Goal: Task Accomplishment & Management: Complete application form

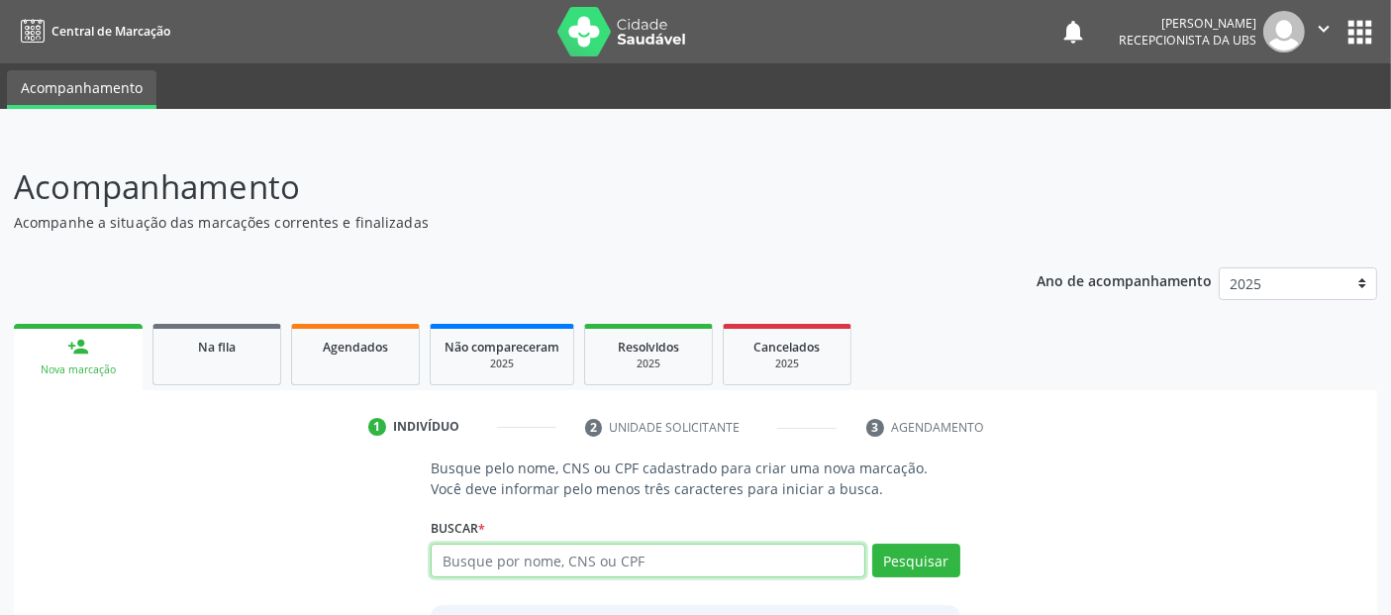
click at [573, 554] on input "text" at bounding box center [648, 561] width 434 height 34
type input "samyra rayanne gouveia pereira da silva ferreira"
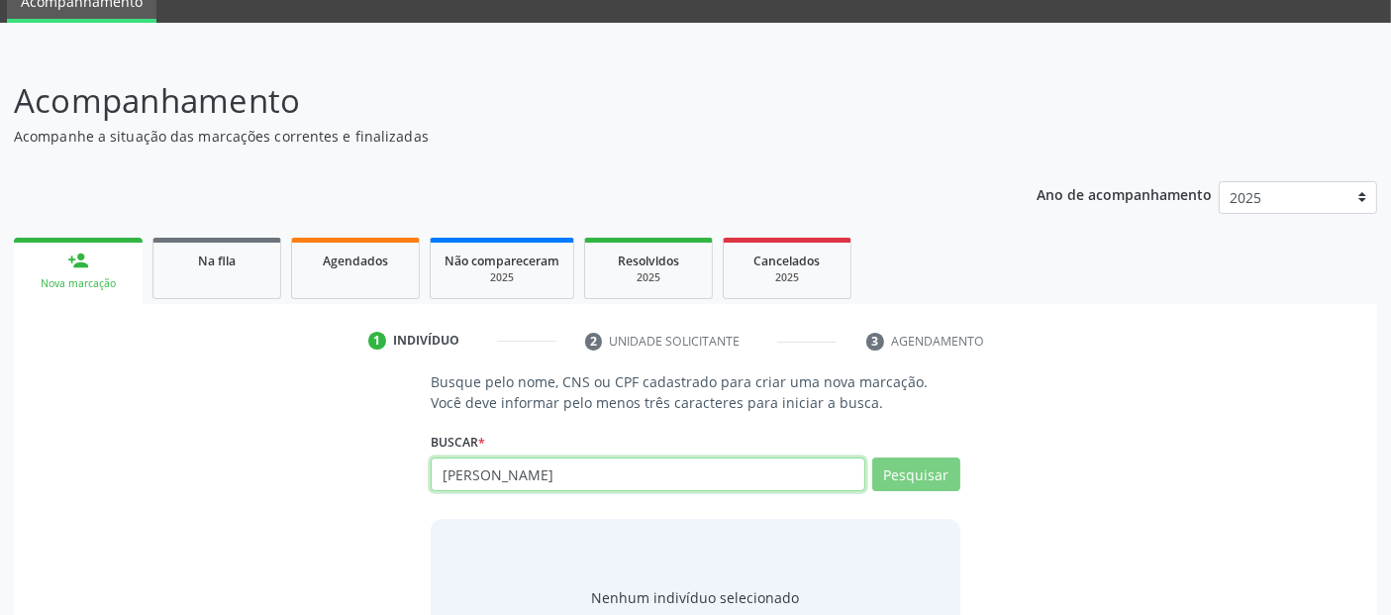
scroll to position [174, 0]
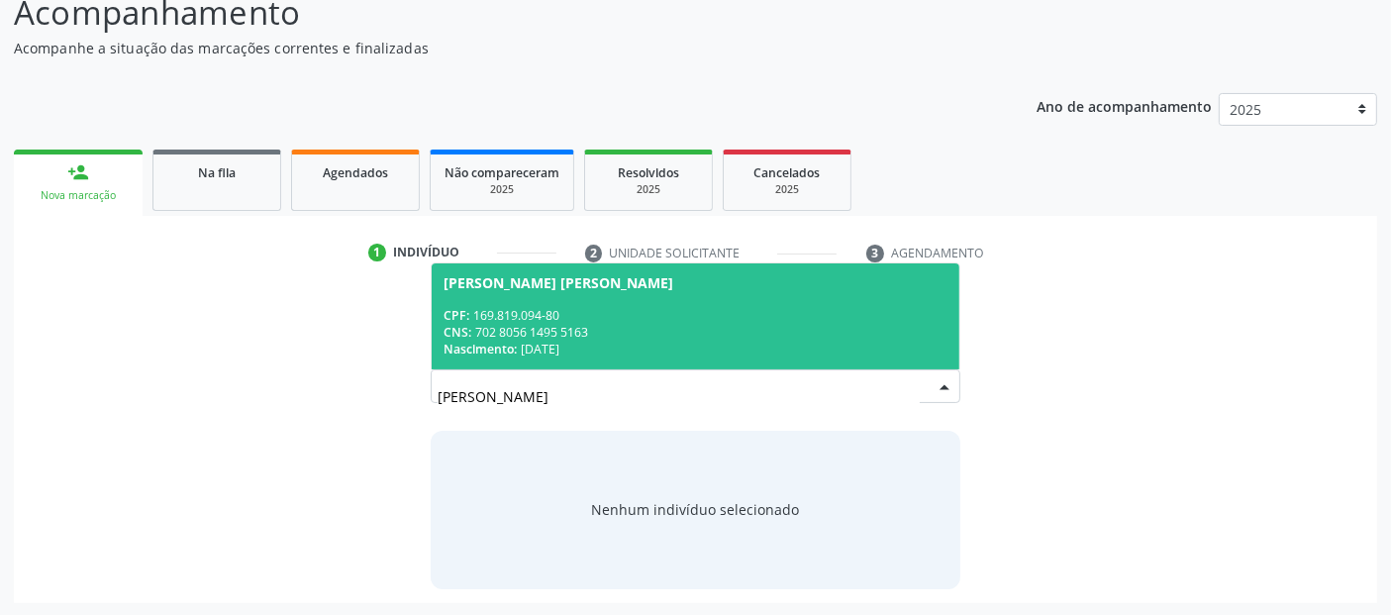
click at [675, 307] on div "CPF: 169.819.094-80" at bounding box center [695, 315] width 503 height 17
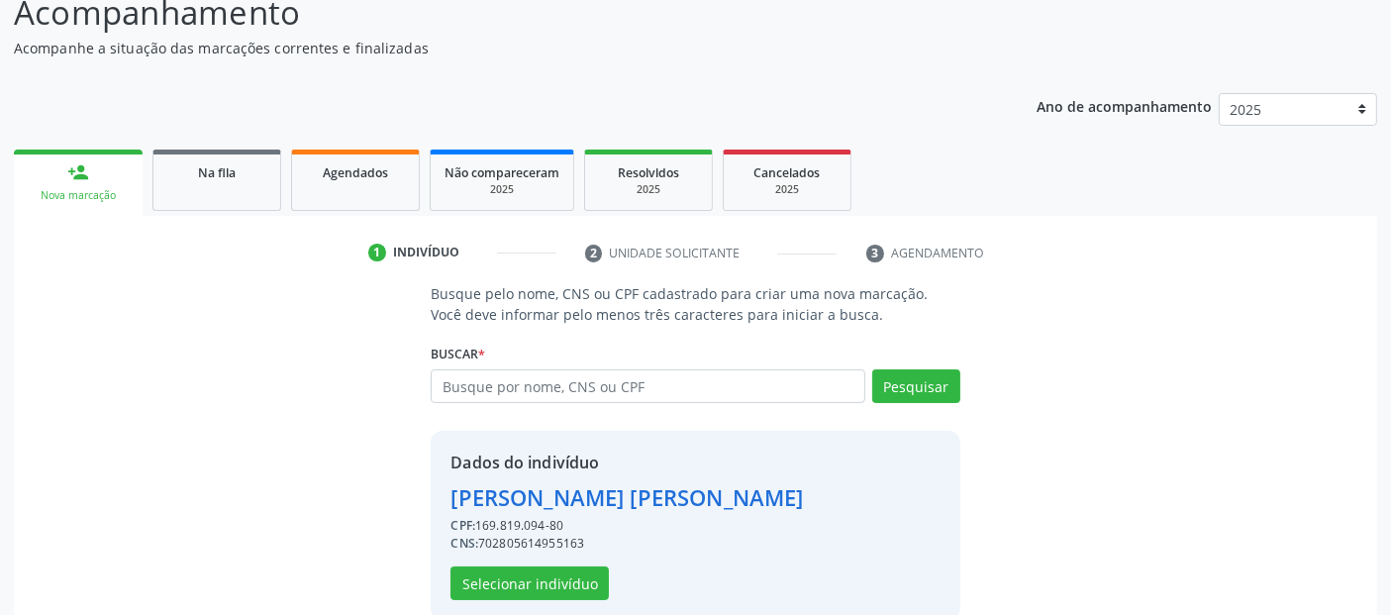
click at [549, 553] on div "CNS: 702805614955163" at bounding box center [627, 544] width 352 height 18
copy div "702805614955163"
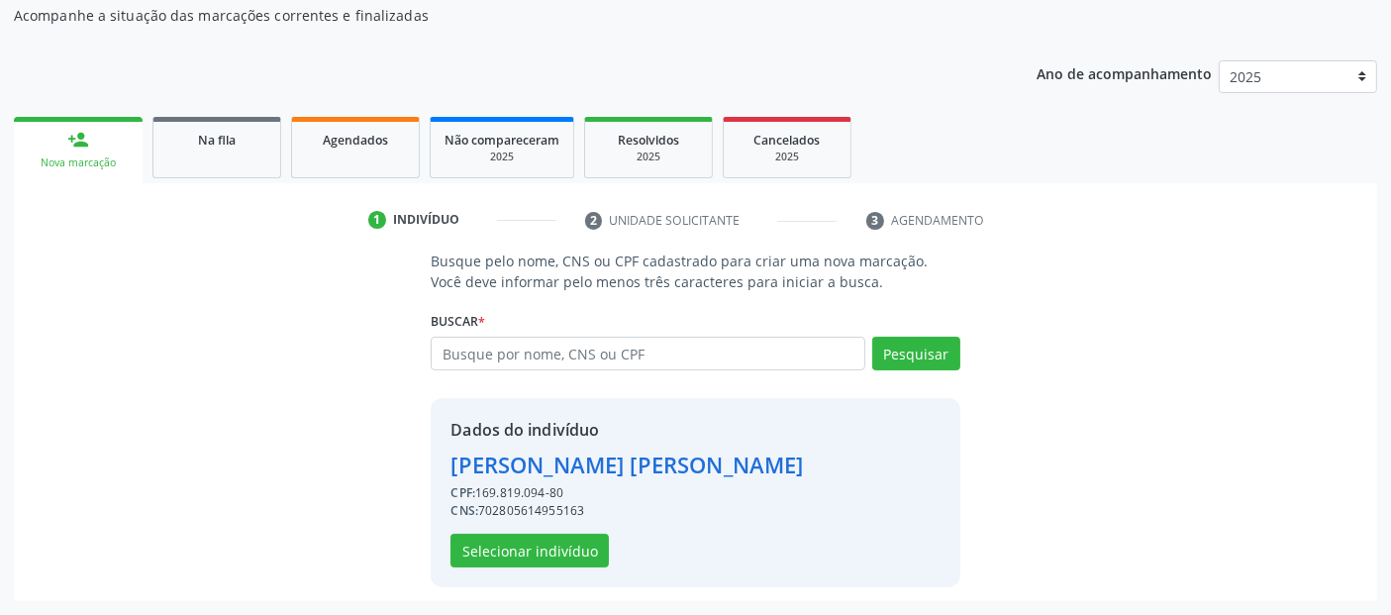
scroll to position [238, 0]
click at [567, 568] on div "Dados do indivíduo [PERSON_NAME] CPF: 169.819.094-80 CNS: 702805614955163 Selec…" at bounding box center [695, 492] width 529 height 189
click at [579, 553] on button "Selecionar indivíduo" at bounding box center [530, 551] width 158 height 34
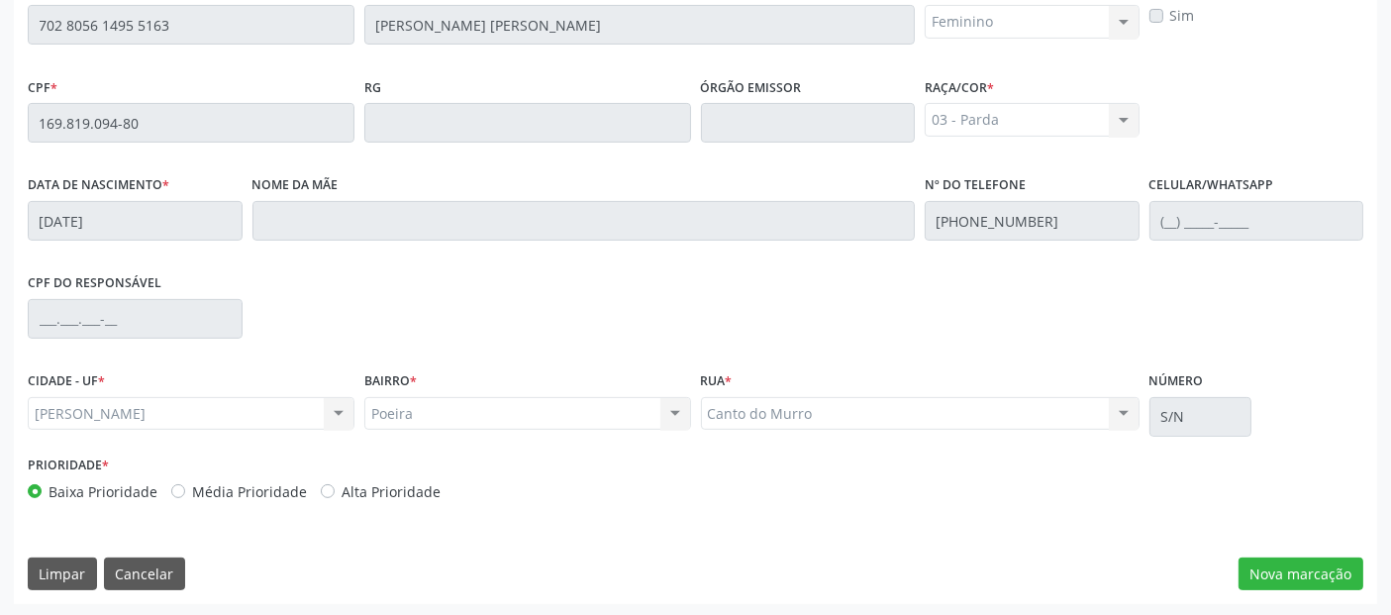
scroll to position [0, 0]
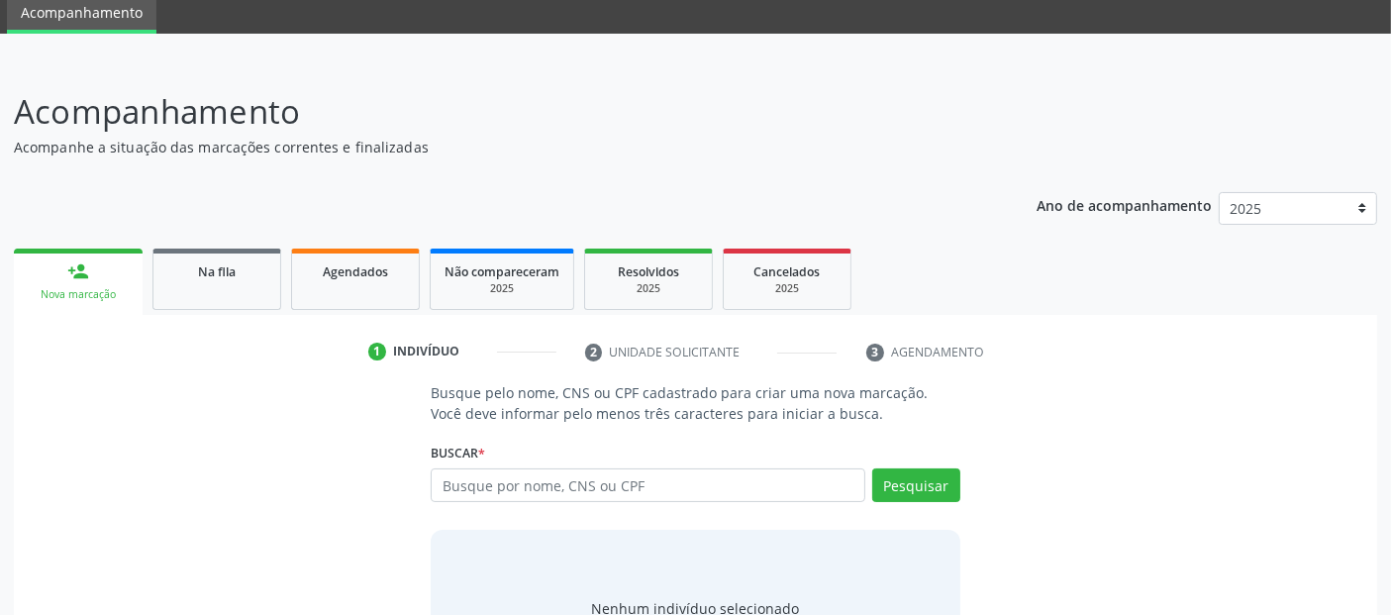
scroll to position [174, 0]
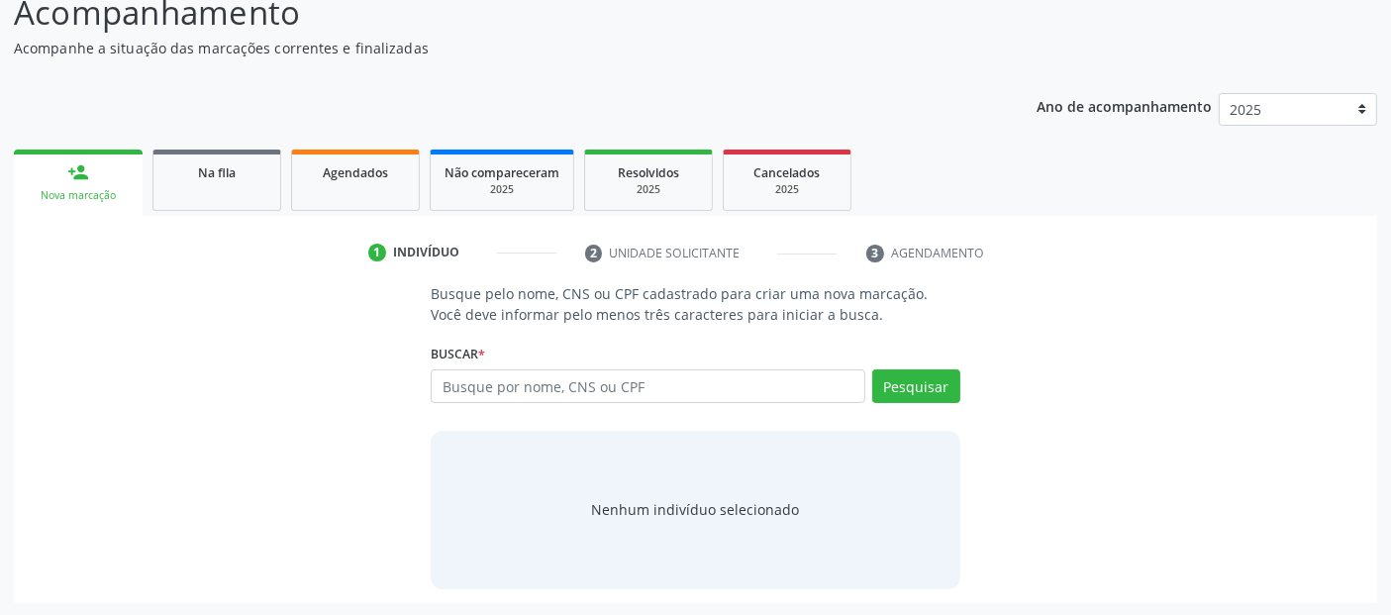
click at [545, 374] on input "text" at bounding box center [648, 386] width 434 height 34
type input "702805614955163"
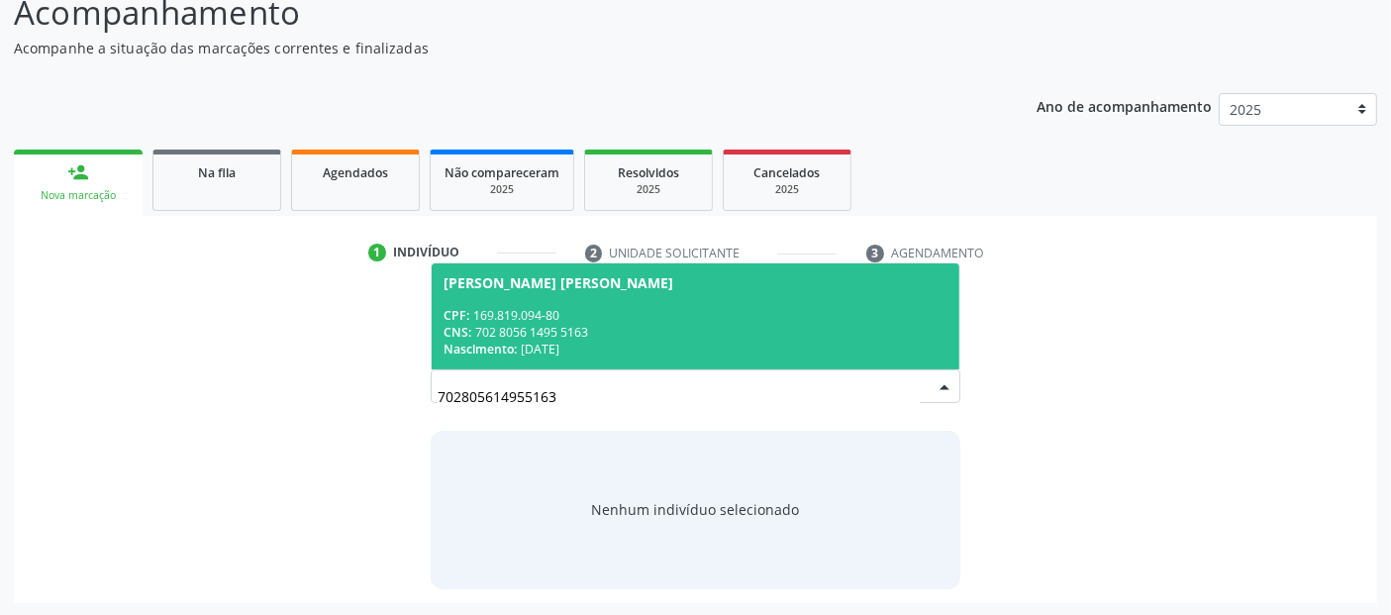
click at [715, 331] on div "CNS: 702 8056 1495 5163" at bounding box center [695, 332] width 503 height 17
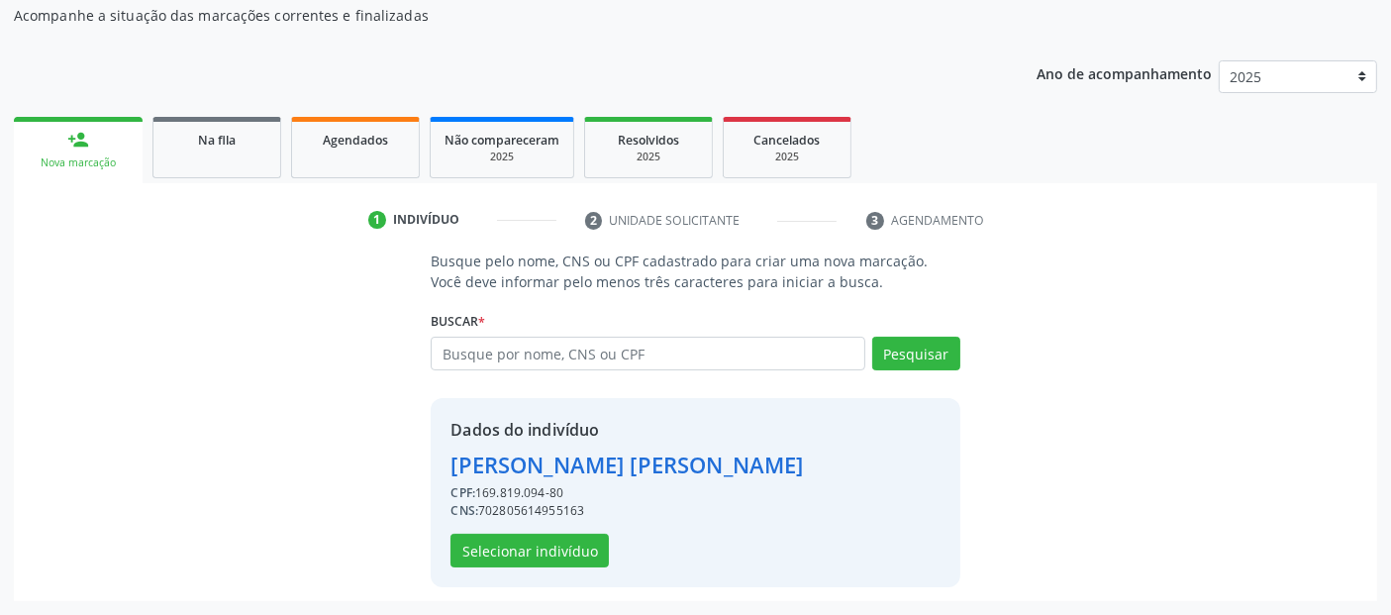
scroll to position [238, 0]
click at [543, 550] on button "Selecionar indivíduo" at bounding box center [530, 551] width 158 height 34
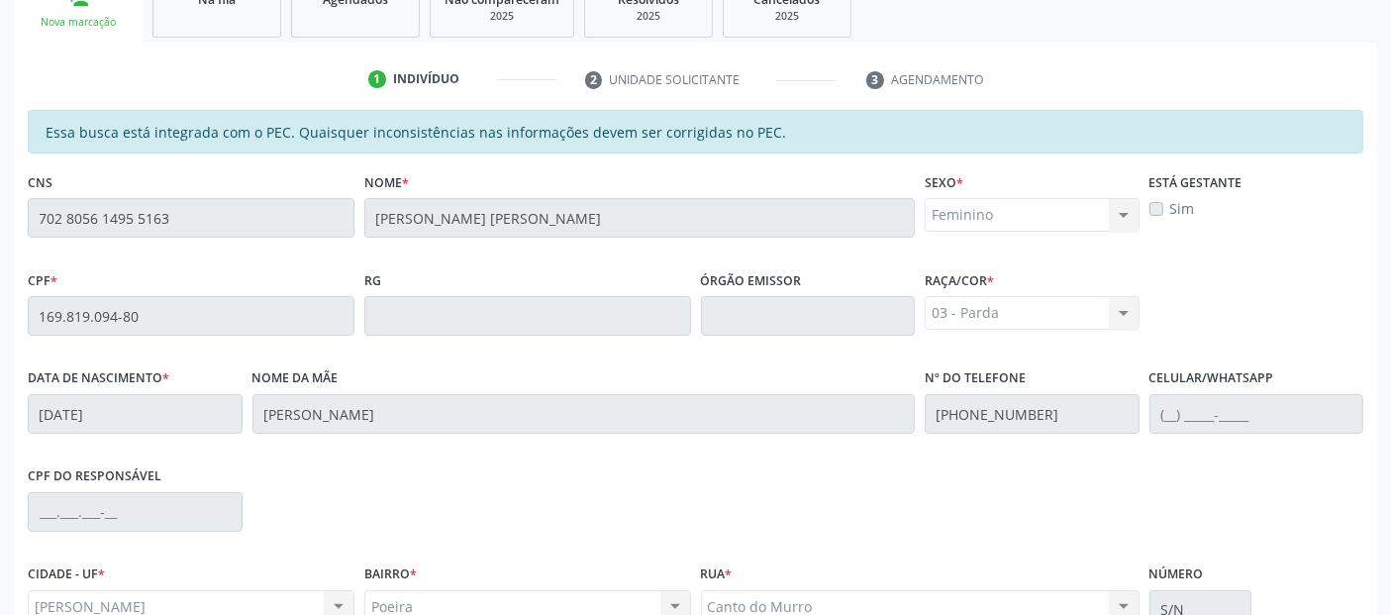
scroll to position [541, 0]
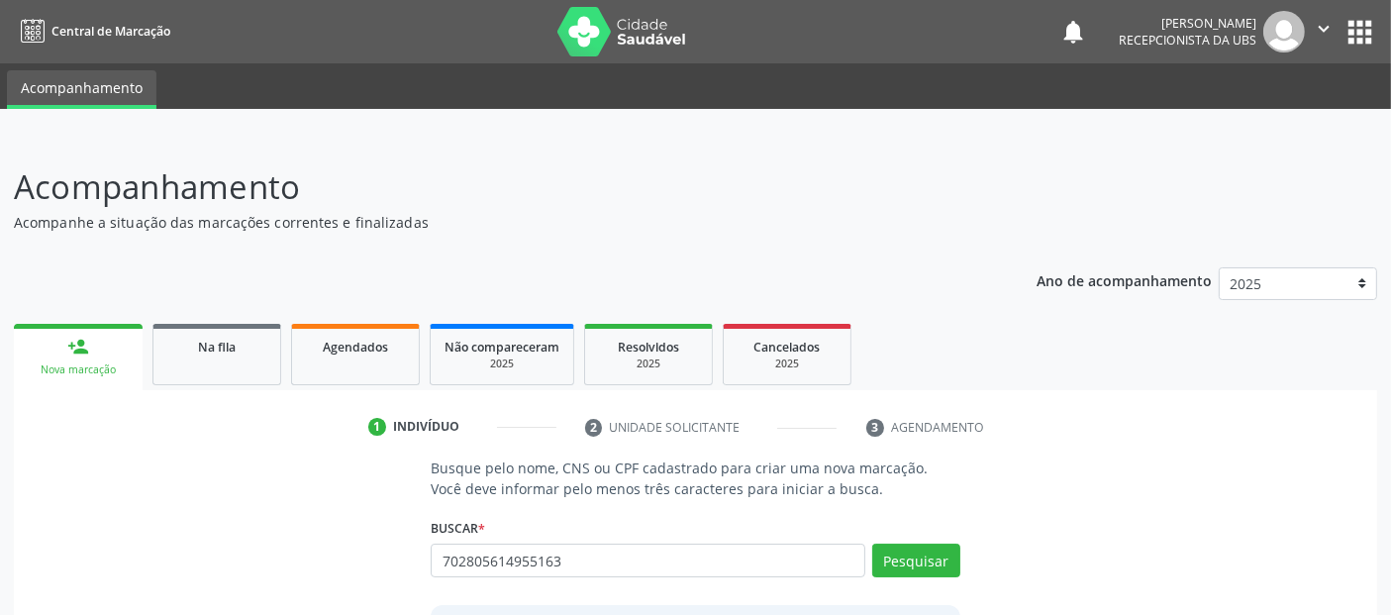
type input "702805614955163"
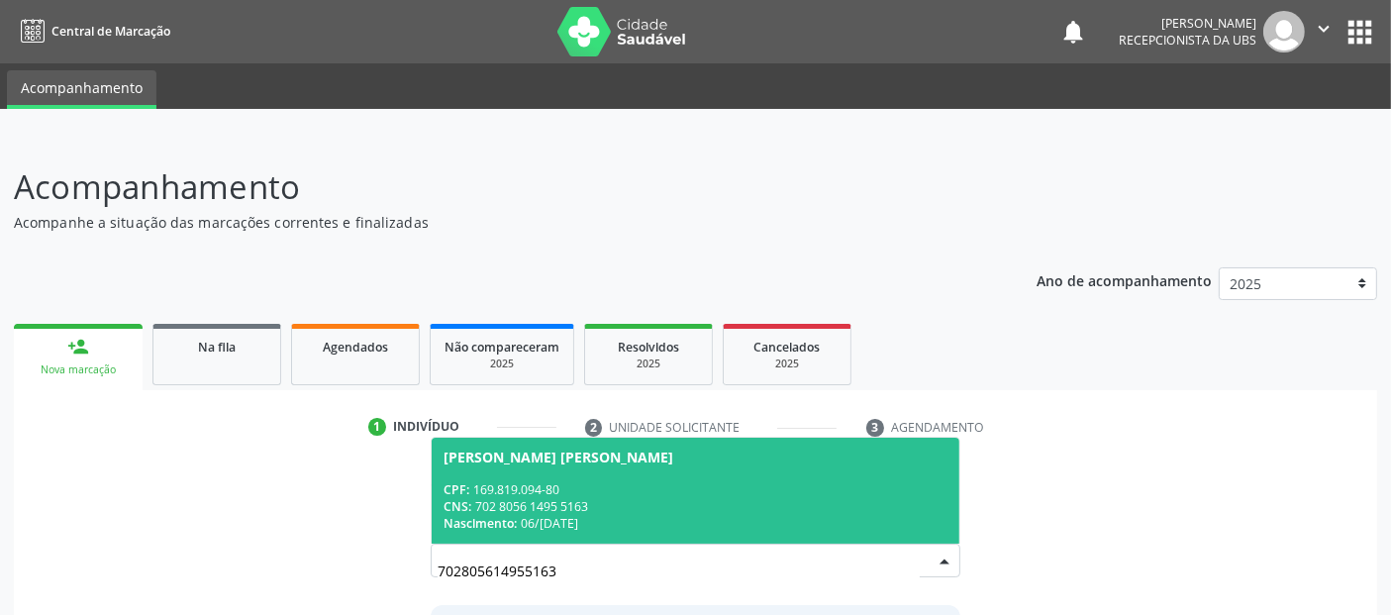
scroll to position [174, 0]
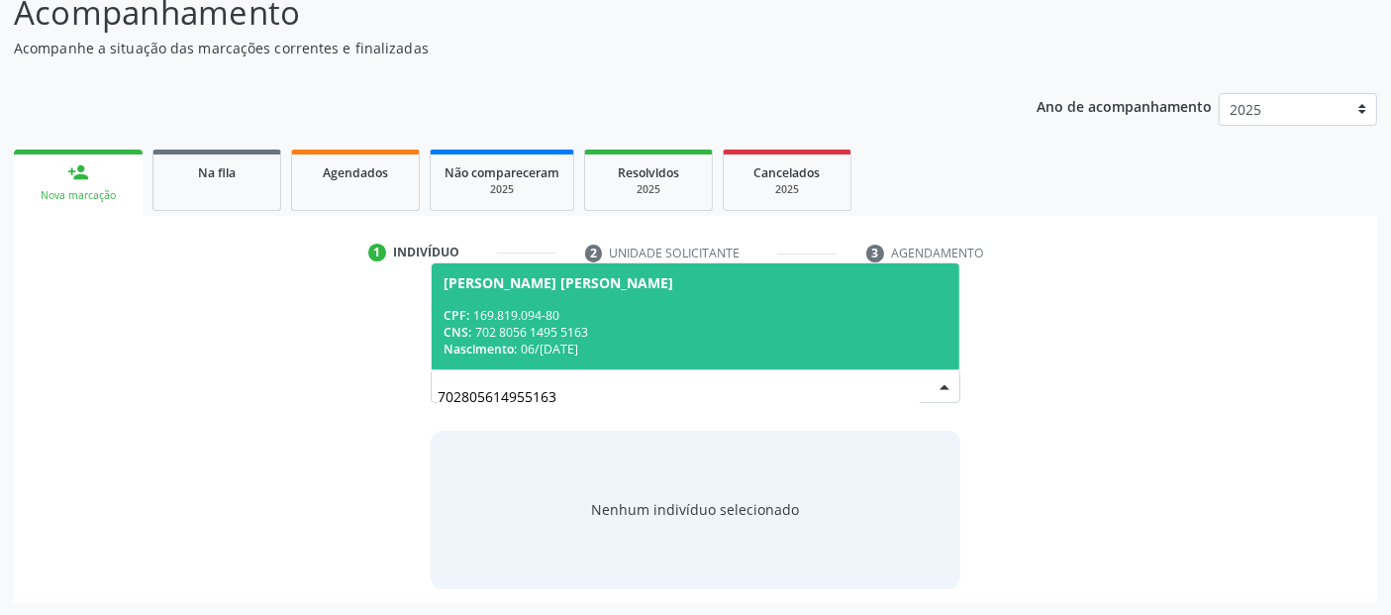
click at [723, 309] on div "CPF: 169.819.094-80" at bounding box center [695, 315] width 503 height 17
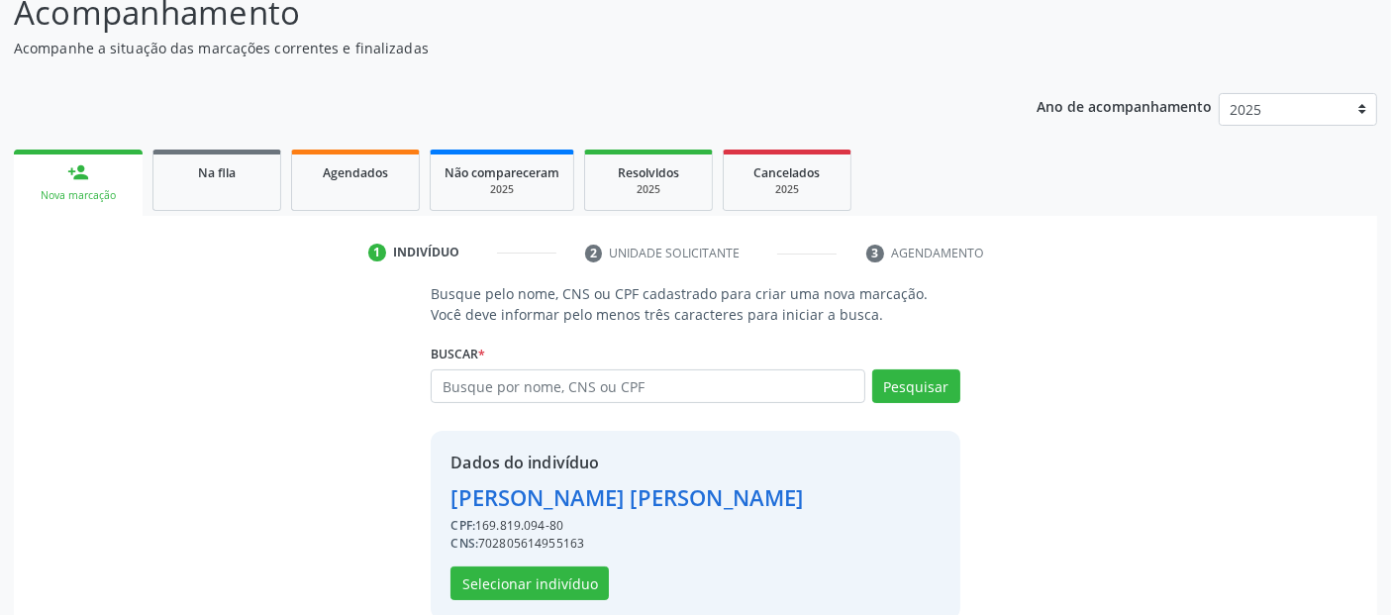
click at [594, 596] on div "Dados do indivíduo [PERSON_NAME] CPF: 169.819.094-80 CNS: 702805614955163 Selec…" at bounding box center [627, 526] width 352 height 150
click at [594, 599] on div "Dados do indivíduo [PERSON_NAME] CPF: 169.819.094-80 CNS: 702805614955163 Selec…" at bounding box center [627, 526] width 352 height 150
click at [594, 600] on button "Selecionar indivíduo" at bounding box center [530, 583] width 158 height 34
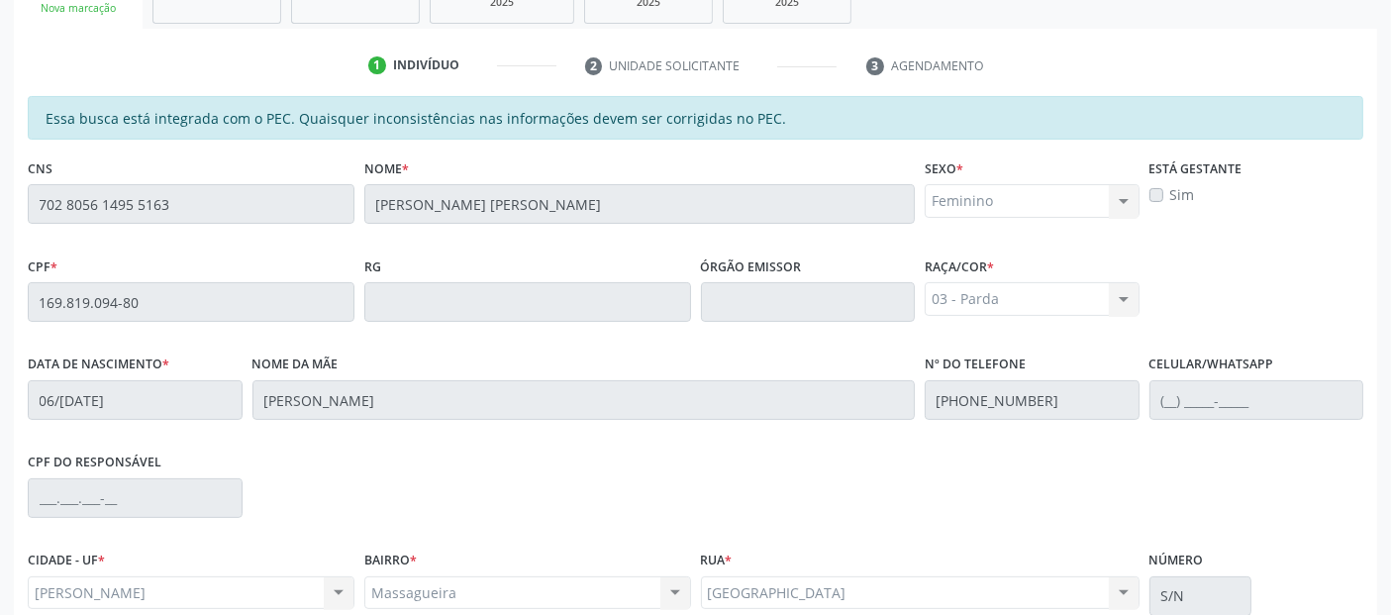
scroll to position [541, 0]
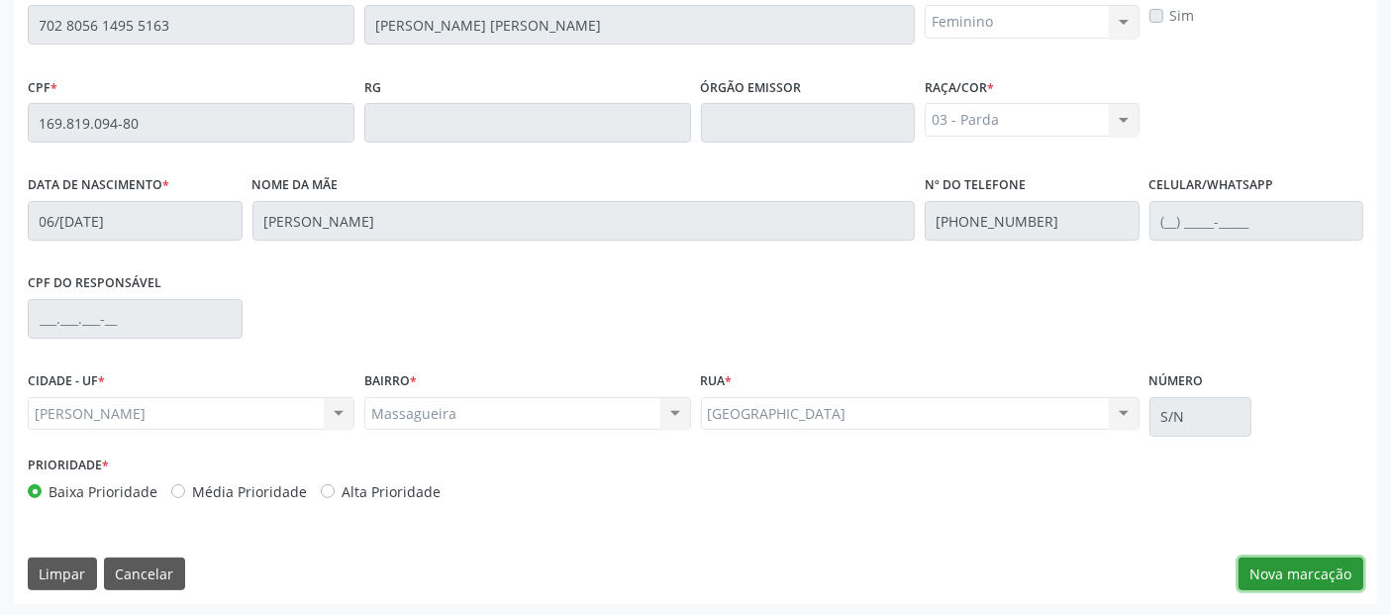
click at [1322, 568] on button "Nova marcação" at bounding box center [1301, 574] width 125 height 34
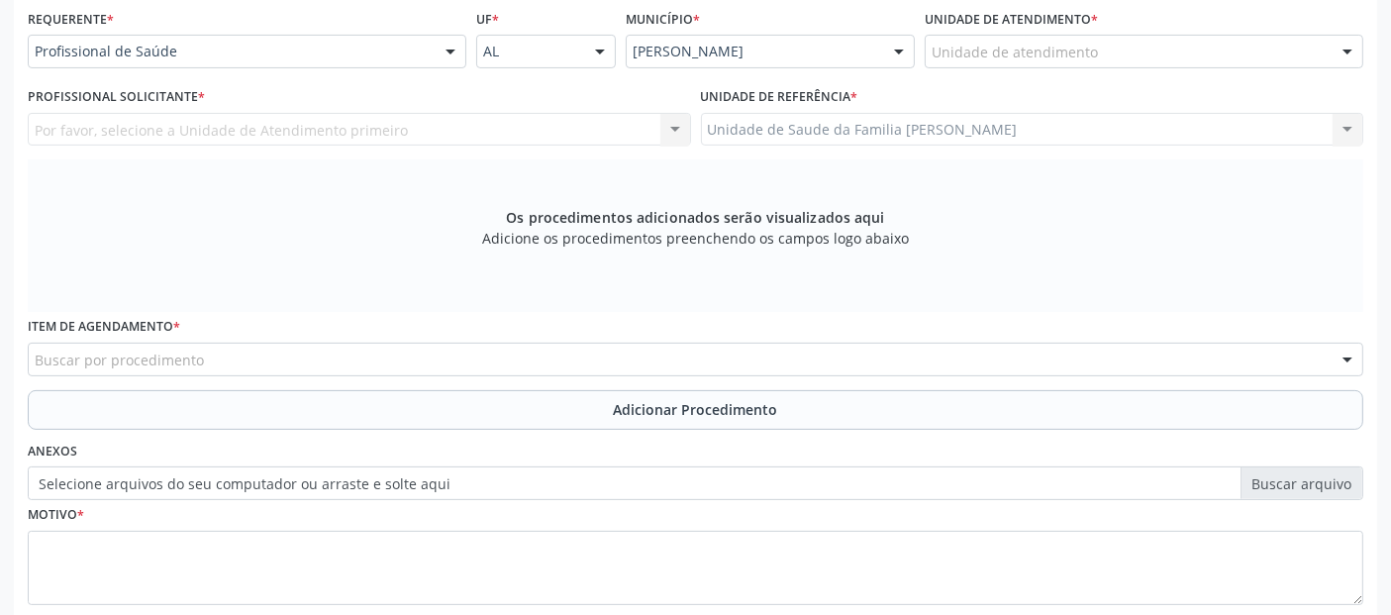
scroll to position [211, 0]
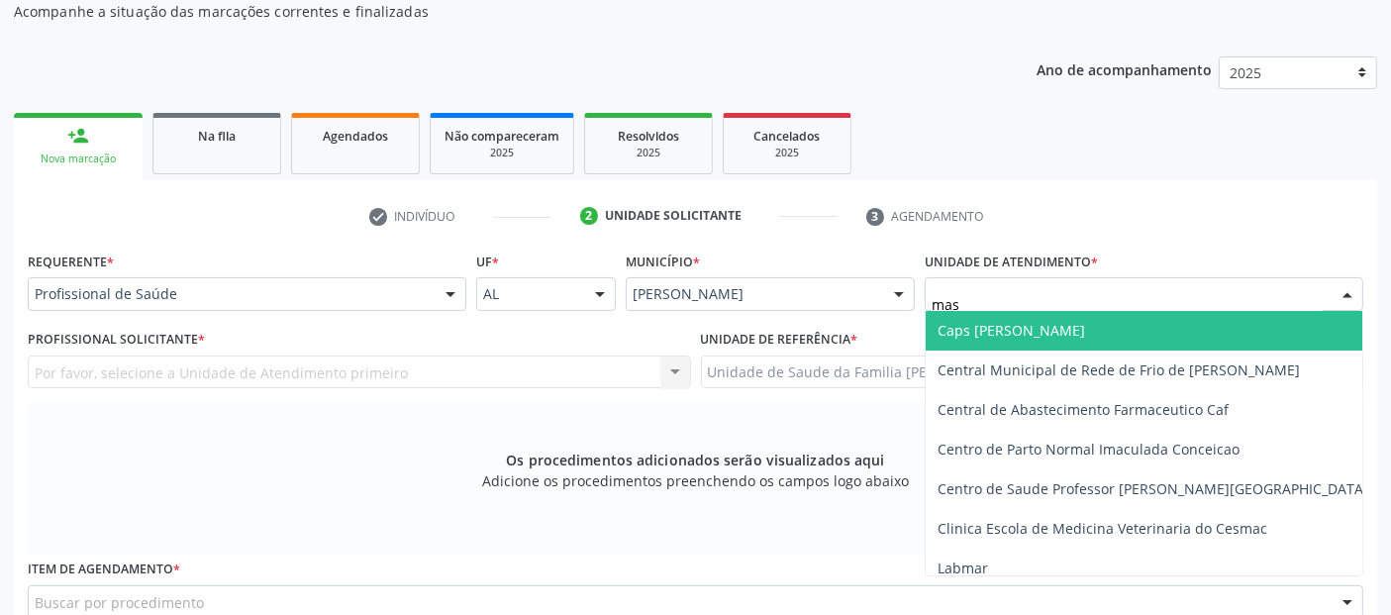
type input "mass"
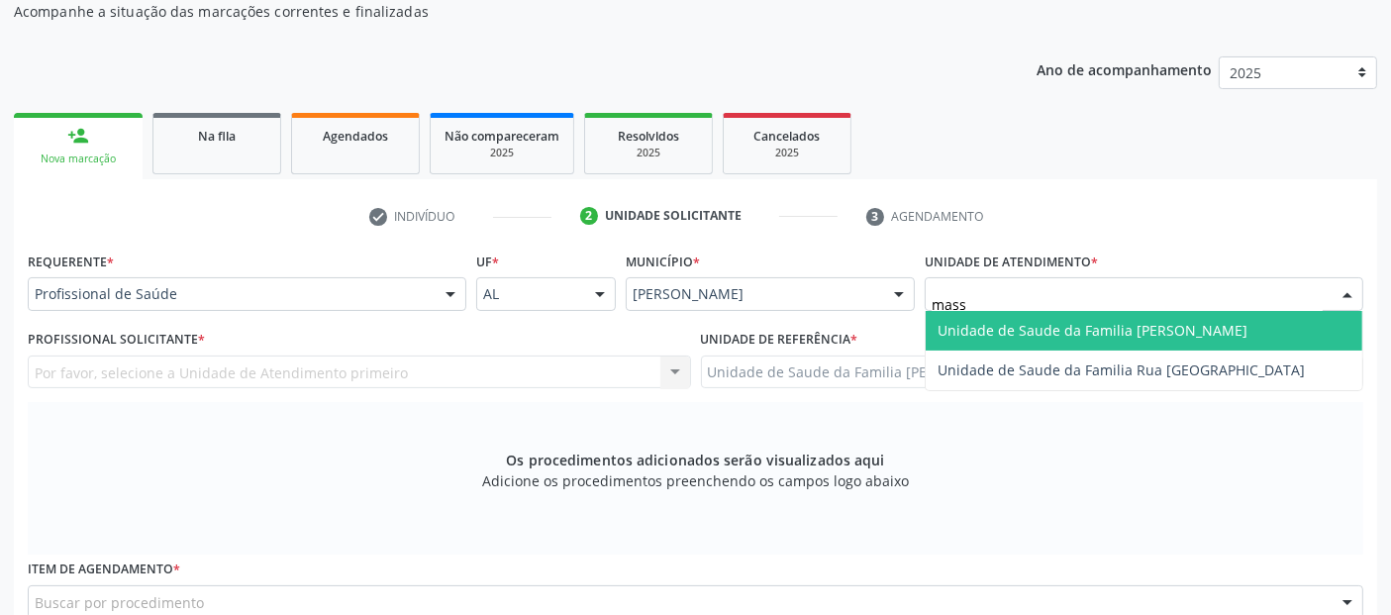
click at [1005, 323] on span "Unidade de Saude da Familia [PERSON_NAME]" at bounding box center [1093, 330] width 310 height 19
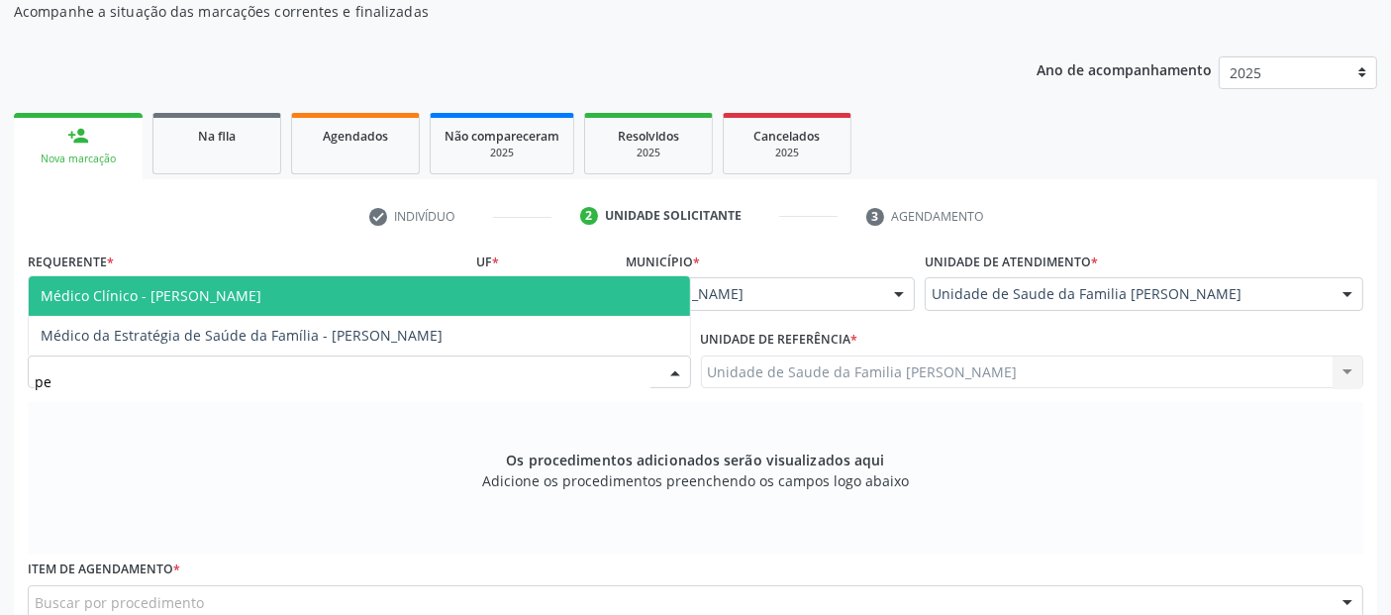
type input "ped"
click at [130, 298] on span "Médico Clínico - [PERSON_NAME]" at bounding box center [151, 295] width 221 height 19
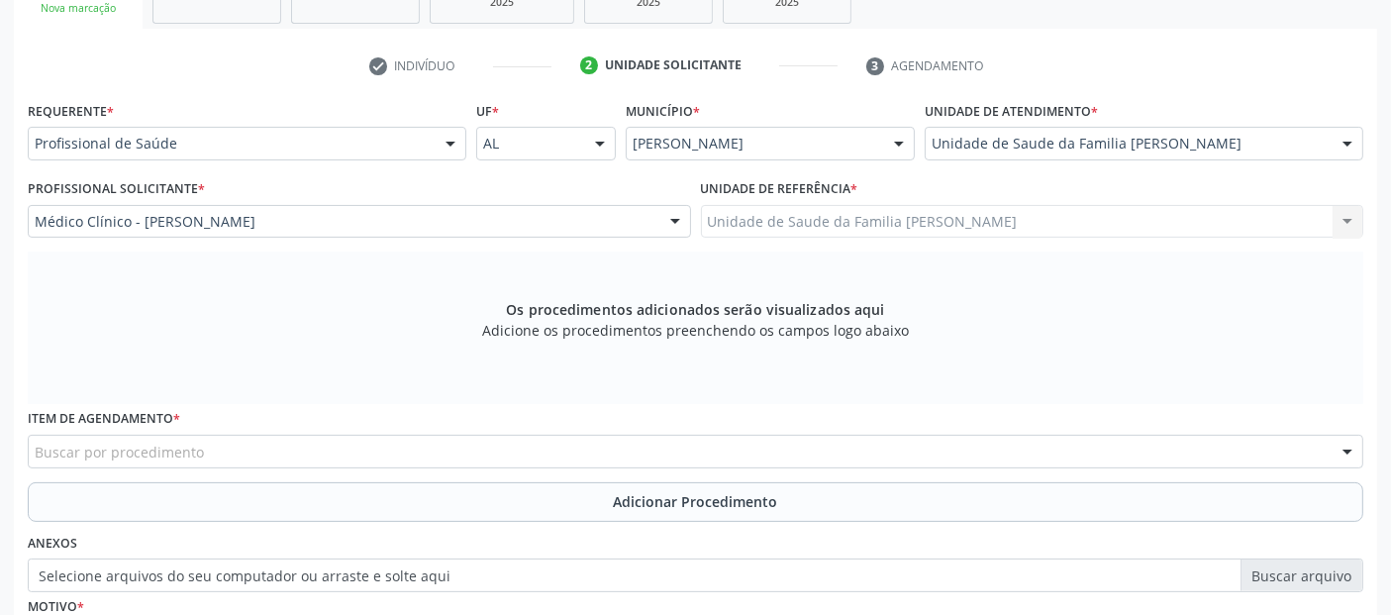
scroll to position [571, 0]
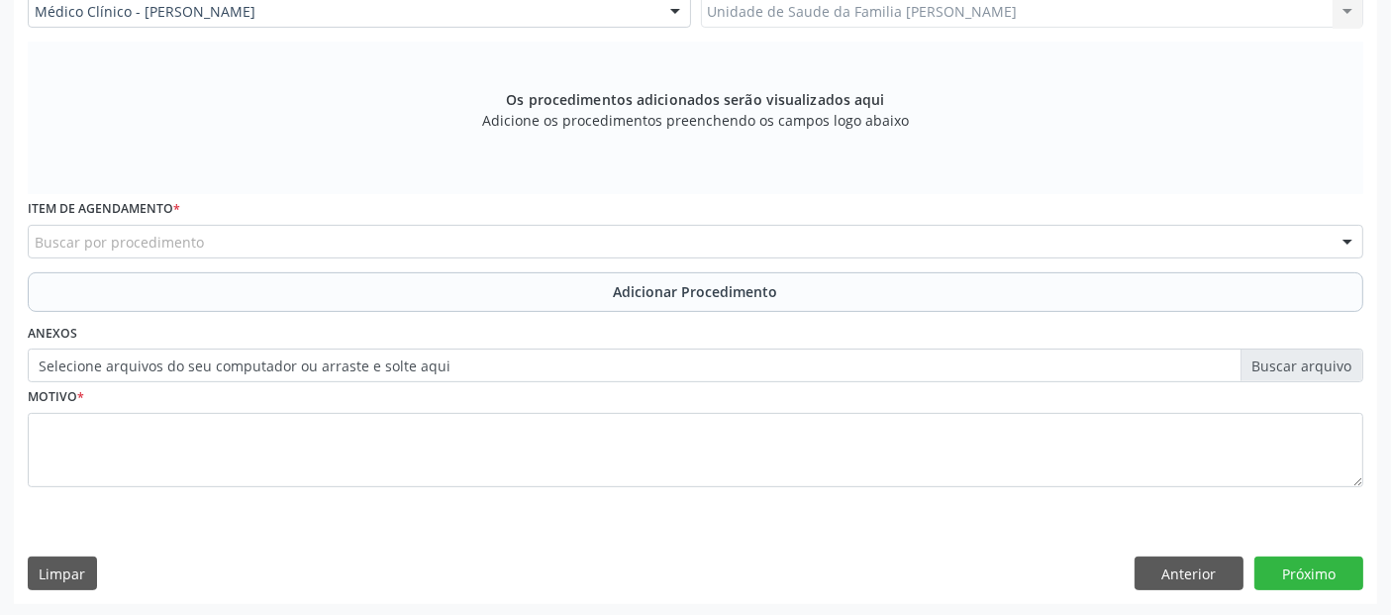
click at [148, 225] on div "Buscar por procedimento" at bounding box center [696, 242] width 1336 height 34
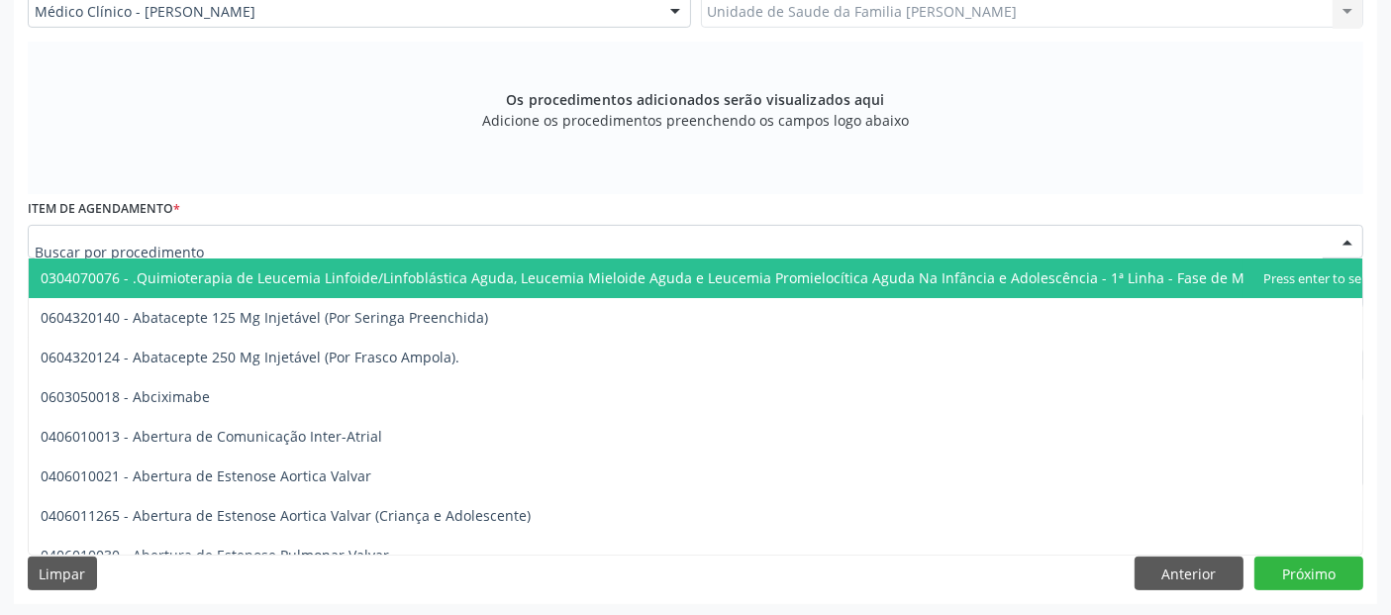
click at [163, 232] on input "text" at bounding box center [679, 252] width 1288 height 40
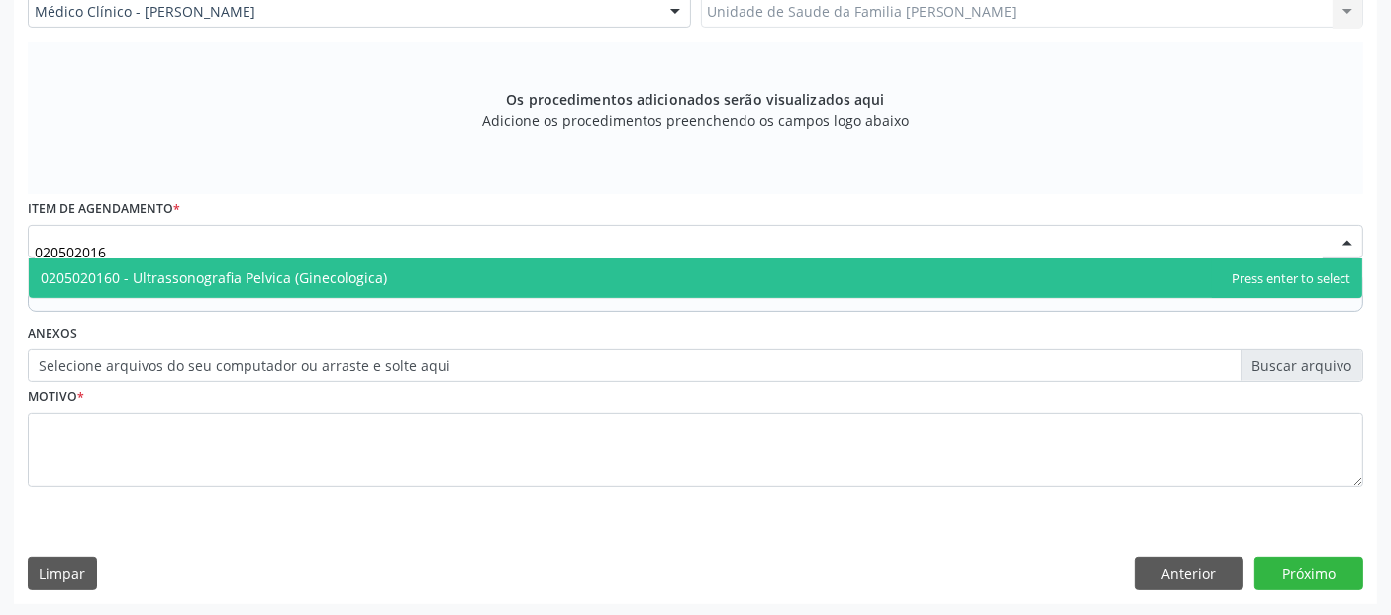
type input "0205020160"
click at [167, 275] on span "0205020160 - Ultrassonografia Pelvica (Ginecologica)" at bounding box center [214, 277] width 347 height 19
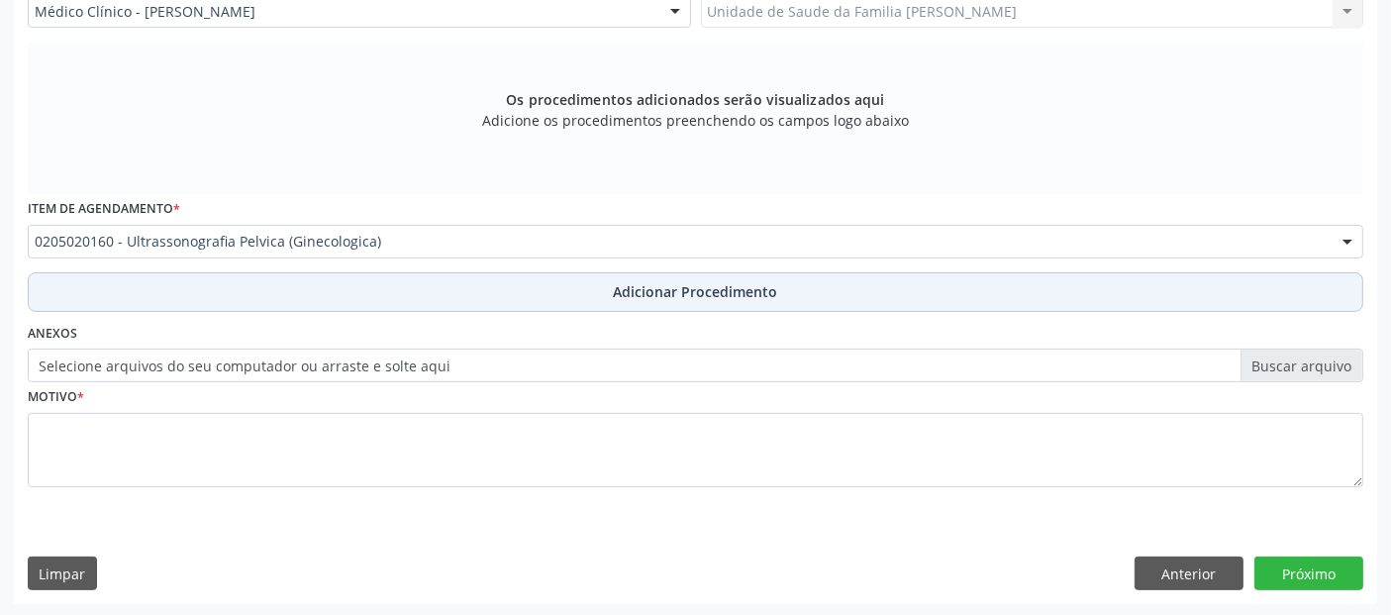
click at [556, 290] on button "Adicionar Procedimento" at bounding box center [696, 292] width 1336 height 40
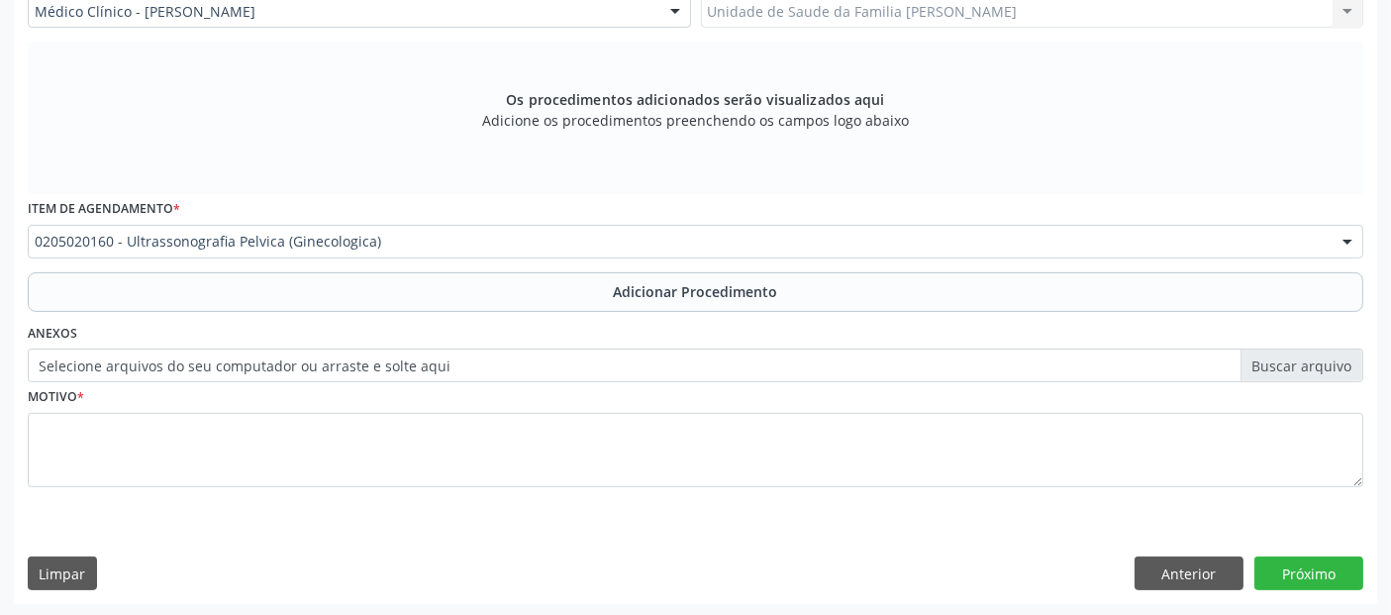
scroll to position [496, 0]
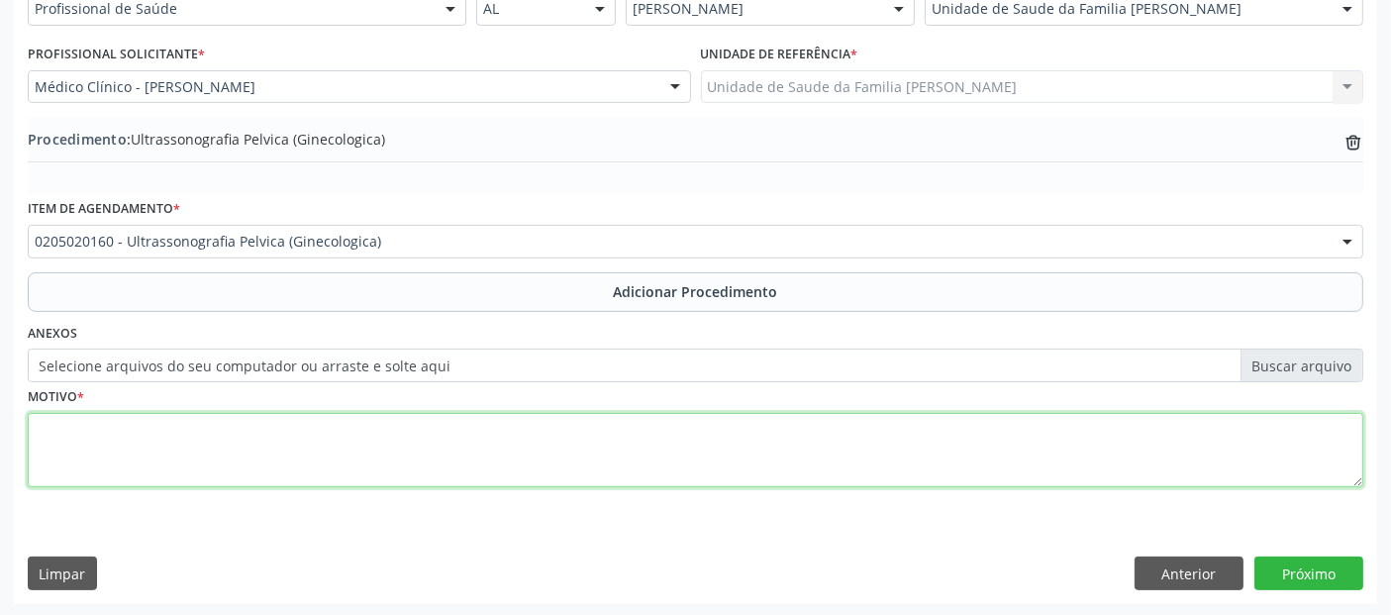
click at [466, 423] on textarea at bounding box center [696, 450] width 1336 height 75
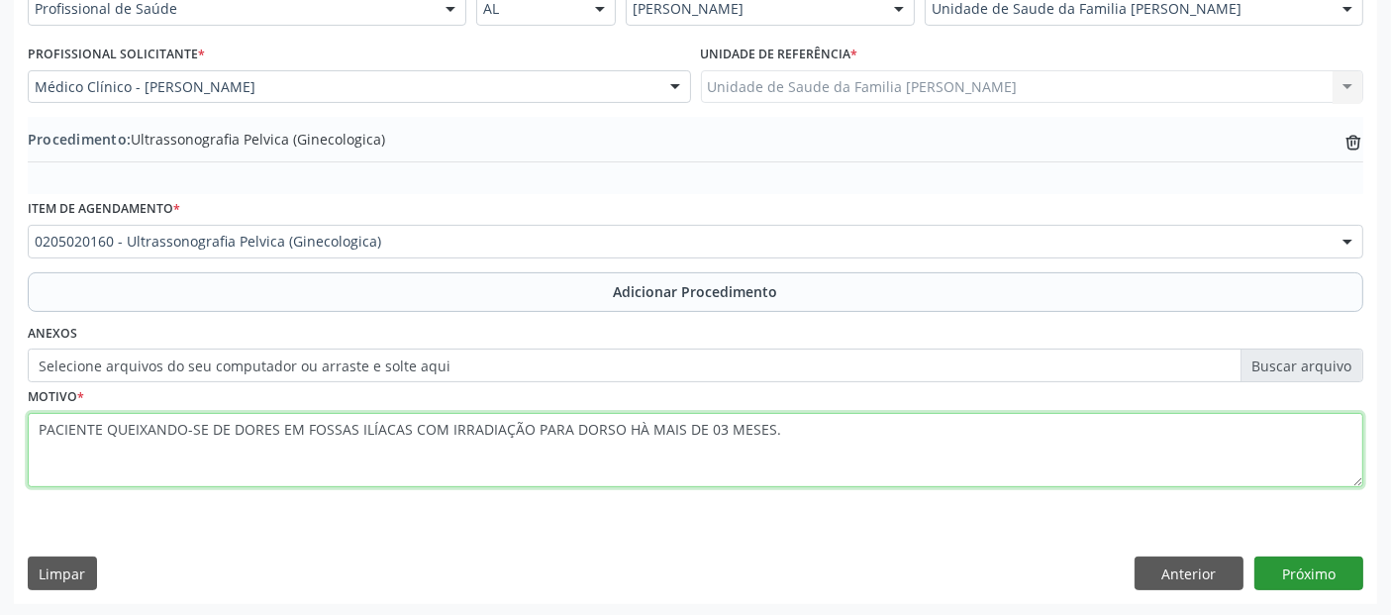
type textarea "PACIENTE QUEIXANDO-SE DE DORES EM FOSSAS ILÍACAS COM IRRADIAÇÃO PARA DORSO HÀ M…"
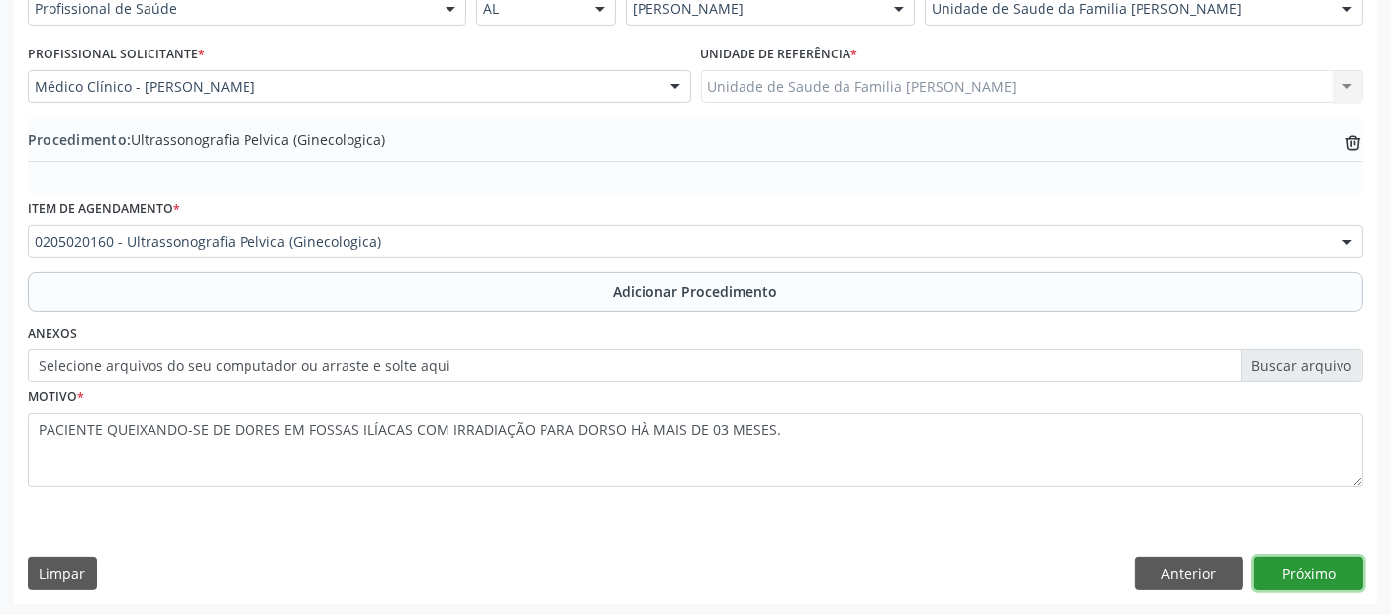
click at [1299, 561] on button "Próximo" at bounding box center [1309, 573] width 109 height 34
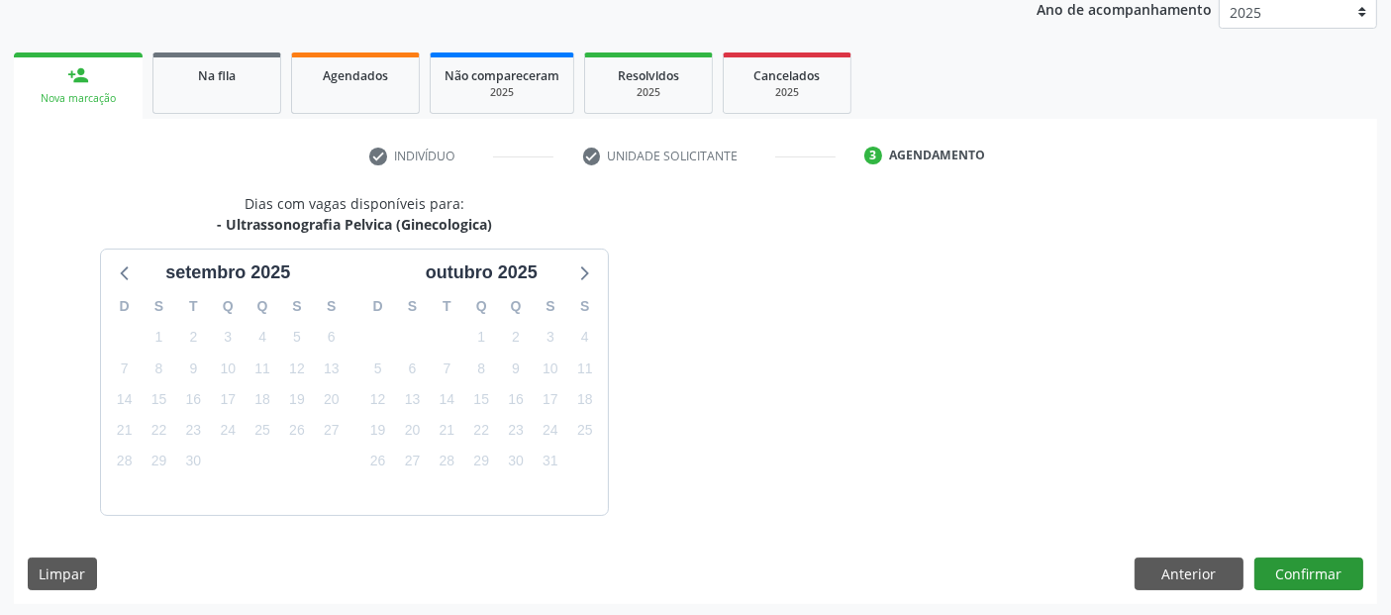
scroll to position [330, 0]
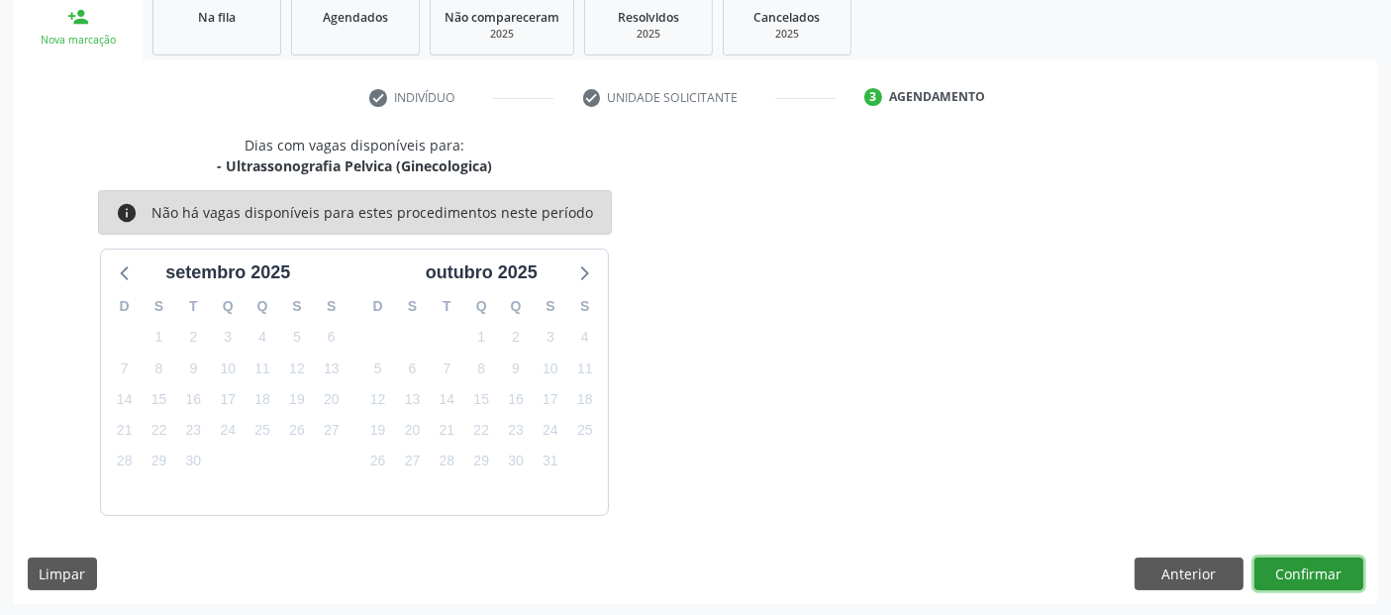
click at [1340, 564] on button "Confirmar" at bounding box center [1309, 574] width 109 height 34
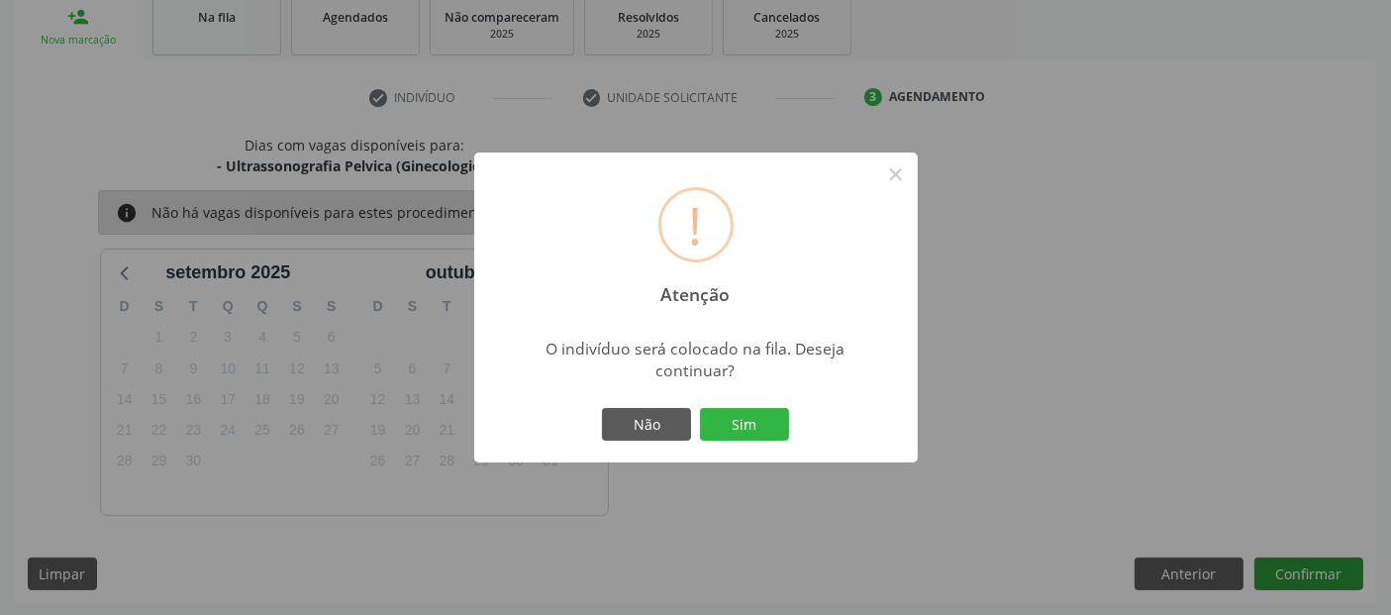
click at [700, 408] on button "Sim" at bounding box center [744, 425] width 89 height 34
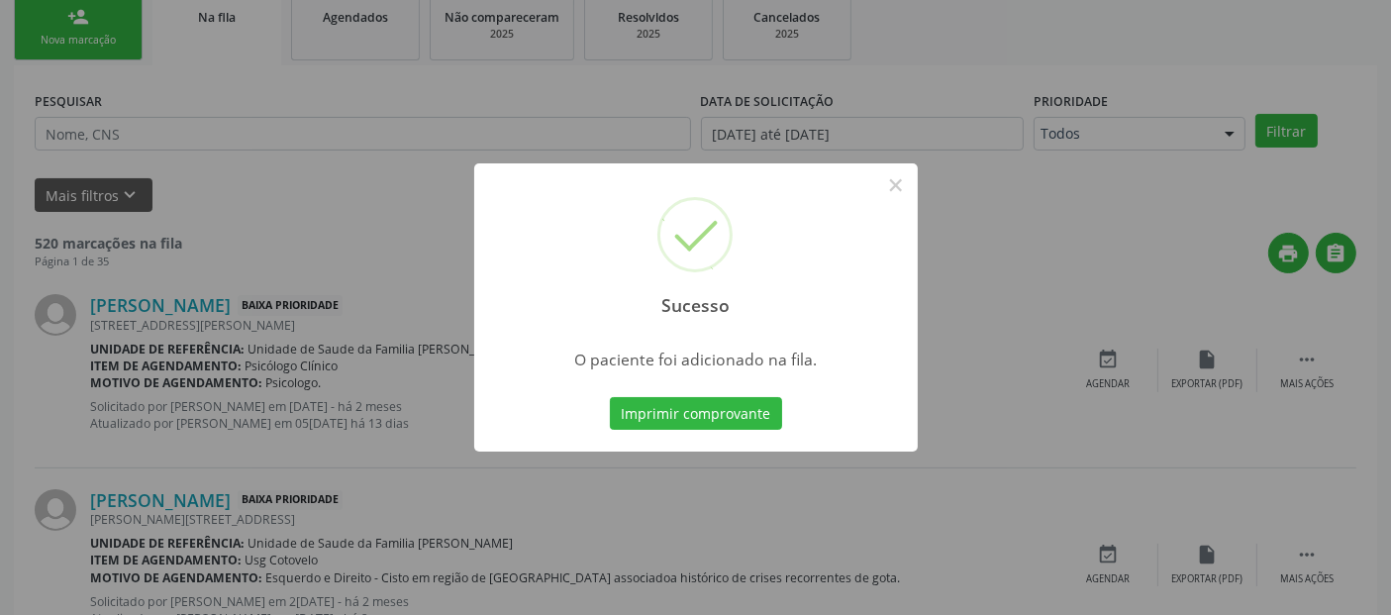
scroll to position [64, 0]
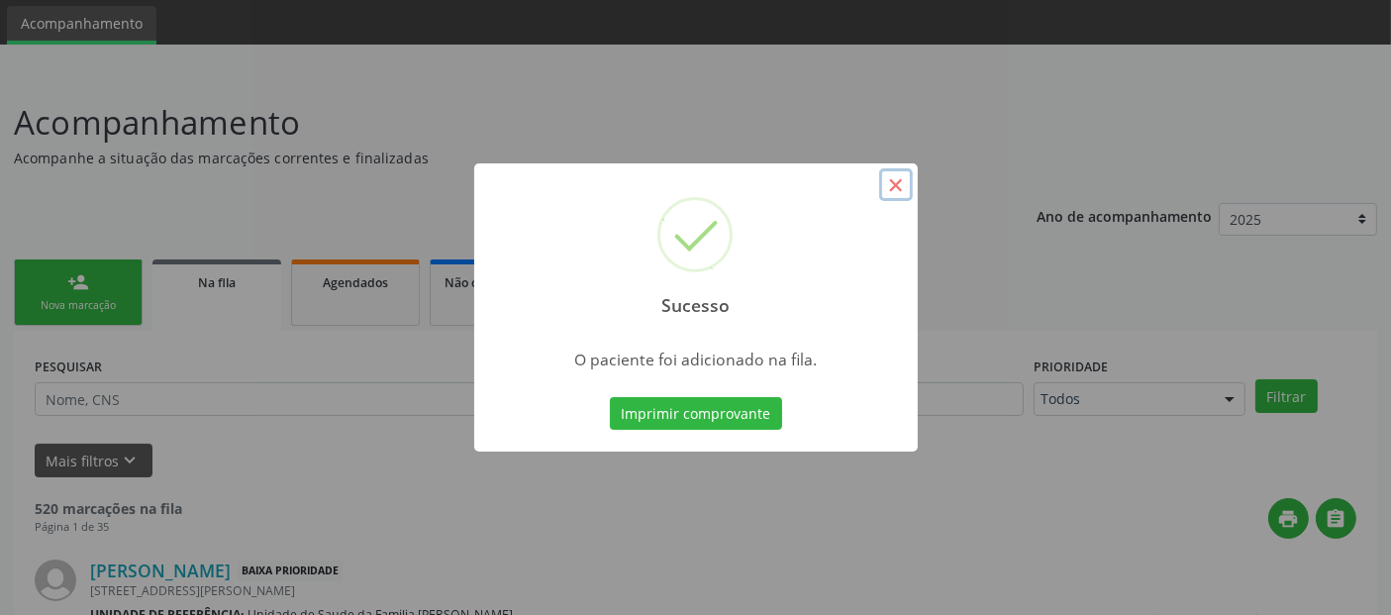
click at [896, 190] on button "×" at bounding box center [896, 185] width 34 height 34
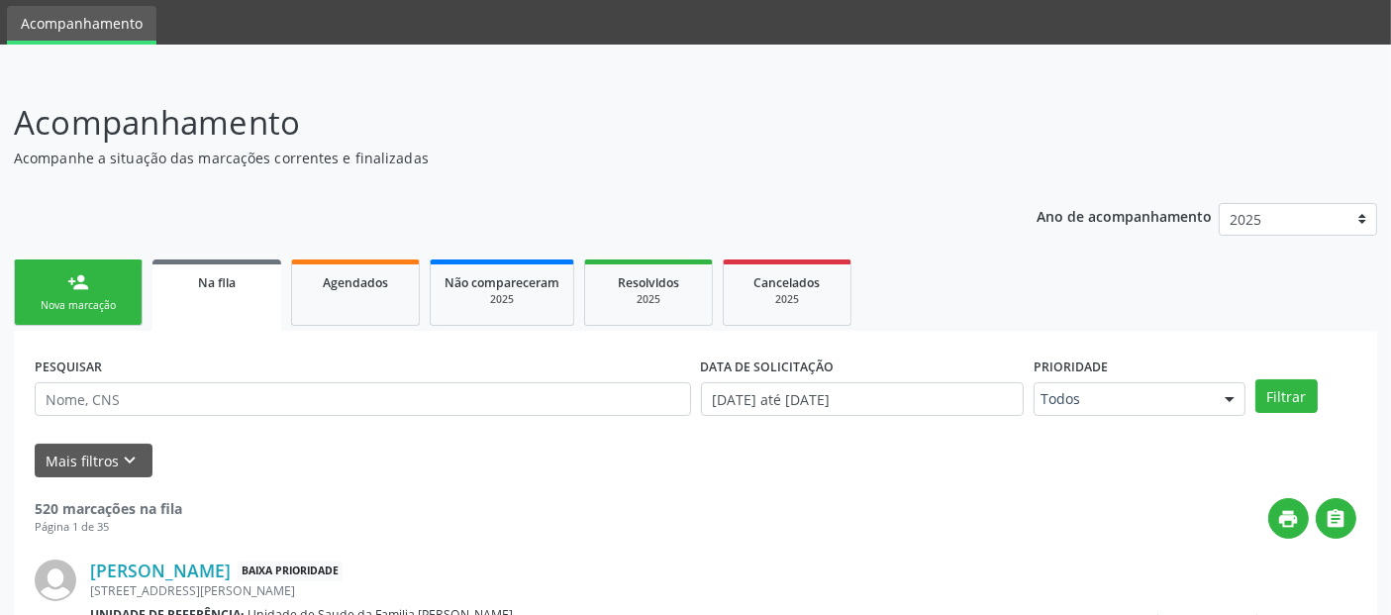
click at [83, 304] on div "Nova marcação" at bounding box center [78, 305] width 99 height 15
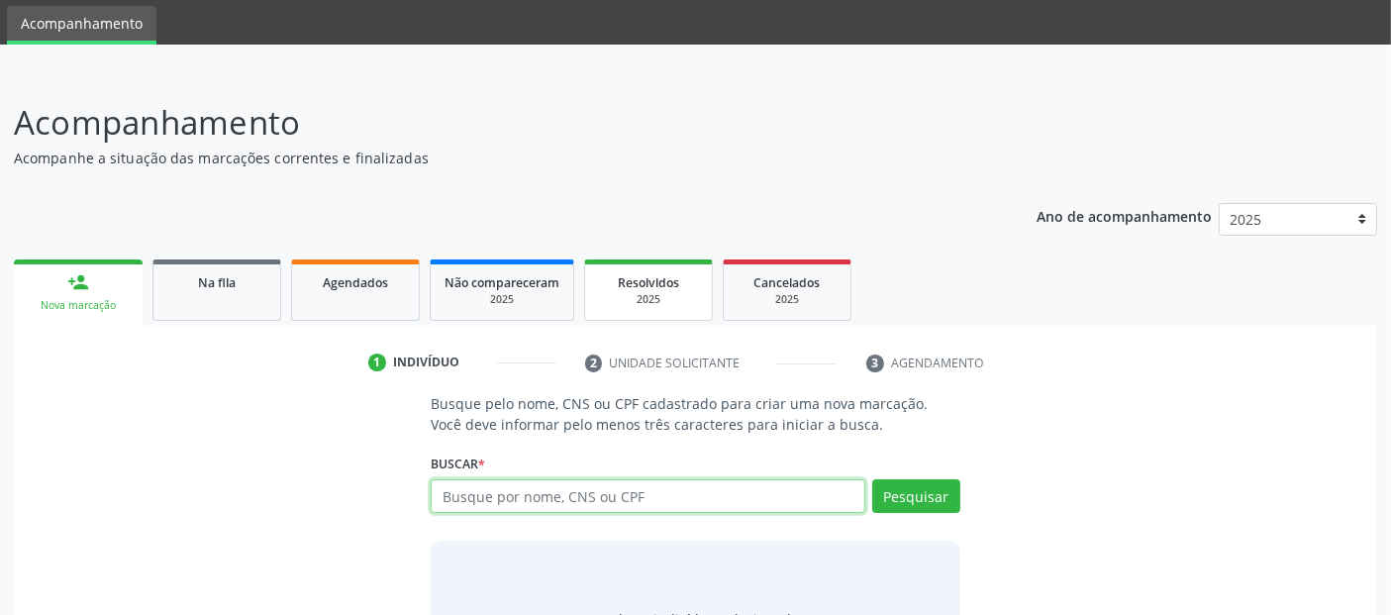
drag, startPoint x: 695, startPoint y: 495, endPoint x: 657, endPoint y: 312, distance: 187.0
click at [683, 446] on div "Busque pelo nome, CNS ou CPF cadastrado para criar uma nova marcação. Você deve…" at bounding box center [695, 545] width 556 height 305
paste input "702805614955163"
type input "702805614955163"
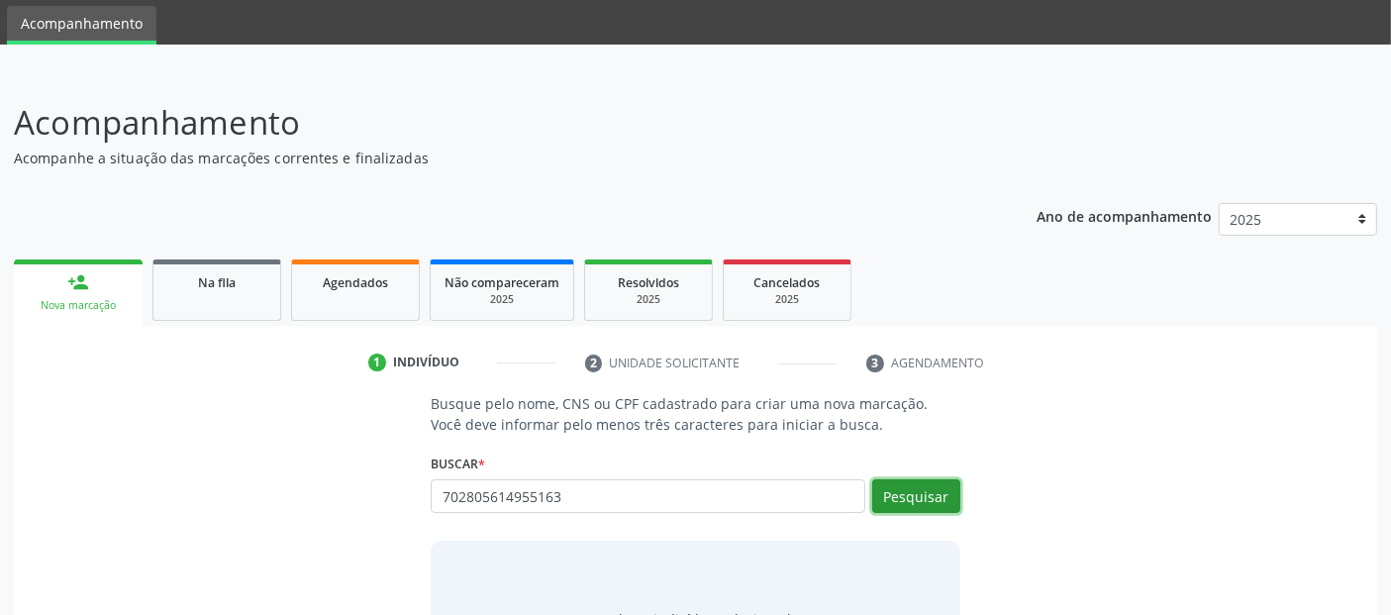
click at [918, 510] on button "Pesquisar" at bounding box center [916, 496] width 88 height 34
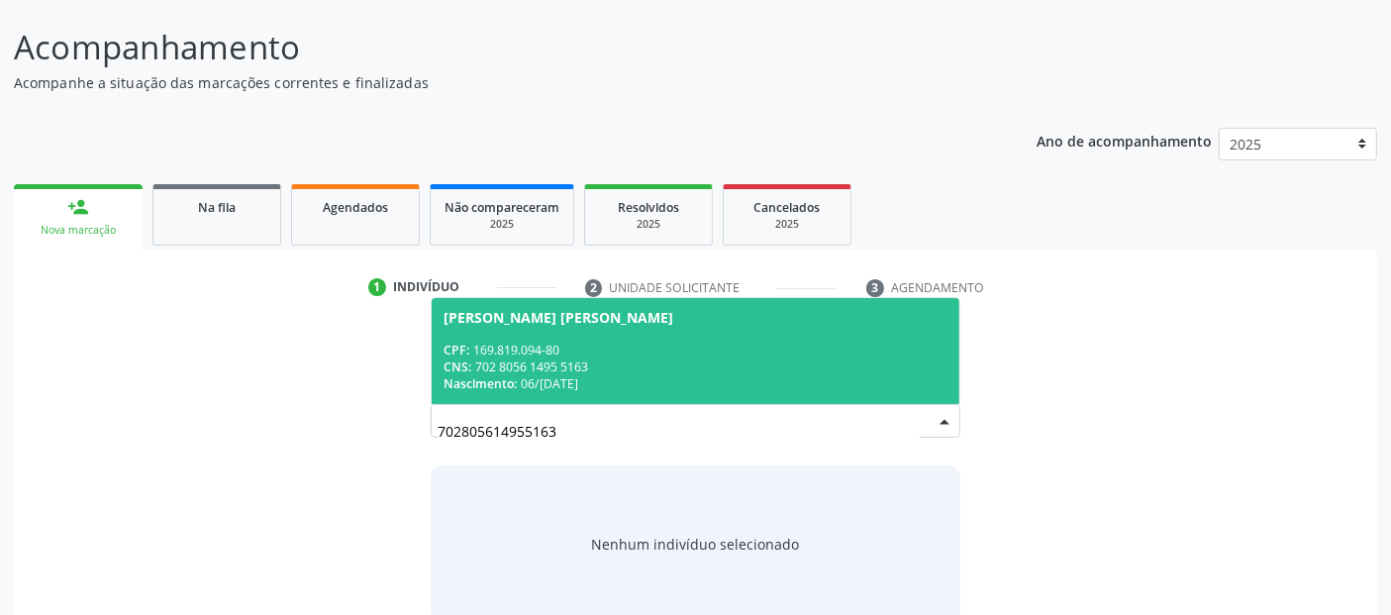
scroll to position [174, 0]
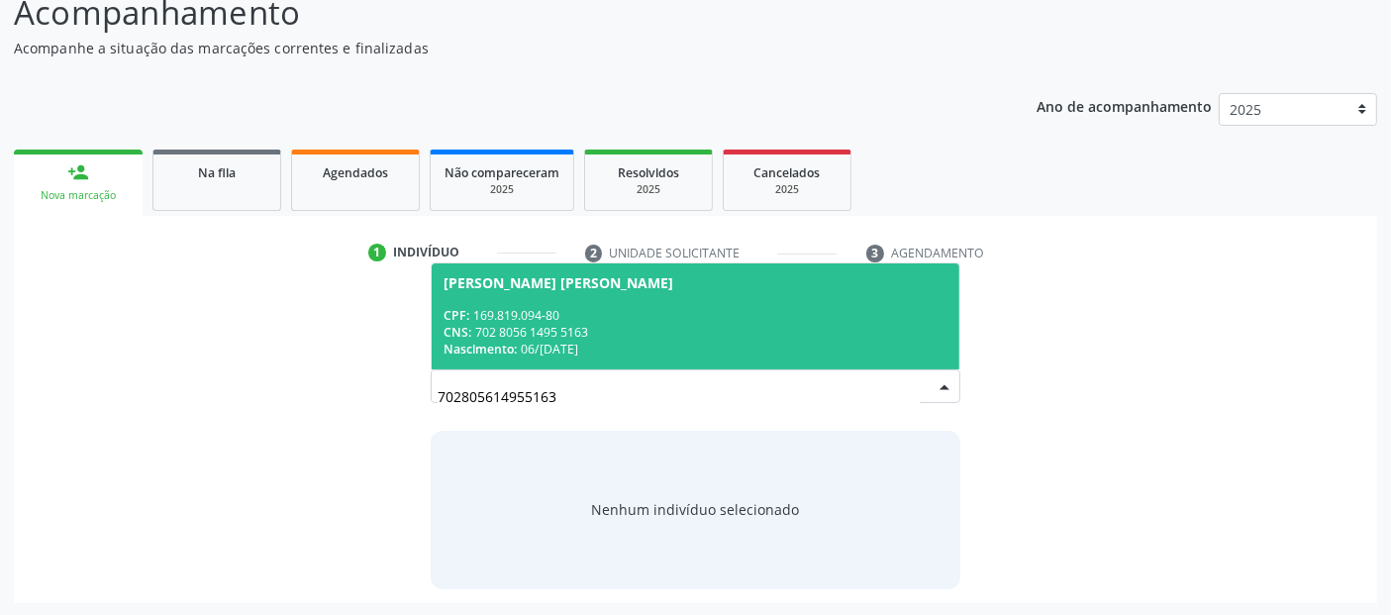
click at [706, 352] on div "Nascimento: [DATE]" at bounding box center [695, 349] width 503 height 17
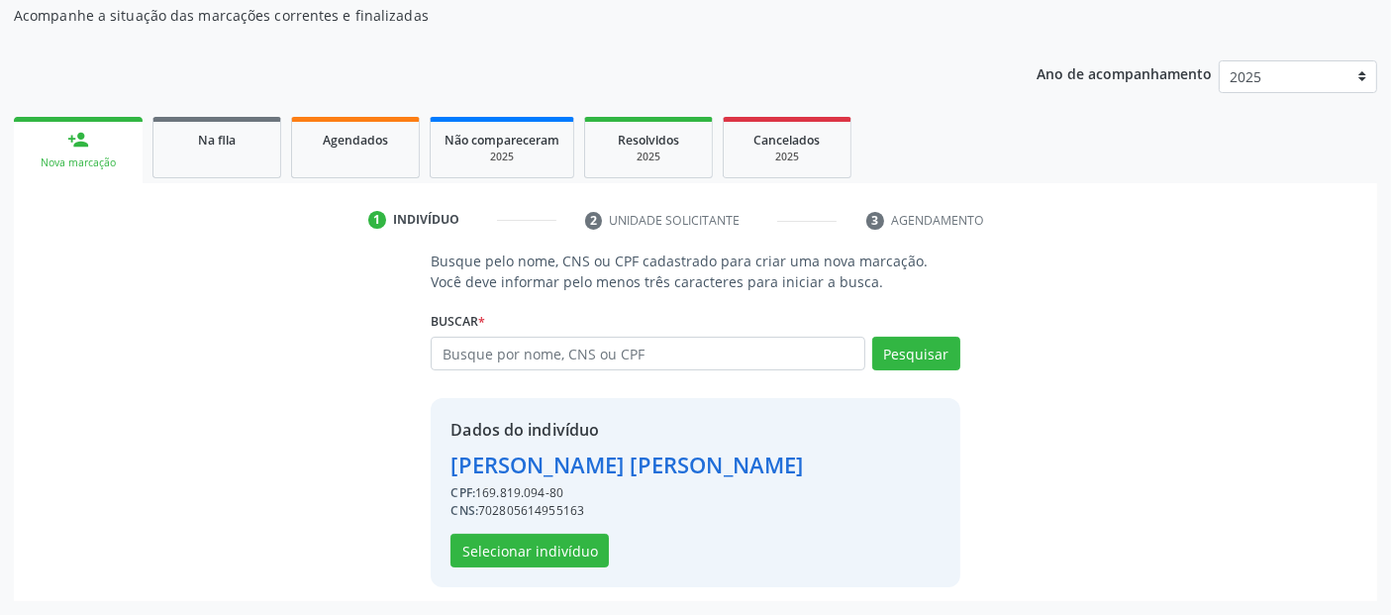
scroll to position [238, 0]
click at [581, 554] on button "Selecionar indivíduo" at bounding box center [530, 551] width 158 height 34
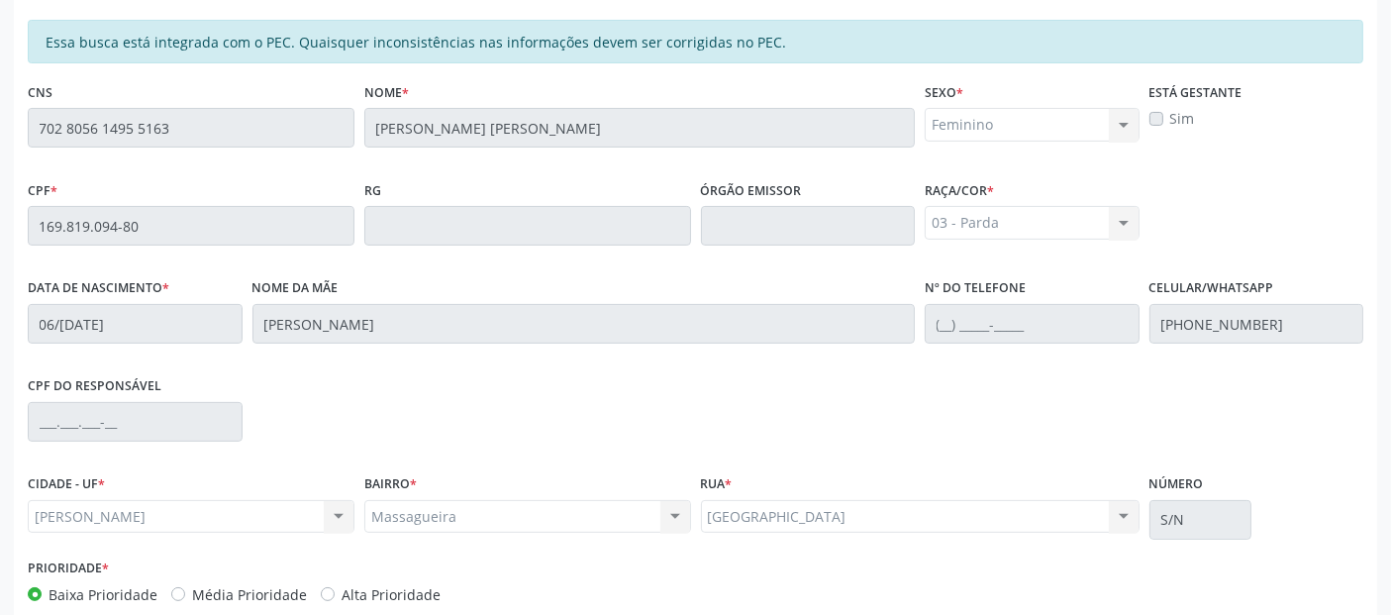
scroll to position [541, 0]
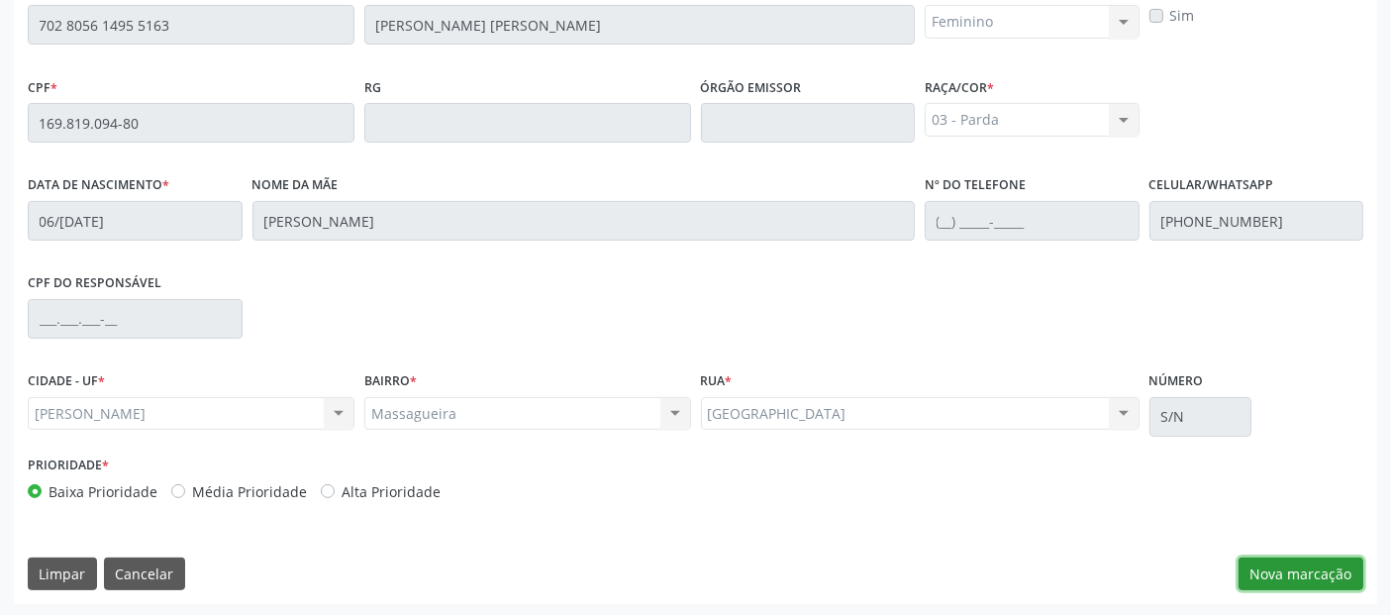
click at [1280, 561] on button "Nova marcação" at bounding box center [1301, 574] width 125 height 34
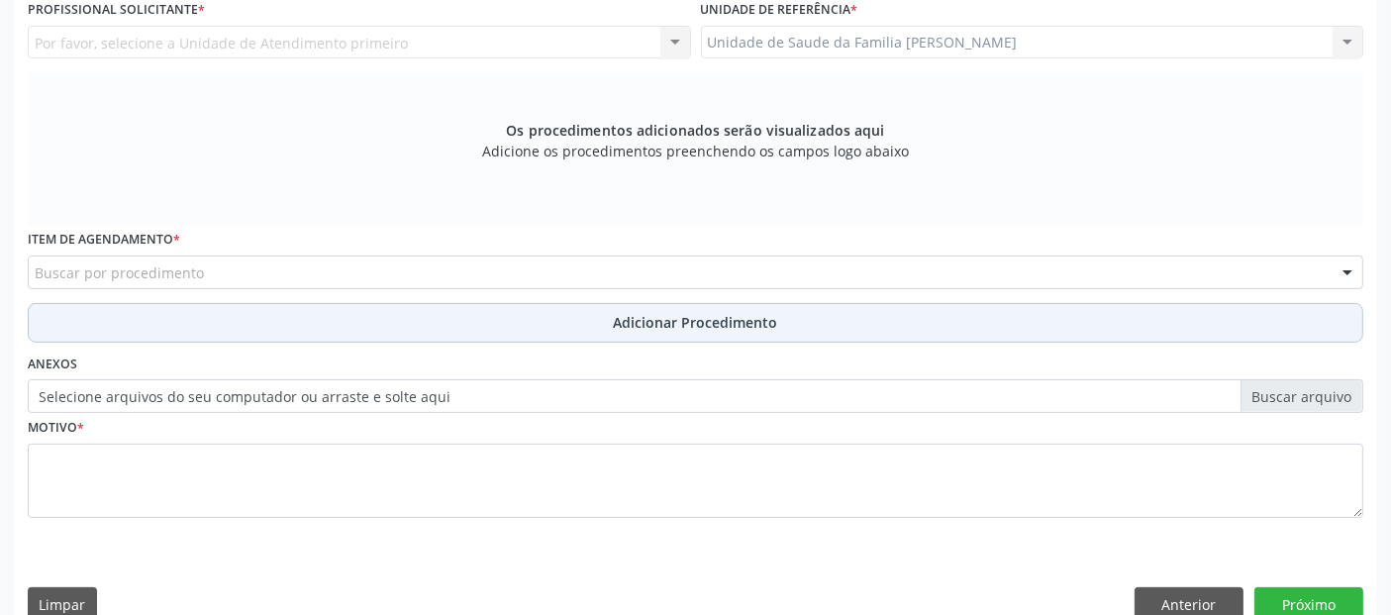
scroll to position [321, 0]
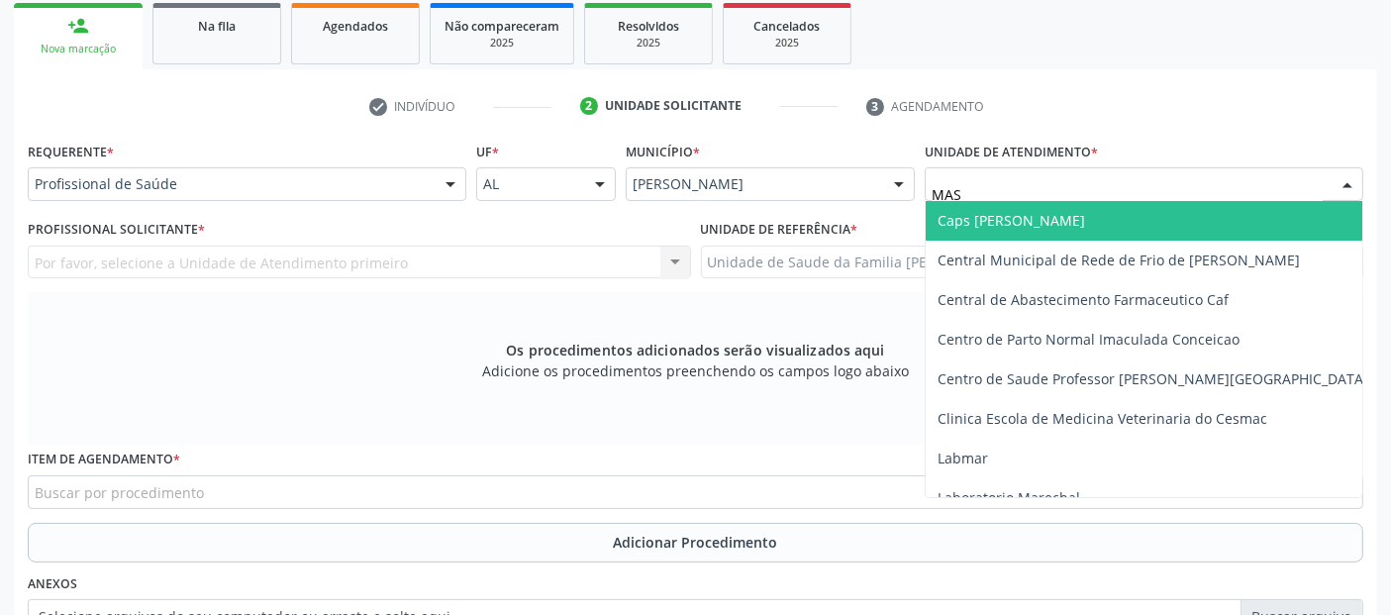
type input "MASS"
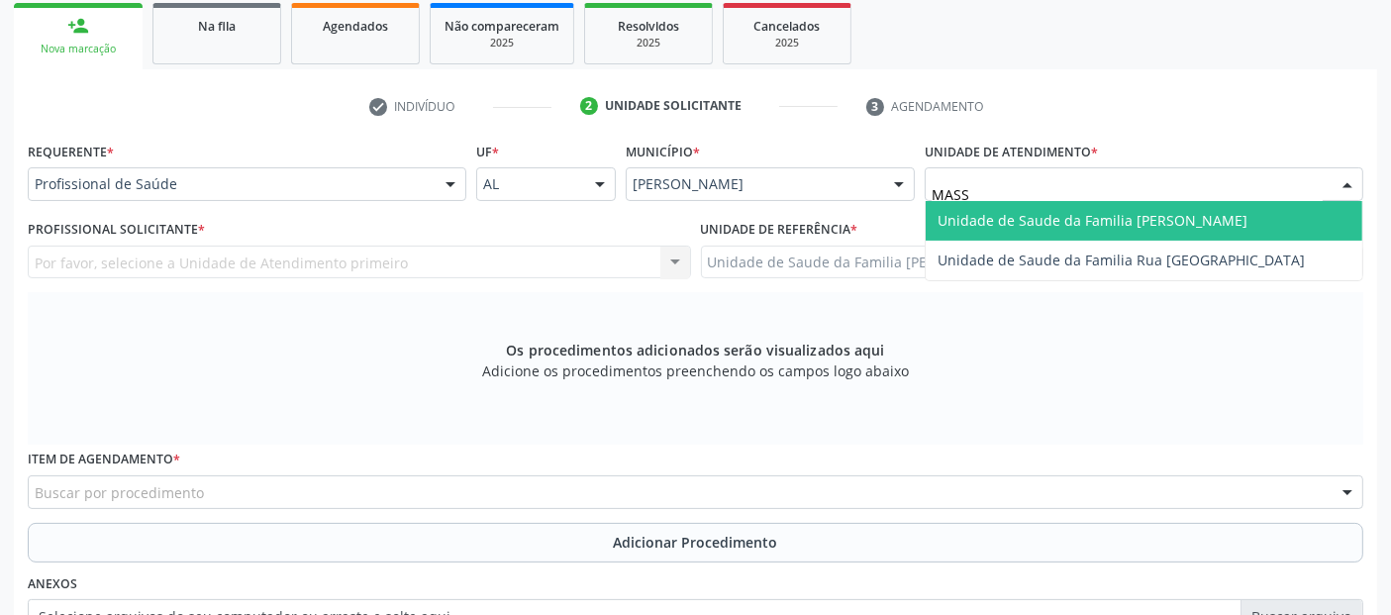
click at [999, 213] on span "Unidade de Saude da Familia [PERSON_NAME]" at bounding box center [1093, 220] width 310 height 19
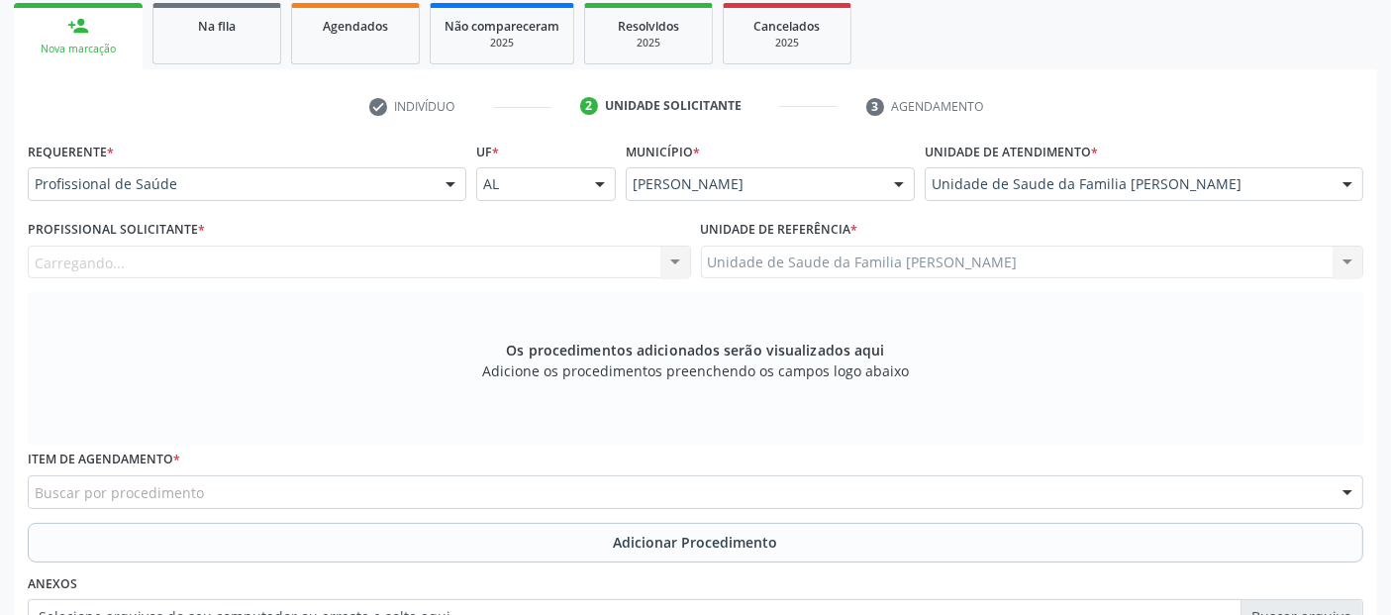
click at [358, 246] on div "Carregando..." at bounding box center [359, 263] width 663 height 34
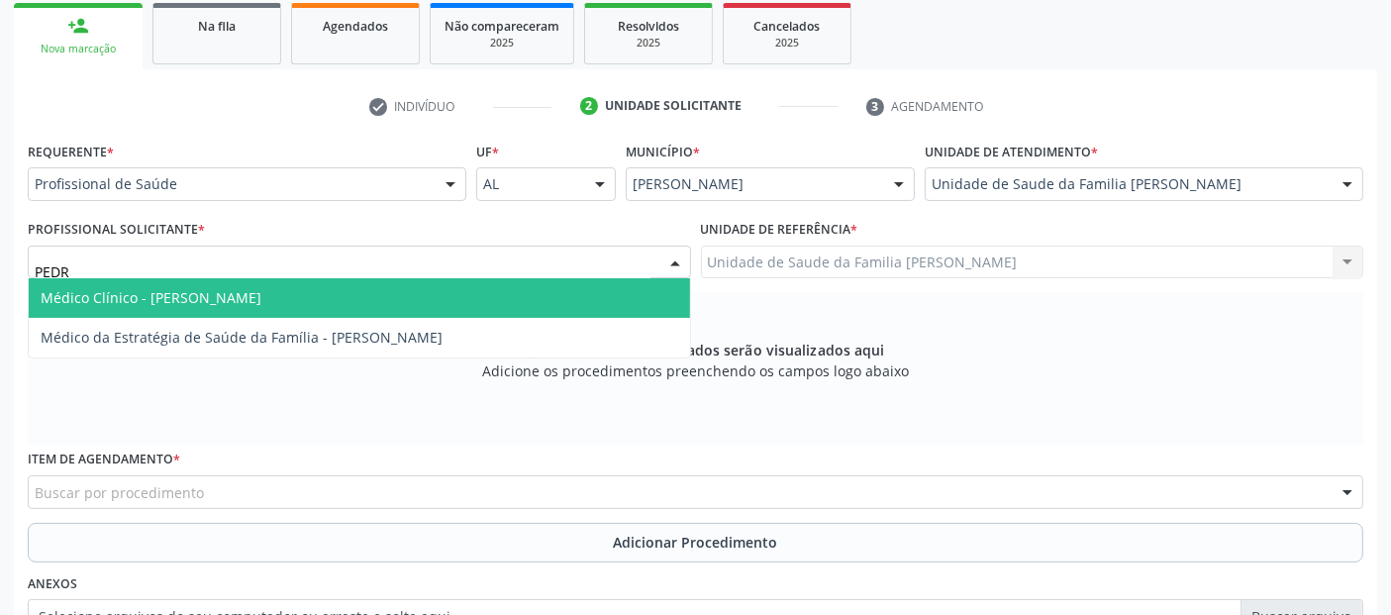
type input "[PERSON_NAME]"
click at [419, 278] on span "Médico Clínico - [PERSON_NAME]" at bounding box center [359, 298] width 661 height 40
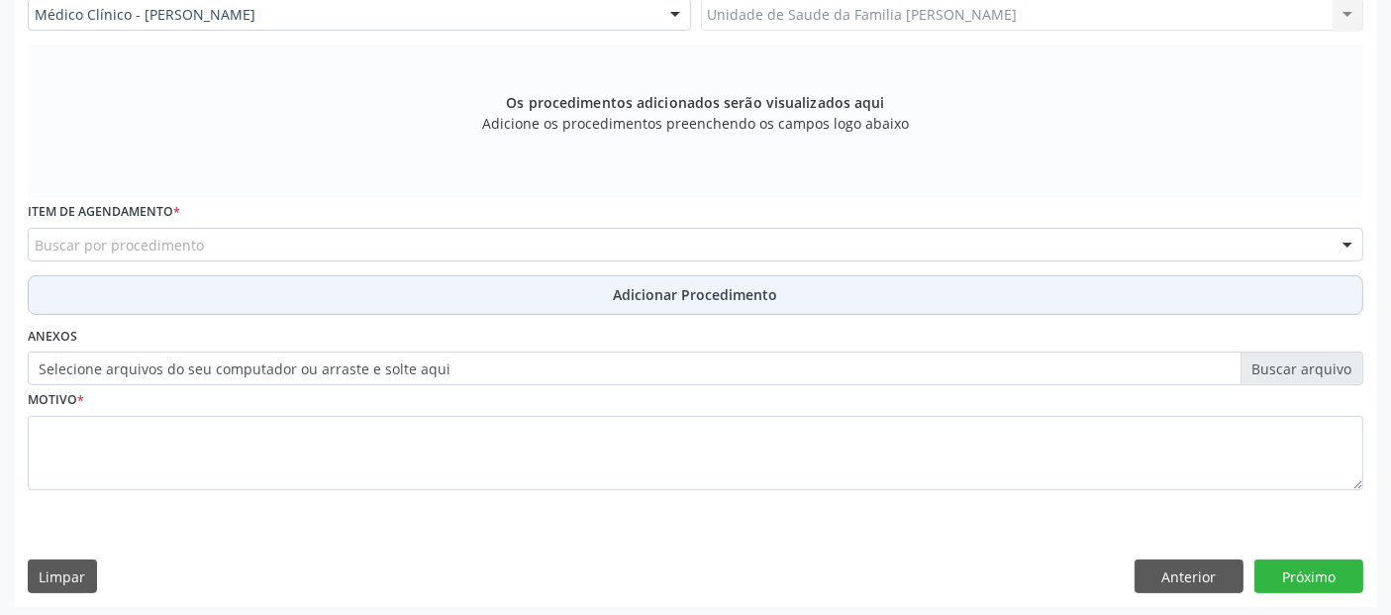
scroll to position [571, 0]
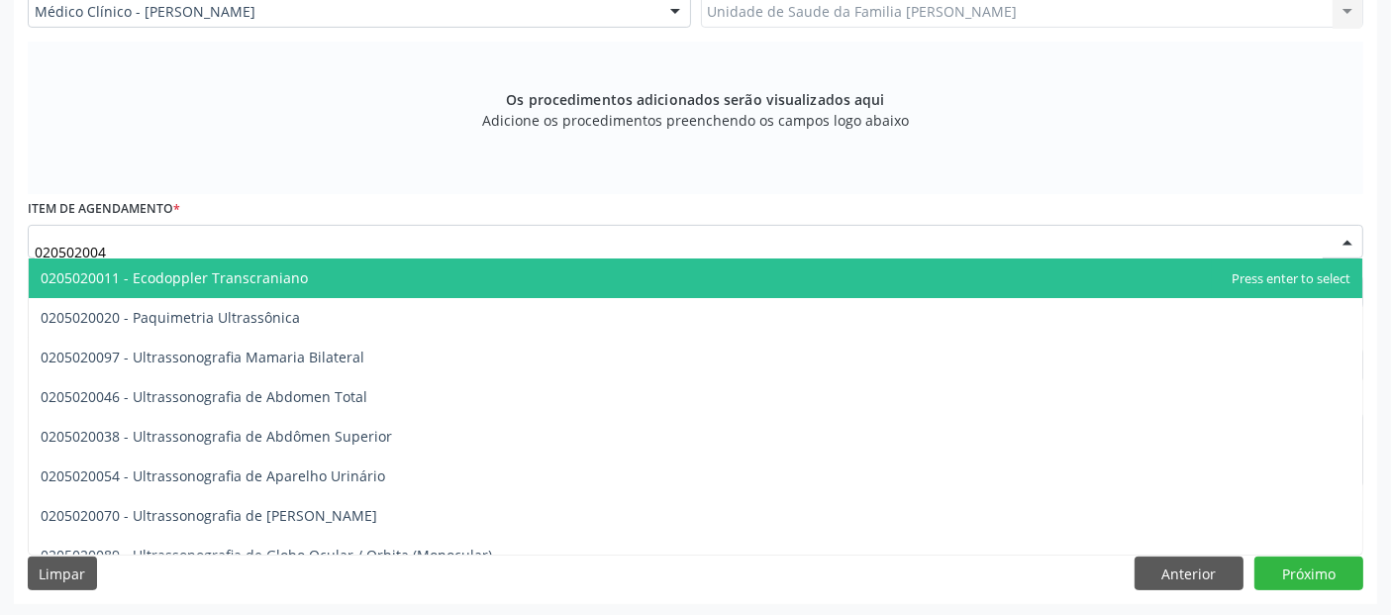
type input "0205020046"
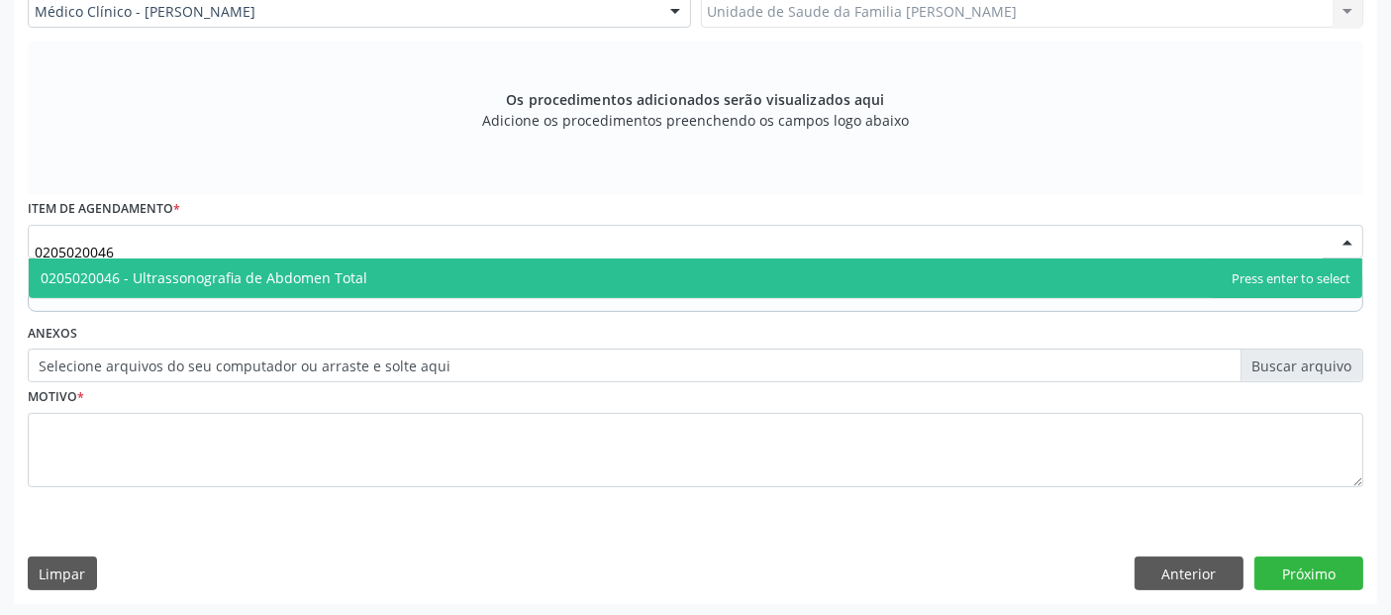
click at [151, 272] on span "0205020046 - Ultrassonografia de Abdomen Total" at bounding box center [204, 277] width 327 height 19
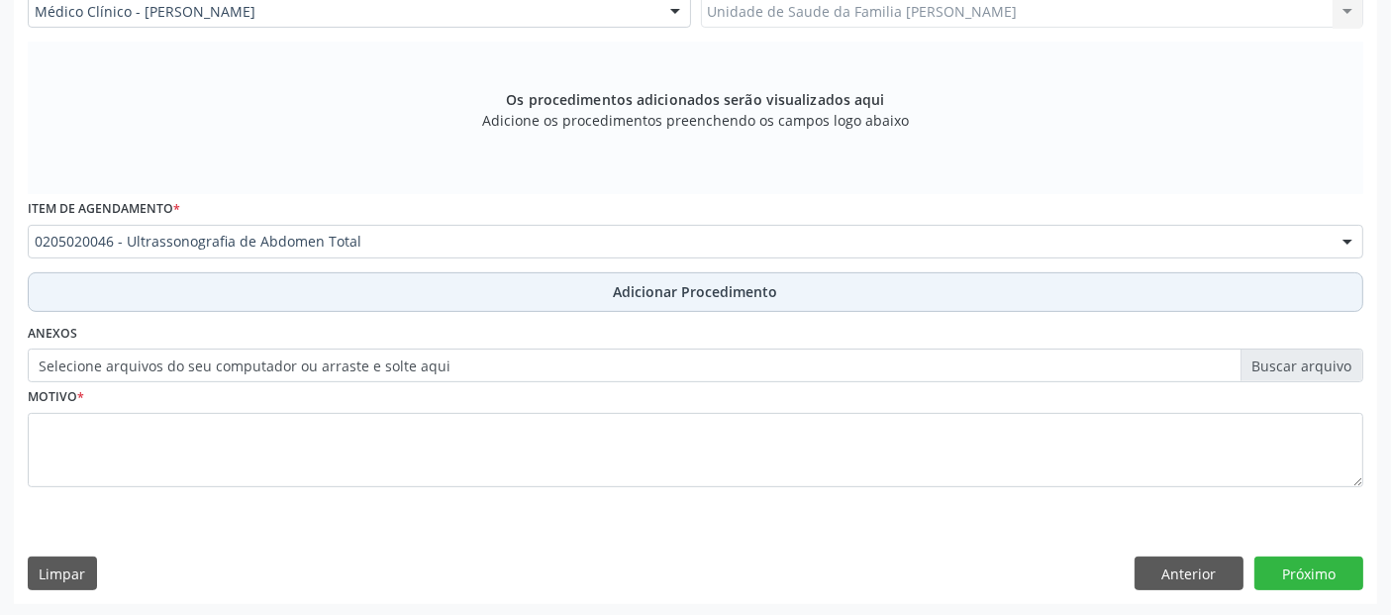
click at [528, 301] on button "Adicionar Procedimento" at bounding box center [696, 292] width 1336 height 40
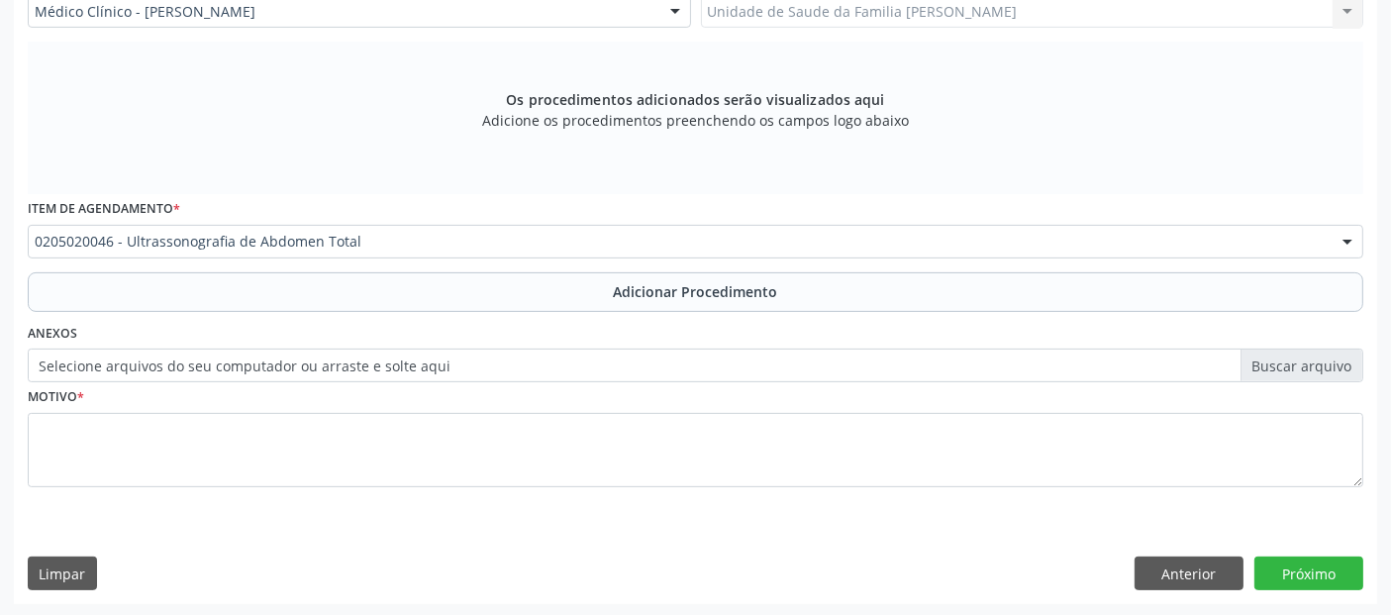
scroll to position [496, 0]
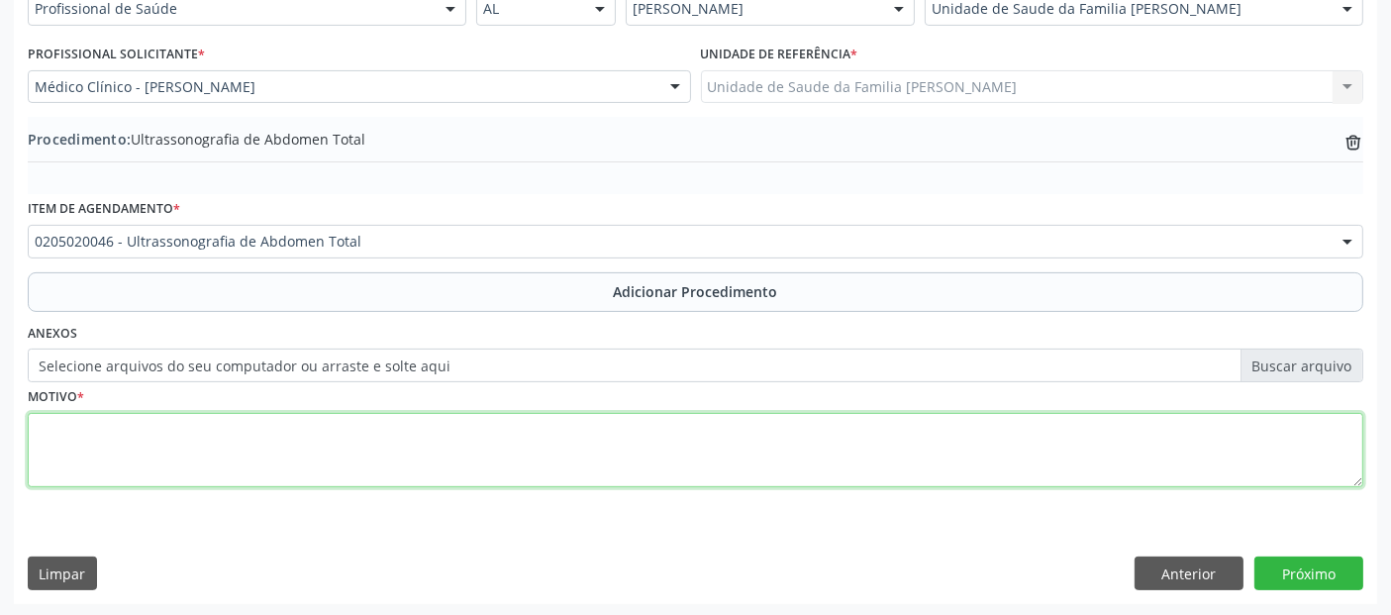
click at [500, 438] on textarea at bounding box center [696, 450] width 1336 height 75
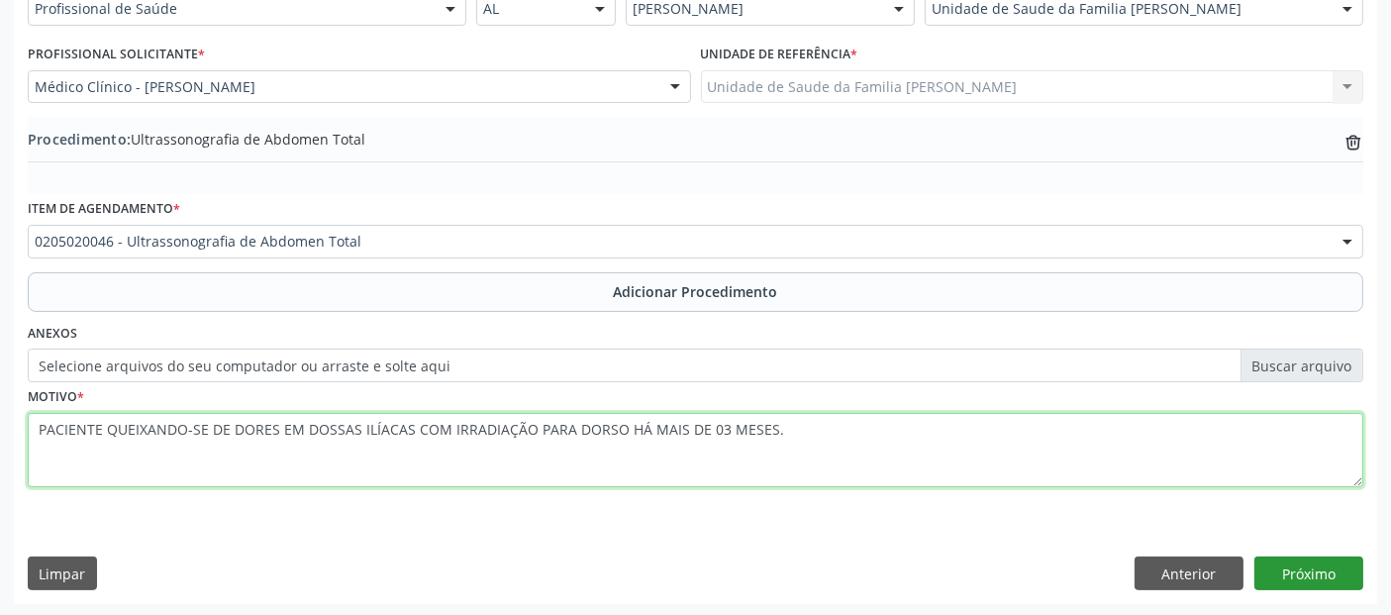
type textarea "PACIENTE QUEIXANDO-SE DE DORES EM DOSSAS ILÍACAS COM IRRADIAÇÃO PARA DORSO HÁ M…"
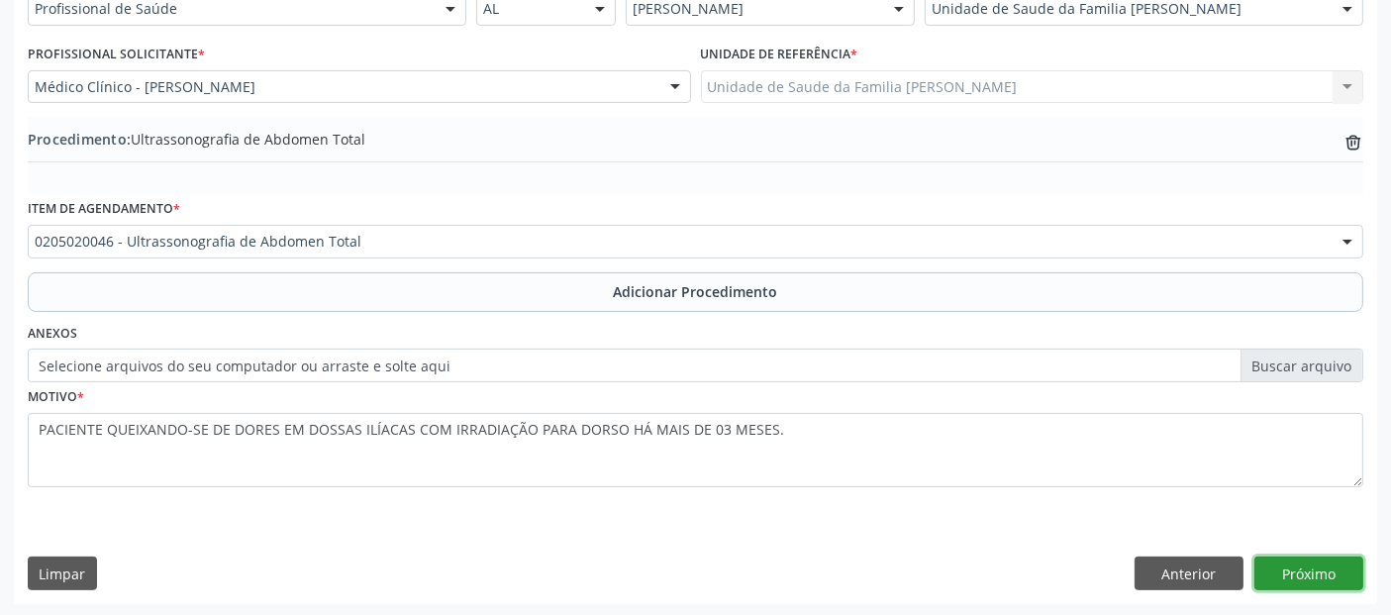
click at [1316, 556] on button "Próximo" at bounding box center [1309, 573] width 109 height 34
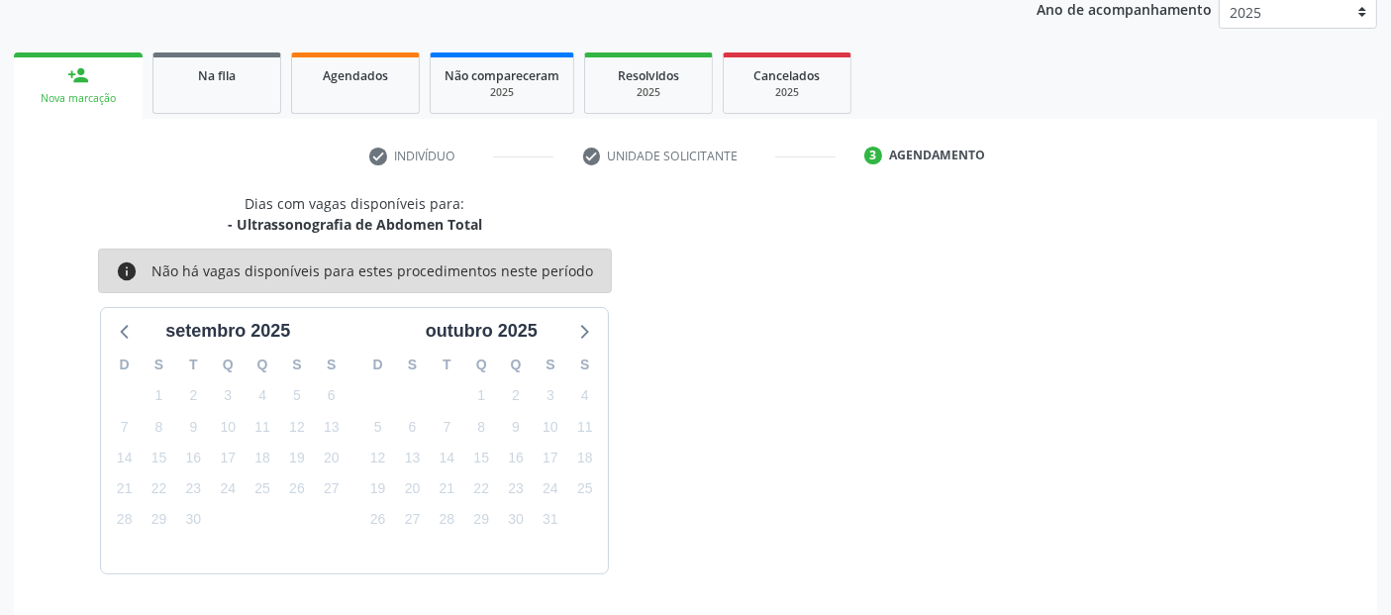
scroll to position [330, 0]
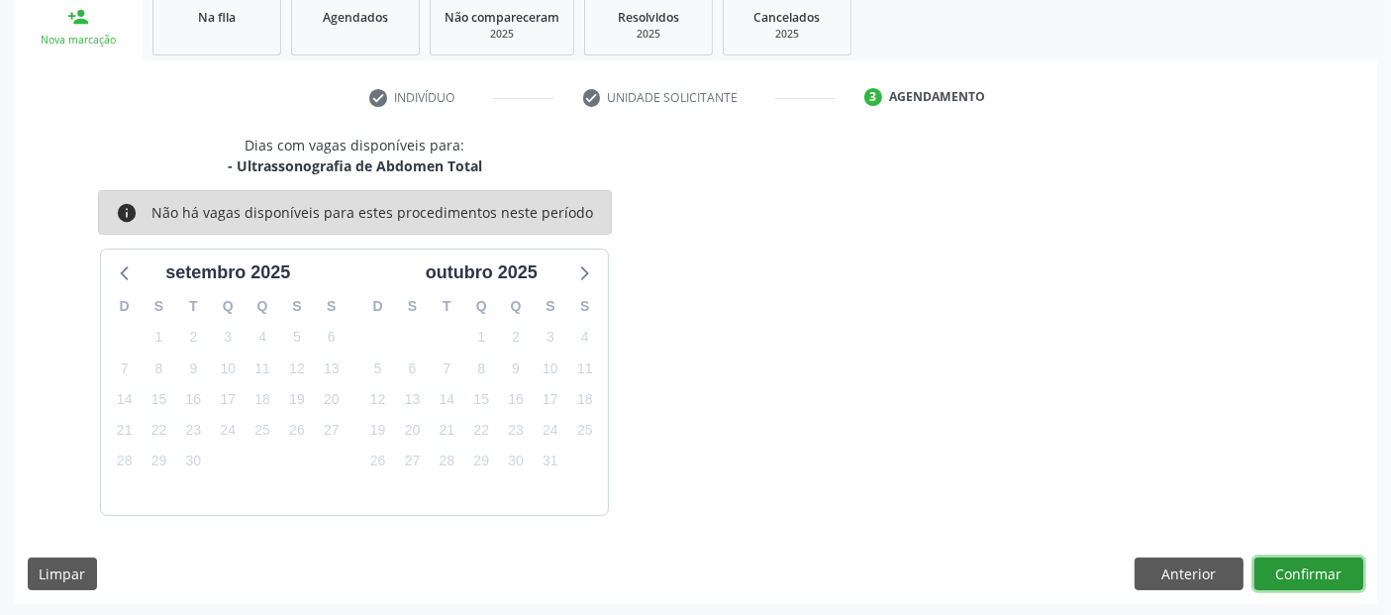
click at [1316, 557] on button "Confirmar" at bounding box center [1309, 574] width 109 height 34
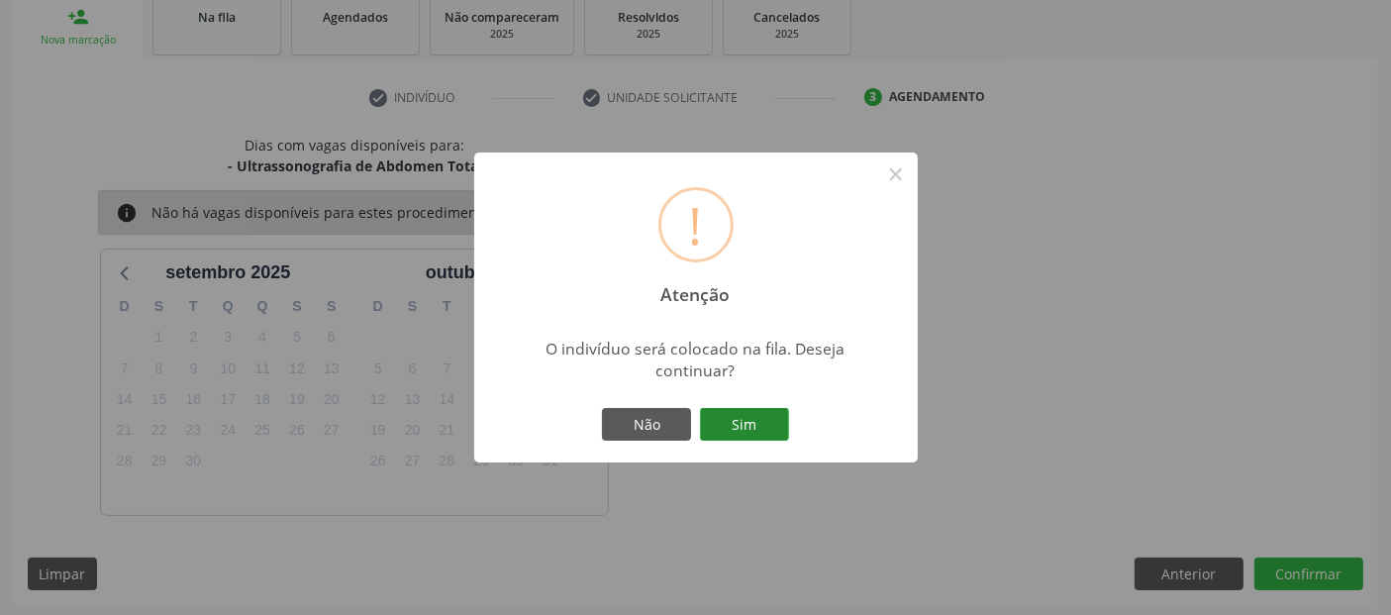
click at [753, 415] on button "Sim" at bounding box center [744, 425] width 89 height 34
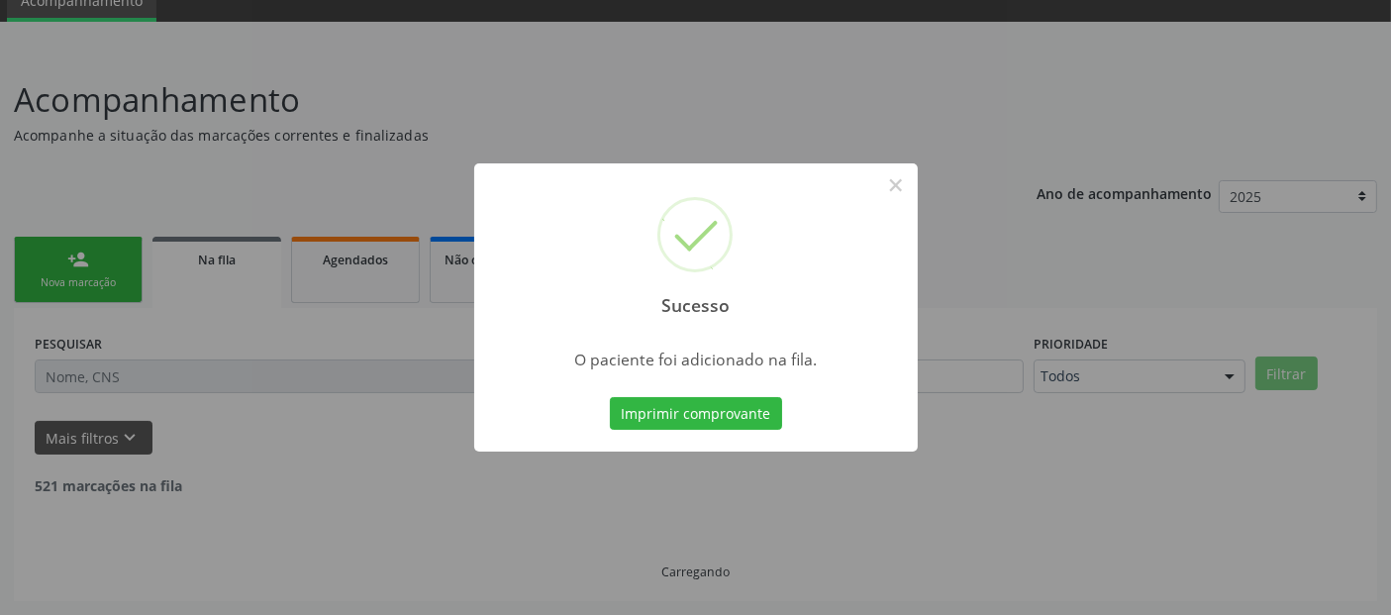
scroll to position [64, 0]
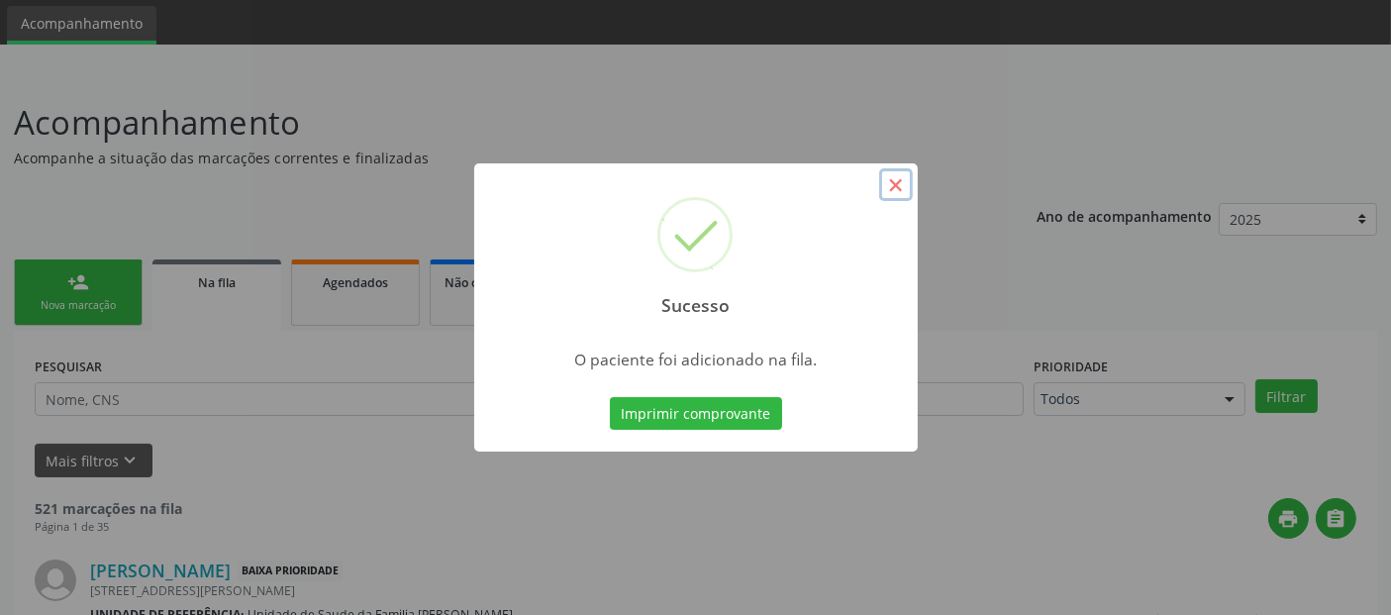
click at [901, 175] on button "×" at bounding box center [896, 185] width 34 height 34
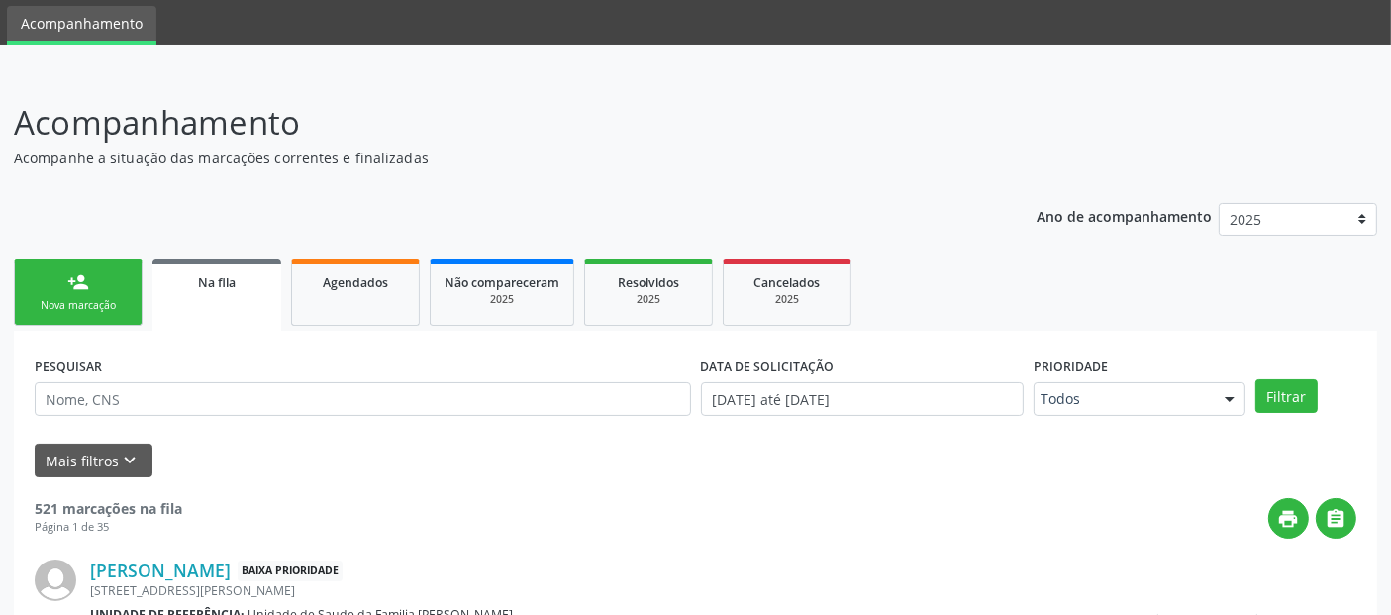
click at [110, 310] on div "Nova marcação" at bounding box center [78, 305] width 99 height 15
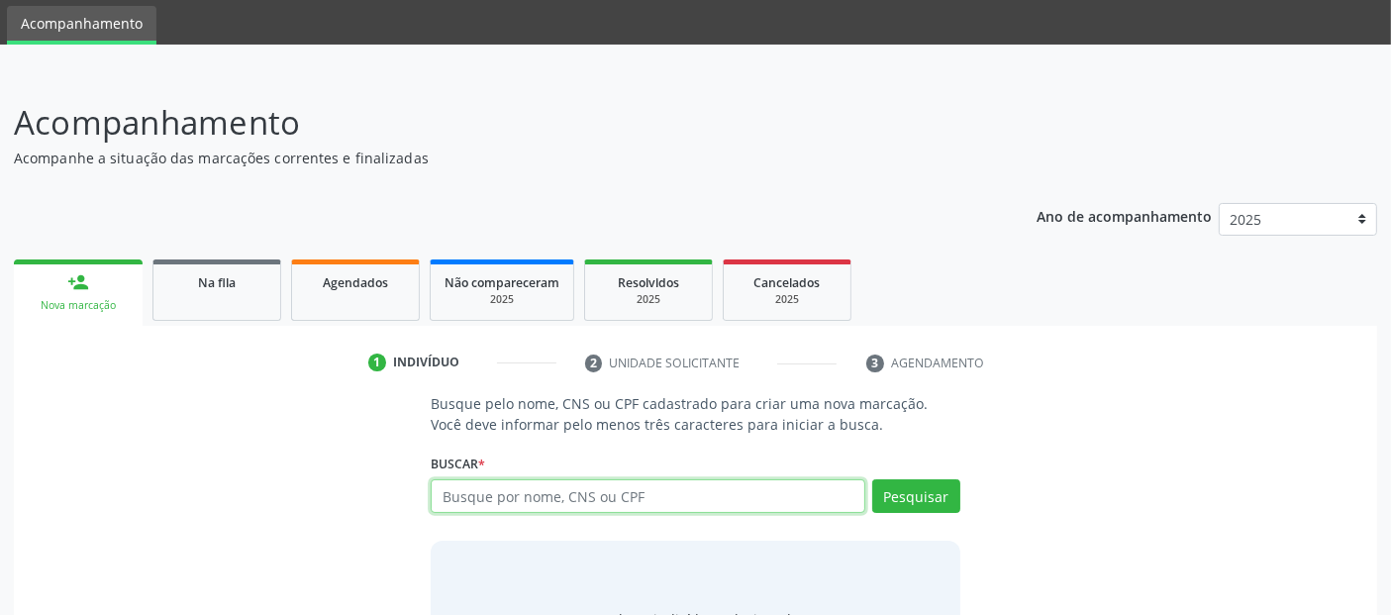
click at [538, 499] on input "text" at bounding box center [648, 496] width 434 height 34
type input "04181159400"
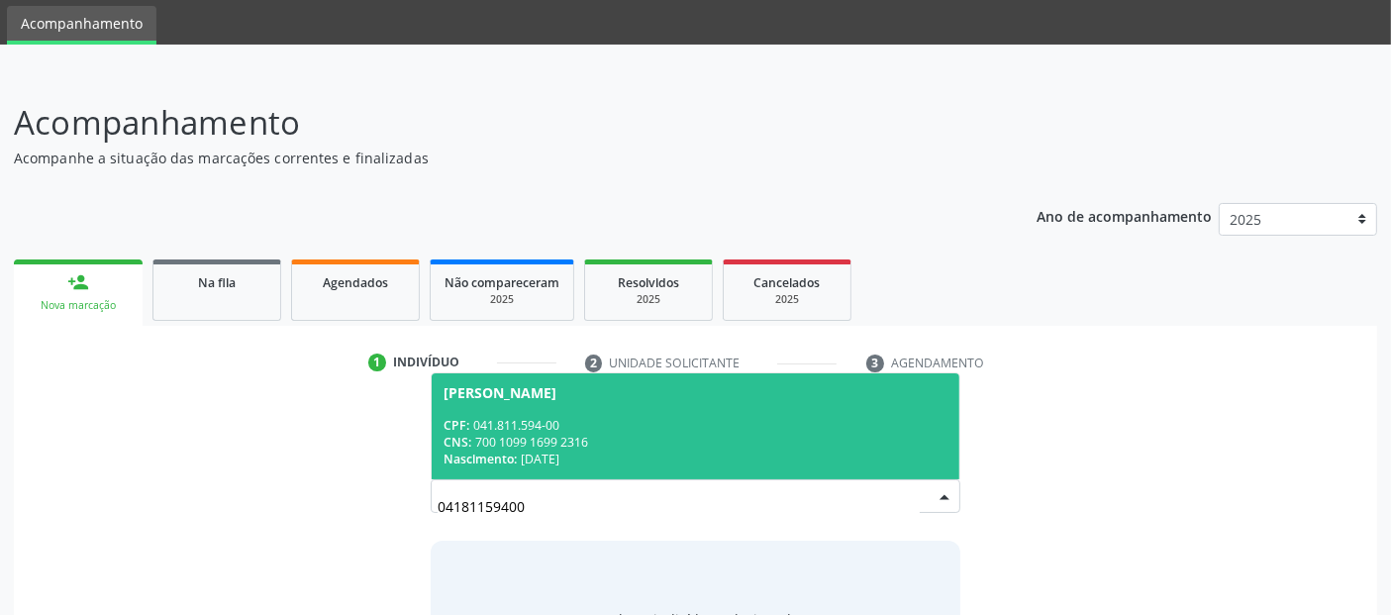
click at [702, 400] on span "[PERSON_NAME] CPF: 041.811.594-00 CNS: 700 1099 1699 2316 Nascimento: [DATE]" at bounding box center [695, 426] width 527 height 106
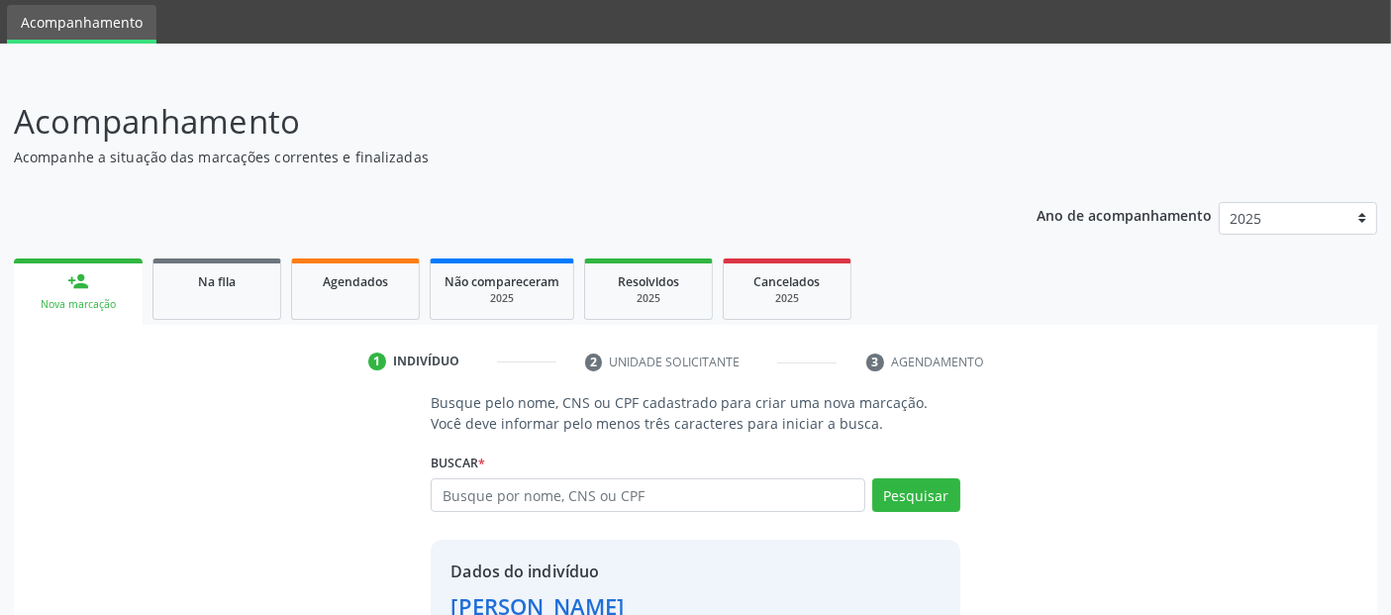
scroll to position [204, 0]
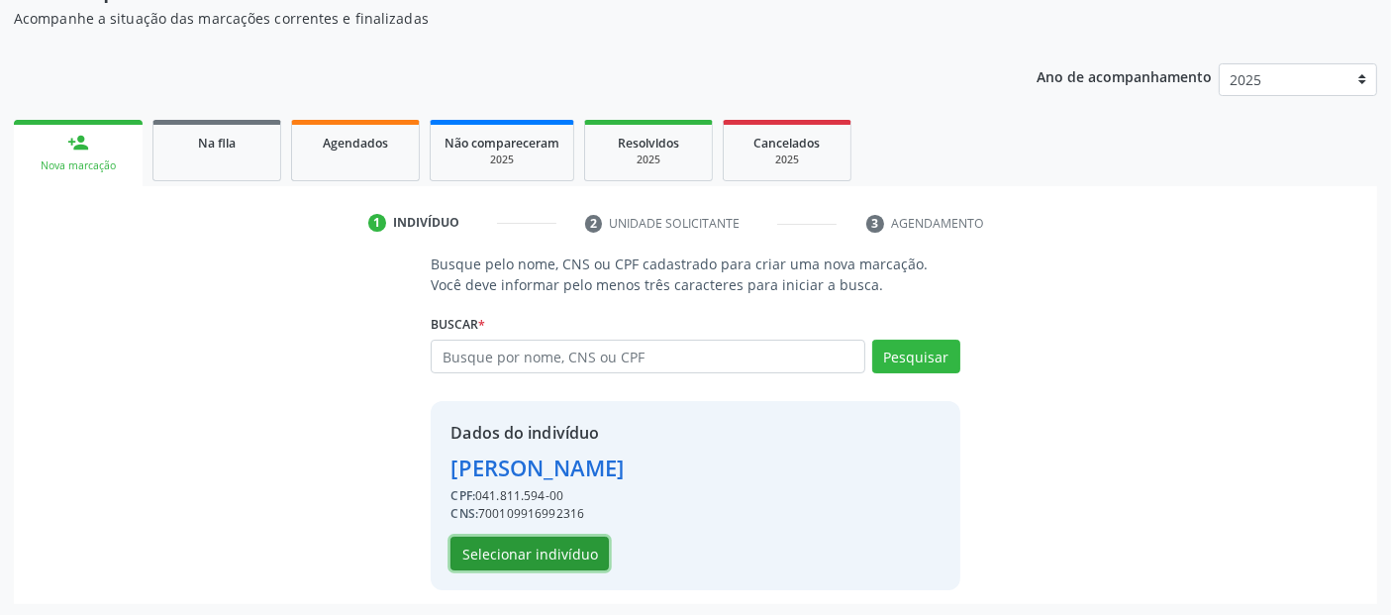
click at [580, 549] on button "Selecionar indivíduo" at bounding box center [530, 554] width 158 height 34
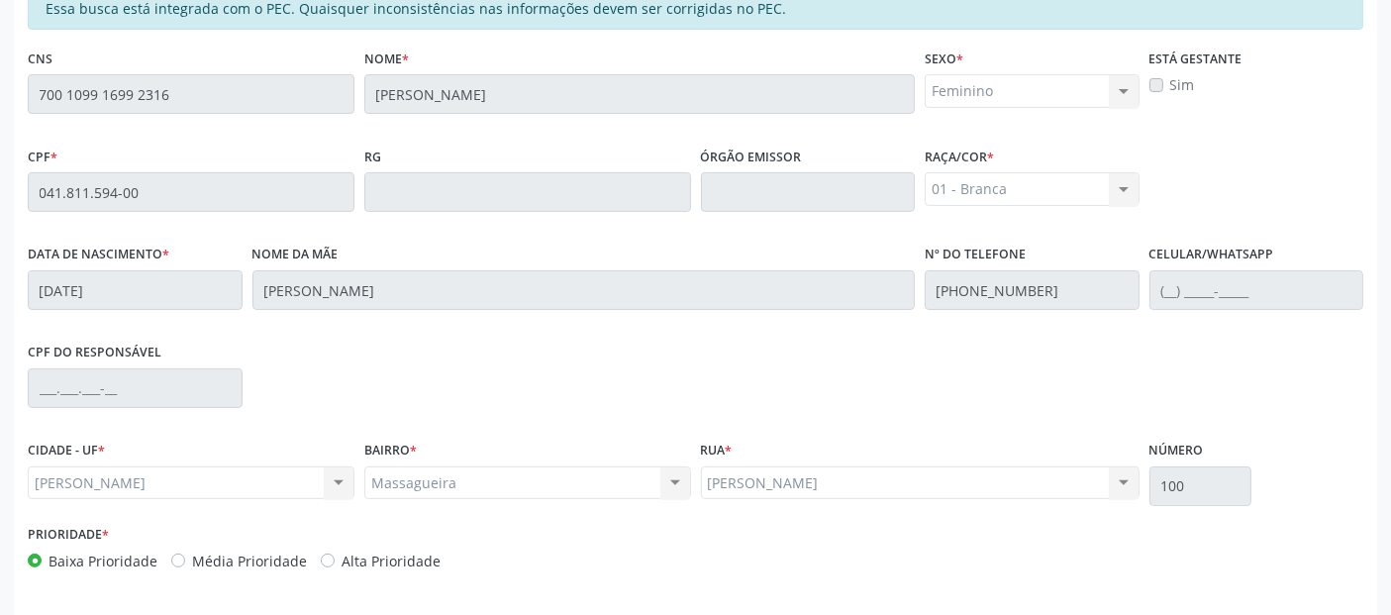
scroll to position [541, 0]
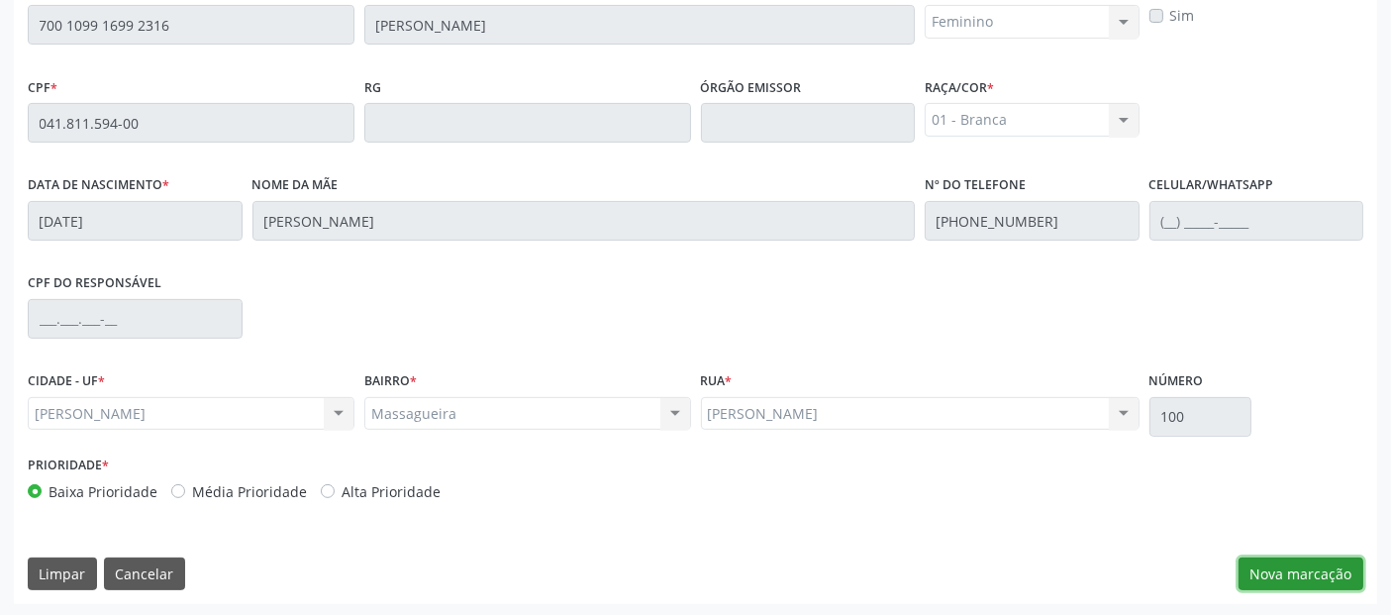
click at [1249, 558] on button "Nova marcação" at bounding box center [1301, 574] width 125 height 34
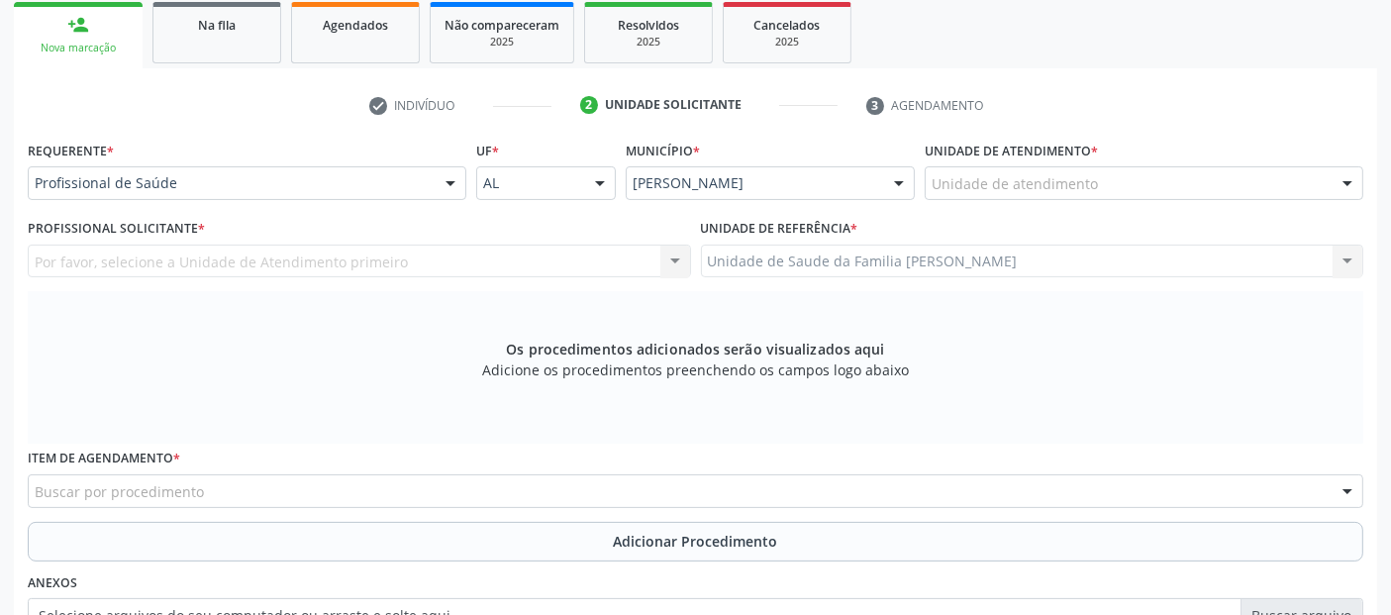
scroll to position [321, 0]
click at [1091, 151] on label "Unidade de atendimento *" at bounding box center [1011, 152] width 173 height 31
click at [1112, 192] on div at bounding box center [1144, 184] width 439 height 34
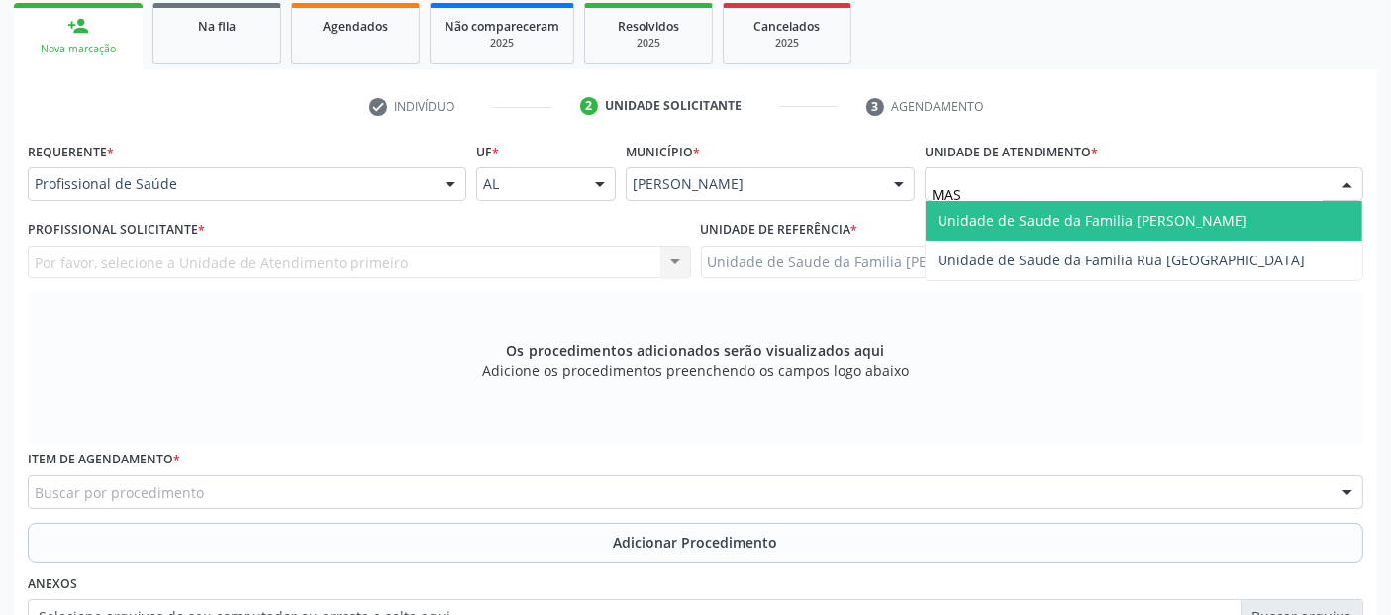
type input "MASS"
click at [1076, 204] on span "Unidade de Saude da Familia [PERSON_NAME]" at bounding box center [1144, 221] width 437 height 40
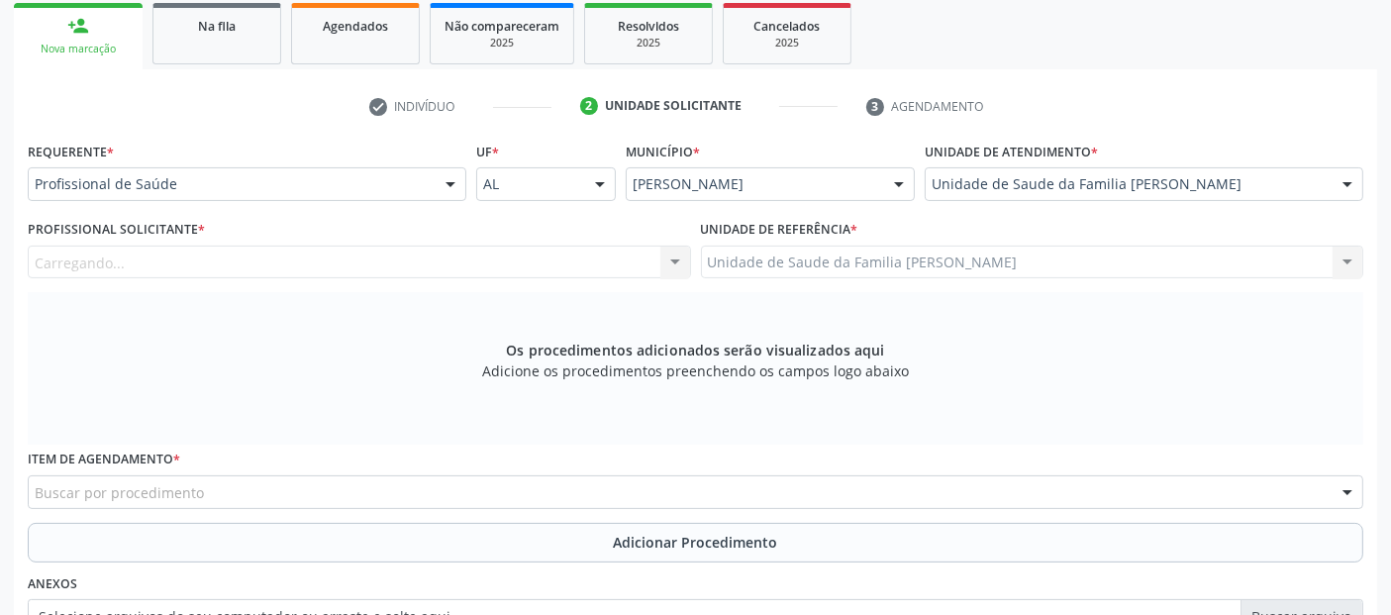
click at [180, 246] on div "Carregando... Nenhum resultado encontrado para: " " Não há nenhuma opção para s…" at bounding box center [359, 263] width 663 height 34
click at [180, 252] on div "Profissional solicitante" at bounding box center [359, 263] width 663 height 34
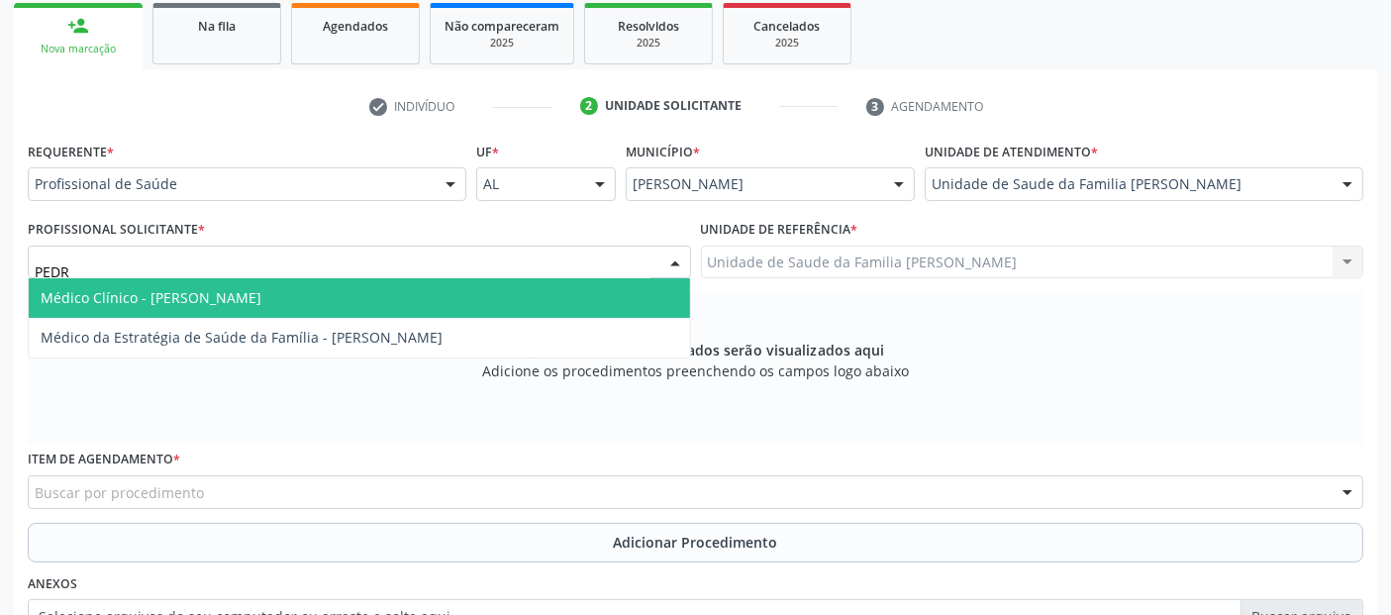
type input "[PERSON_NAME]"
click at [224, 292] on span "Médico Clínico - [PERSON_NAME]" at bounding box center [151, 297] width 221 height 19
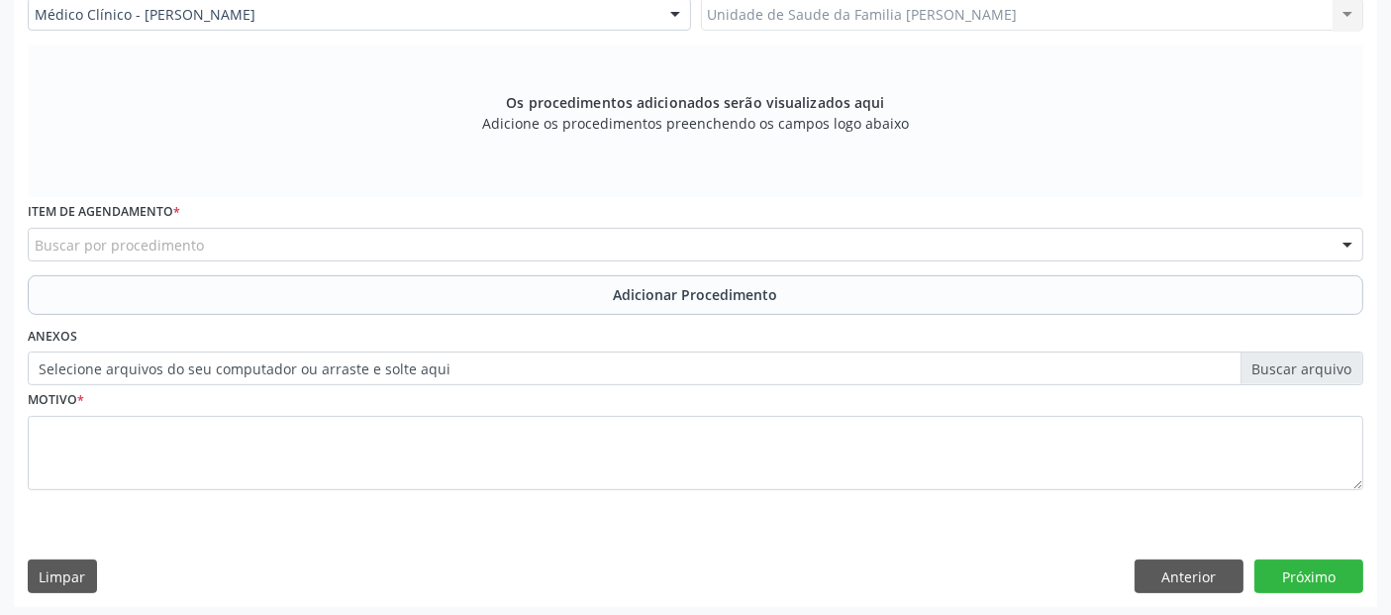
scroll to position [571, 0]
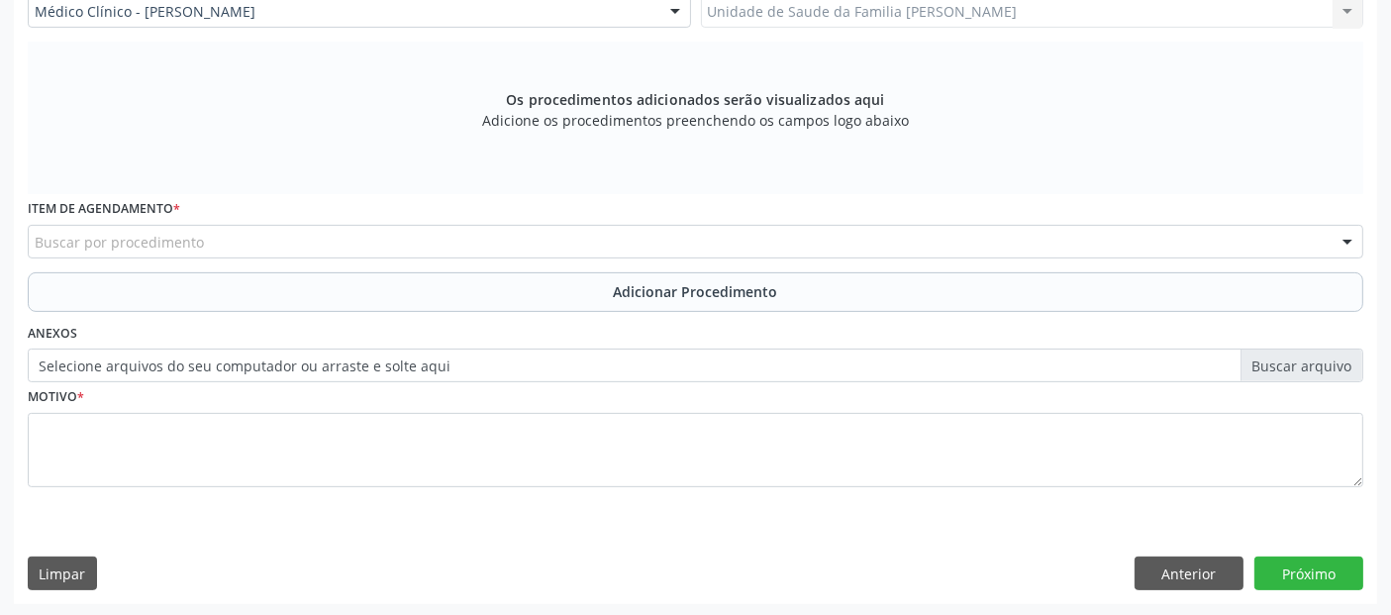
click at [192, 216] on div "Item de agendamento * Buscar por procedimento 0304070076 - .Quimioterapia de Le…" at bounding box center [696, 225] width 1336 height 63
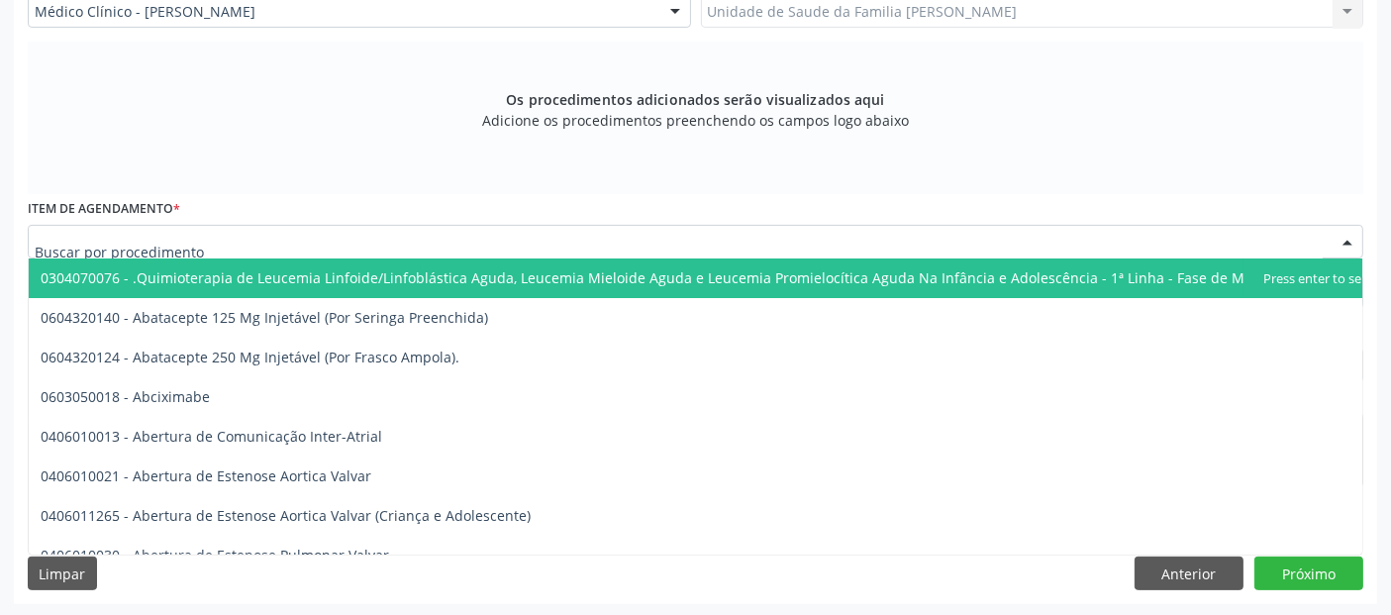
click at [195, 225] on div at bounding box center [696, 242] width 1336 height 34
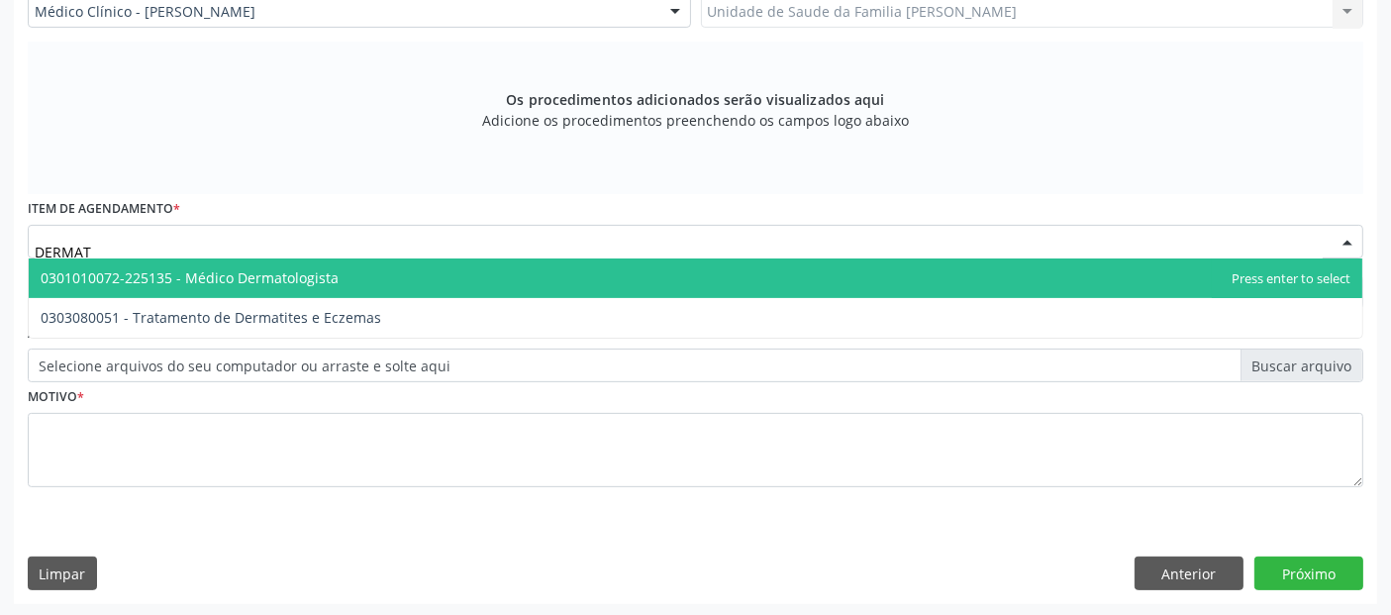
type input "DERMATO"
click at [182, 268] on span "0301010072-225135 - Médico Dermatologista" at bounding box center [190, 277] width 298 height 19
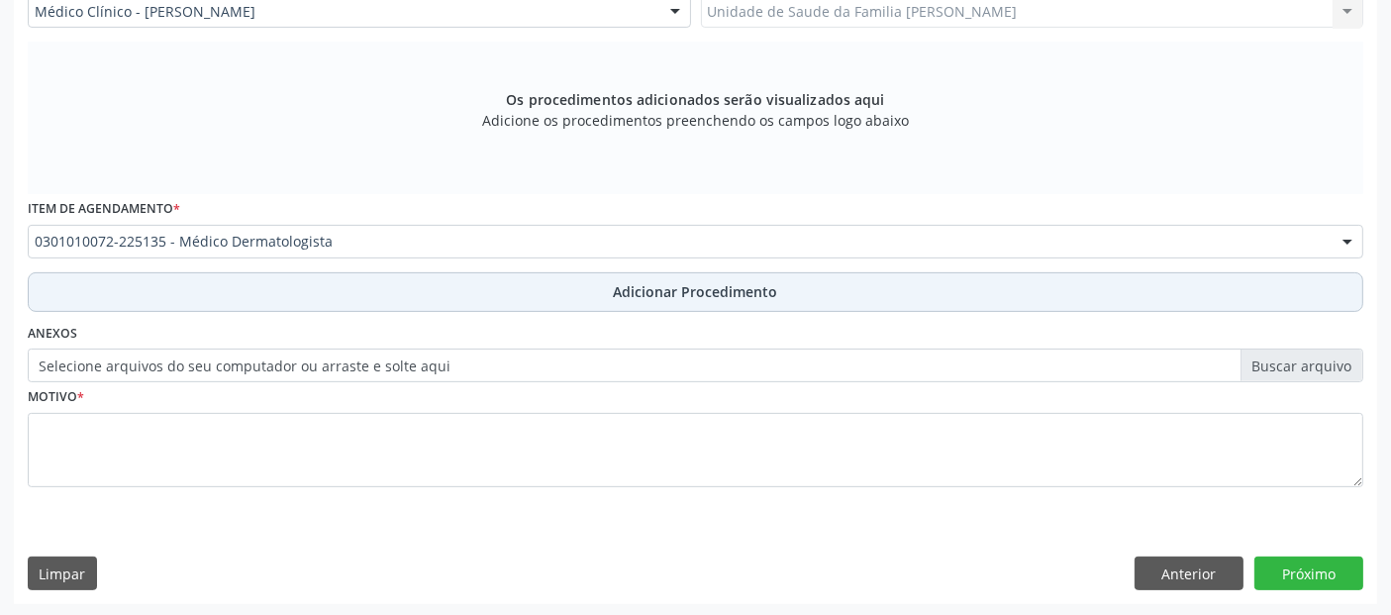
click at [576, 273] on button "Adicionar Procedimento" at bounding box center [696, 292] width 1336 height 40
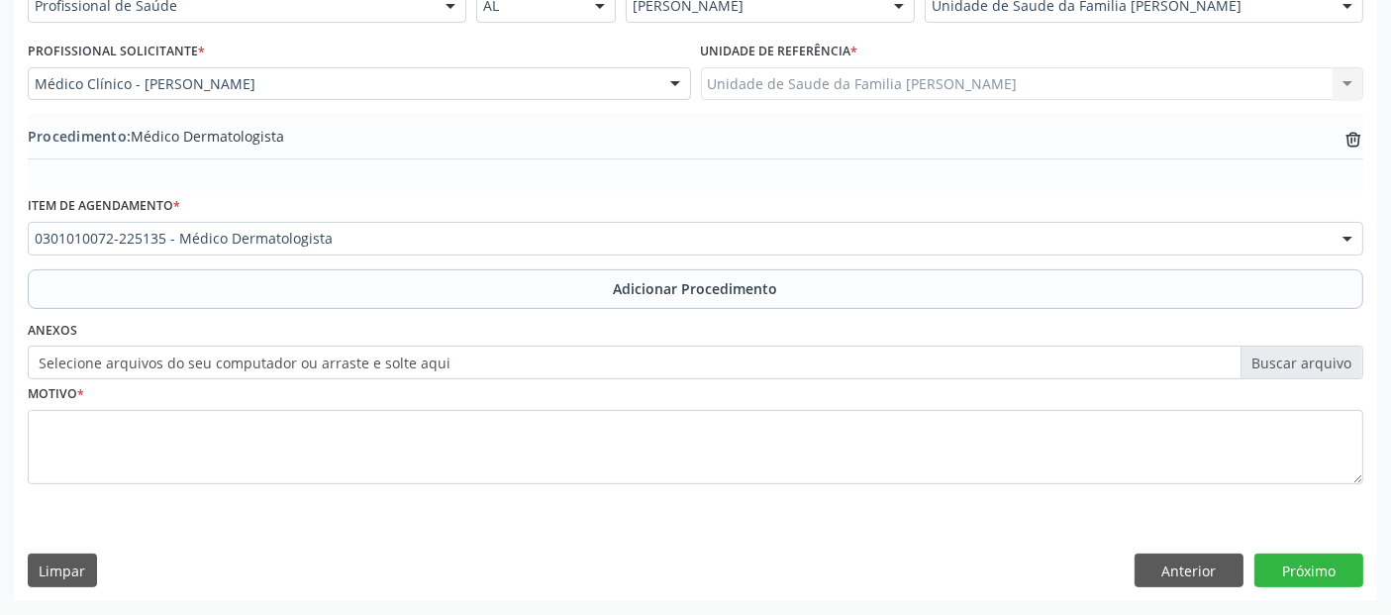
scroll to position [496, 0]
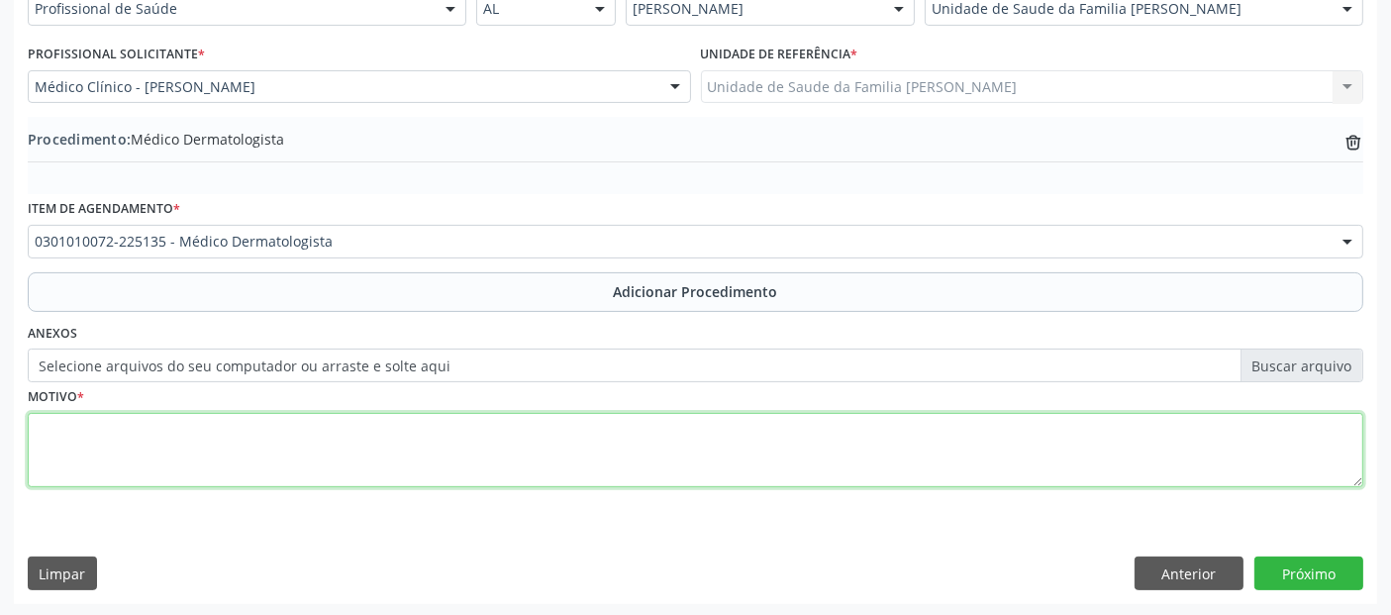
click at [506, 446] on textarea at bounding box center [696, 450] width 1336 height 75
type textarea "AVALIAÇÃO E ACOMPANHAMENTO. CERATOSE ACTÍNICA."
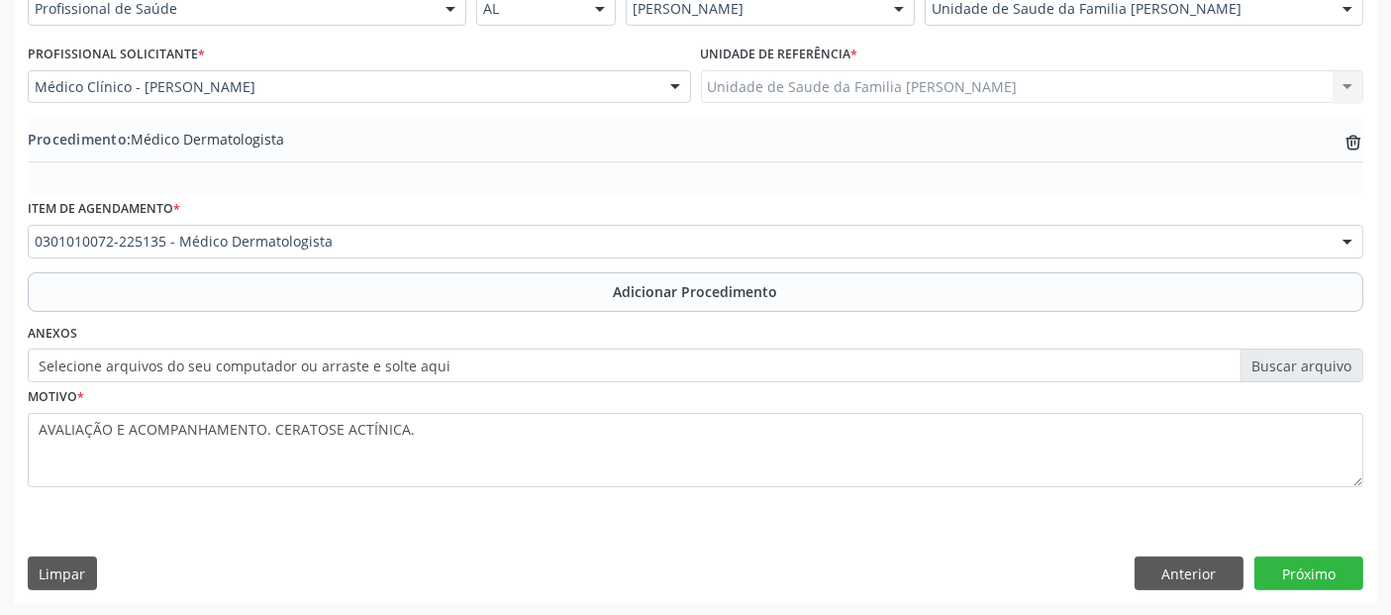
click at [1341, 545] on div "Requerente * Profissional de Saúde Profissional de Saúde Paciente Nenhum result…" at bounding box center [695, 282] width 1363 height 642
click at [1338, 559] on button "Próximo" at bounding box center [1309, 573] width 109 height 34
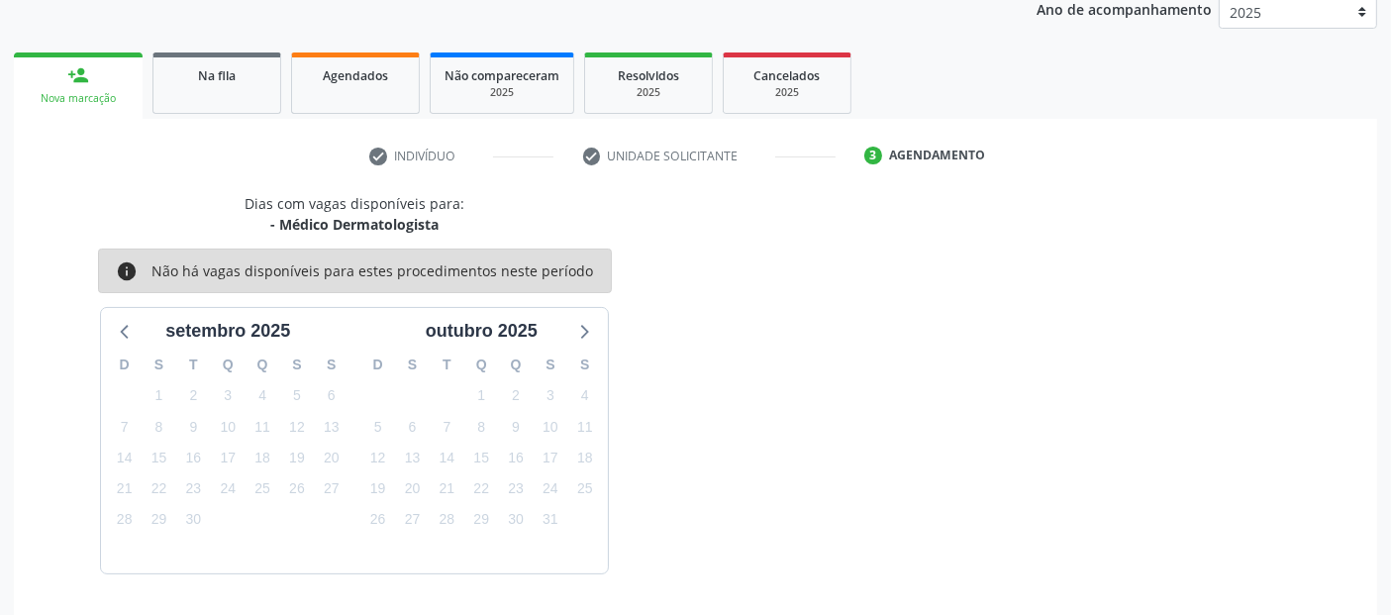
scroll to position [330, 0]
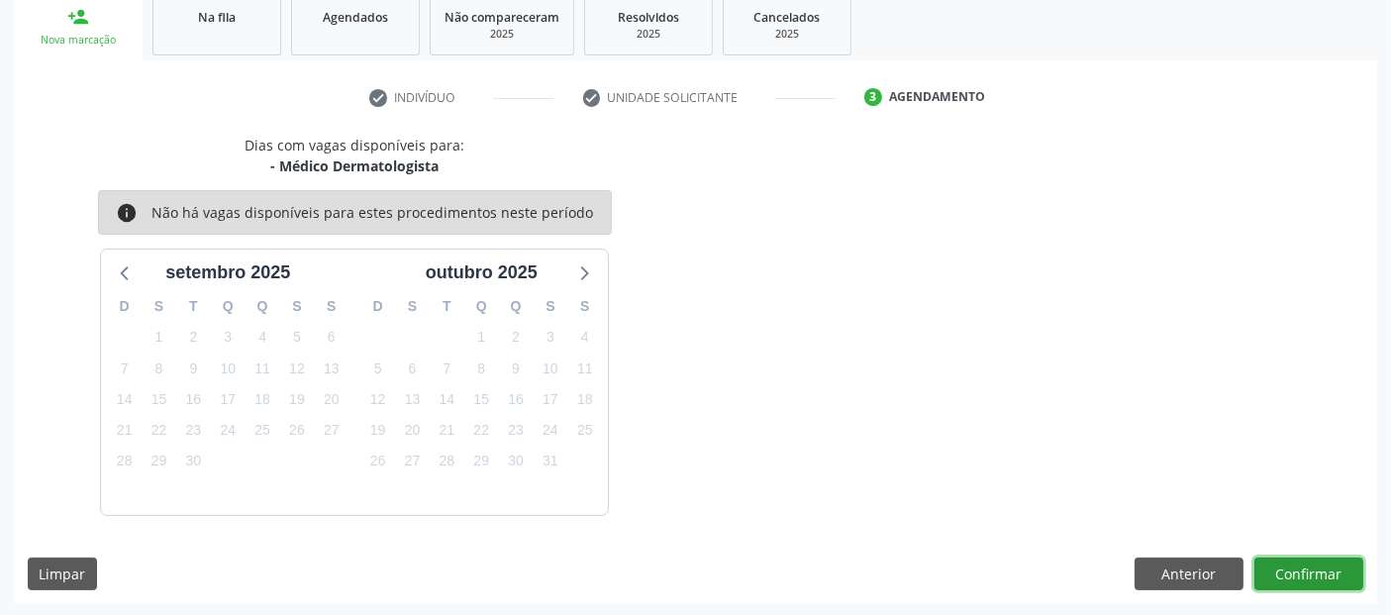
click at [1343, 573] on button "Confirmar" at bounding box center [1309, 574] width 109 height 34
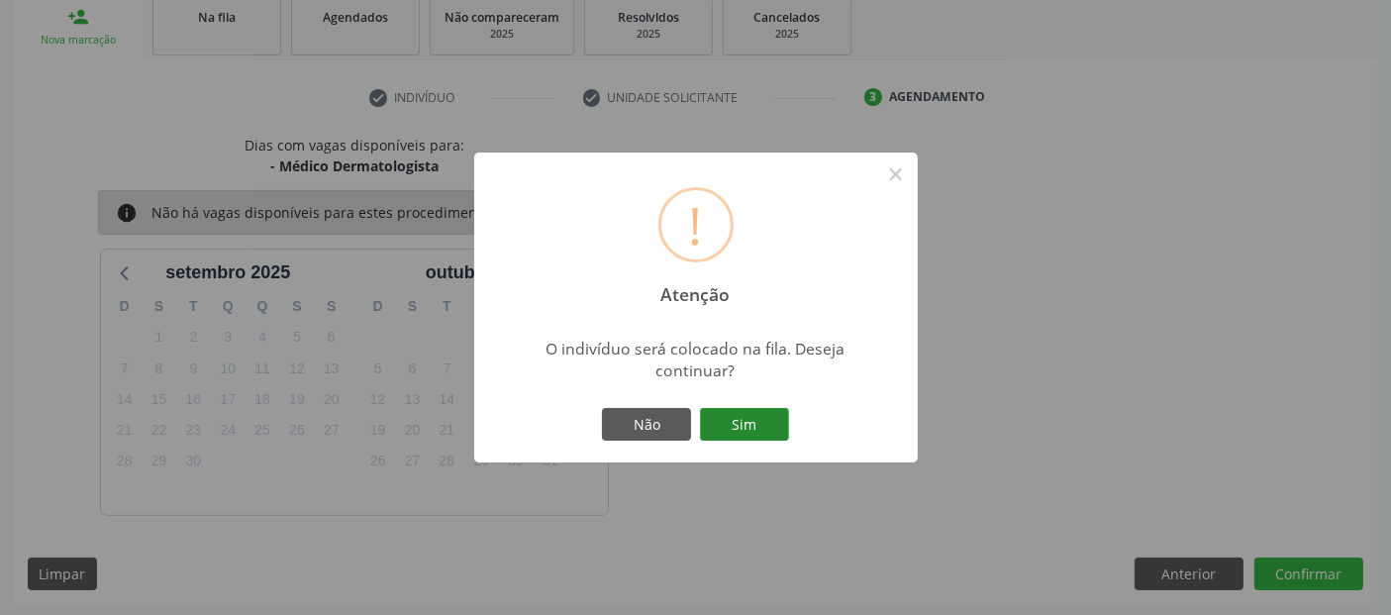
click at [761, 416] on button "Sim" at bounding box center [744, 425] width 89 height 34
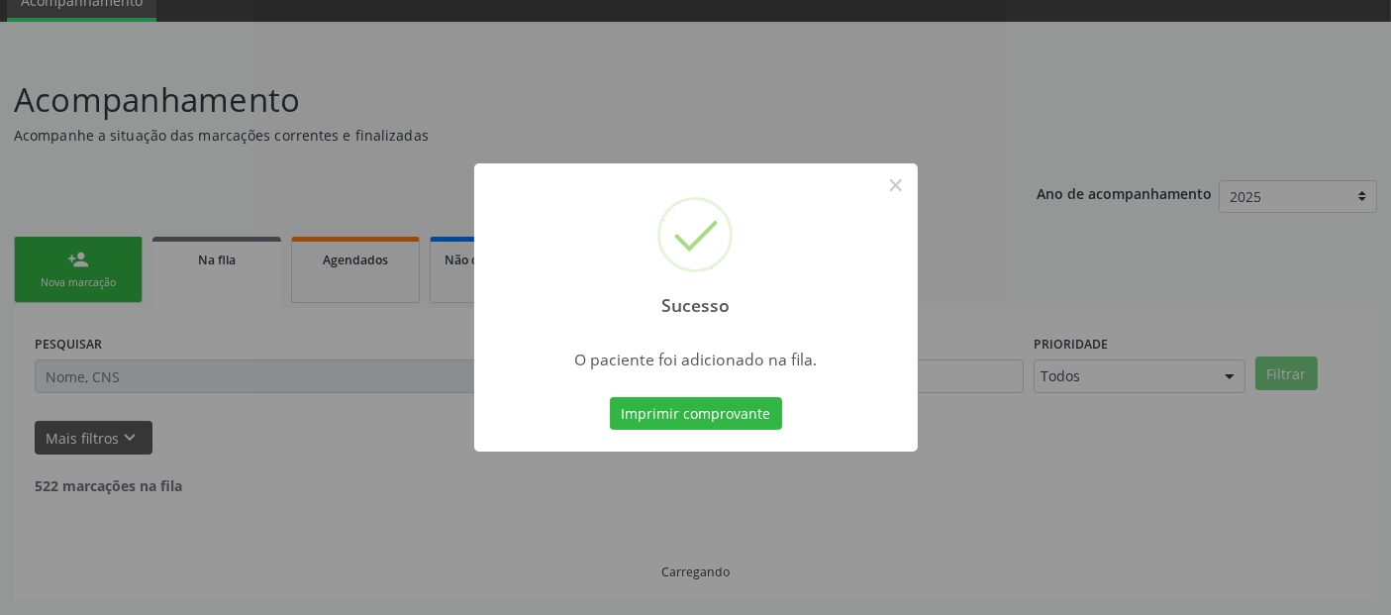
scroll to position [64, 0]
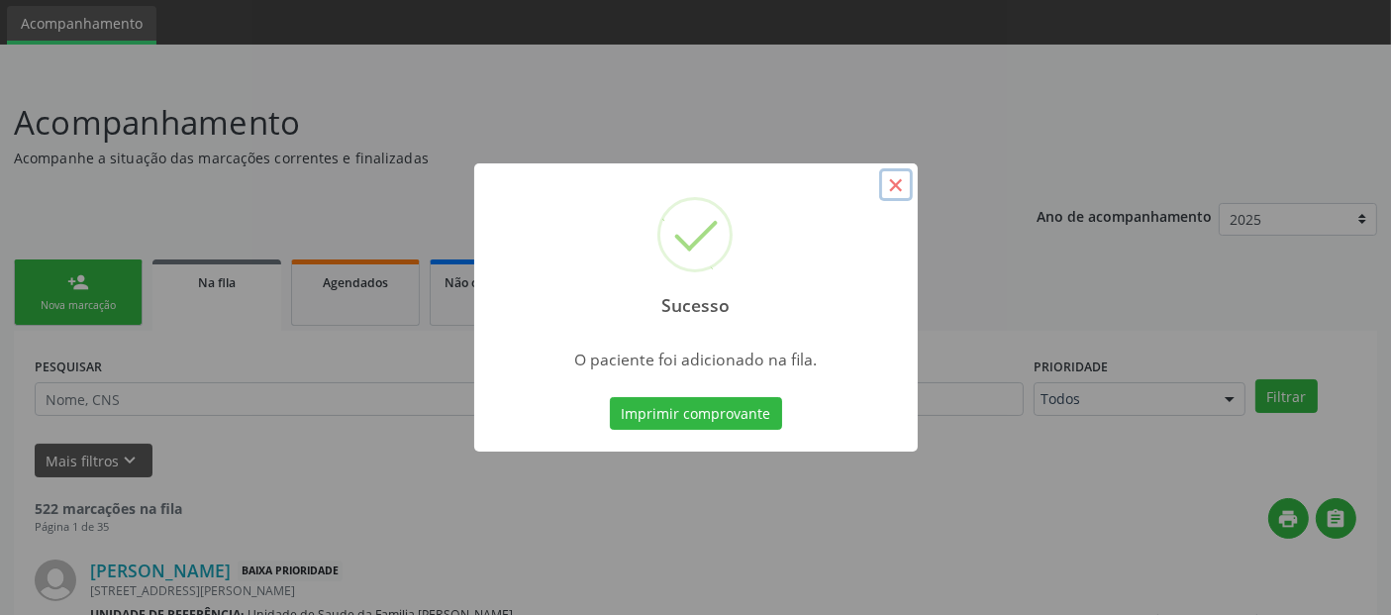
click at [898, 198] on button "×" at bounding box center [896, 185] width 34 height 34
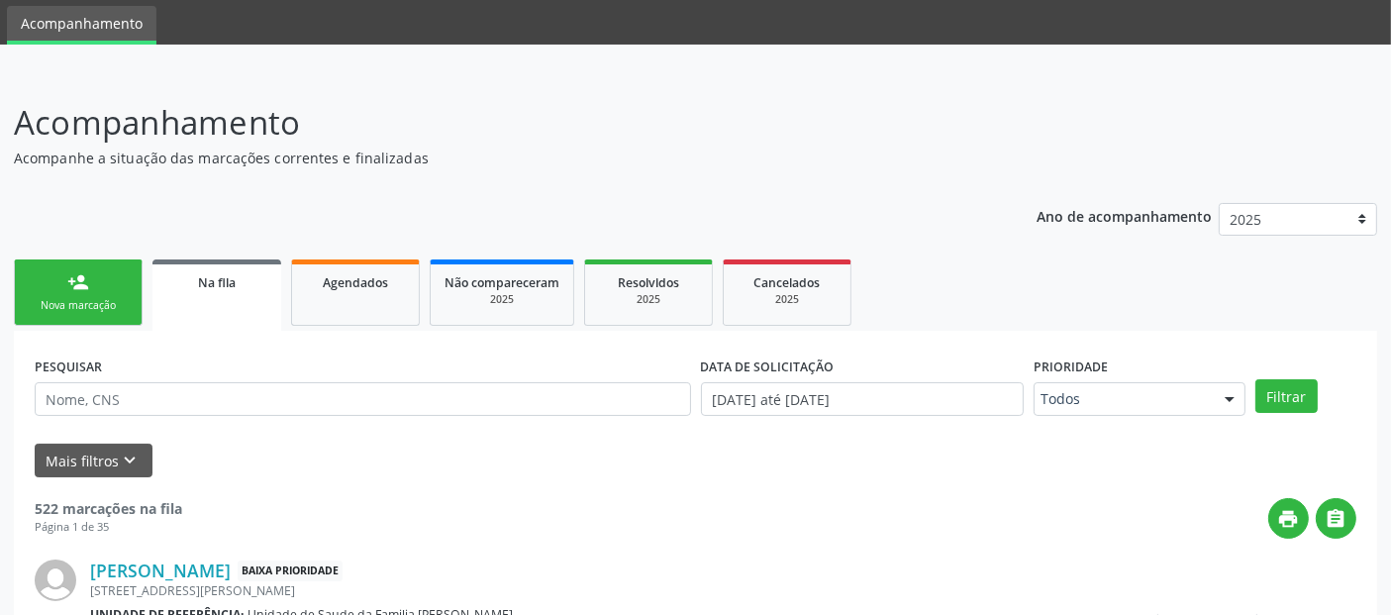
click at [72, 313] on link "person_add Nova marcação" at bounding box center [78, 292] width 129 height 66
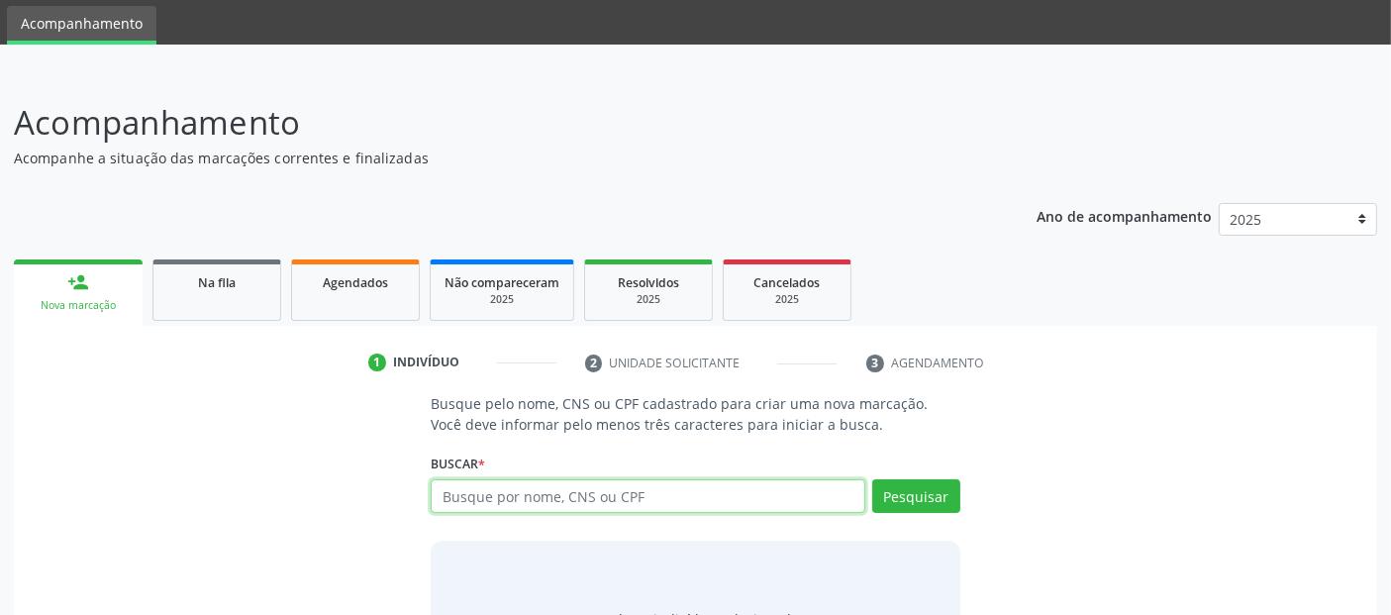
click at [783, 493] on input "text" at bounding box center [648, 496] width 434 height 34
type input "702807679546367"
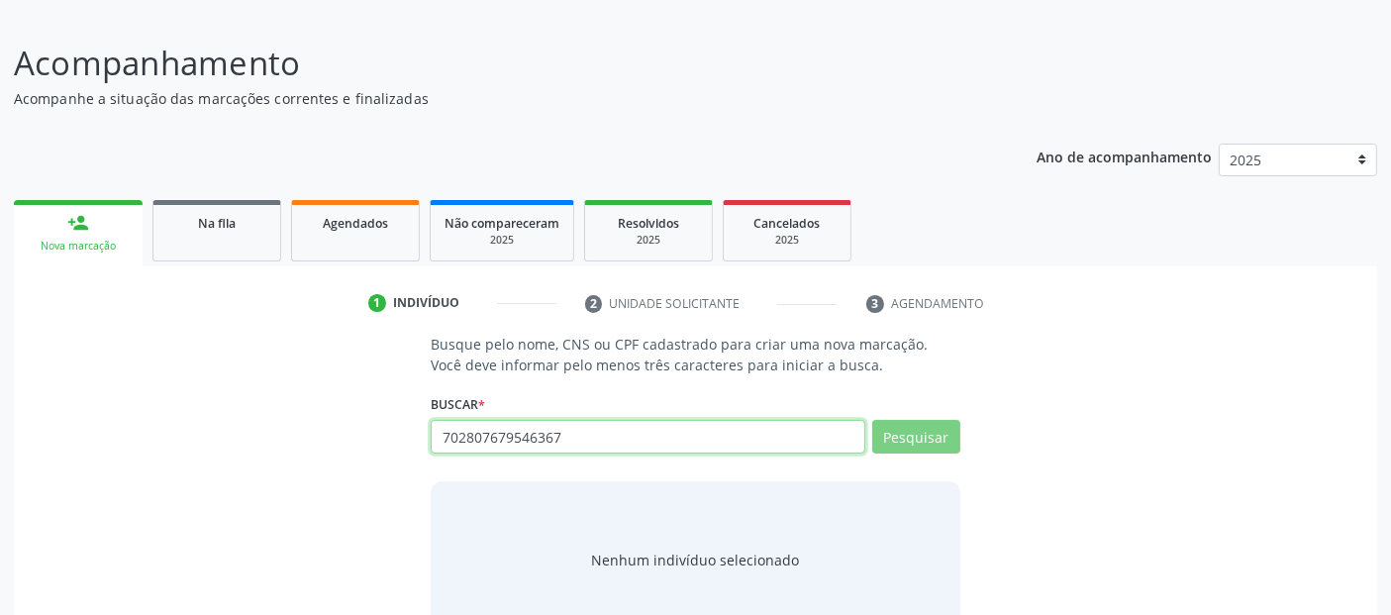
scroll to position [174, 0]
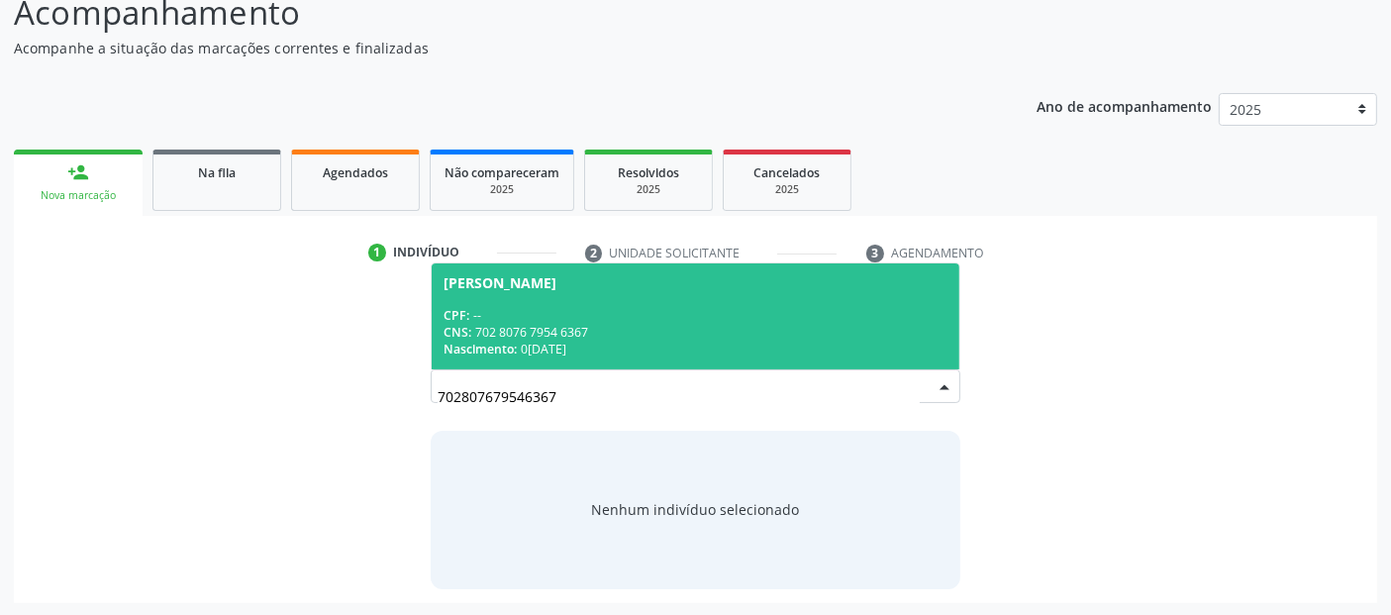
click at [675, 321] on div "CPF: --" at bounding box center [695, 315] width 503 height 17
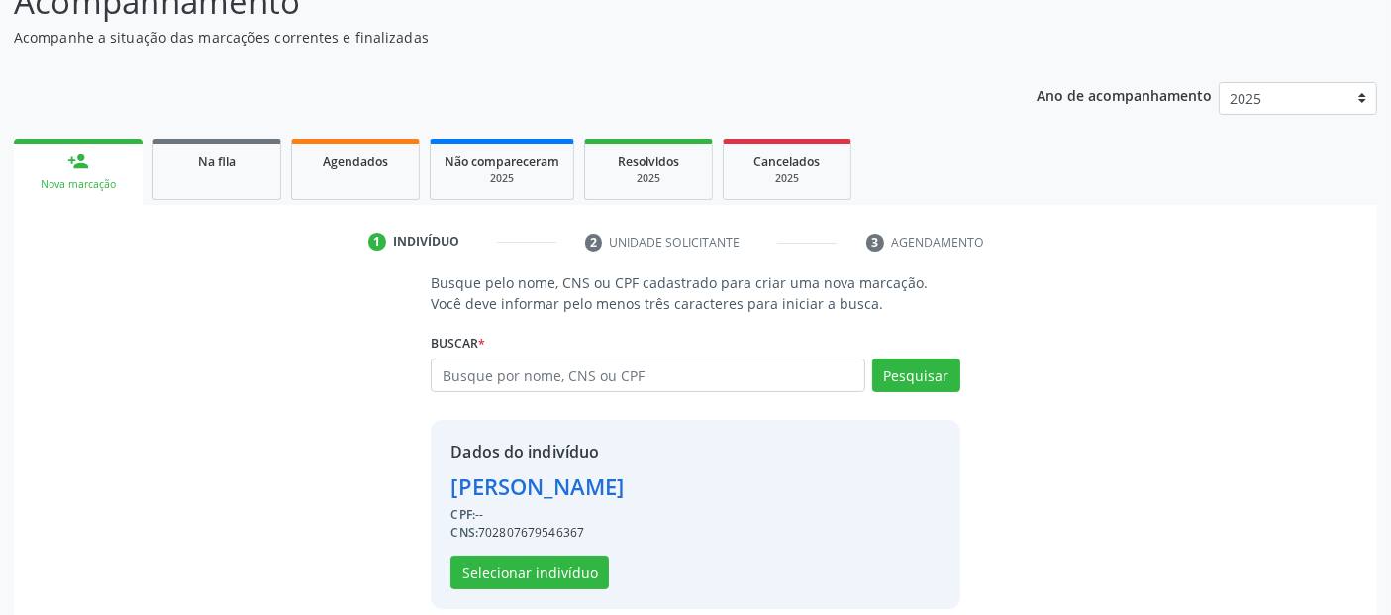
scroll to position [204, 0]
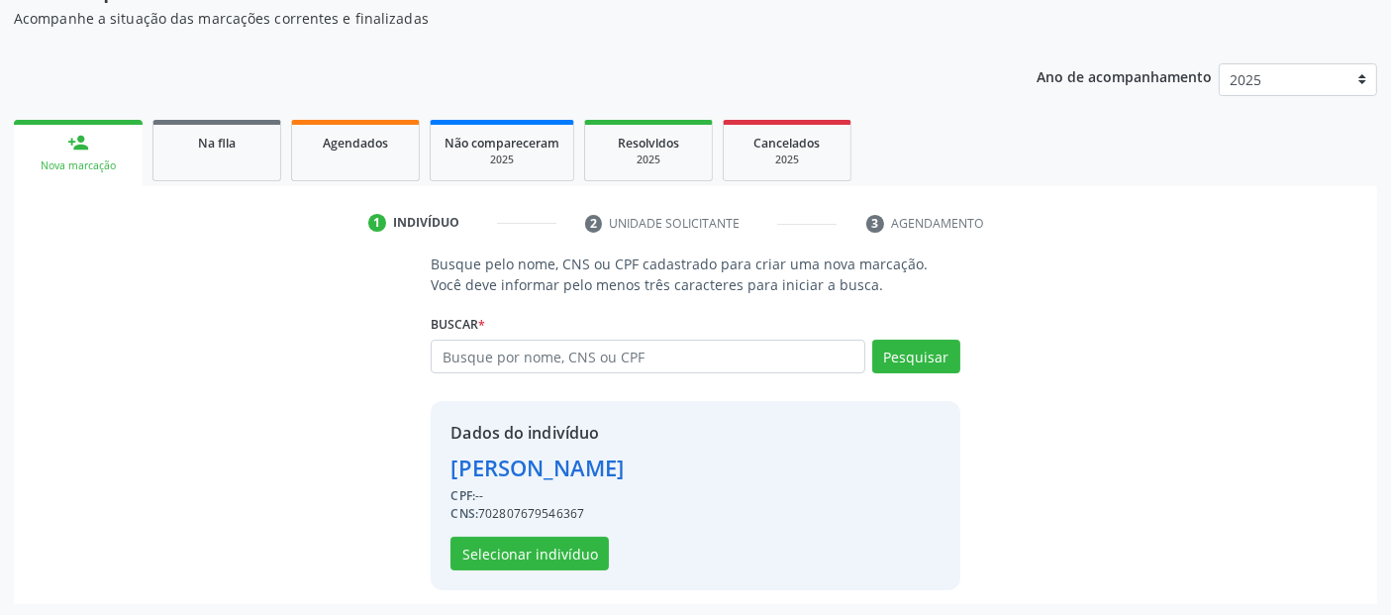
click at [569, 509] on div "CNS: 702807679546367" at bounding box center [537, 514] width 173 height 18
copy div "702807679546367"
click at [569, 542] on button "Selecionar indivíduo" at bounding box center [530, 554] width 158 height 34
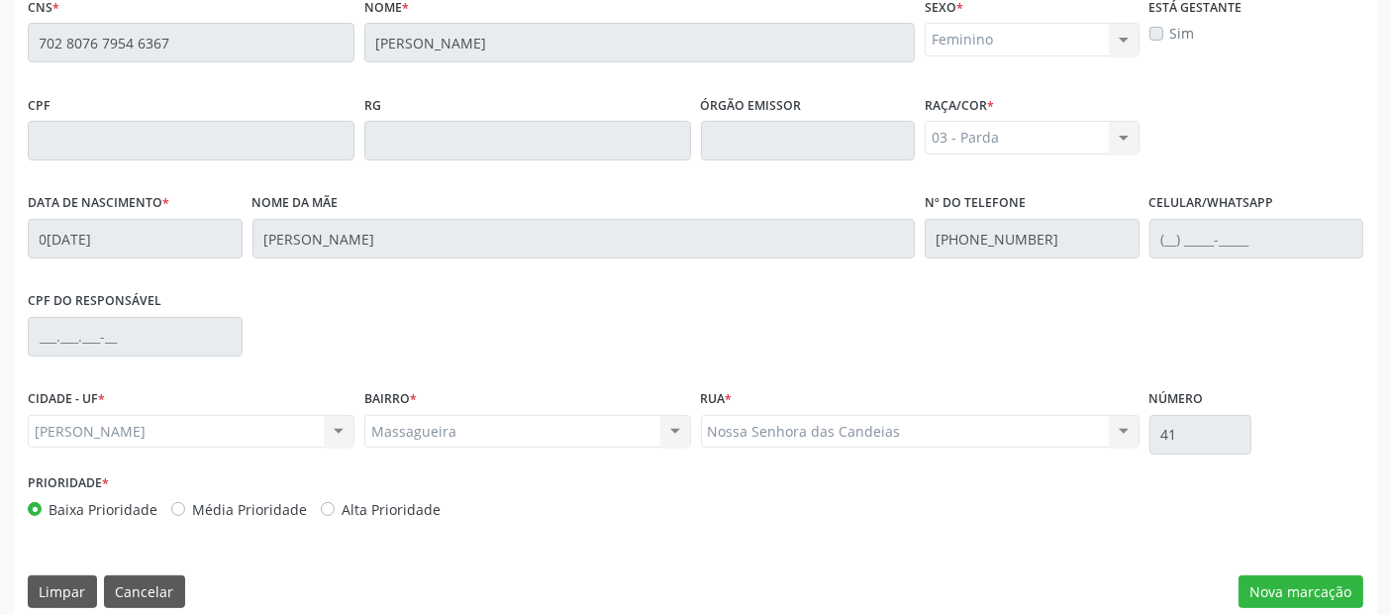
scroll to position [541, 0]
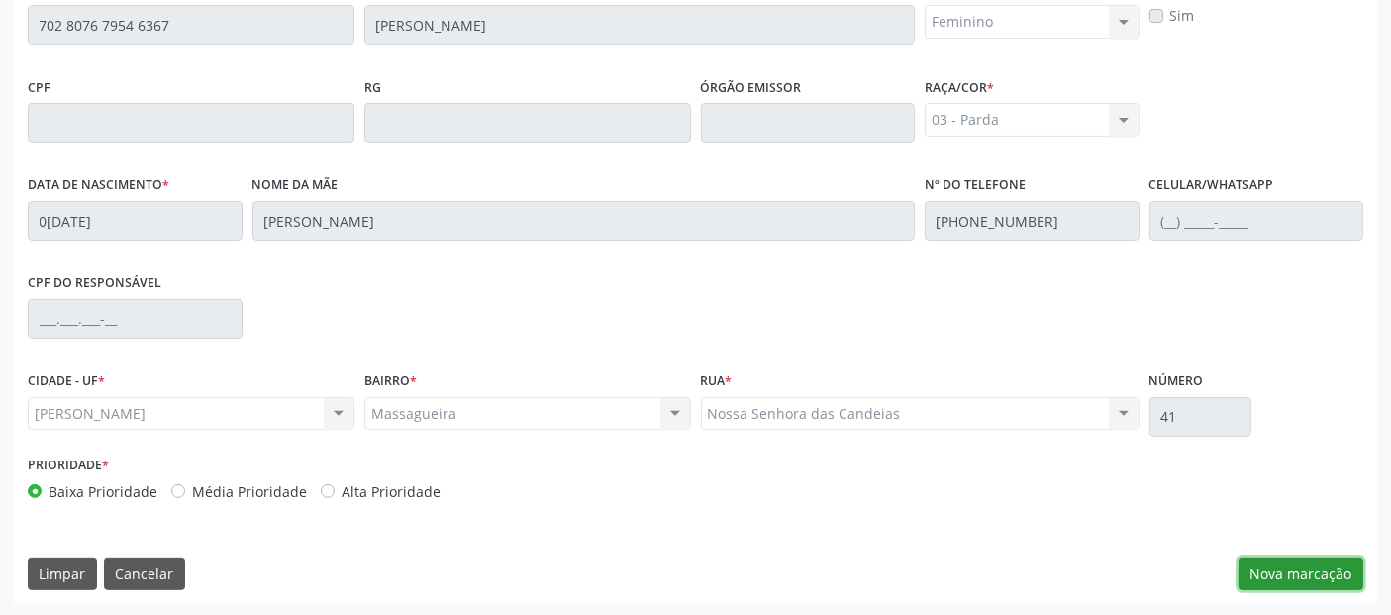
click at [1305, 584] on button "Nova marcação" at bounding box center [1301, 574] width 125 height 34
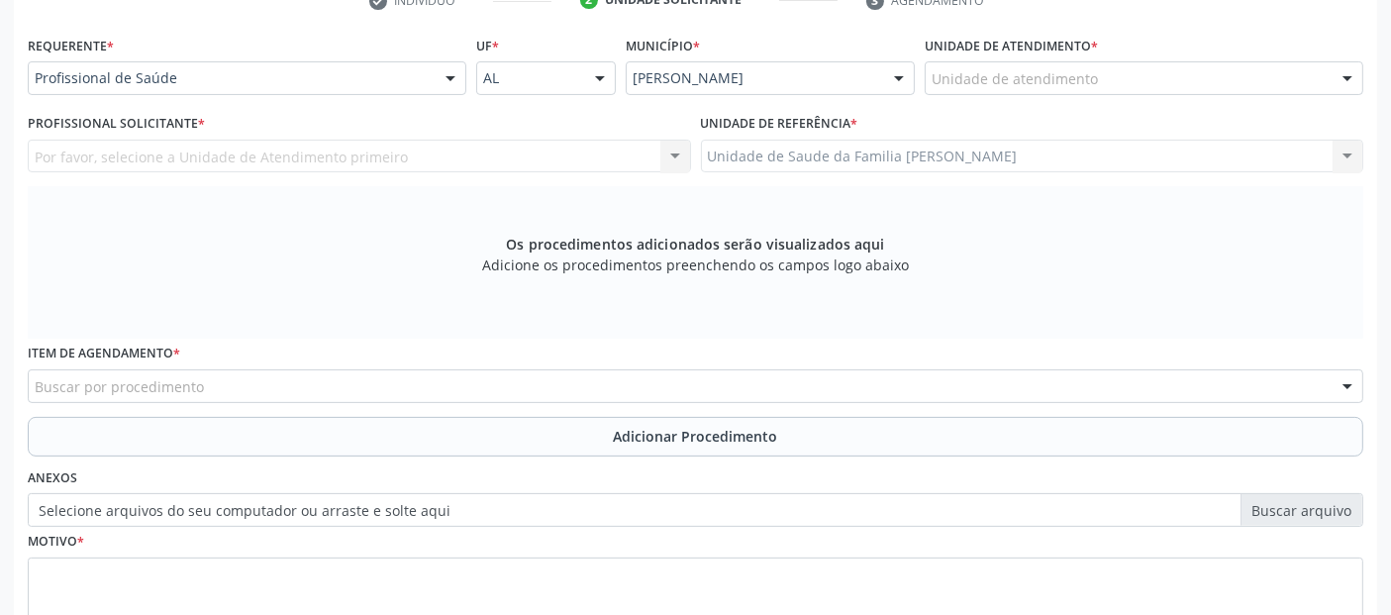
scroll to position [321, 0]
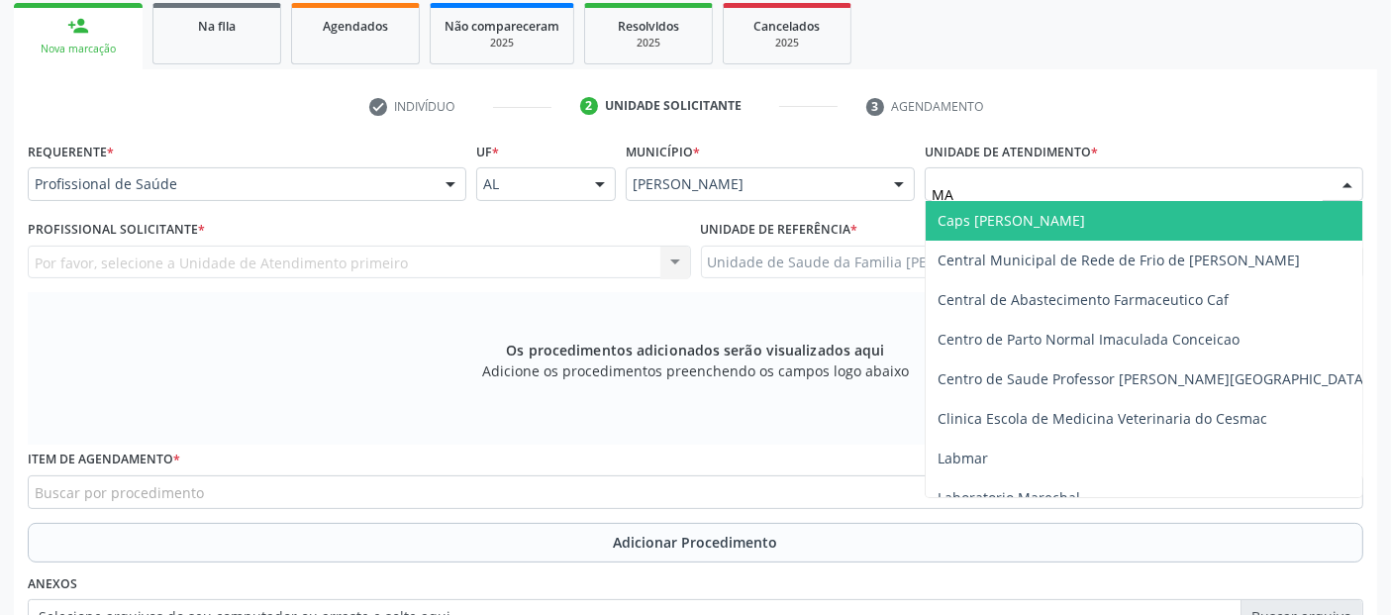
type input "MAS"
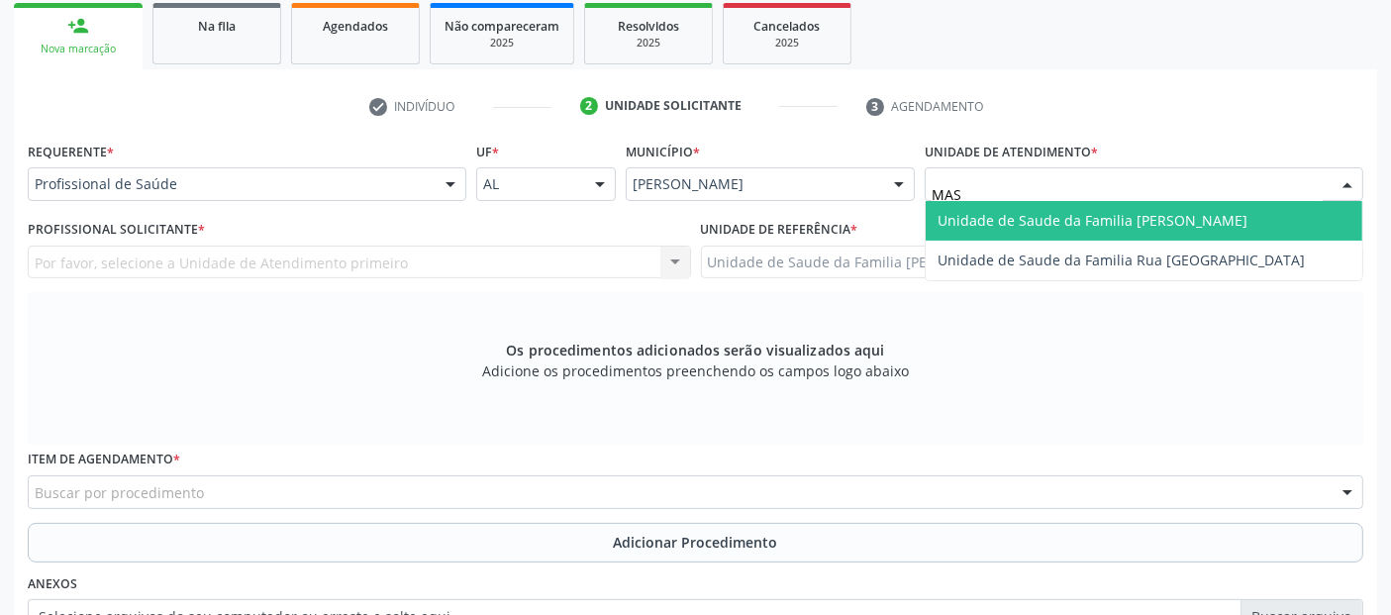
click at [1044, 213] on span "Unidade de Saude da Familia [PERSON_NAME]" at bounding box center [1093, 220] width 310 height 19
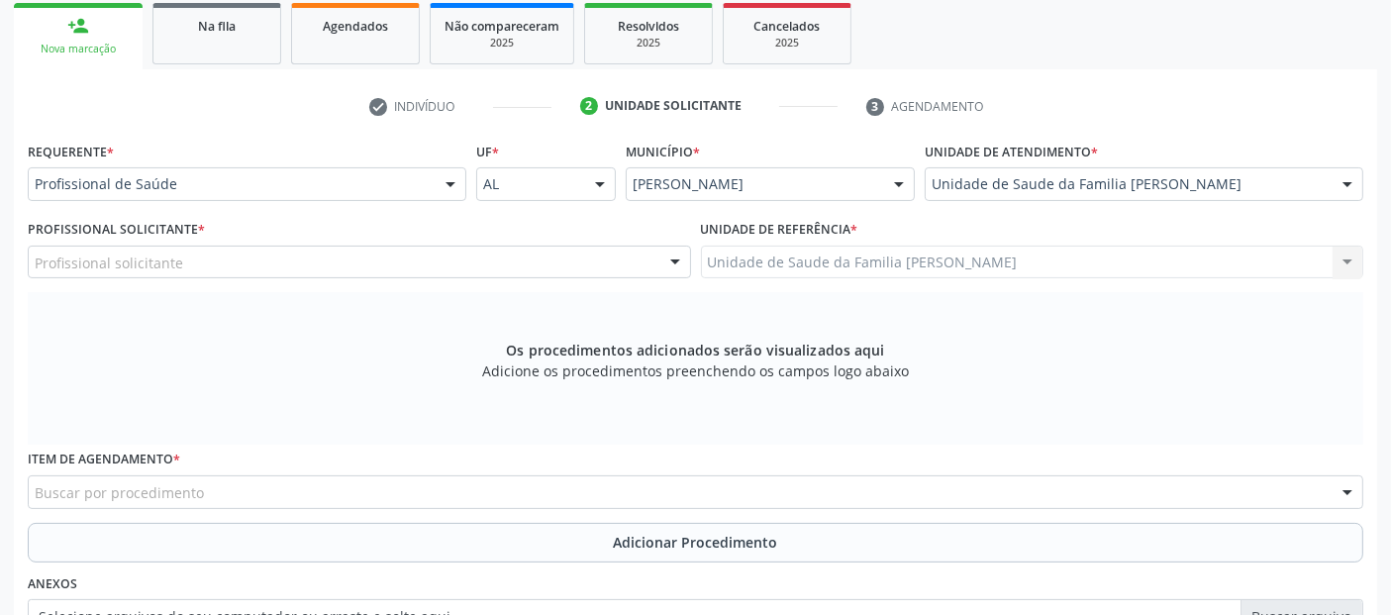
click at [157, 247] on div "Profissional solicitante" at bounding box center [359, 263] width 663 height 34
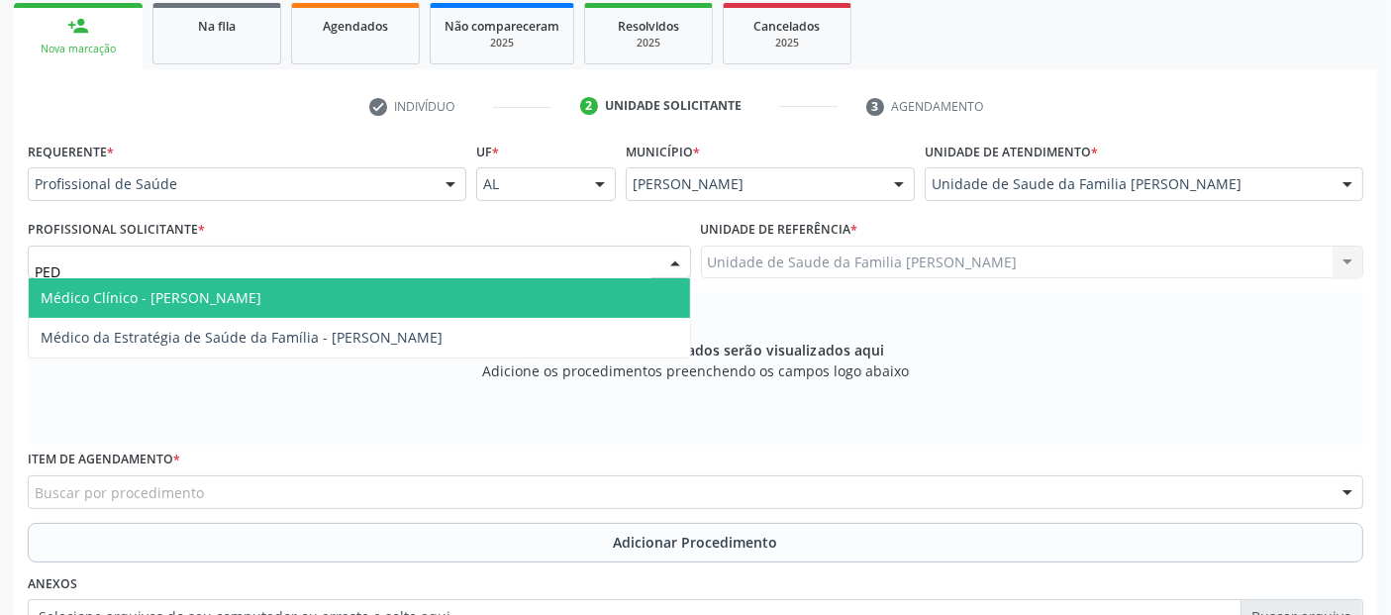
type input "PEDR"
click at [189, 284] on span "Médico Clínico - [PERSON_NAME]" at bounding box center [359, 298] width 661 height 40
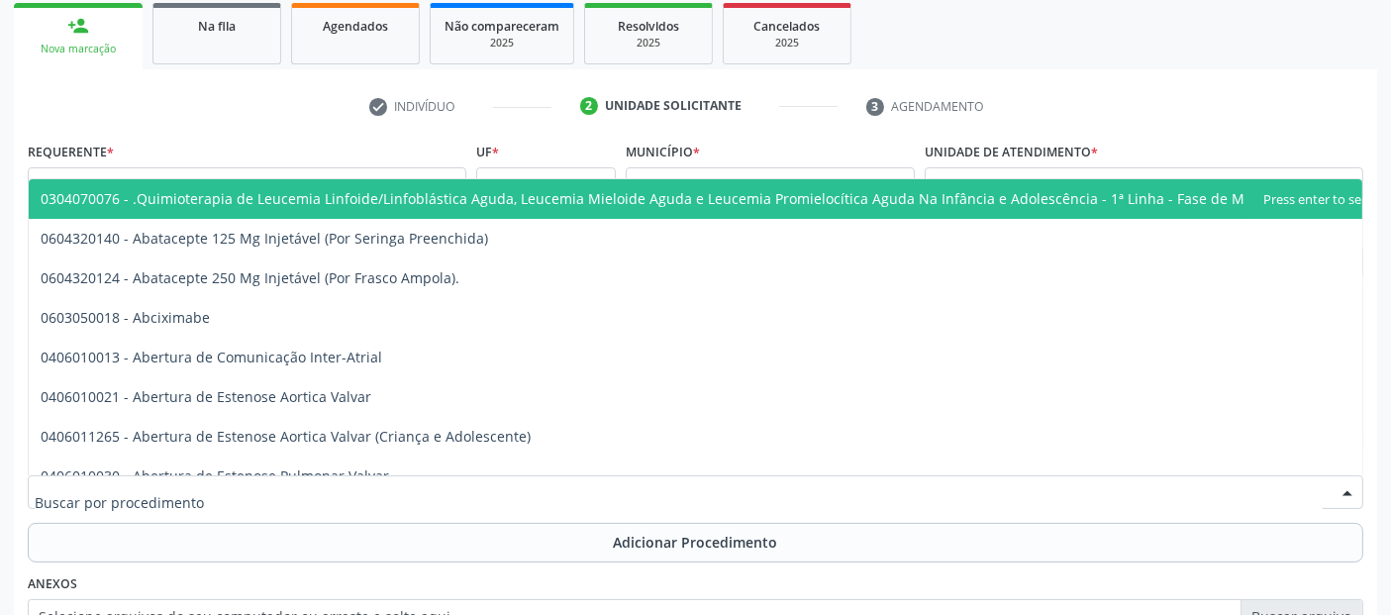
click at [178, 483] on input "text" at bounding box center [679, 502] width 1288 height 40
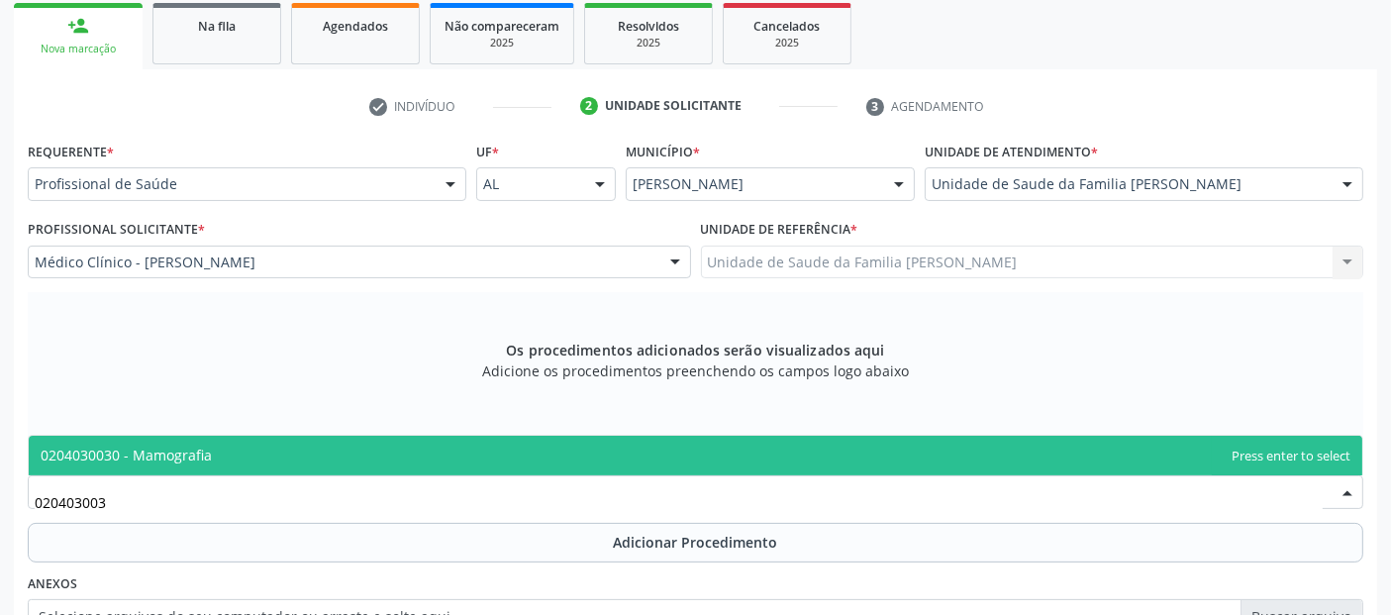
type input "0204030030"
click at [246, 437] on span "0204030030 - Mamografia" at bounding box center [696, 456] width 1334 height 40
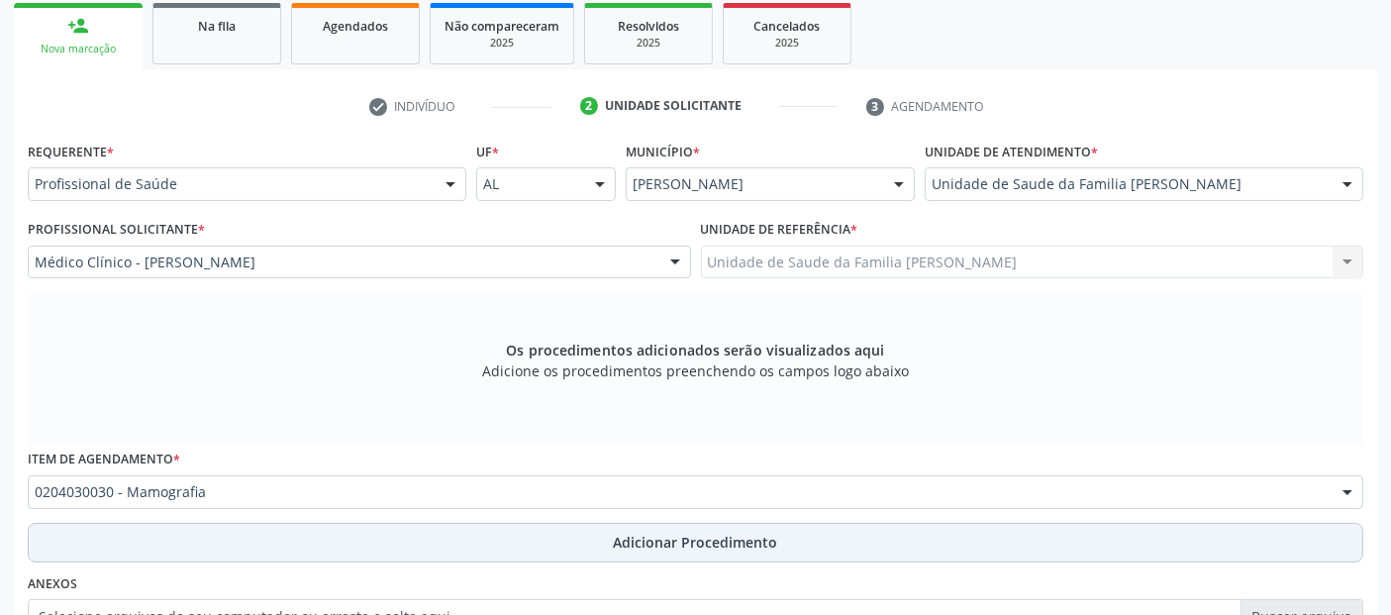
click at [269, 533] on button "Adicionar Procedimento" at bounding box center [696, 543] width 1336 height 40
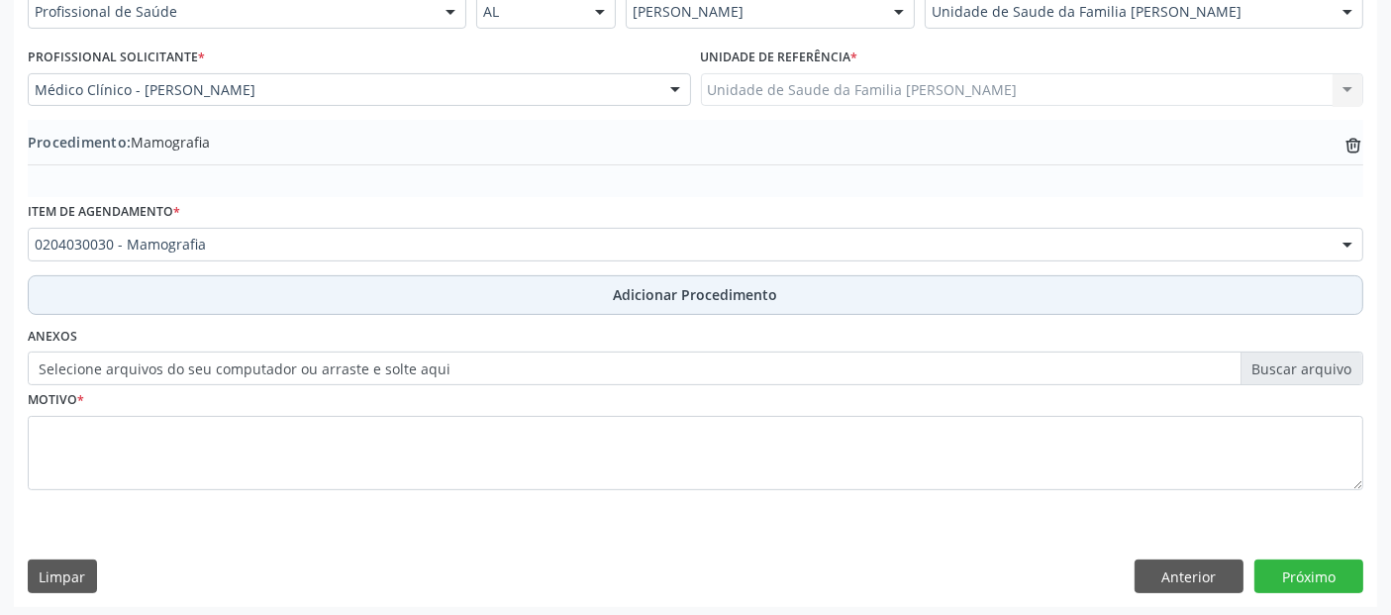
scroll to position [496, 0]
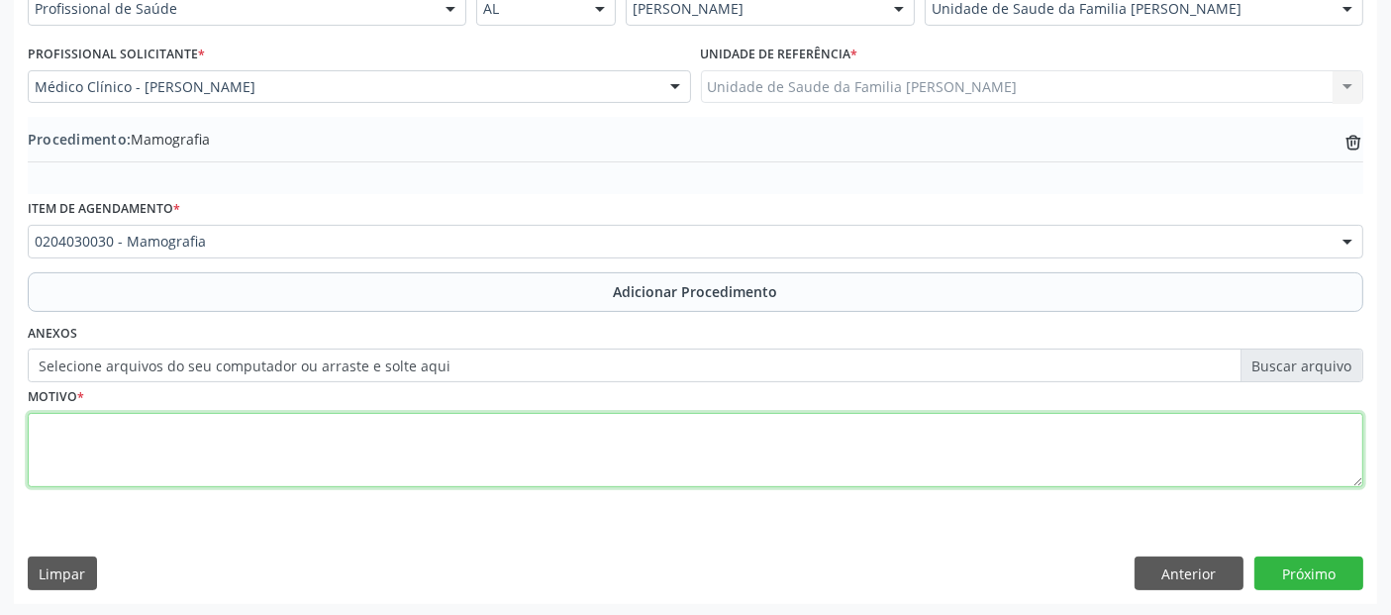
click at [290, 452] on textarea at bounding box center [696, 450] width 1336 height 75
type textarea "RASTREAMENTO."
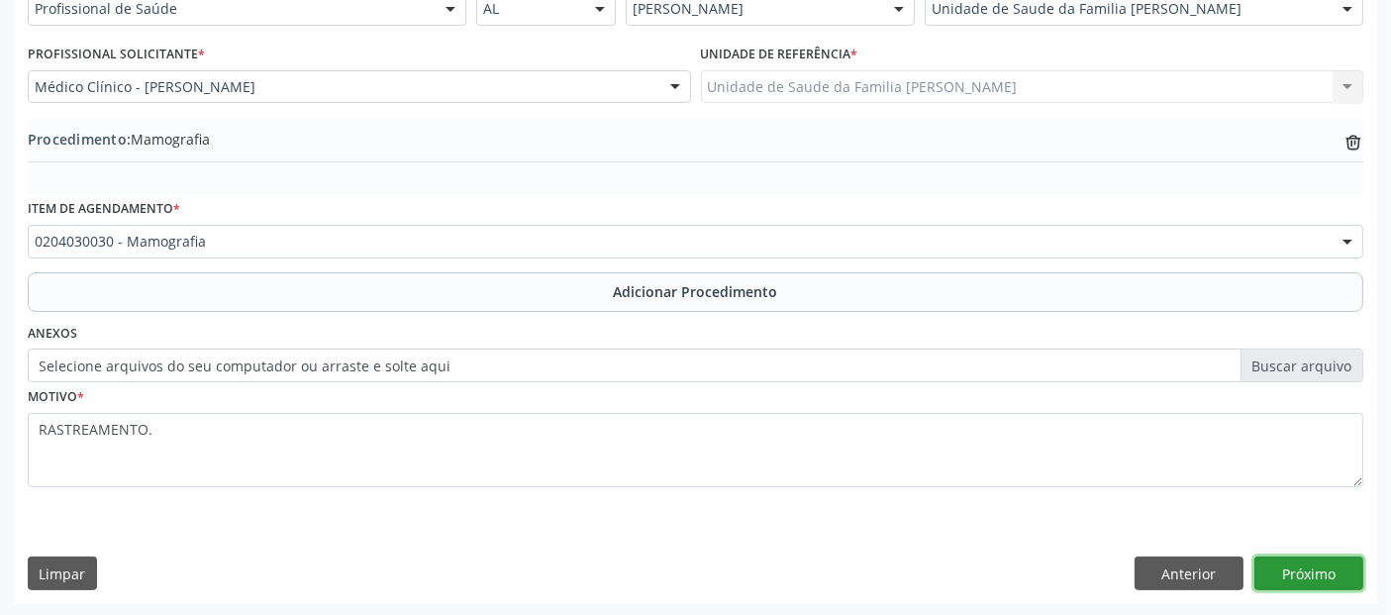
click at [1287, 577] on button "Próximo" at bounding box center [1309, 573] width 109 height 34
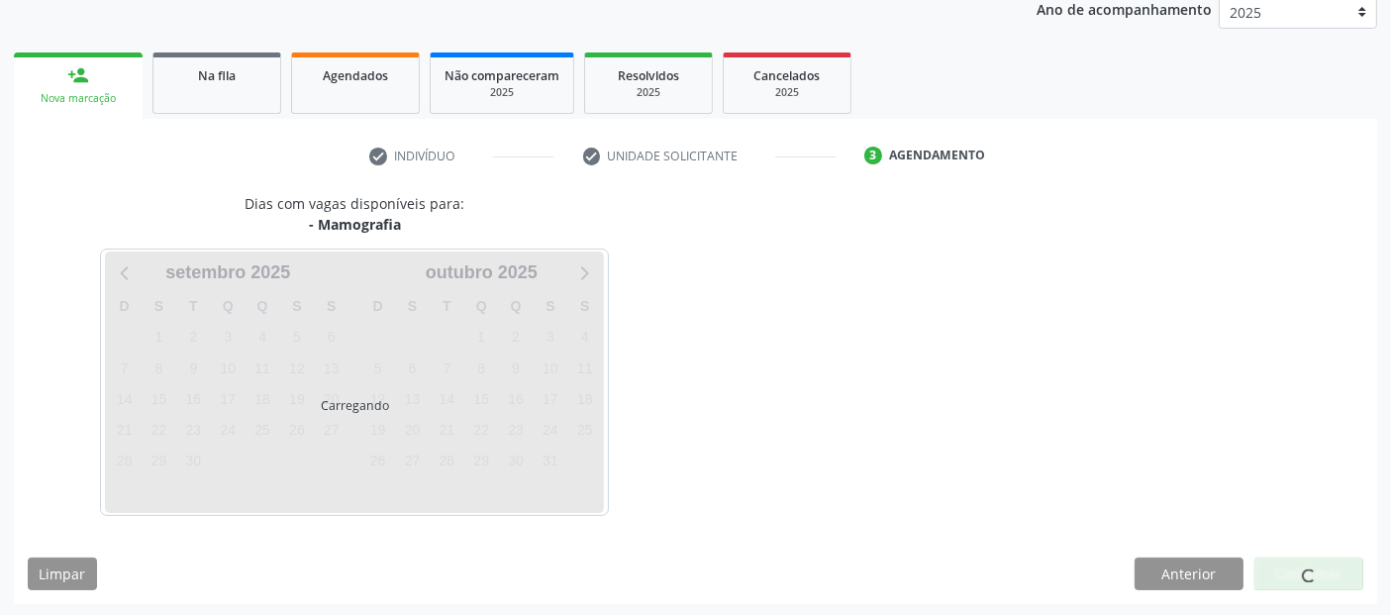
scroll to position [330, 0]
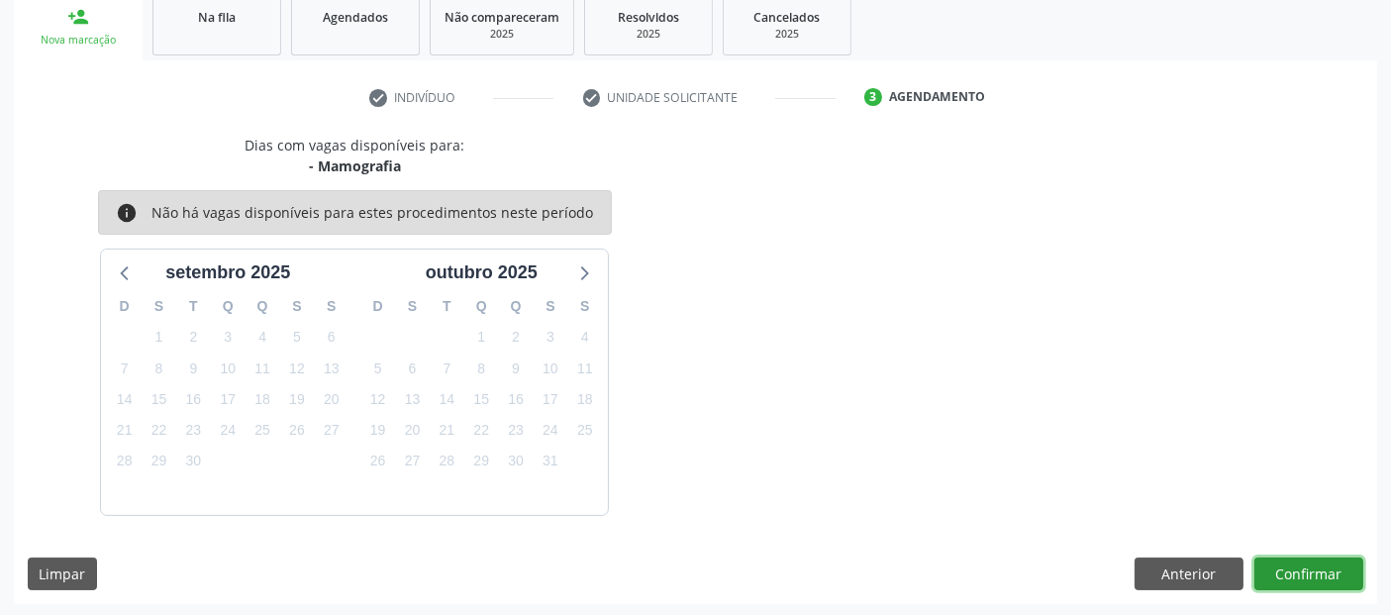
click at [1304, 578] on button "Confirmar" at bounding box center [1309, 574] width 109 height 34
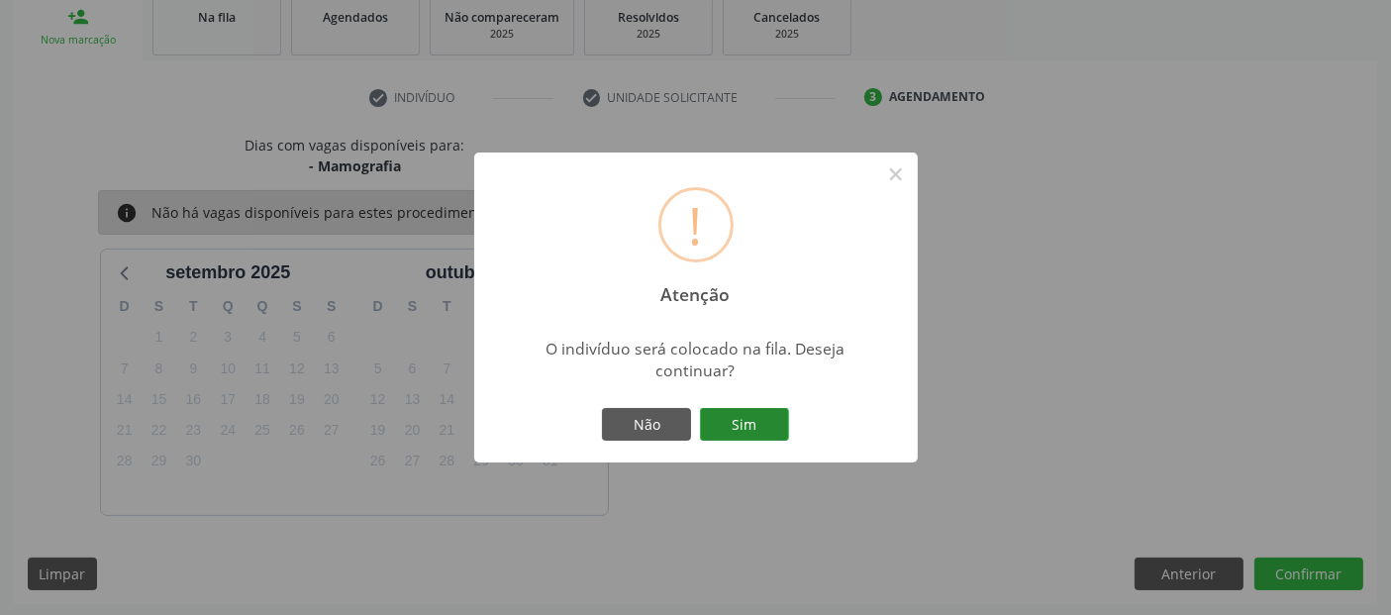
click at [720, 418] on button "Sim" at bounding box center [744, 425] width 89 height 34
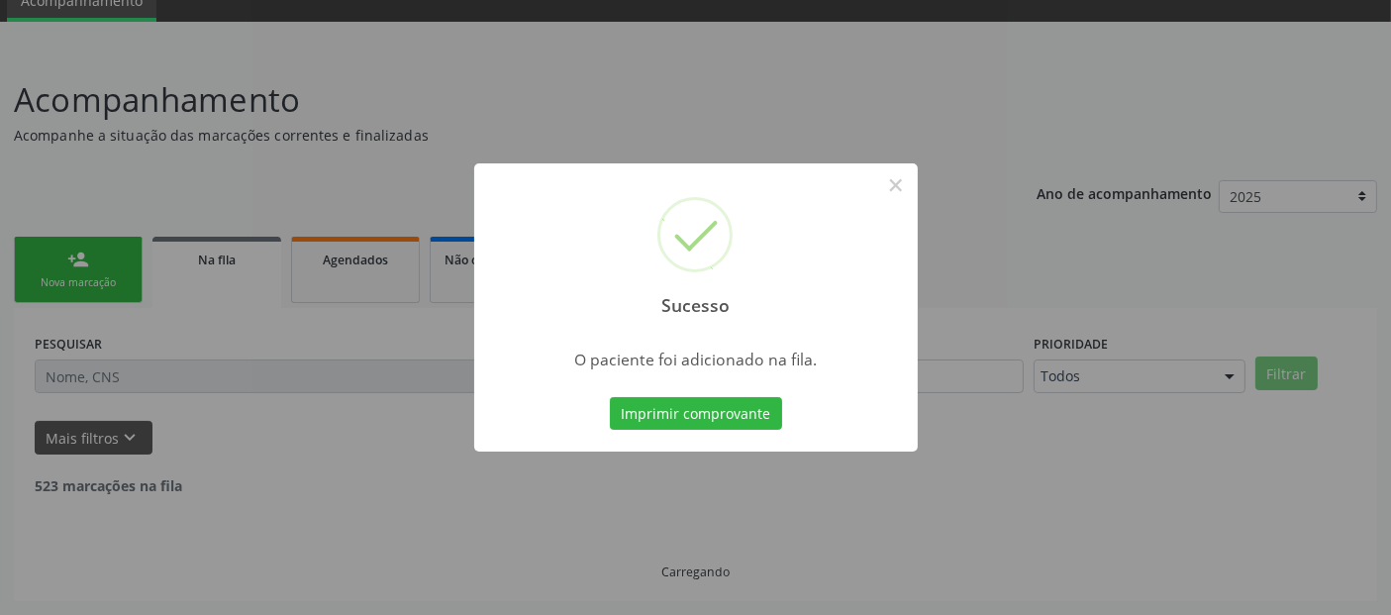
scroll to position [64, 0]
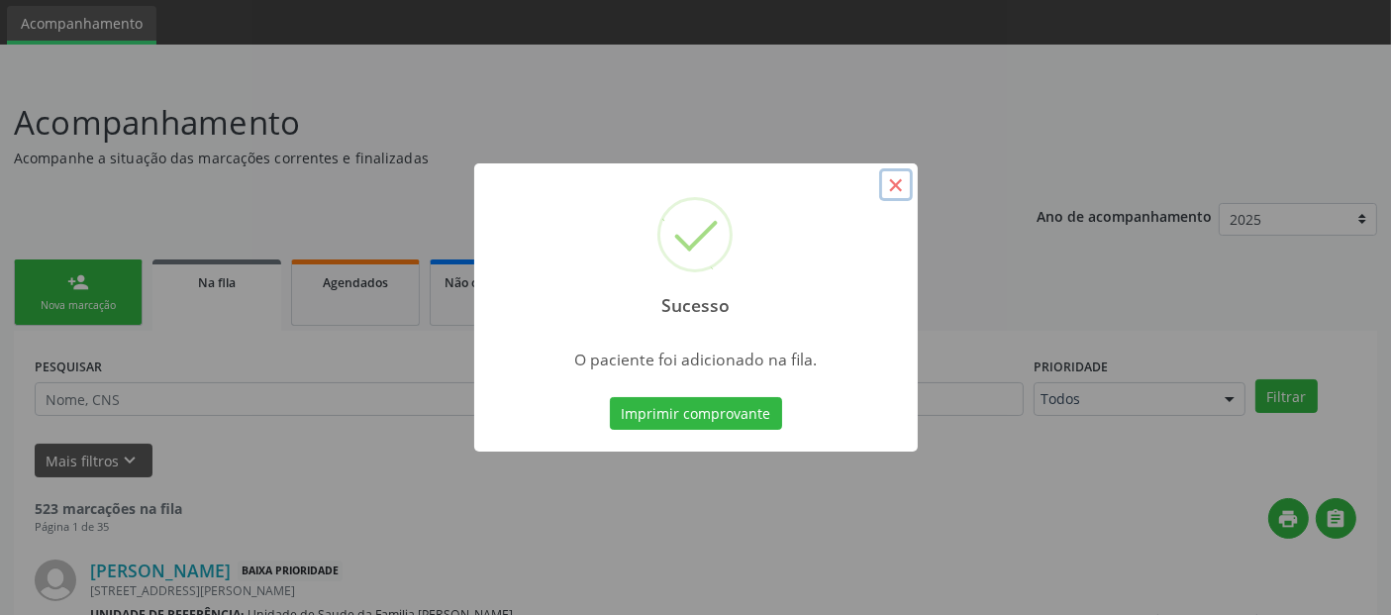
click at [898, 179] on button "×" at bounding box center [896, 185] width 34 height 34
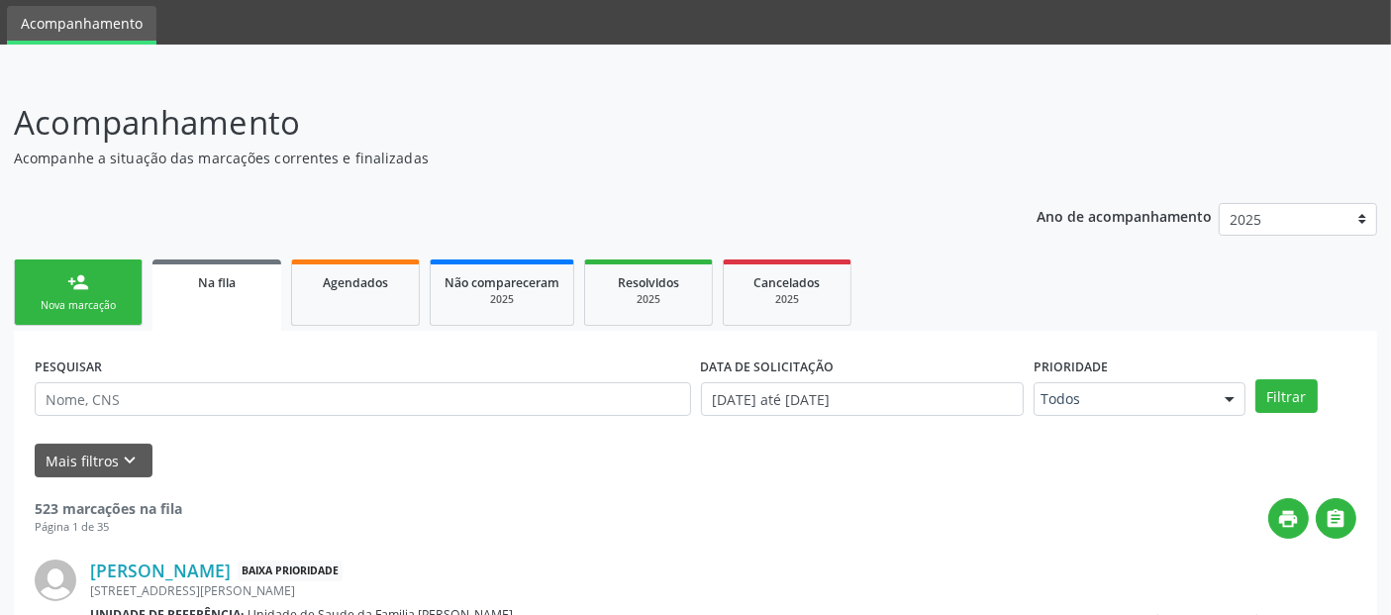
click at [60, 287] on link "person_add Nova marcação" at bounding box center [78, 292] width 129 height 66
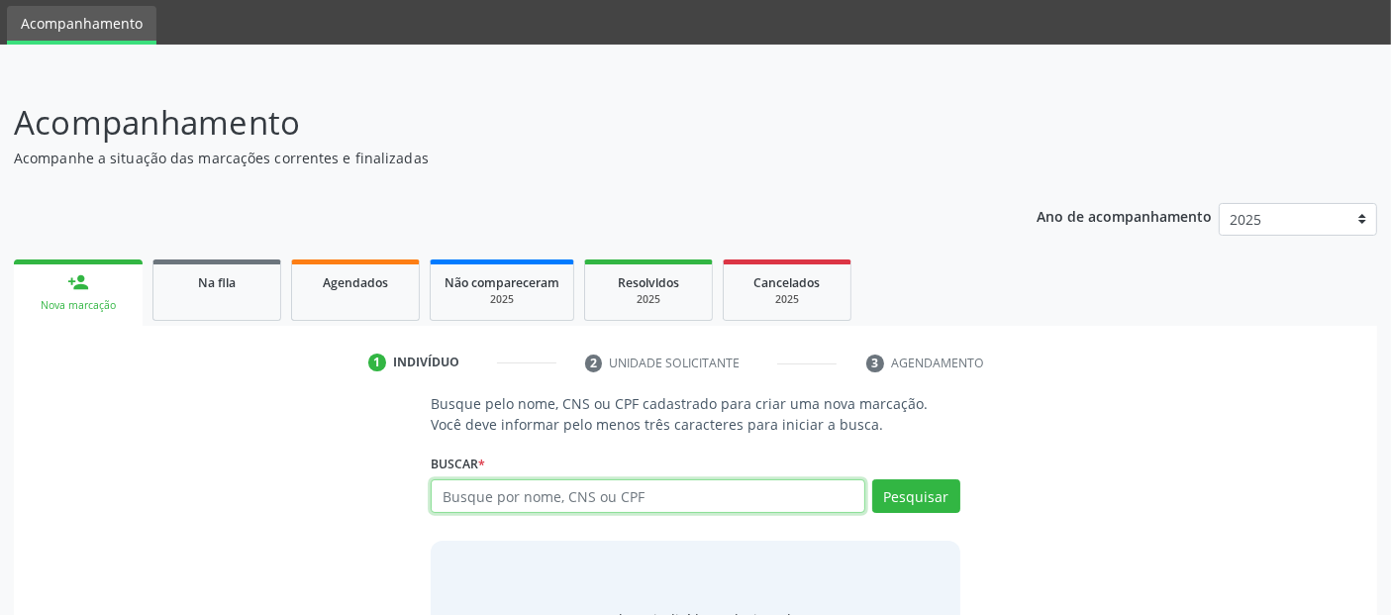
click at [487, 482] on input "text" at bounding box center [648, 496] width 434 height 34
click at [492, 496] on input "text" at bounding box center [648, 496] width 434 height 34
paste input "702807679546367"
type input "702807679546367"
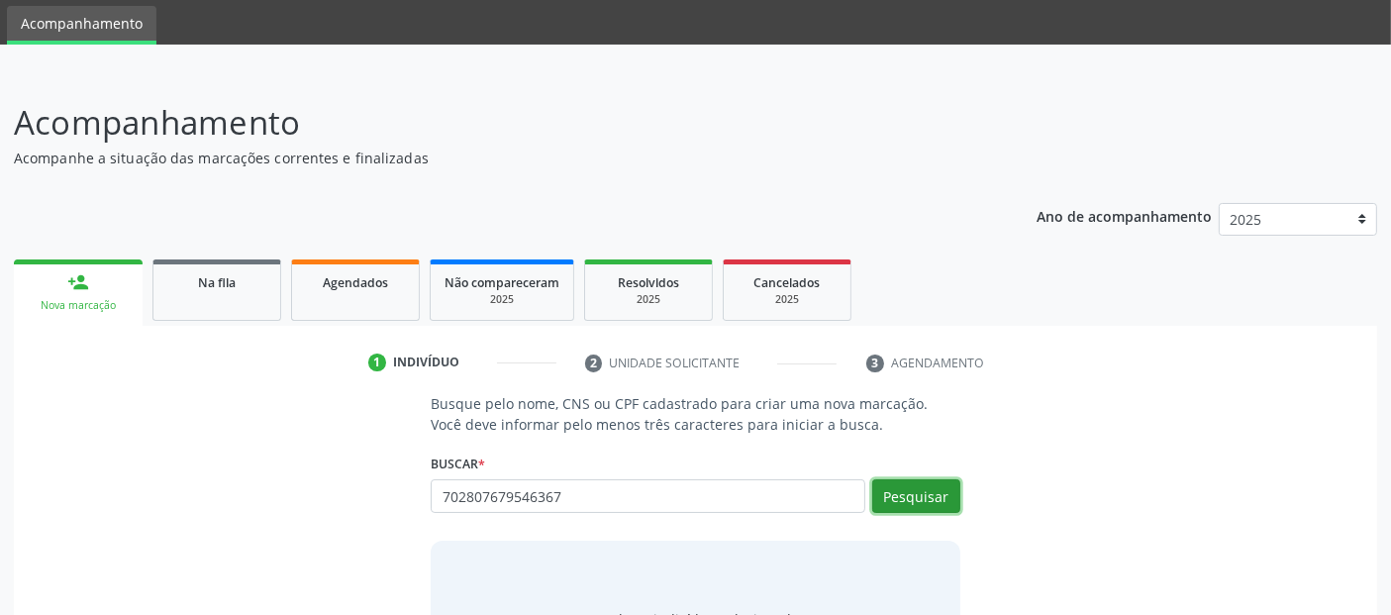
click at [909, 499] on button "Pesquisar" at bounding box center [916, 496] width 88 height 34
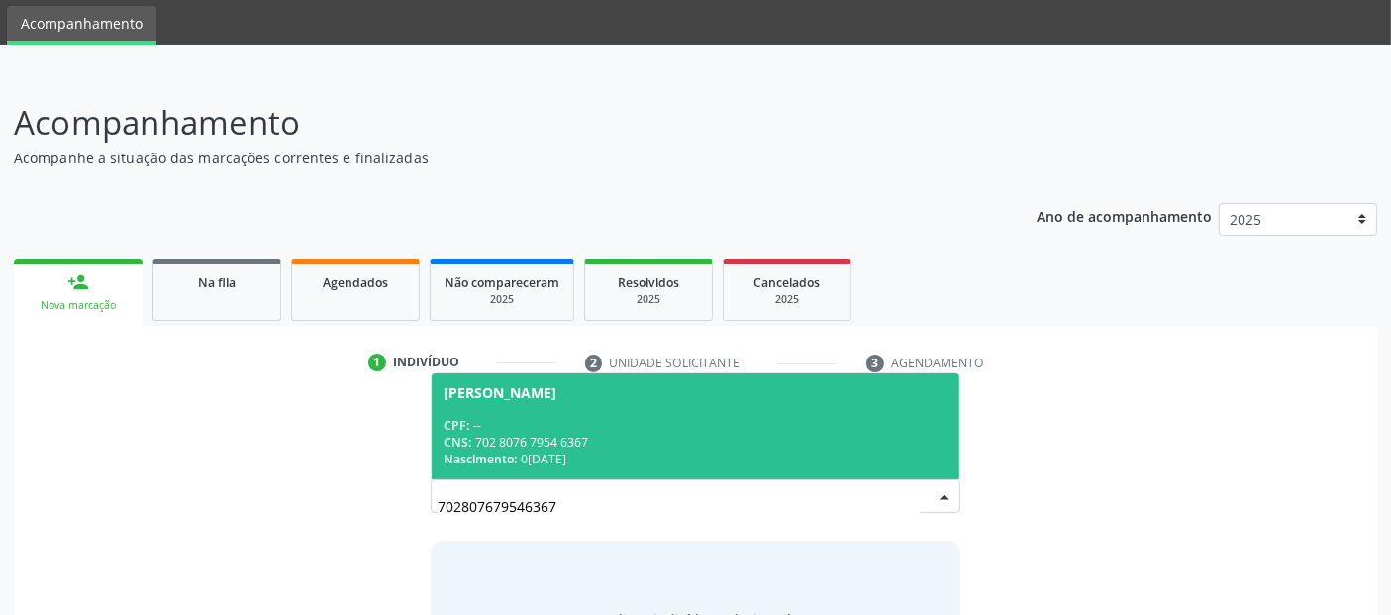
click at [642, 453] on div "Nascimento: [DATE]" at bounding box center [695, 459] width 503 height 17
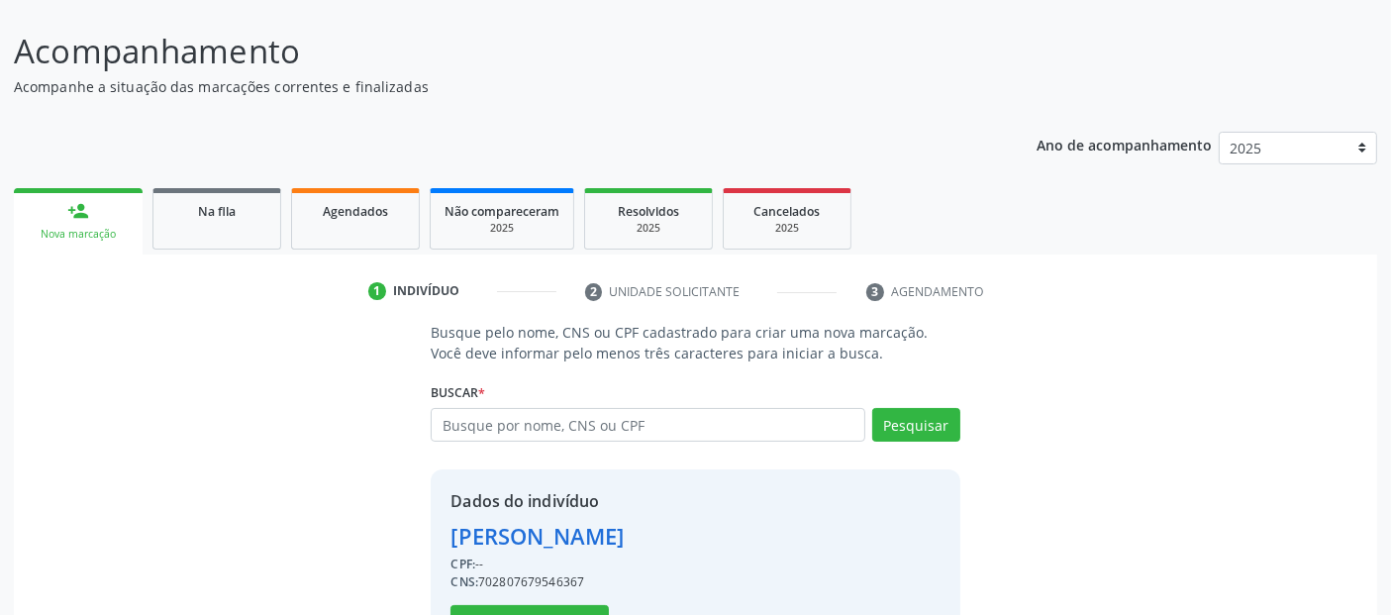
scroll to position [204, 0]
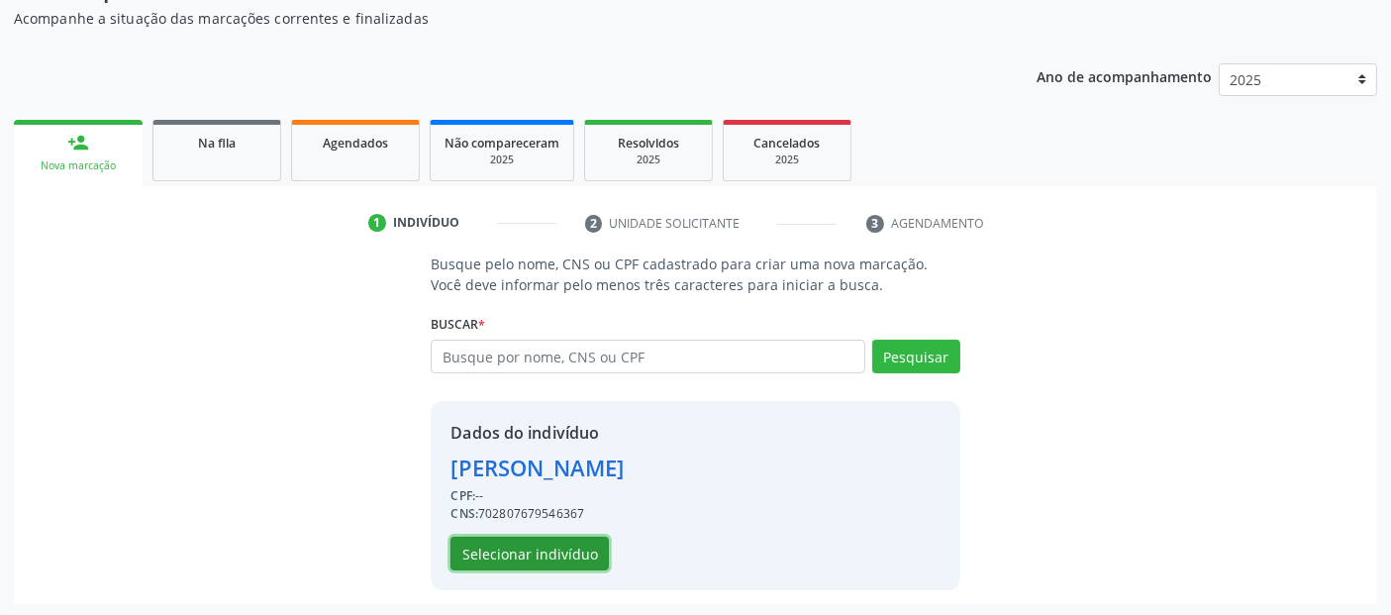
click at [532, 545] on button "Selecionar indivíduo" at bounding box center [530, 554] width 158 height 34
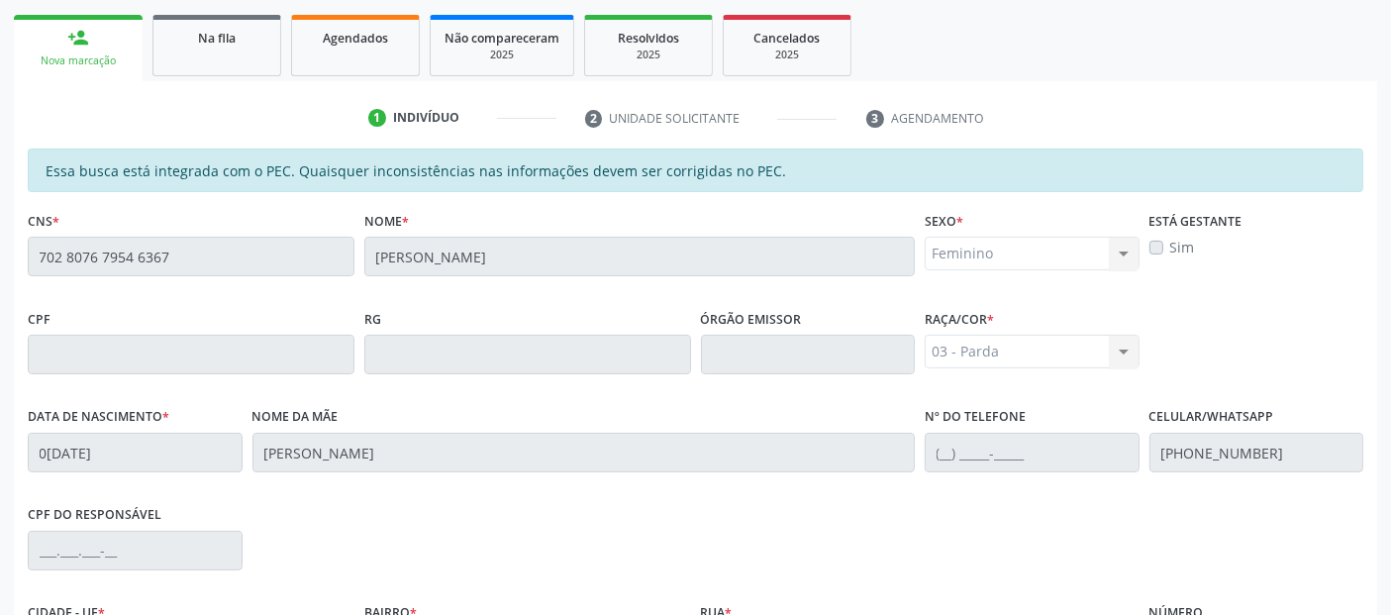
scroll to position [541, 0]
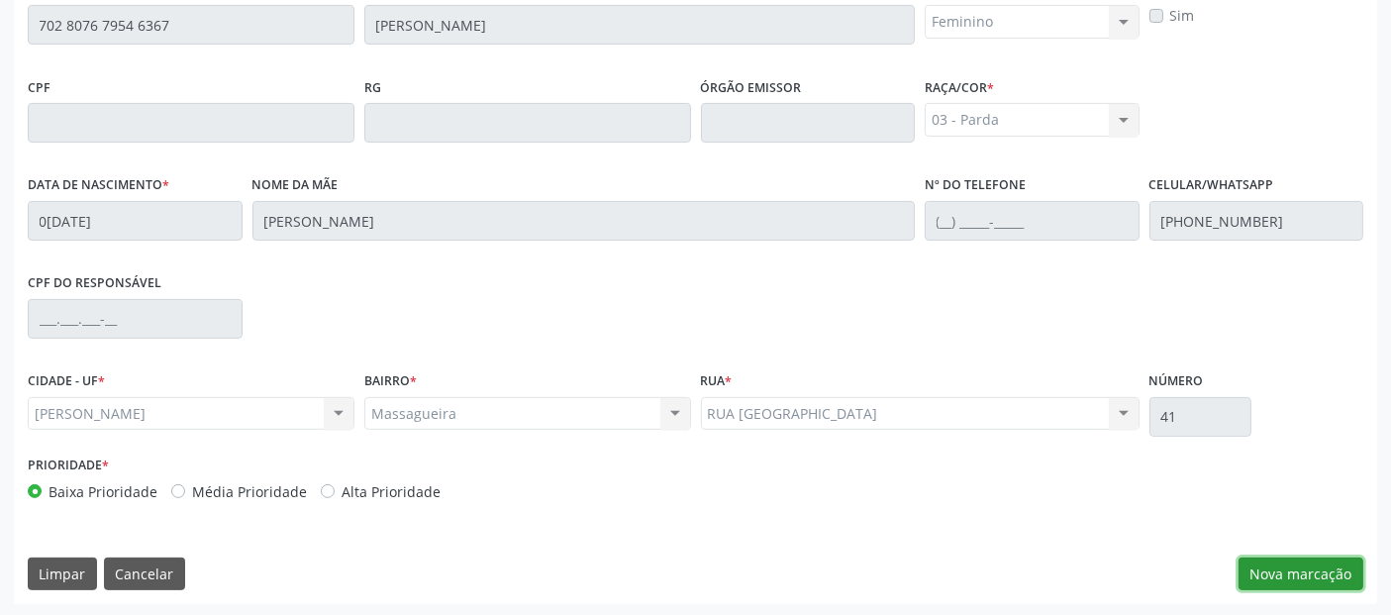
click at [1282, 581] on button "Nova marcação" at bounding box center [1301, 574] width 125 height 34
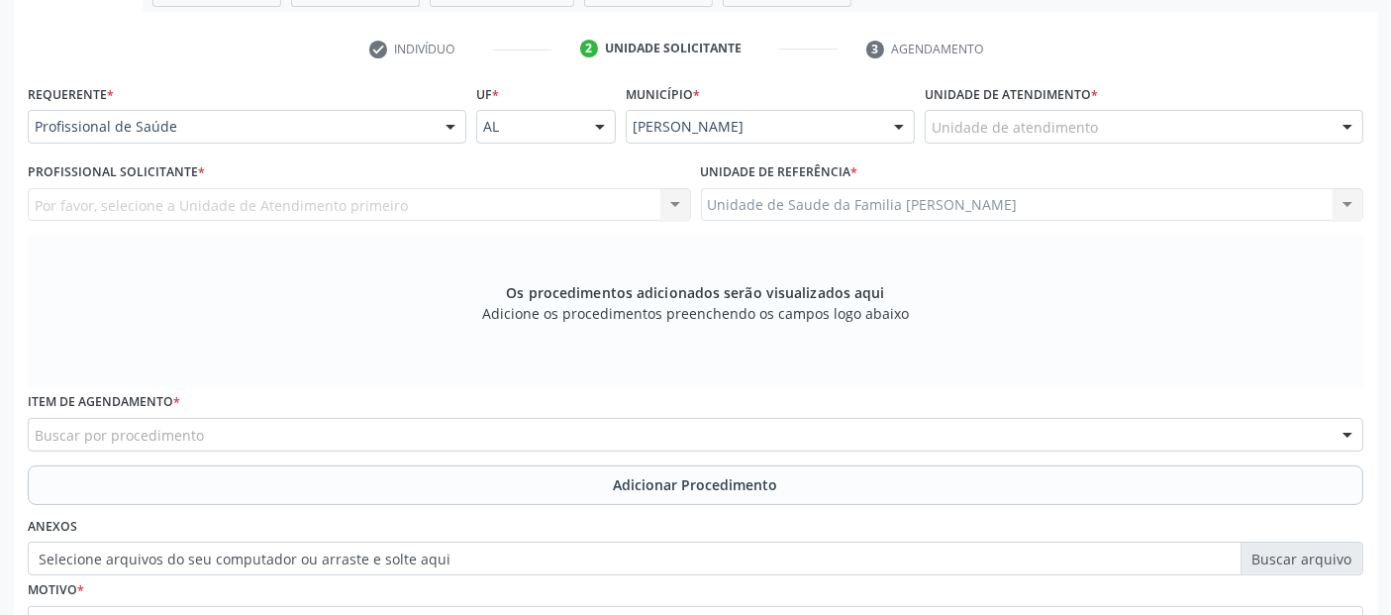
scroll to position [211, 0]
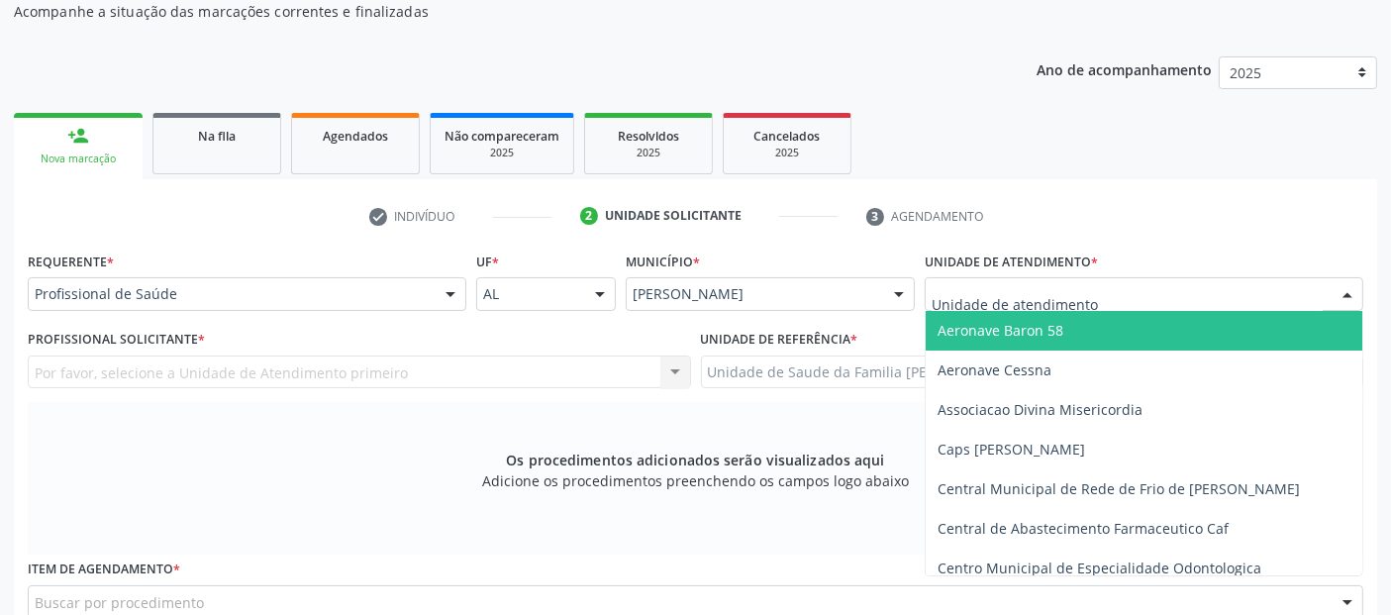
click at [1191, 290] on div at bounding box center [1144, 294] width 439 height 34
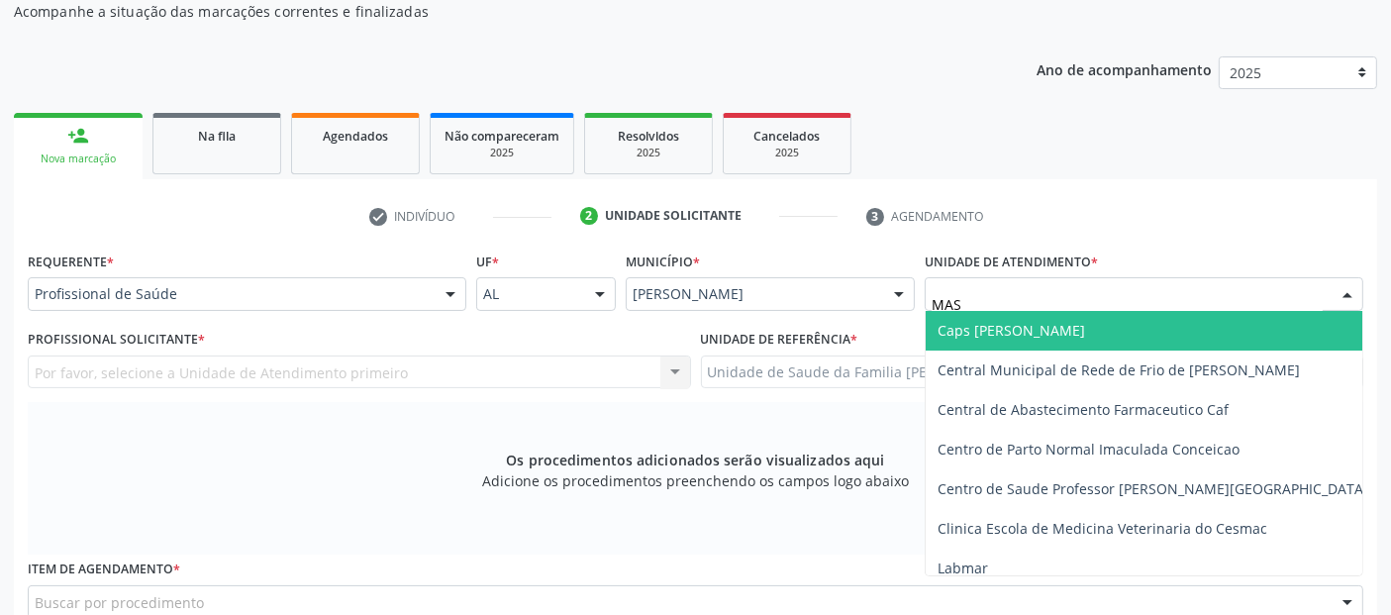
type input "MASS"
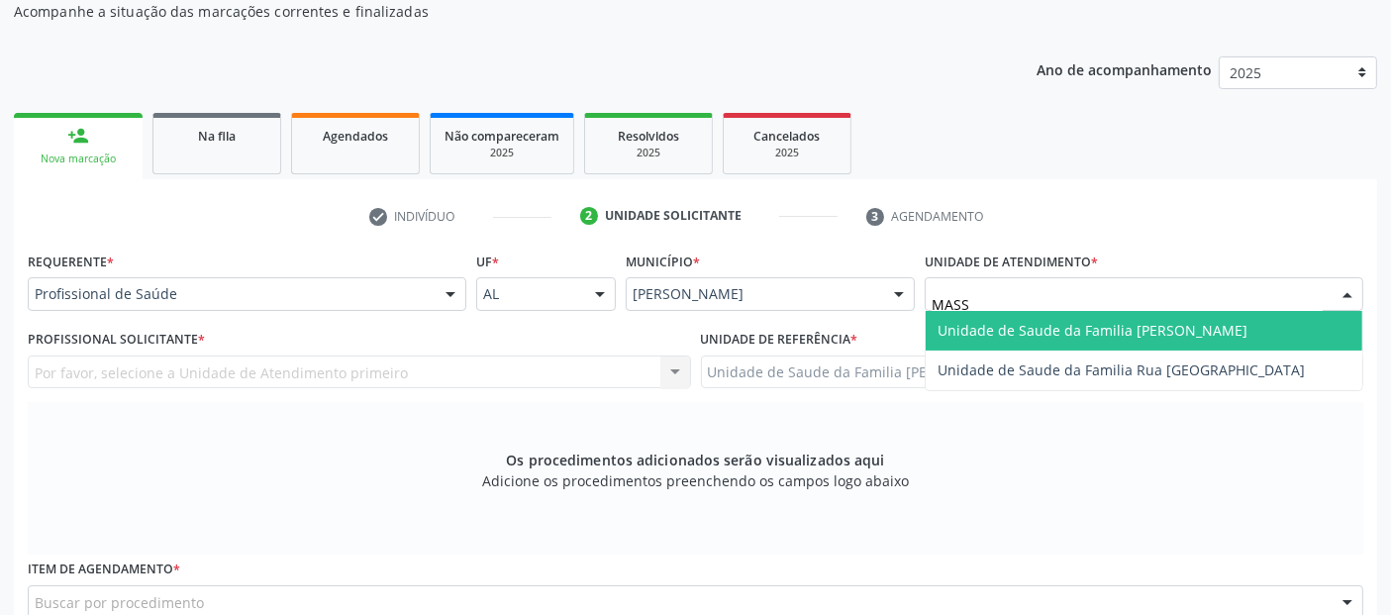
click at [1193, 322] on span "Unidade de Saude da Familia [PERSON_NAME]" at bounding box center [1093, 330] width 310 height 19
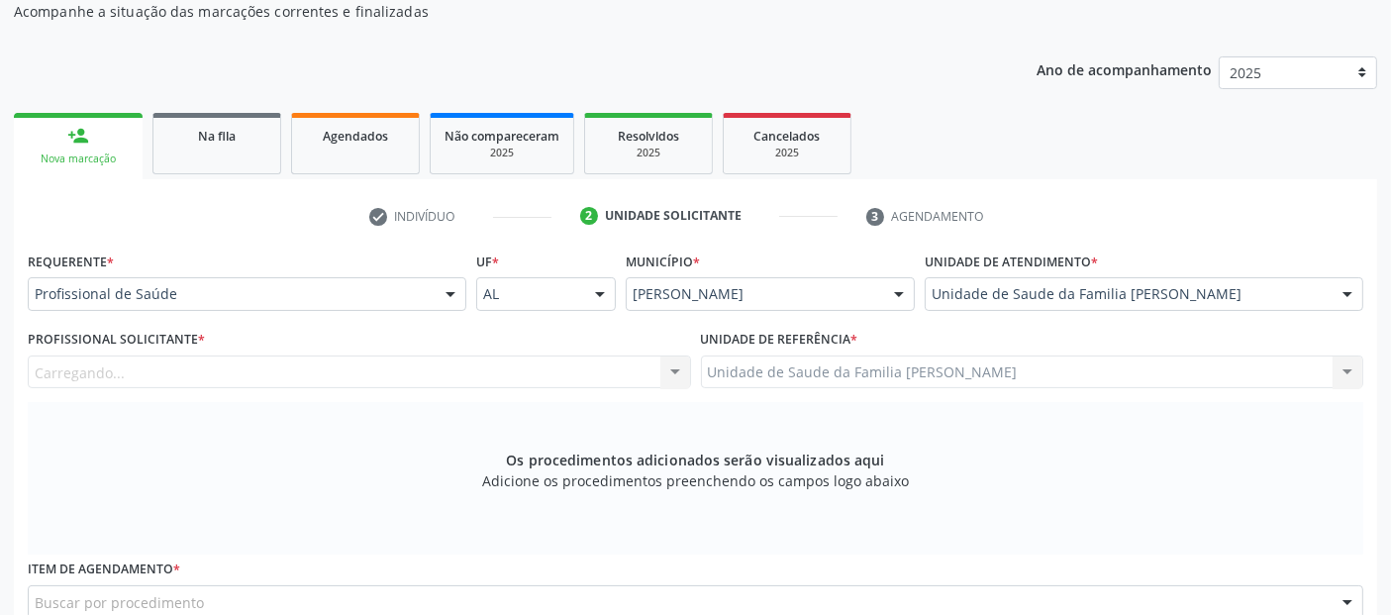
click at [135, 374] on div "Carregando... Nenhum resultado encontrado para: " " Não há nenhuma opção para s…" at bounding box center [359, 372] width 663 height 34
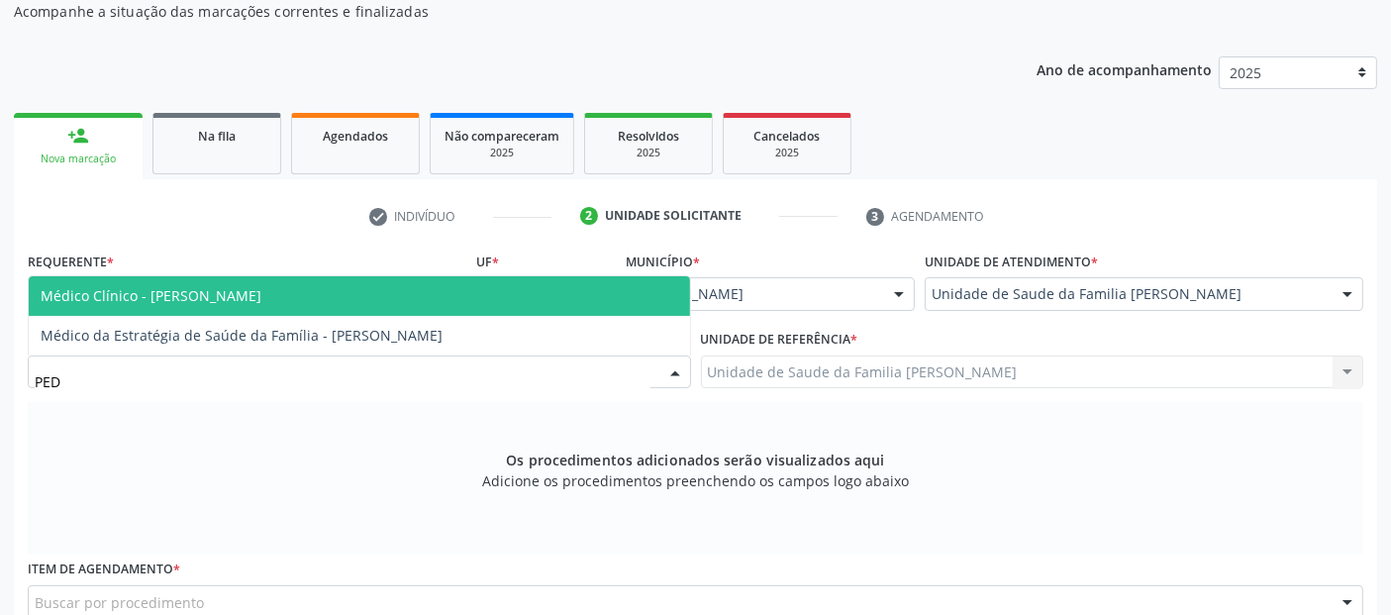
type input "PEDR"
click at [261, 300] on span "Médico Clínico - [PERSON_NAME]" at bounding box center [151, 295] width 221 height 19
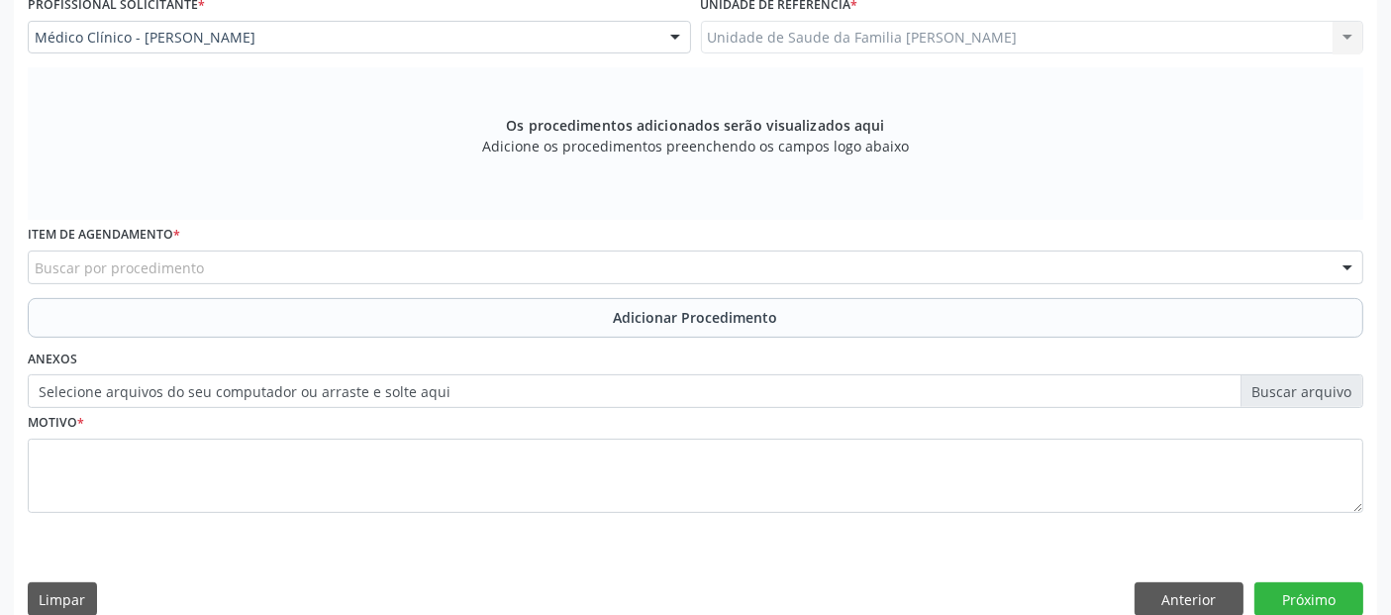
scroll to position [571, 0]
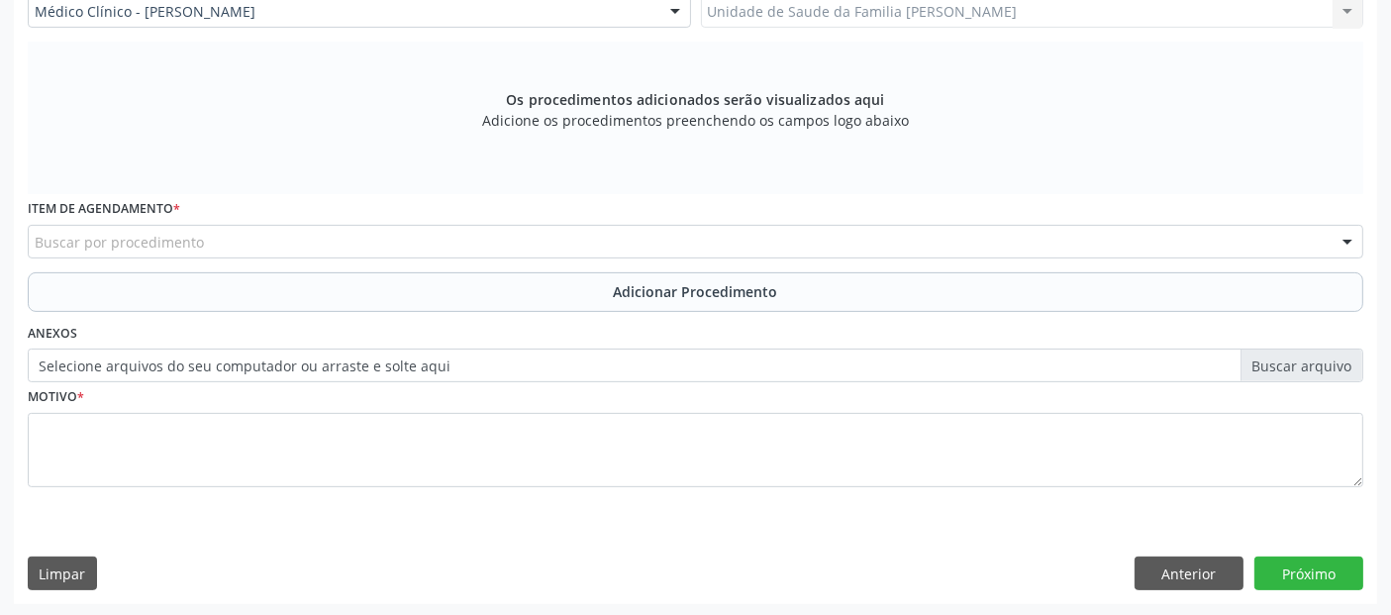
click at [340, 255] on div "Item de agendamento * Buscar por procedimento 0304070076 - .Quimioterapia de Le…" at bounding box center [696, 232] width 1346 height 77
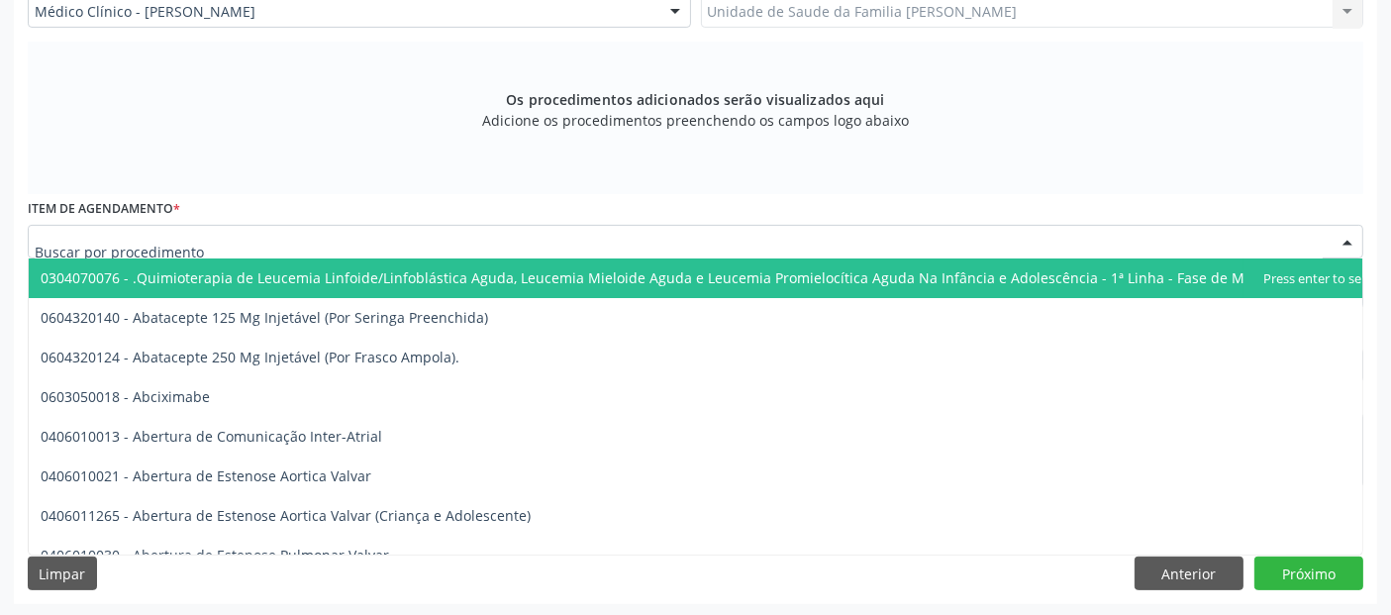
click at [349, 246] on div at bounding box center [696, 242] width 1336 height 34
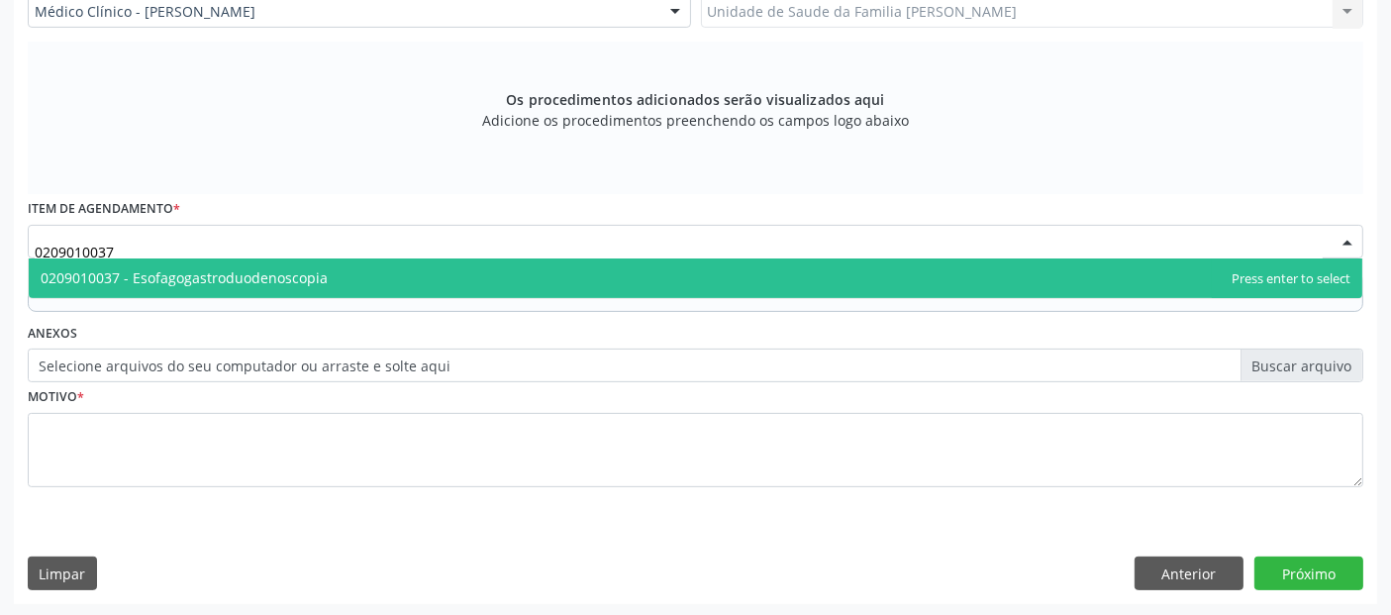
click at [345, 315] on div "Requerente * Profissional de Saúde Profissional de Saúde Paciente Nenhum result…" at bounding box center [696, 200] width 1336 height 629
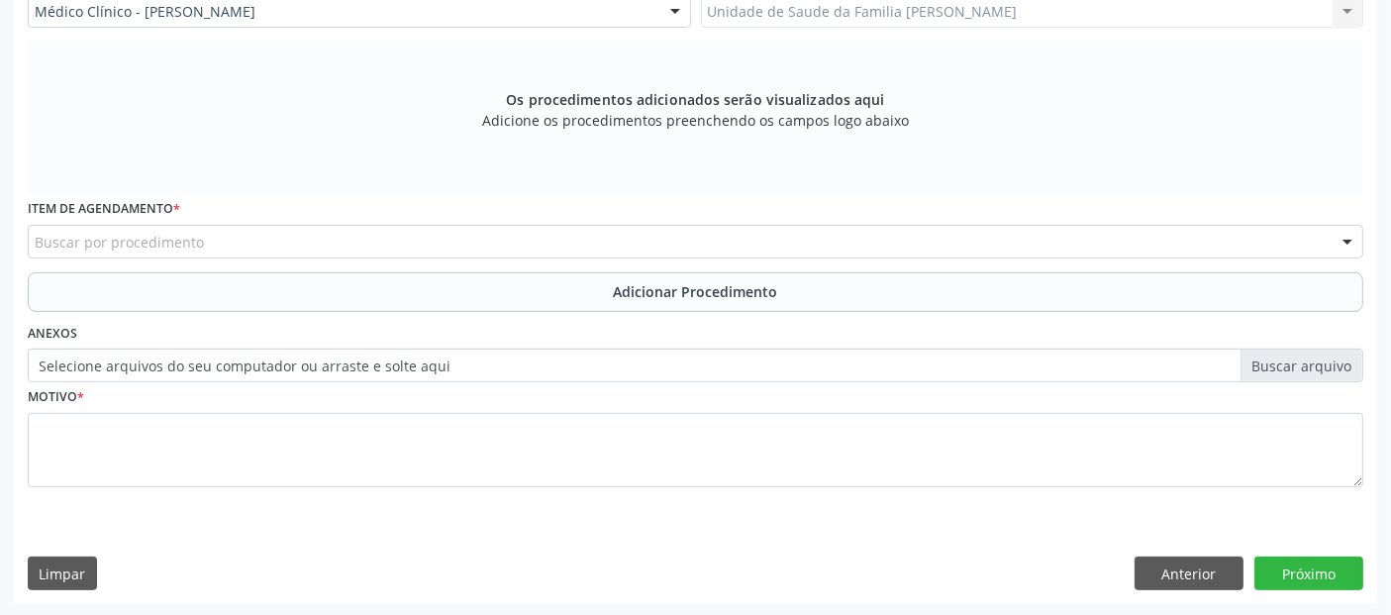
click at [346, 289] on div "Requerente * Profissional de Saúde Profissional de Saúde Paciente Nenhum result…" at bounding box center [696, 200] width 1336 height 629
click at [337, 221] on div "Item de agendamento * Buscar por procedimento 0304070076 - .Quimioterapia de Le…" at bounding box center [696, 225] width 1336 height 63
click at [348, 239] on div "Buscar por procedimento" at bounding box center [696, 242] width 1336 height 34
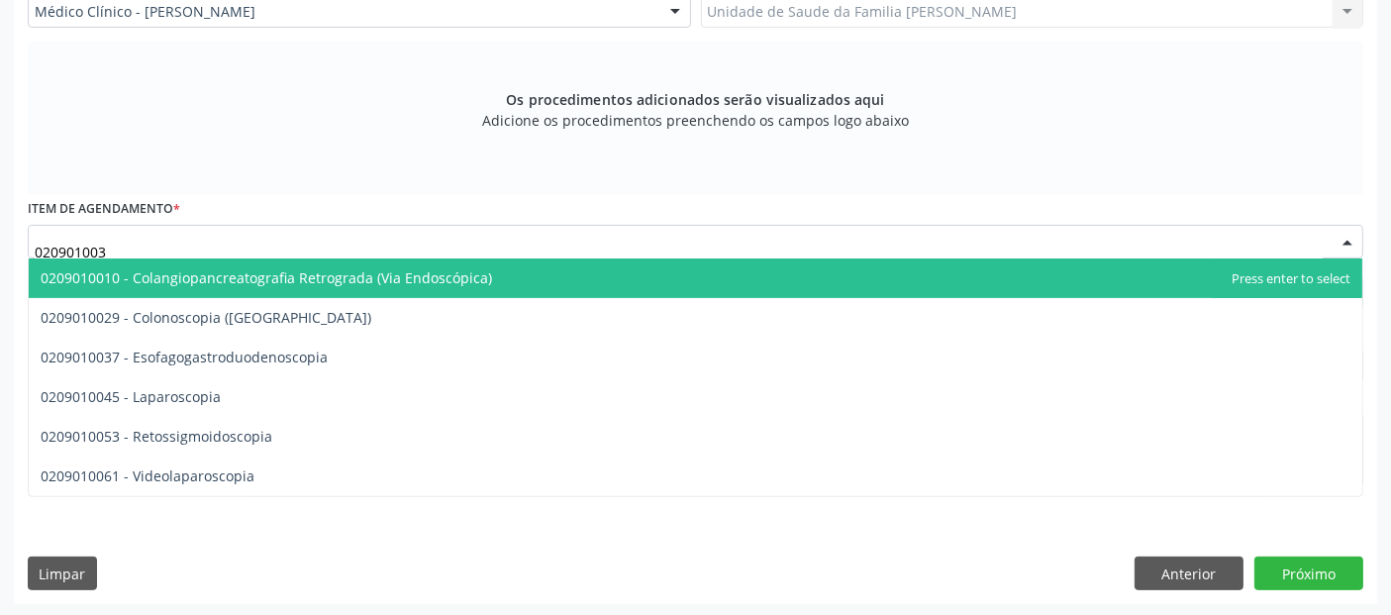
type input "0209010037"
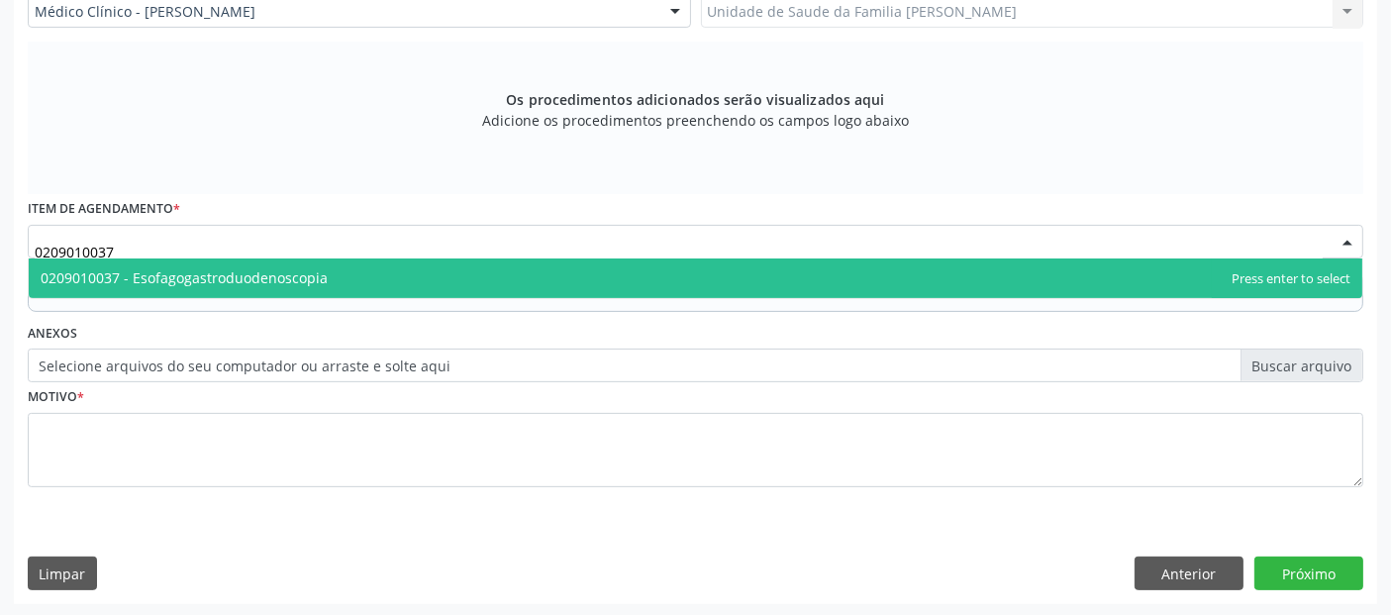
click at [267, 268] on span "0209010037 - Esofagogastroduodenoscopia" at bounding box center [184, 277] width 287 height 19
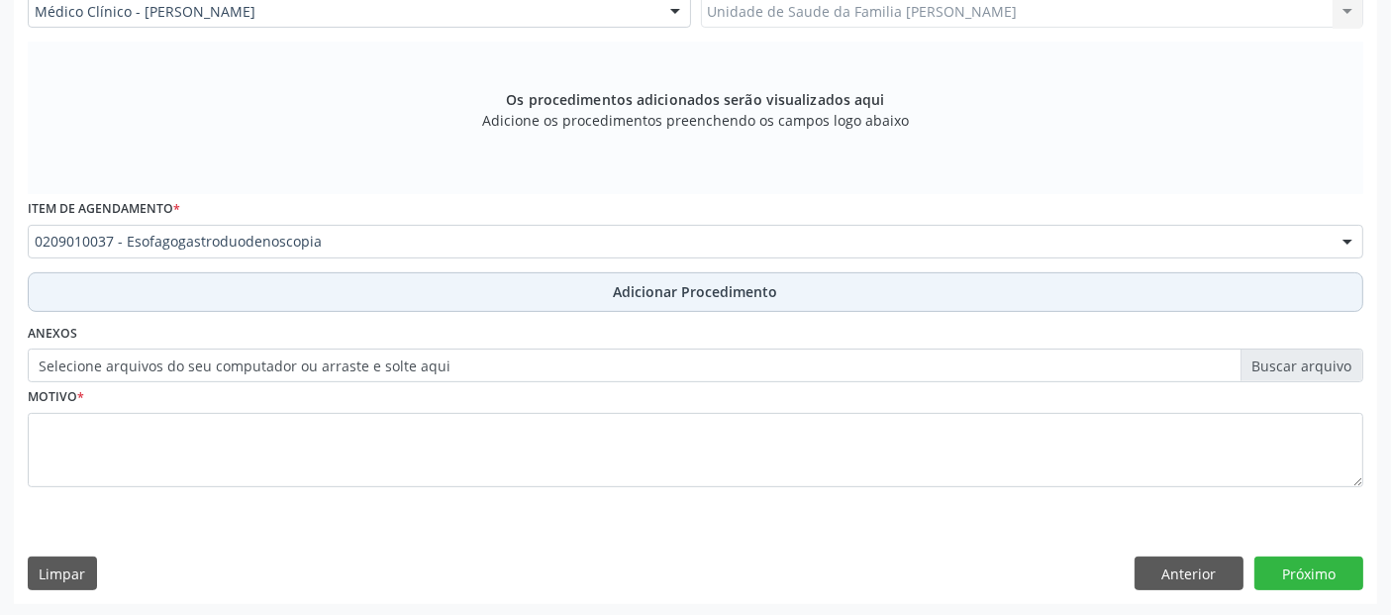
click at [451, 292] on button "Adicionar Procedimento" at bounding box center [696, 292] width 1336 height 40
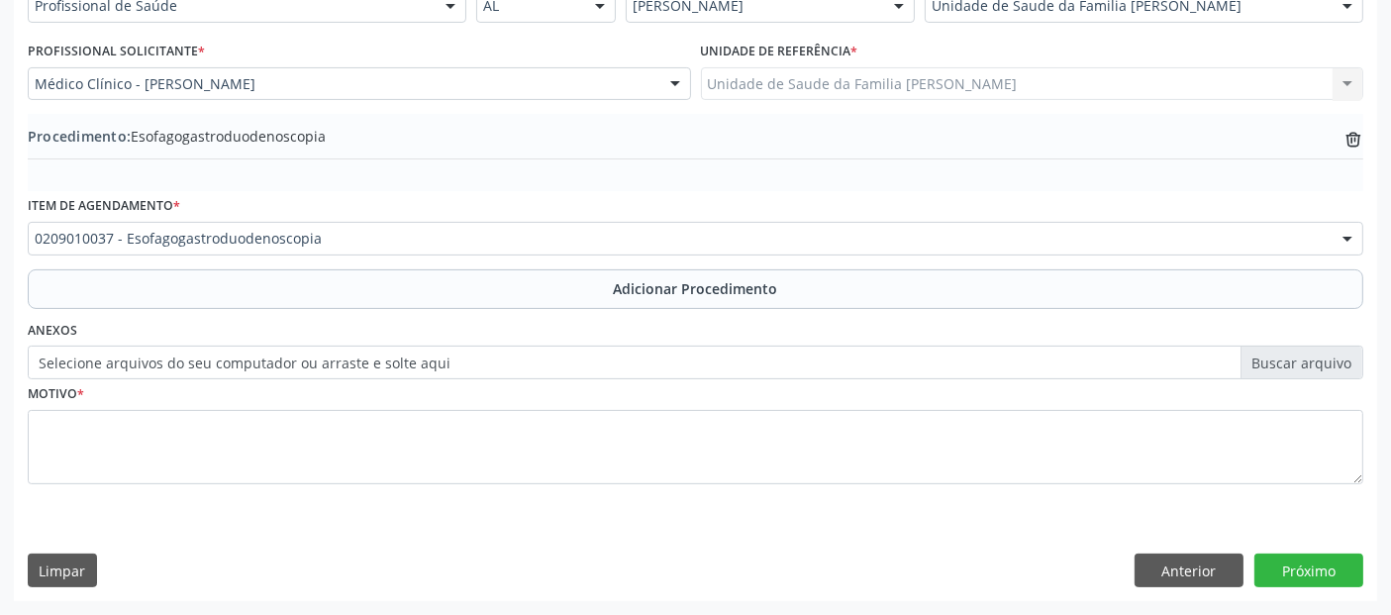
scroll to position [496, 0]
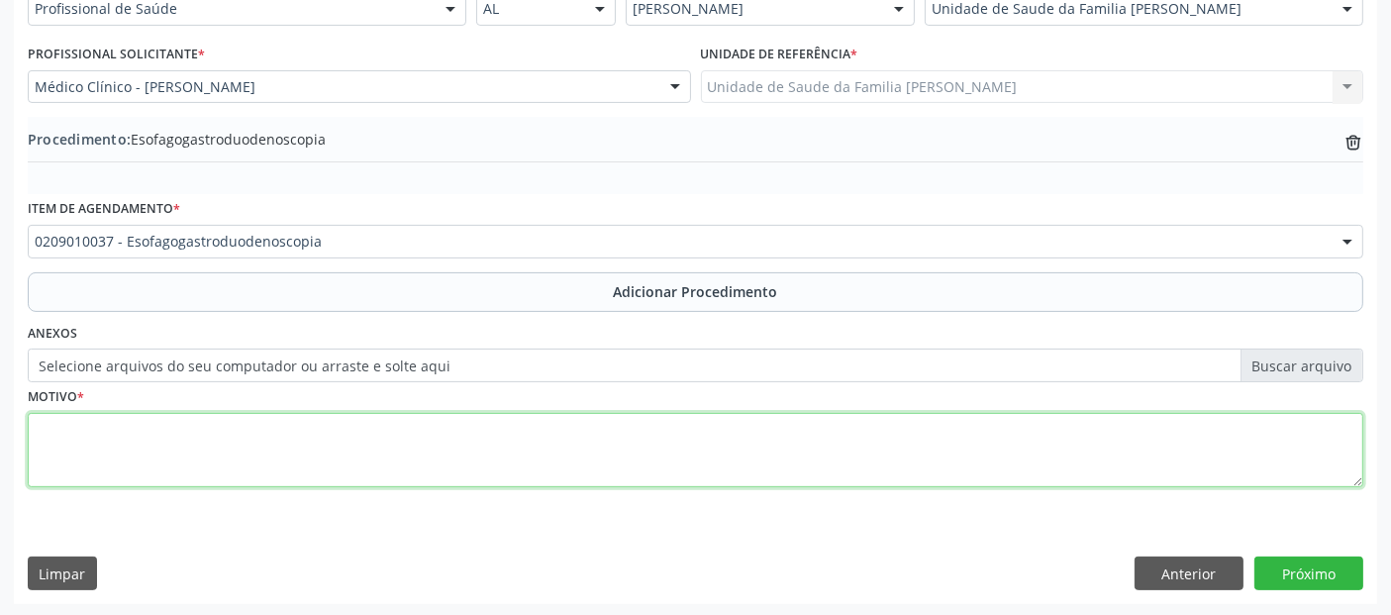
click at [370, 453] on textarea at bounding box center [696, 450] width 1336 height 75
type textarea "O"
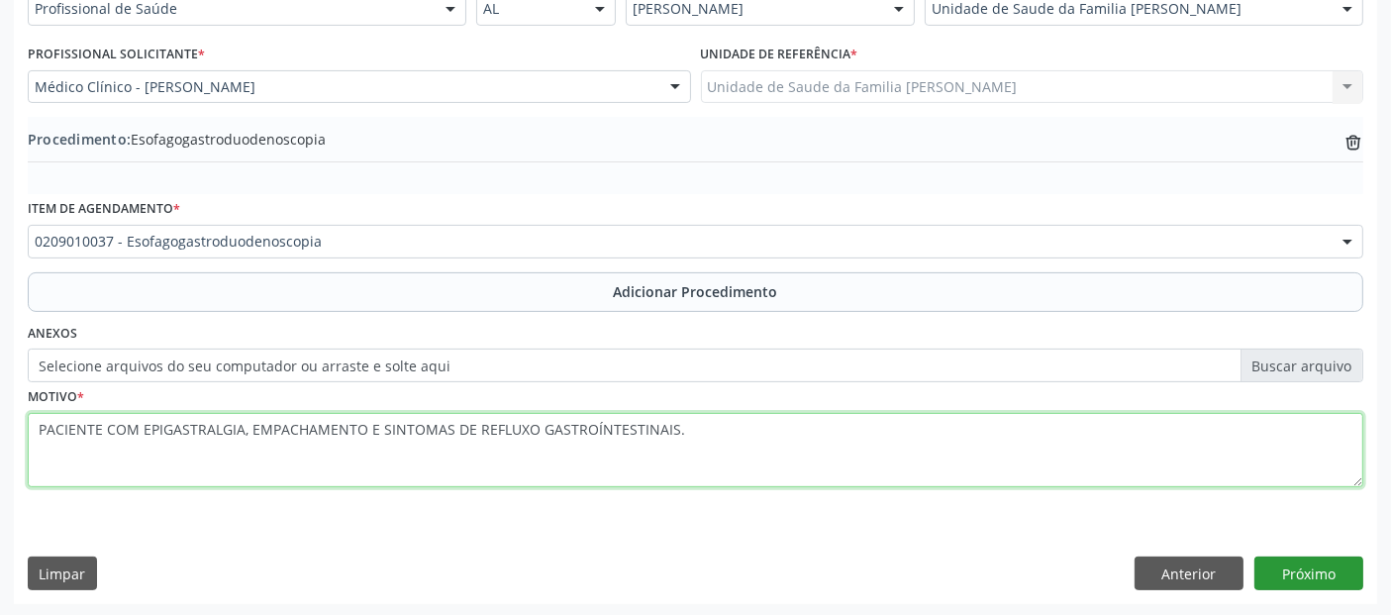
type textarea "PACIENTE COM EPIGASTRALGIA, EMPACHAMENTO E SINTOMAS DE REFLUXO GASTROÍNTESTINAI…"
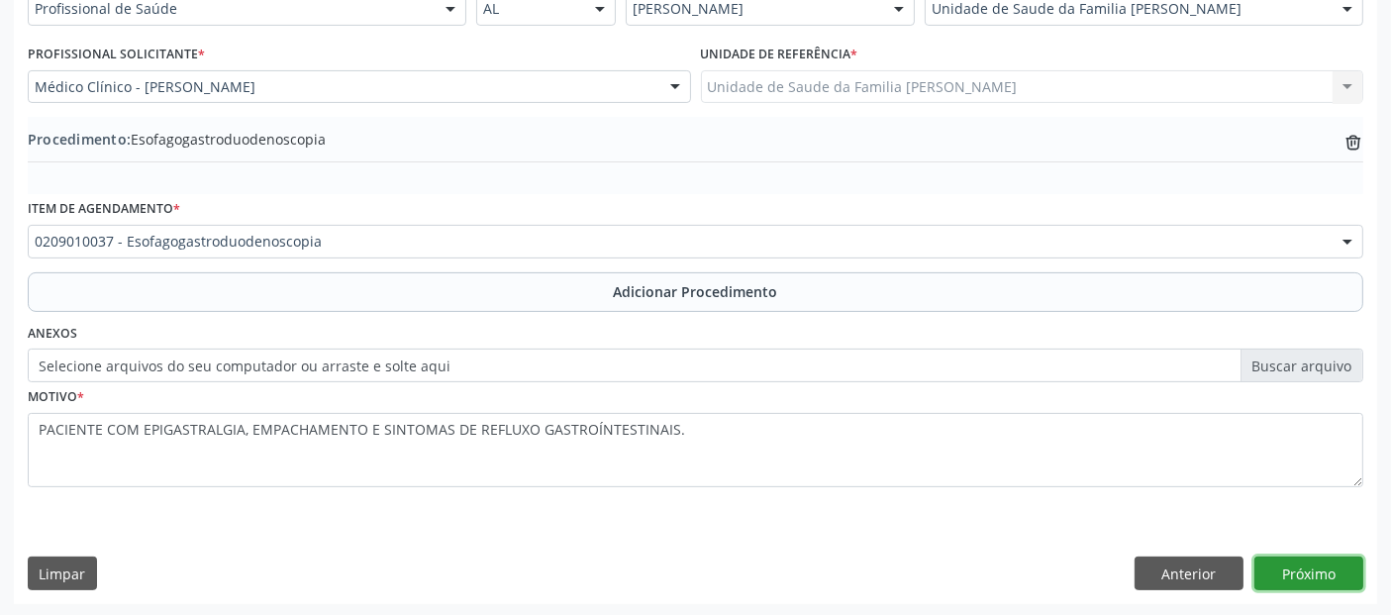
click at [1284, 560] on button "Próximo" at bounding box center [1309, 573] width 109 height 34
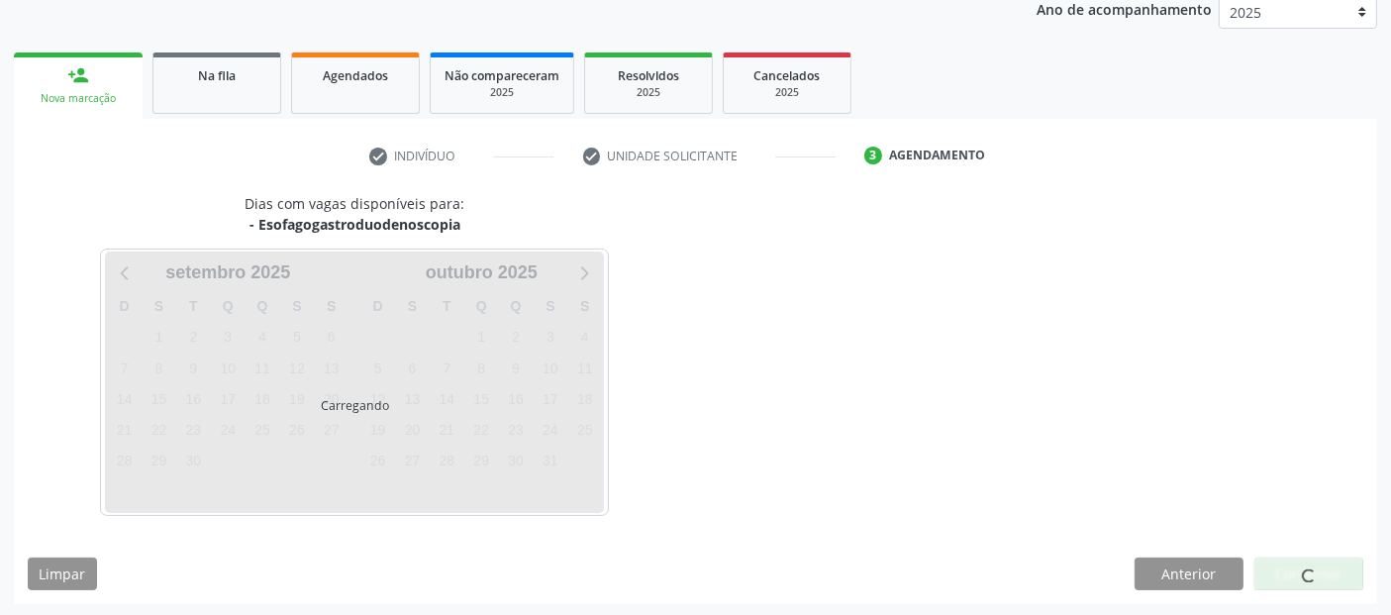
click at [1297, 583] on div at bounding box center [1309, 574] width 109 height 34
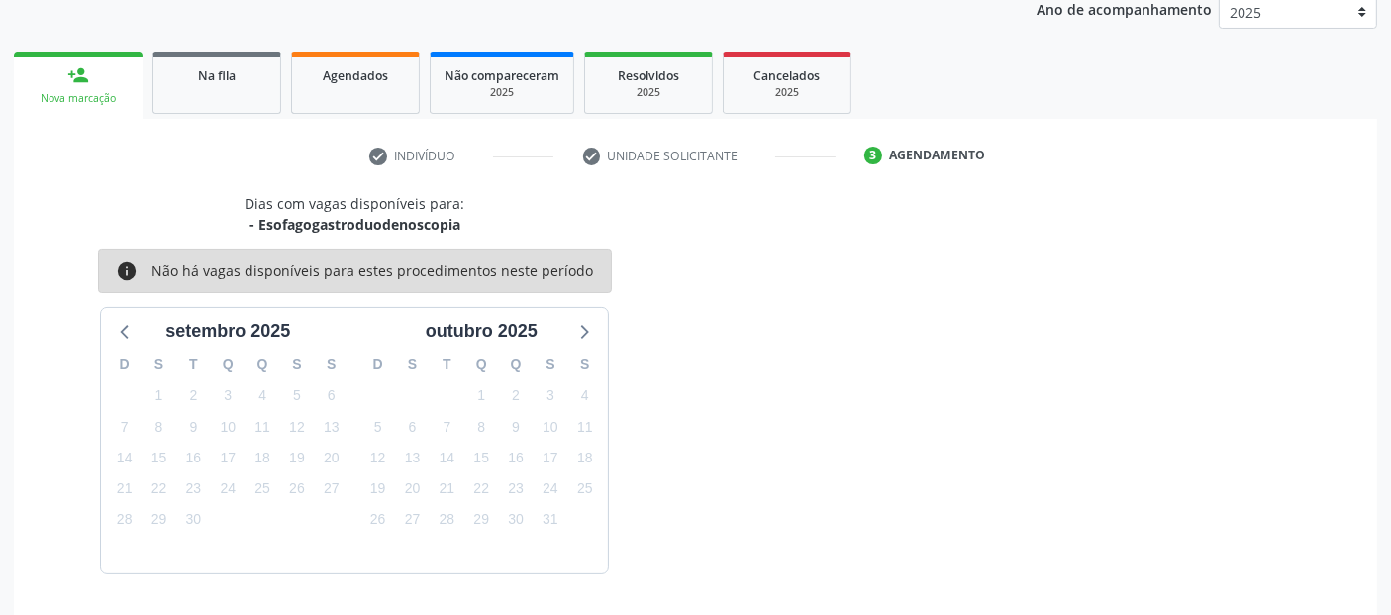
scroll to position [330, 0]
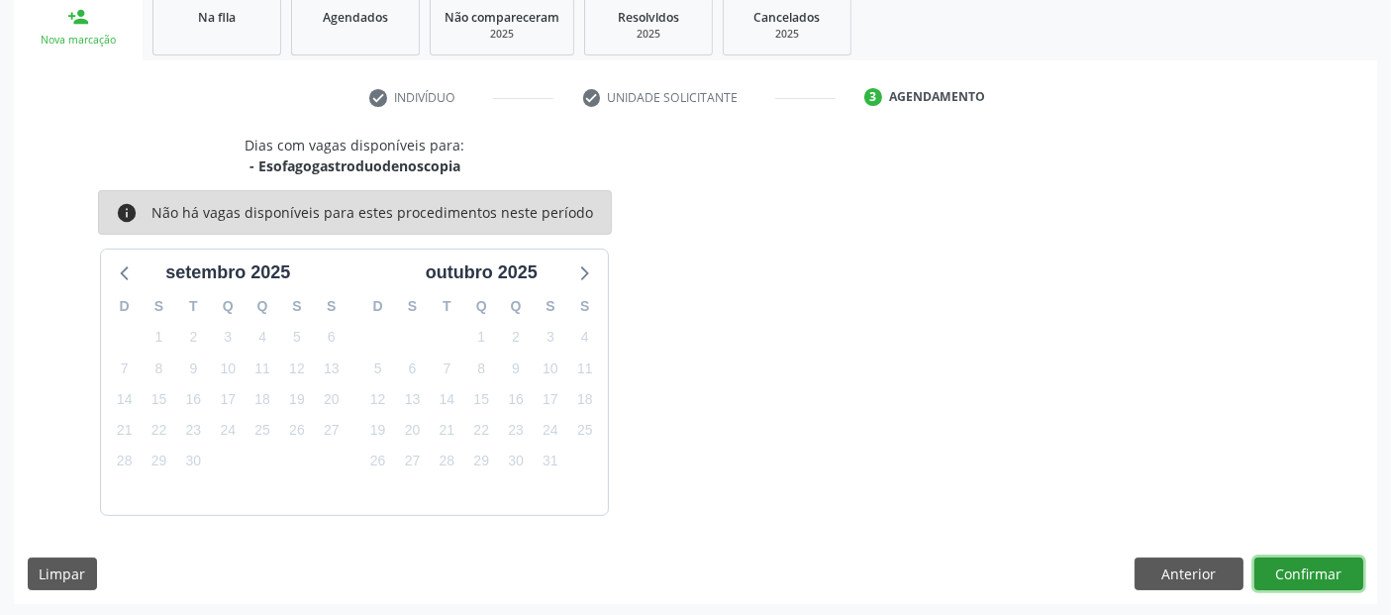
click at [1292, 572] on button "Confirmar" at bounding box center [1309, 574] width 109 height 34
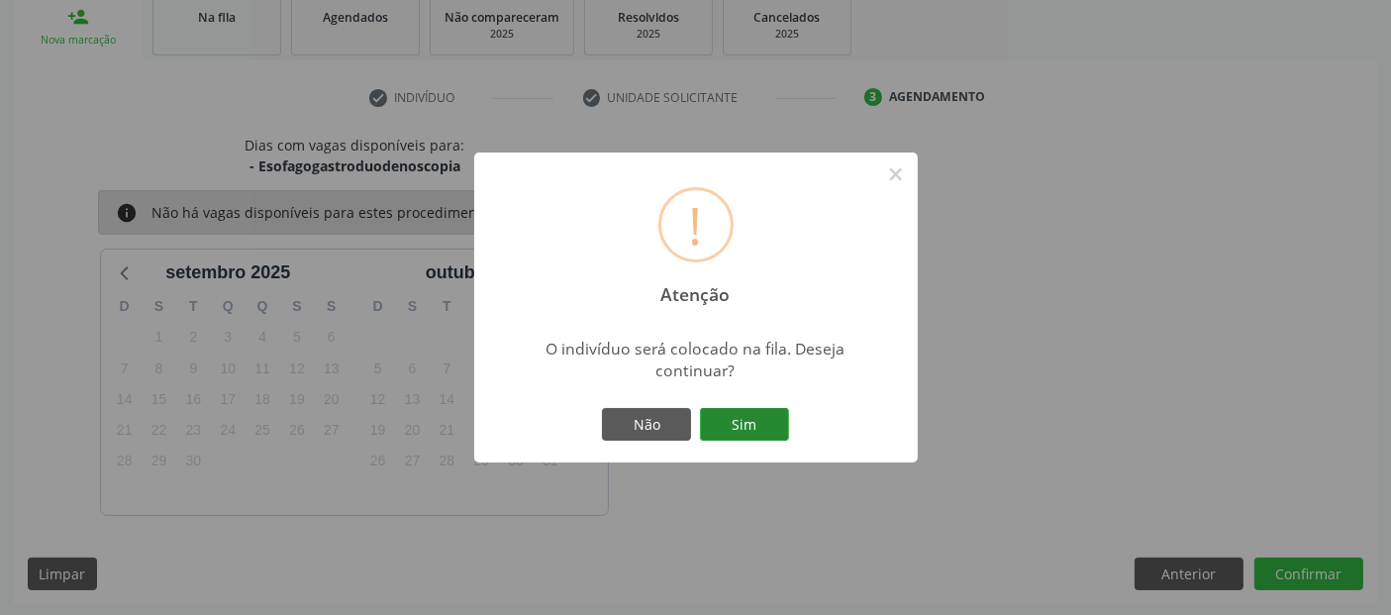
click at [768, 411] on button "Sim" at bounding box center [744, 425] width 89 height 34
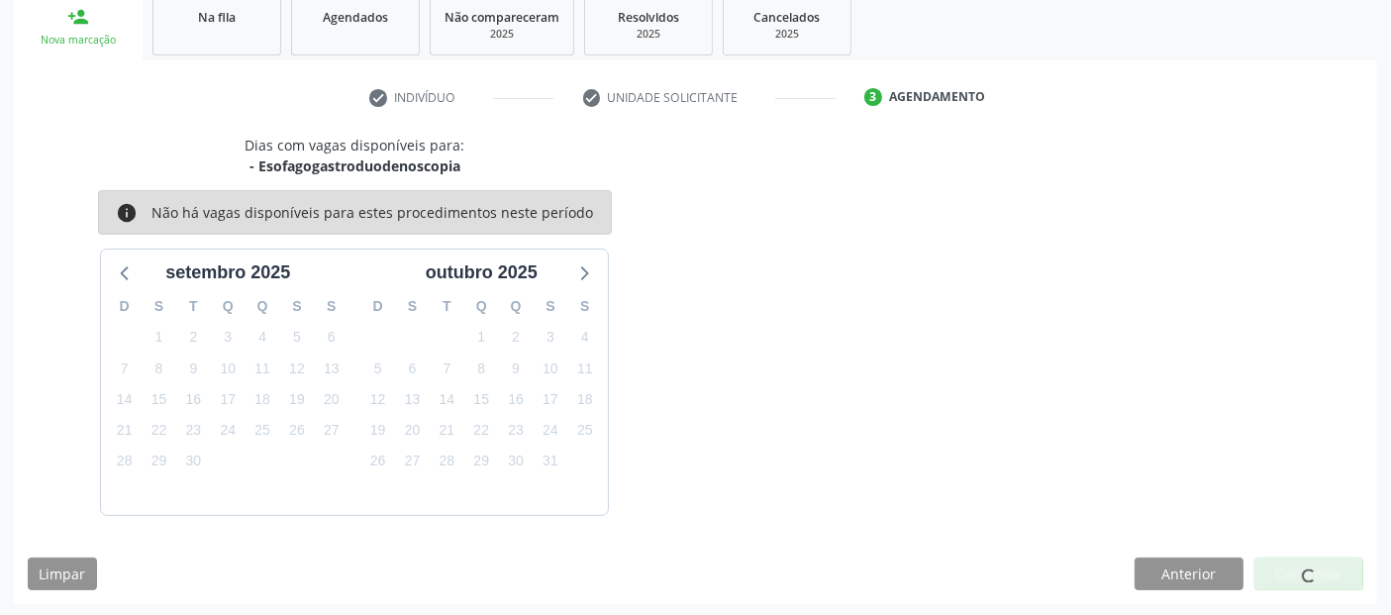
scroll to position [64, 0]
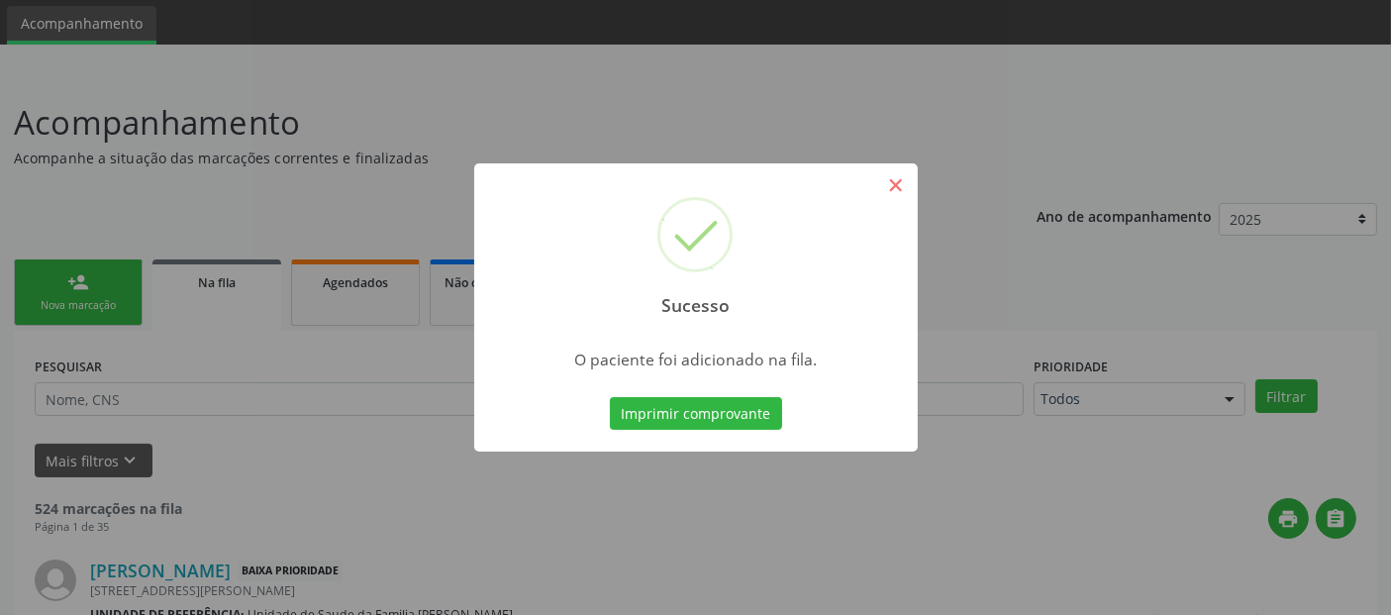
click at [916, 187] on div "Sucesso ×" at bounding box center [696, 248] width 444 height 170
click at [899, 186] on button "×" at bounding box center [896, 185] width 34 height 34
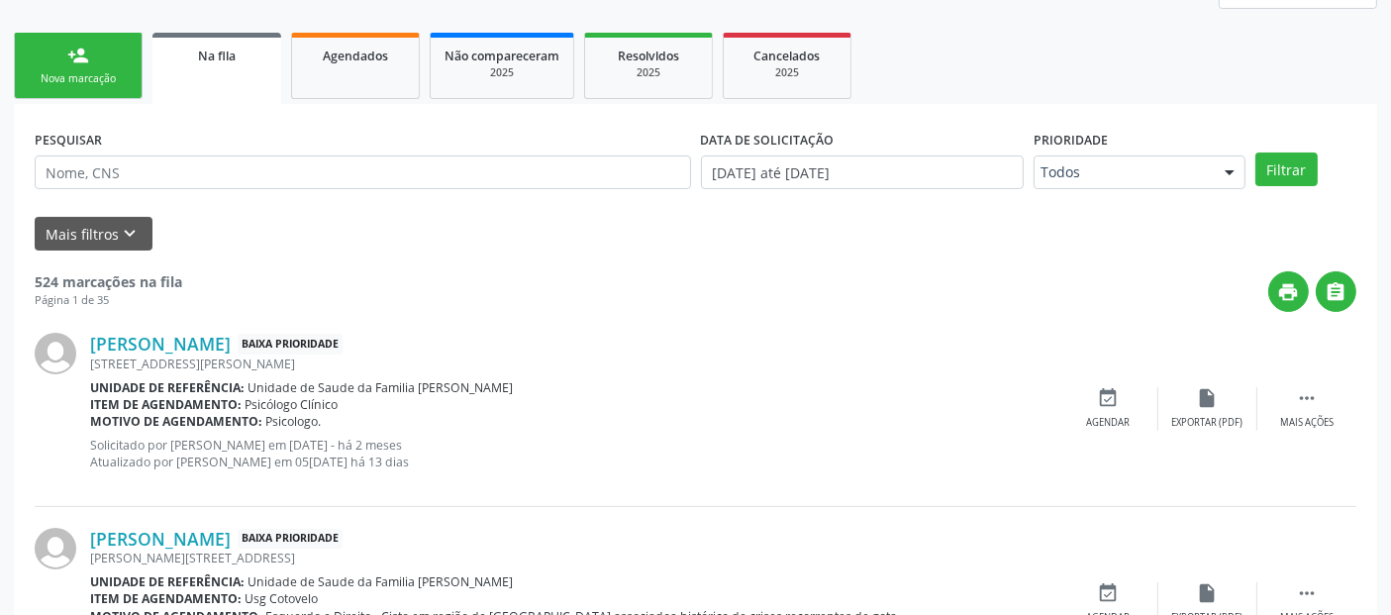
scroll to position [0, 0]
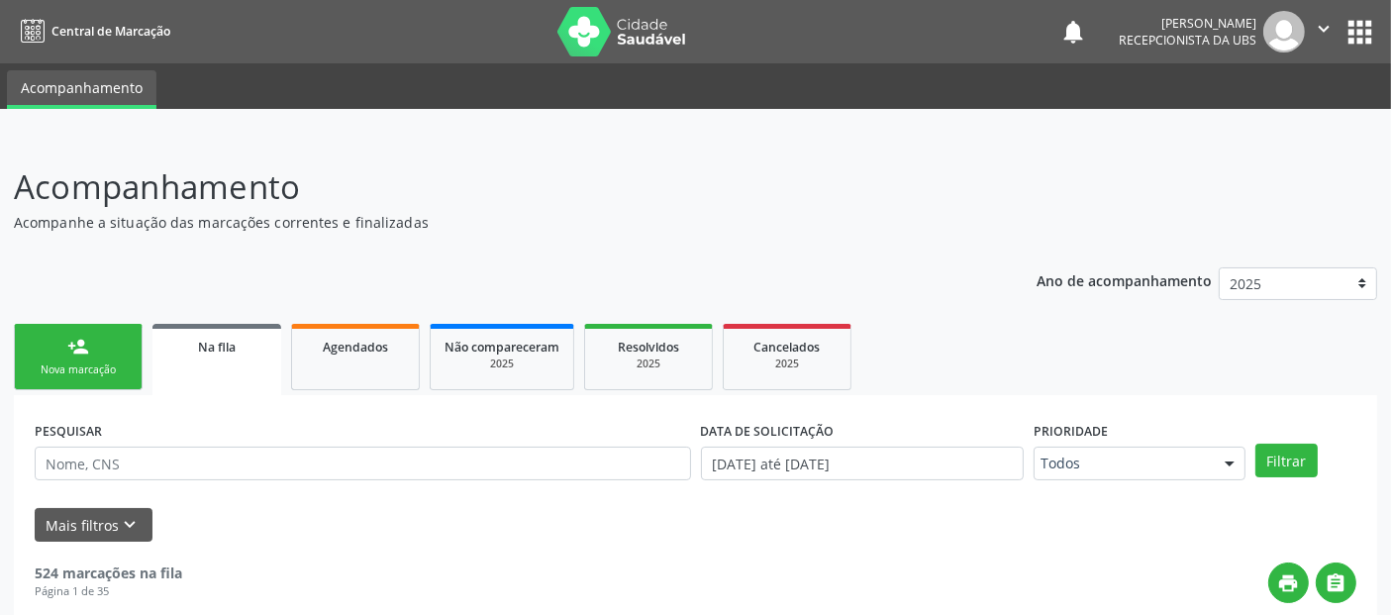
click at [91, 381] on link "person_add Nova marcação" at bounding box center [78, 357] width 129 height 66
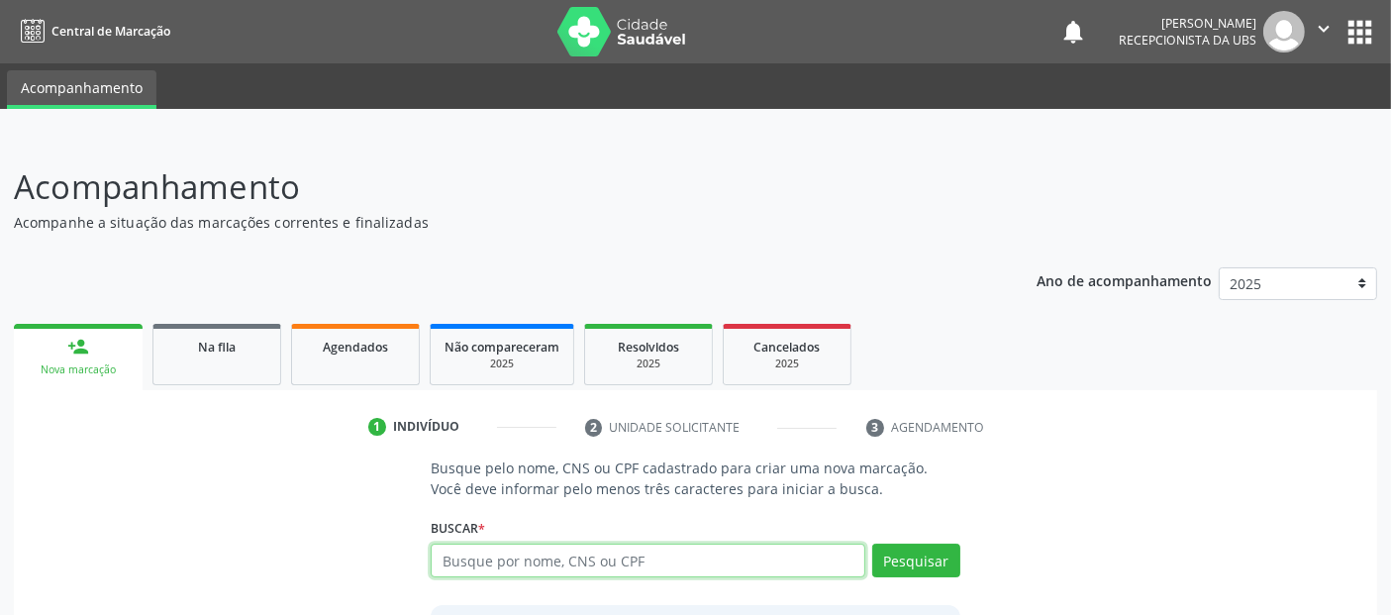
click at [678, 570] on input "text" at bounding box center [648, 561] width 434 height 34
type input "[PERSON_NAME]"
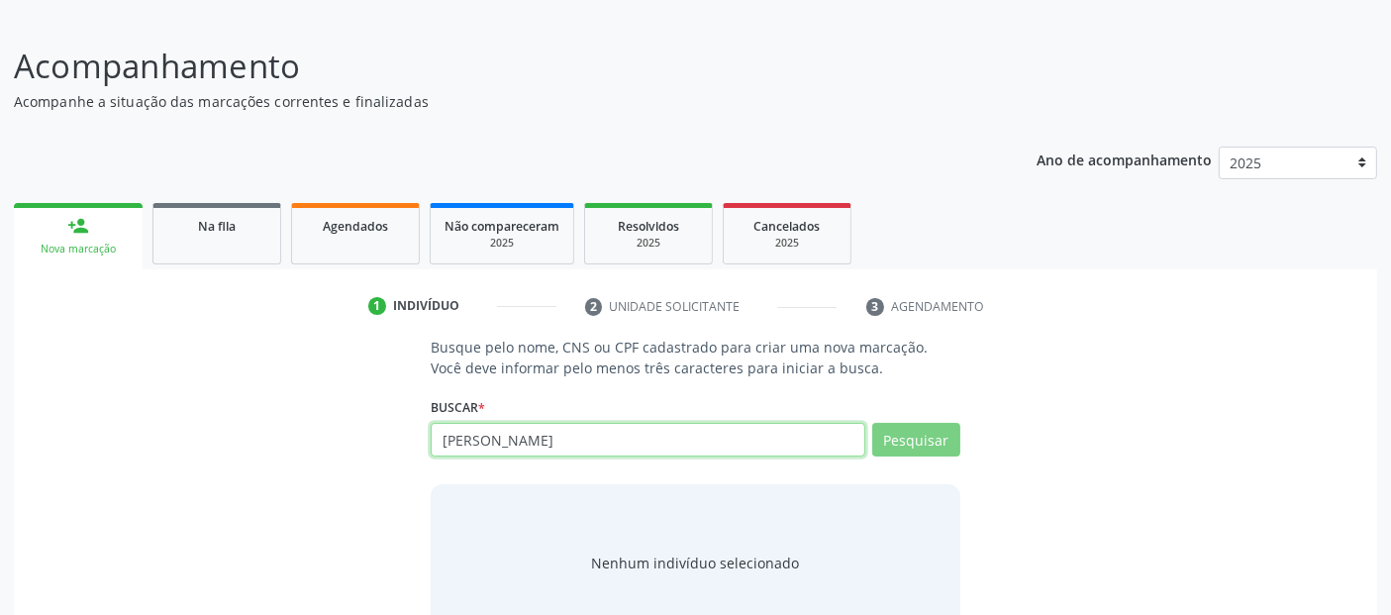
scroll to position [174, 0]
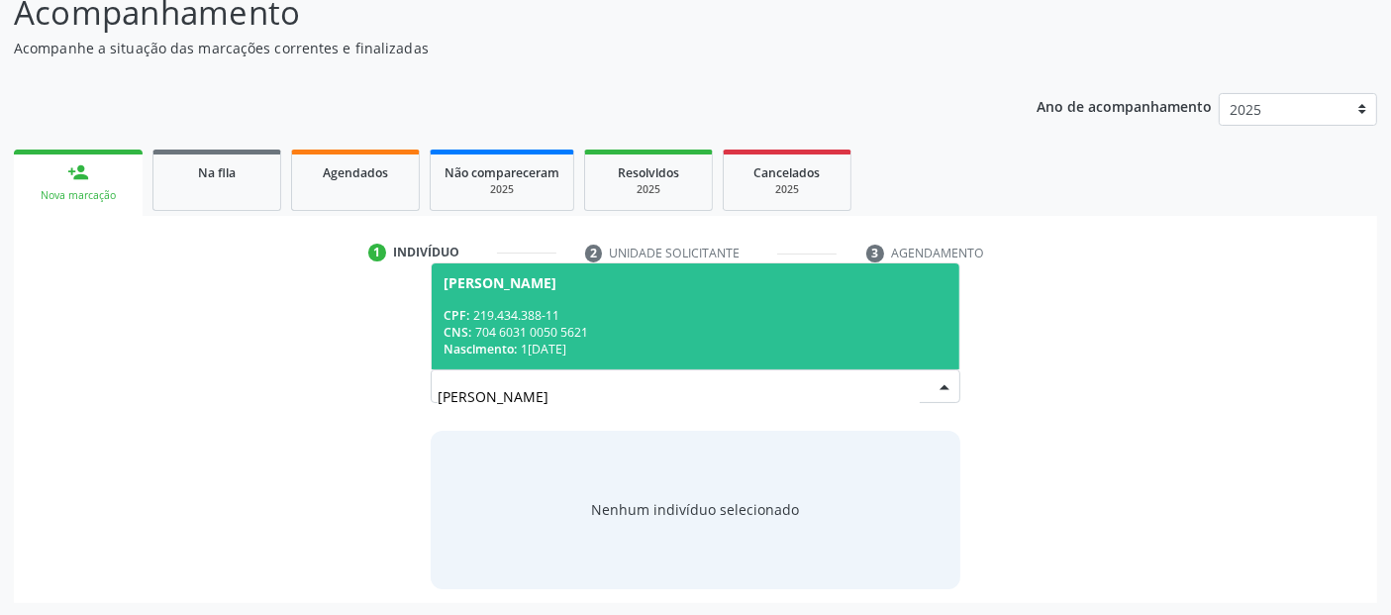
click at [717, 304] on span "[PERSON_NAME] CPF: 219.434.388-11 CNS: 704 6031 0050 5621 Nascimento: 1[DATE]" at bounding box center [695, 316] width 527 height 106
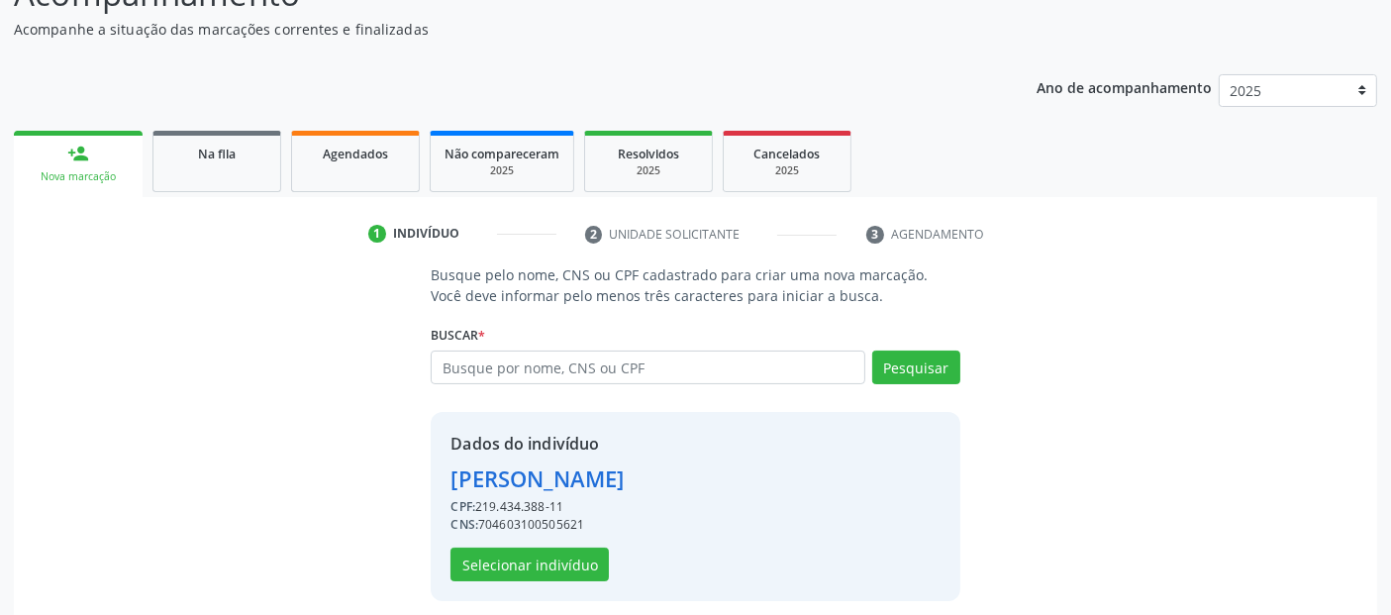
scroll to position [204, 0]
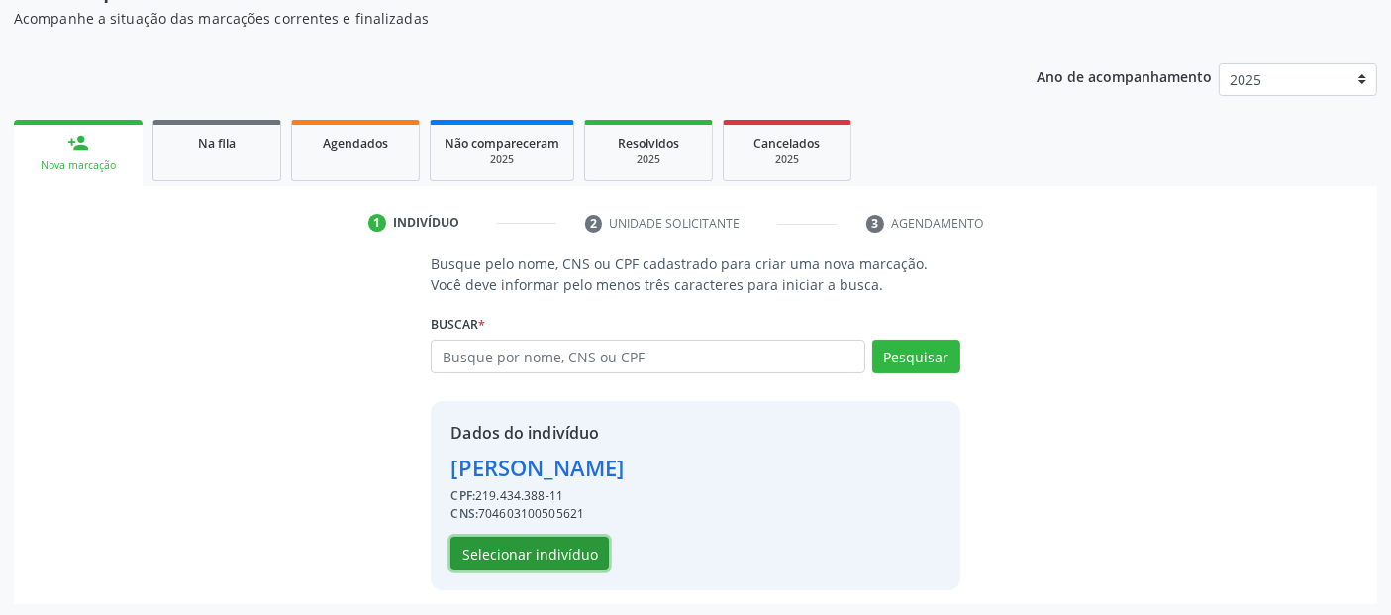
click at [599, 544] on button "Selecionar indivíduo" at bounding box center [530, 554] width 158 height 34
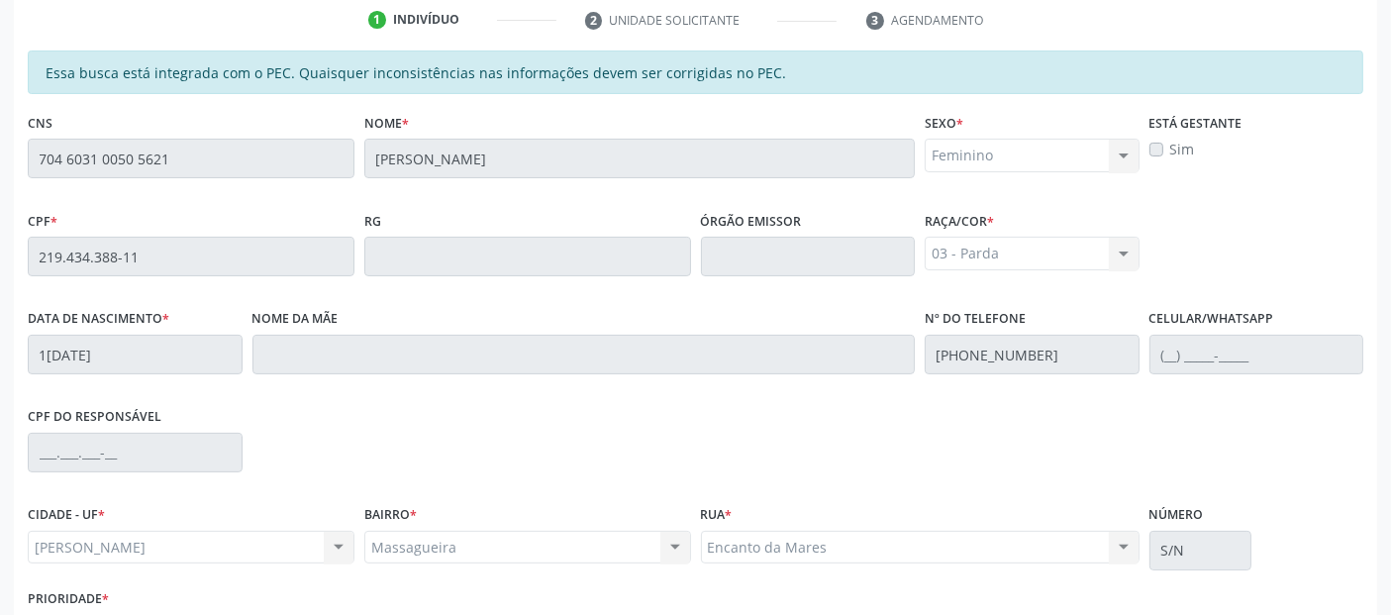
scroll to position [541, 0]
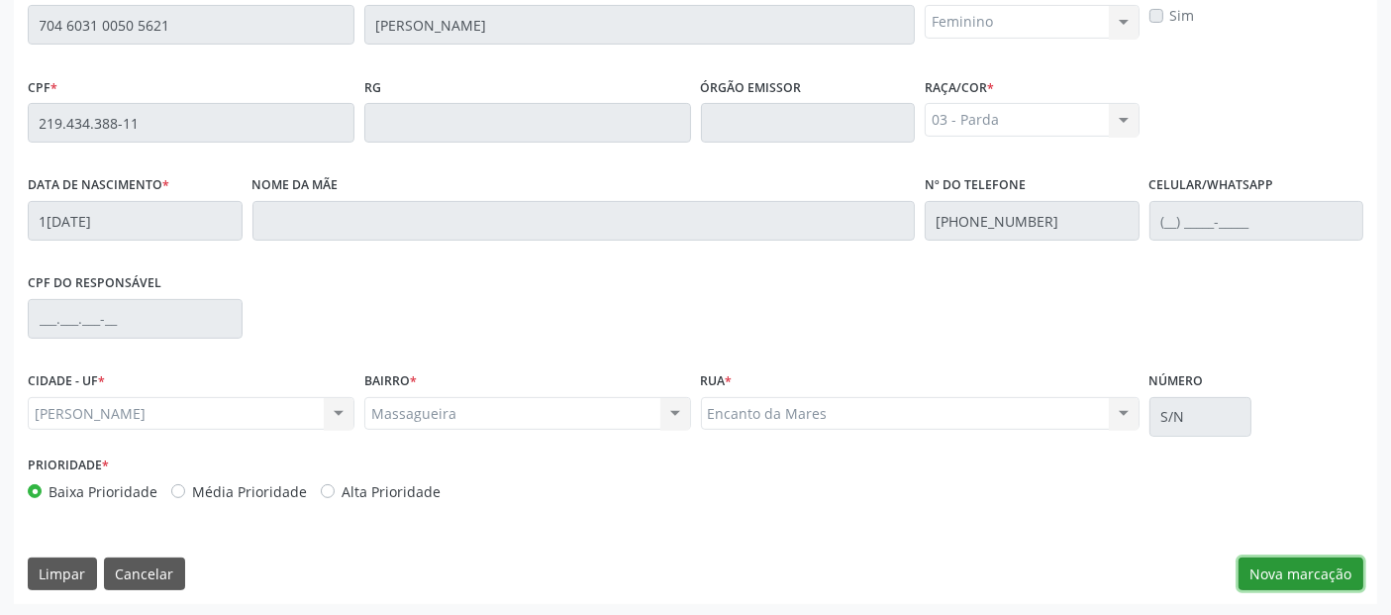
click at [1276, 573] on button "Nova marcação" at bounding box center [1301, 574] width 125 height 34
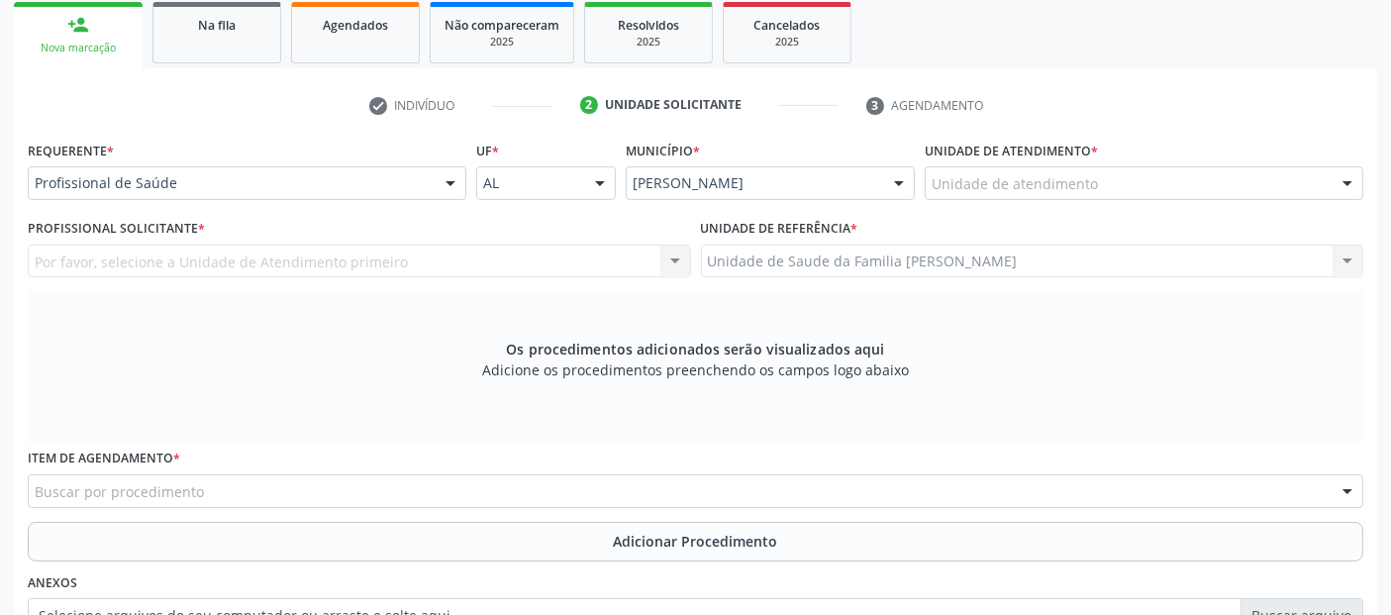
scroll to position [321, 0]
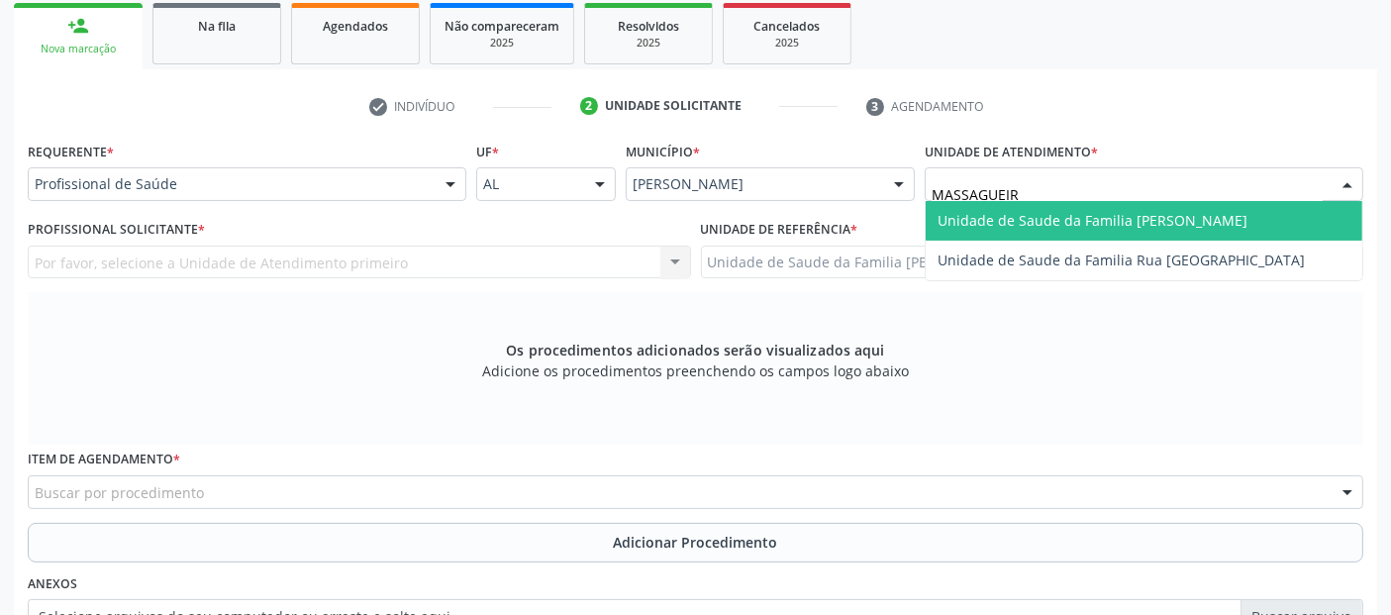
type input "MASSAGUEIRA"
click at [1196, 221] on span "Unidade de Saude da Familia [PERSON_NAME]" at bounding box center [1093, 220] width 310 height 19
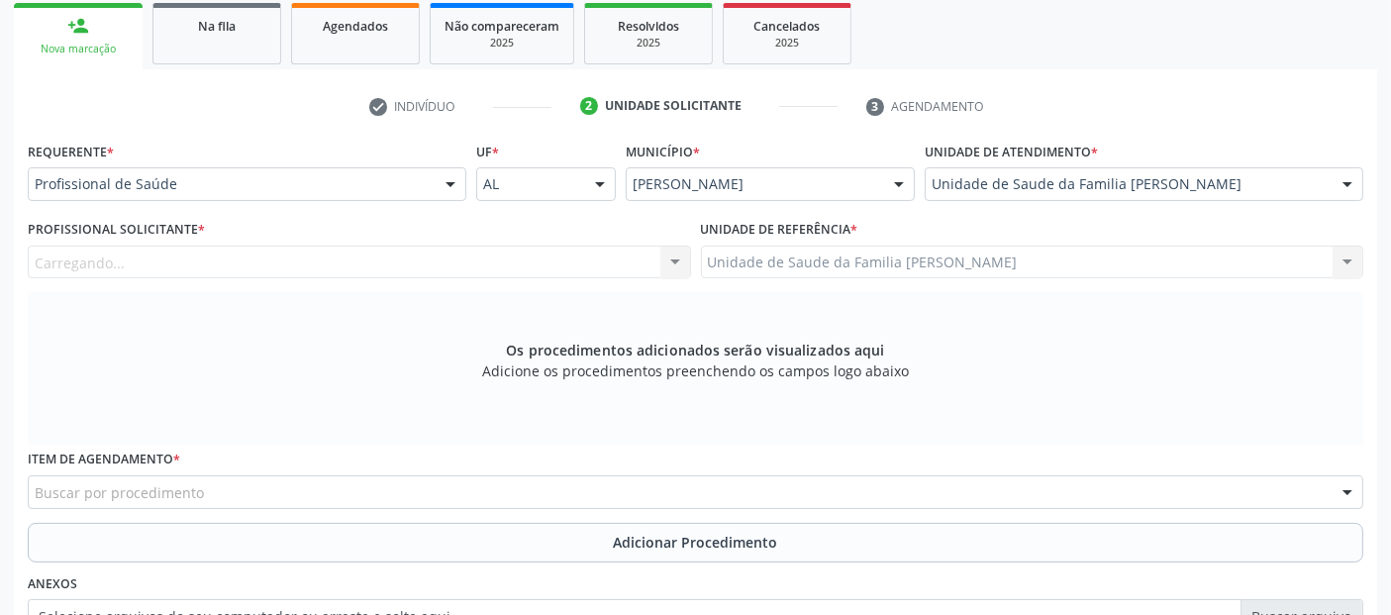
click at [107, 233] on label "Profissional Solicitante *" at bounding box center [116, 230] width 177 height 31
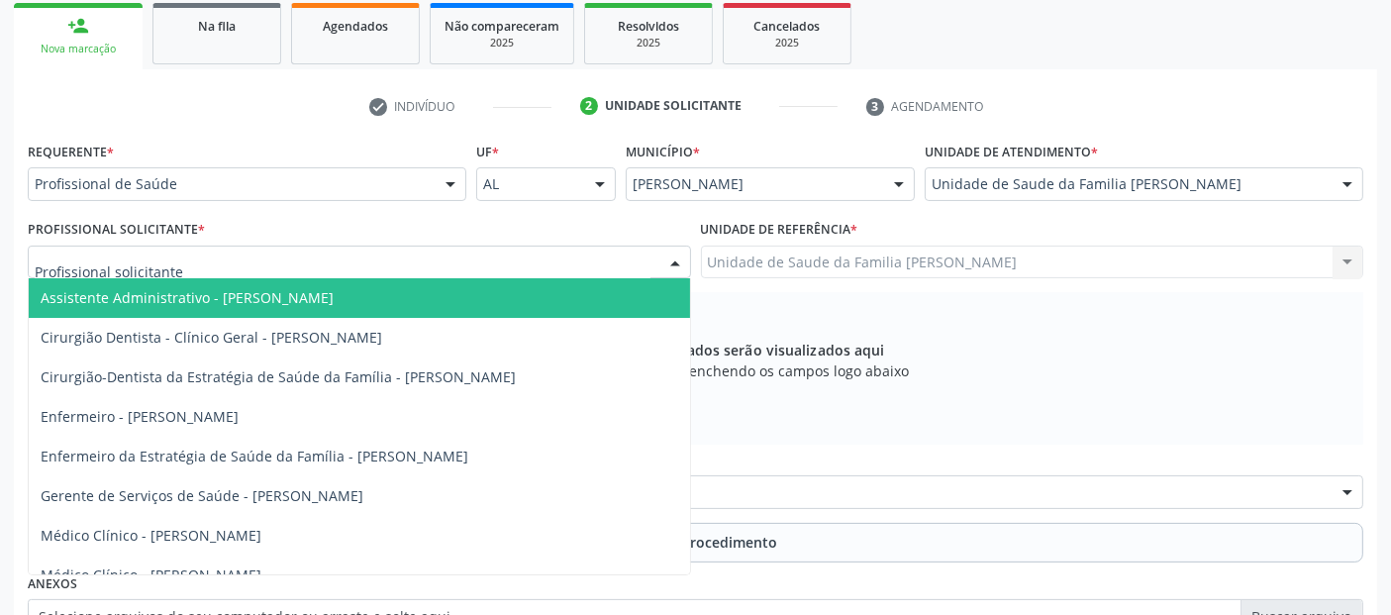
click at [108, 246] on div at bounding box center [359, 263] width 663 height 34
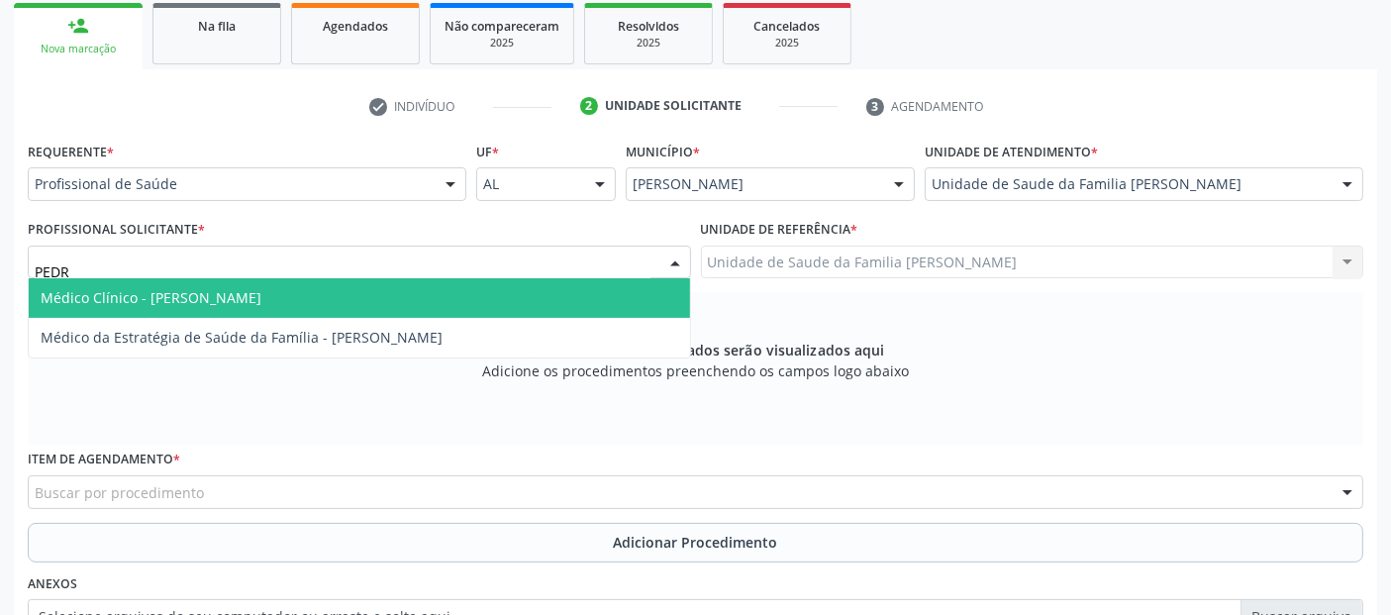
type input "[PERSON_NAME]"
click at [70, 279] on span "Médico Clínico - [PERSON_NAME]" at bounding box center [359, 298] width 661 height 40
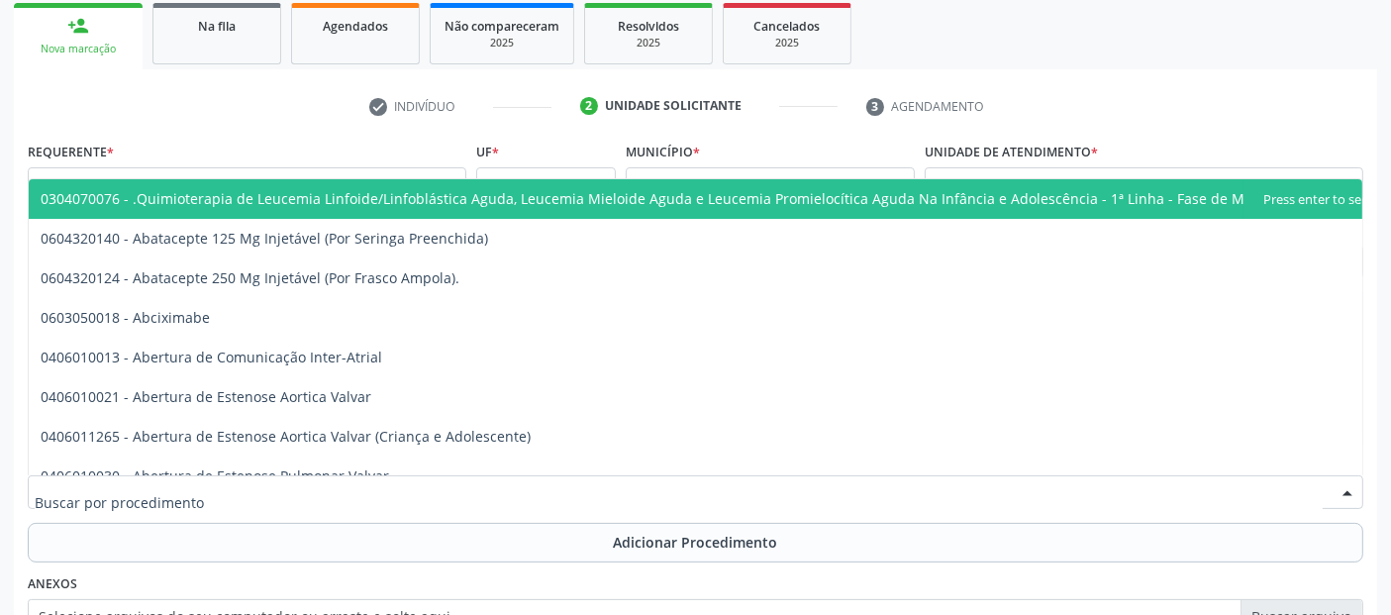
click at [421, 485] on div at bounding box center [696, 492] width 1336 height 34
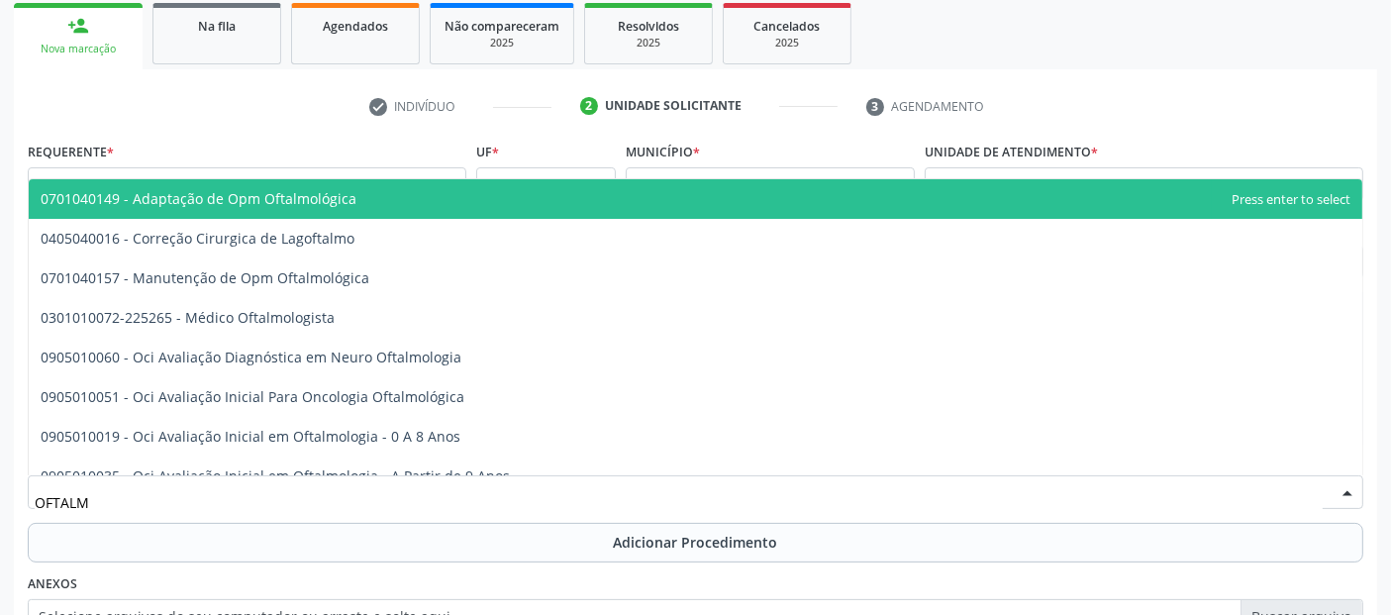
type input "OFTALMO"
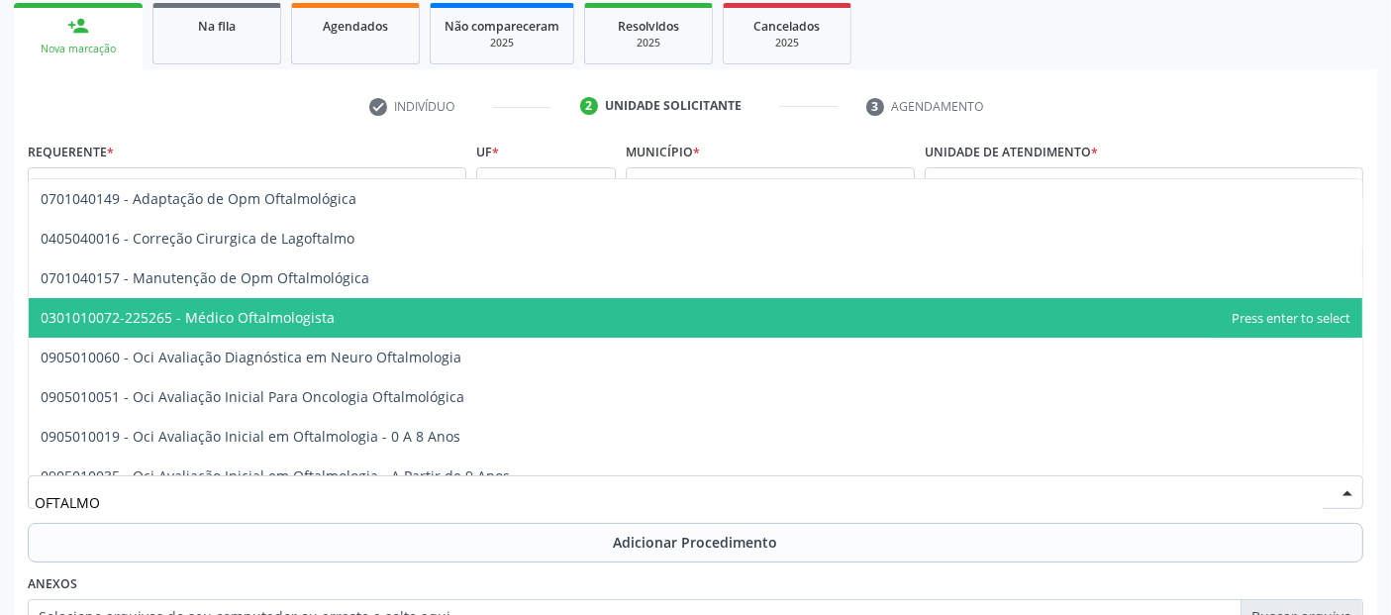
click at [250, 318] on span "0301010072-225265 - Médico Oftalmologista" at bounding box center [188, 317] width 294 height 19
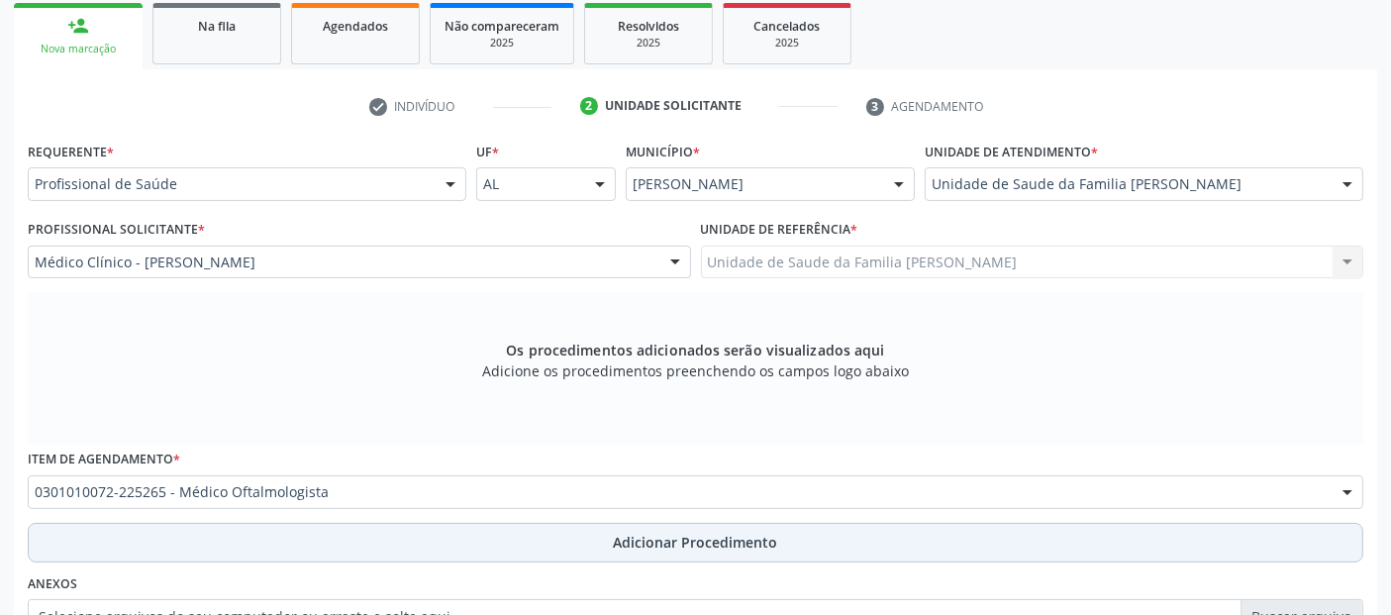
click at [406, 535] on button "Adicionar Procedimento" at bounding box center [696, 543] width 1336 height 40
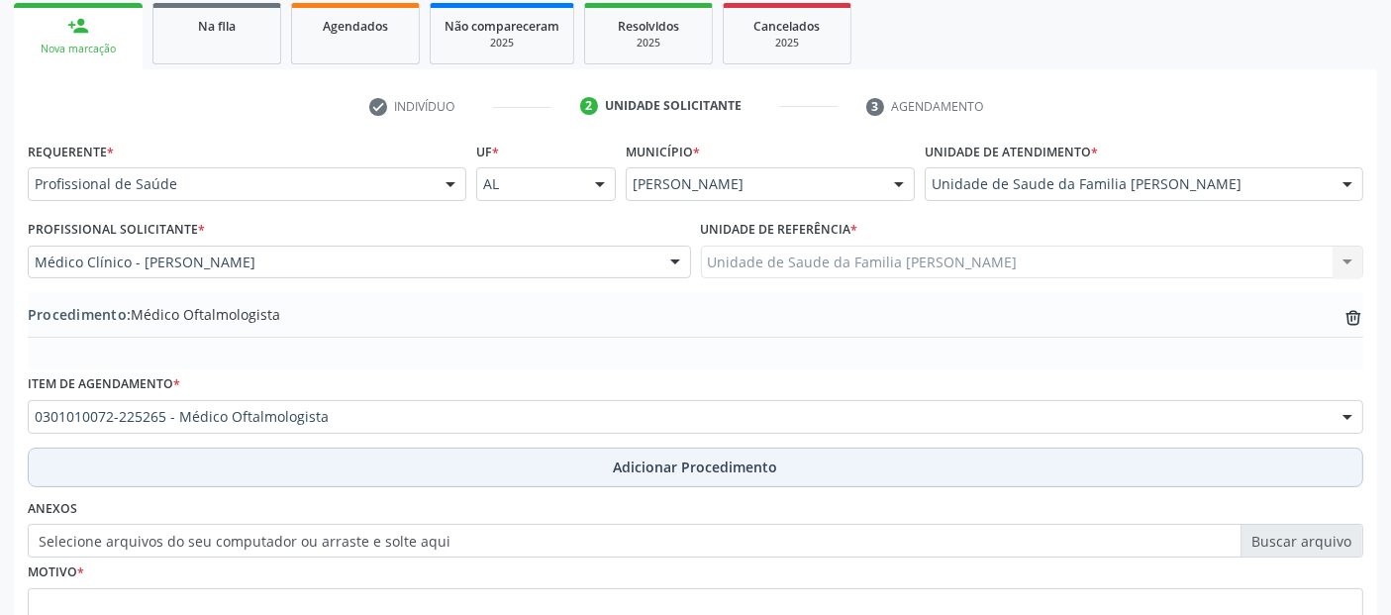
scroll to position [496, 0]
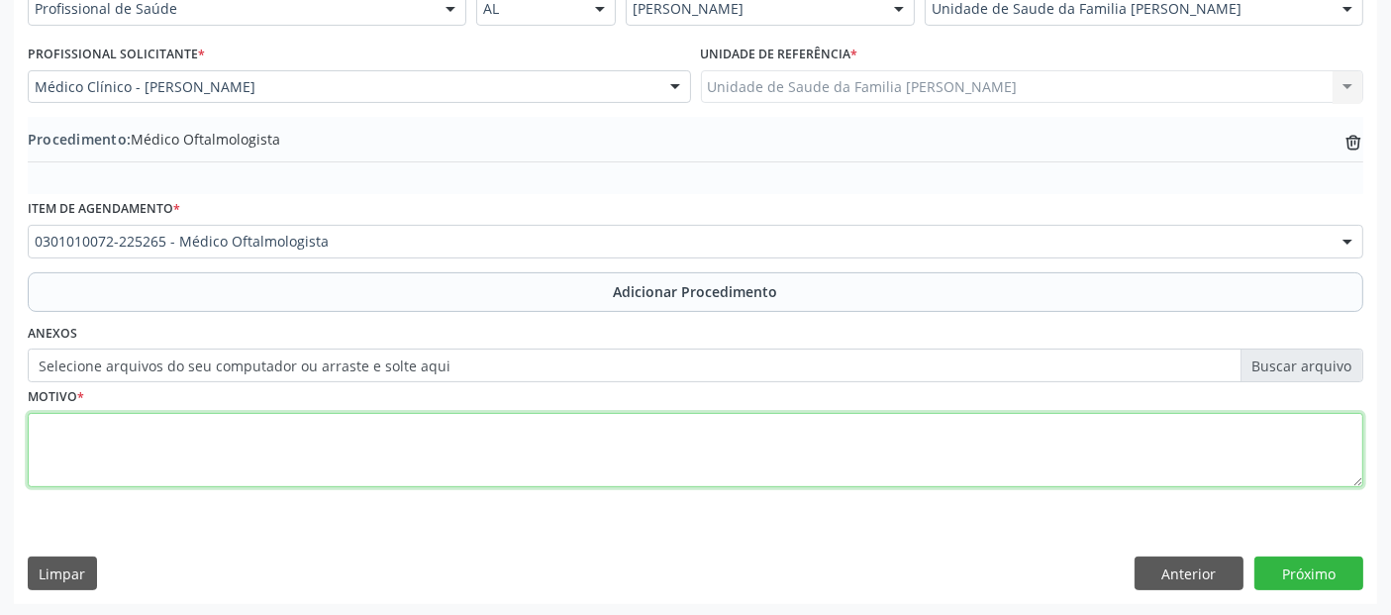
click at [401, 431] on textarea at bounding box center [696, 450] width 1336 height 75
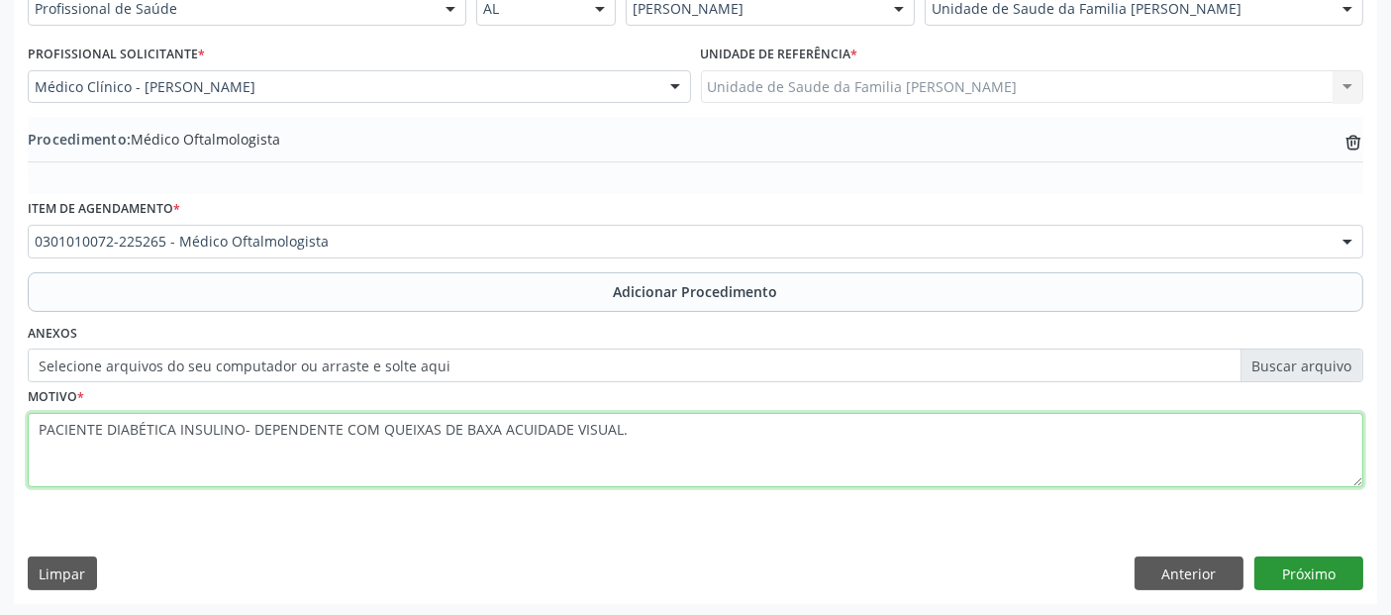
type textarea "PACIENTE DIABÉTICA INSULINO- DEPENDENTE COM QUEIXAS DE BAXA ACUIDADE VISUAL."
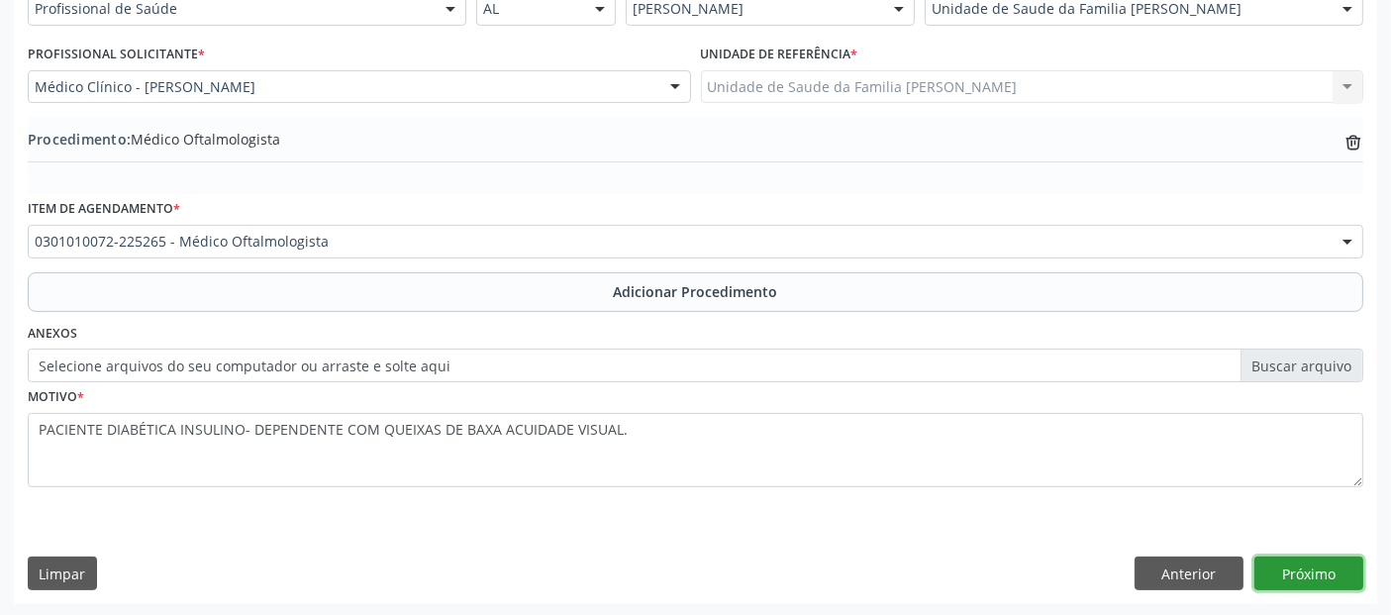
click at [1286, 556] on button "Próximo" at bounding box center [1309, 573] width 109 height 34
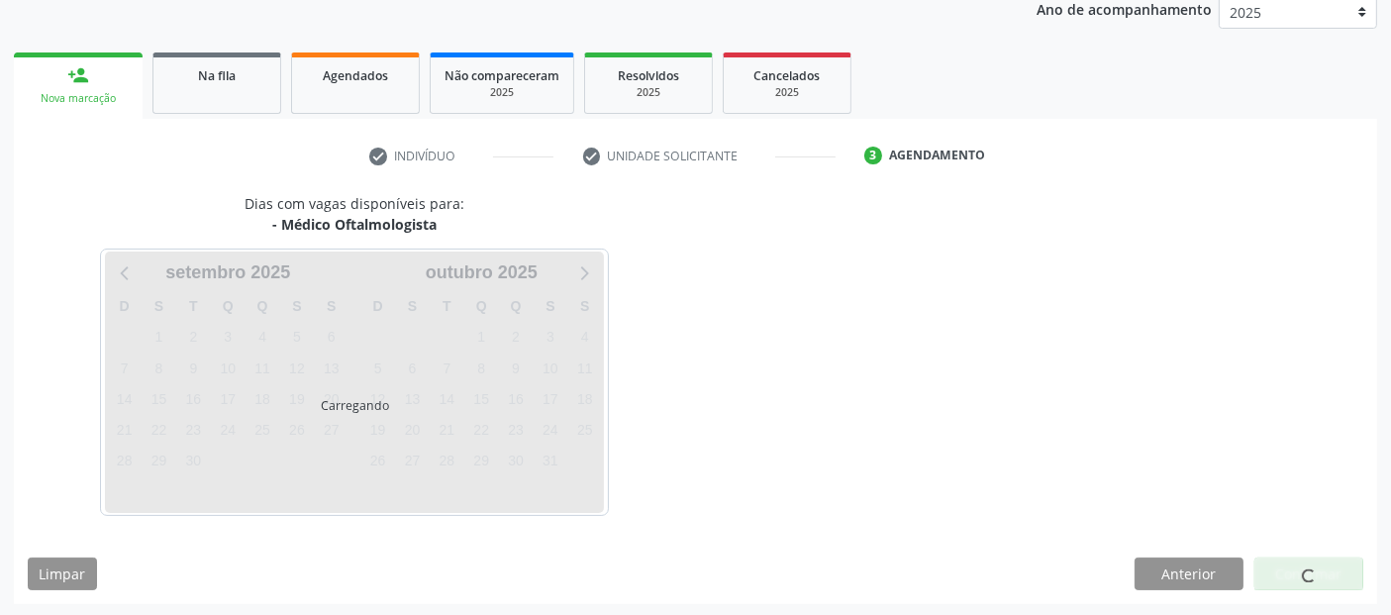
click at [1286, 557] on div at bounding box center [1309, 574] width 109 height 34
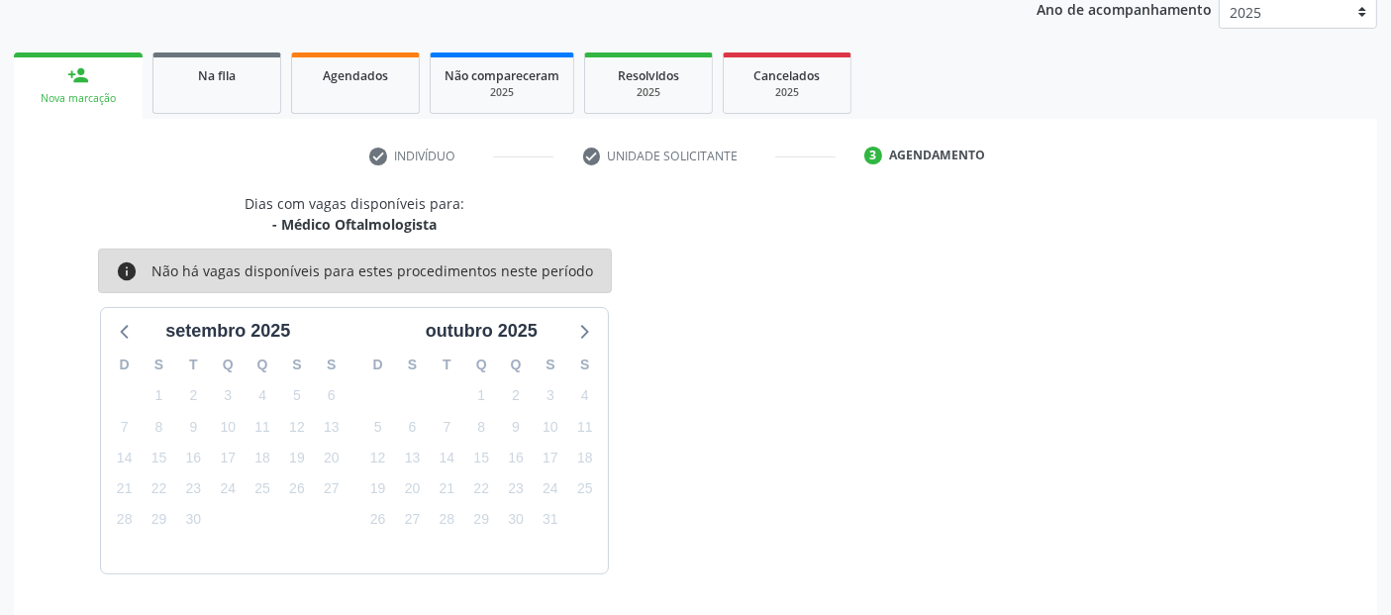
scroll to position [330, 0]
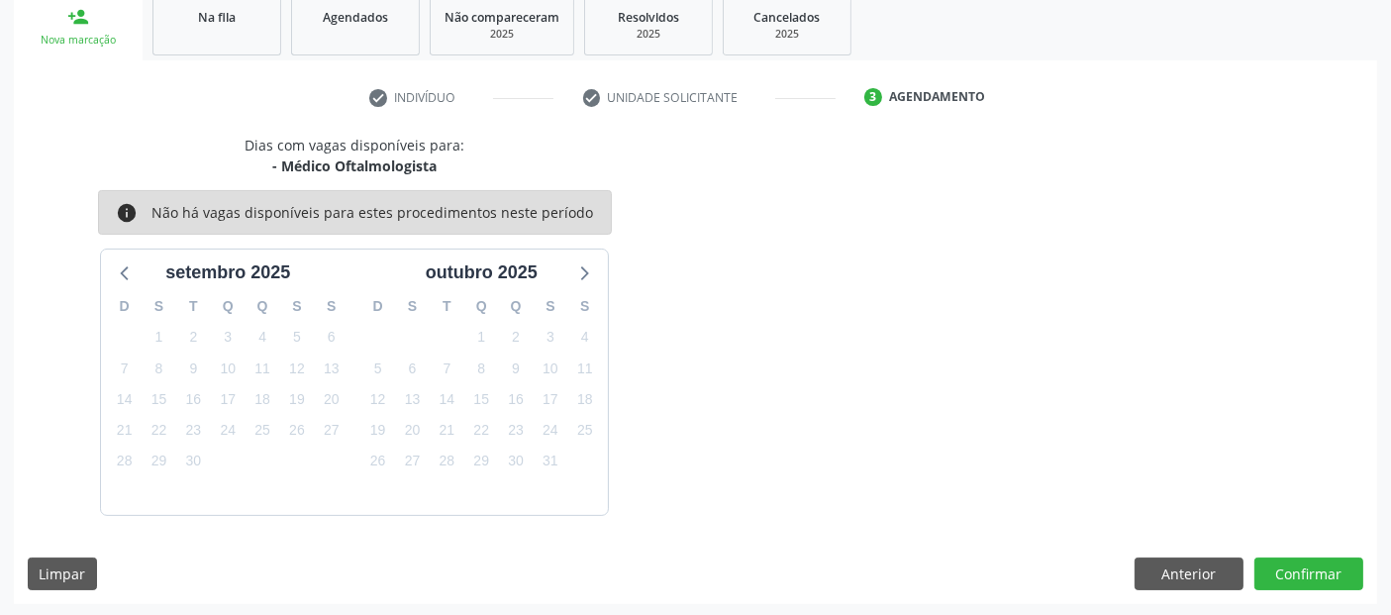
click at [1287, 557] on div at bounding box center [1309, 574] width 109 height 34
click at [1288, 562] on button "Confirmar" at bounding box center [1309, 574] width 109 height 34
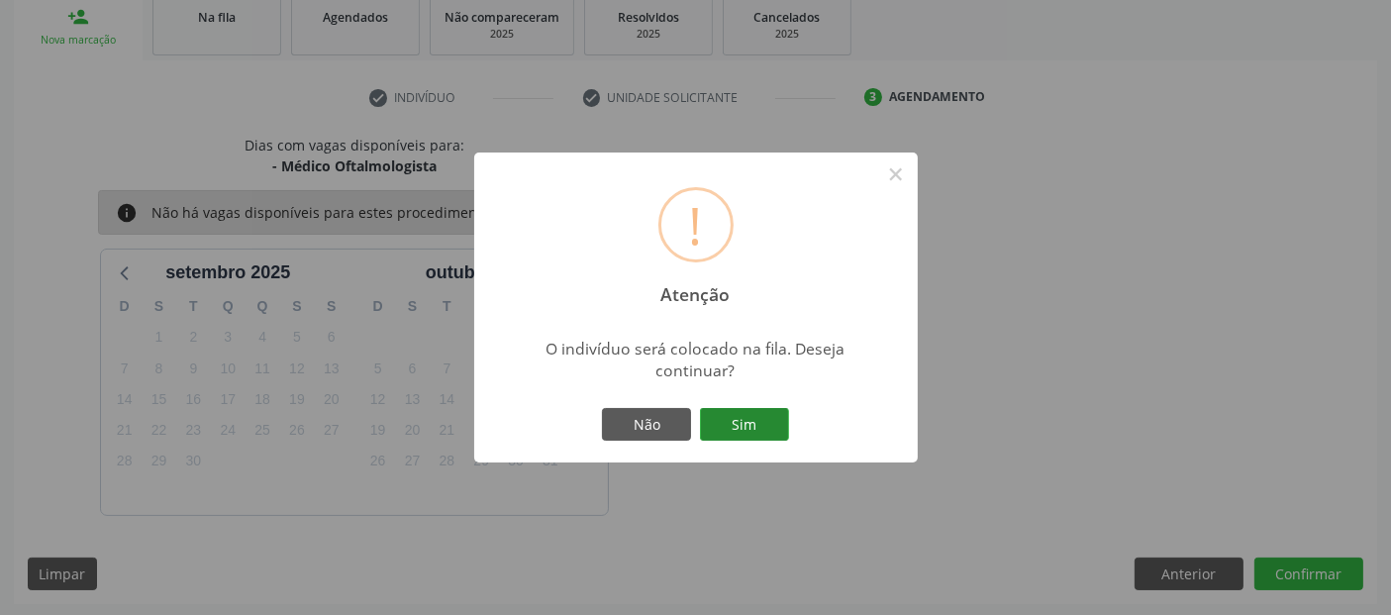
click at [766, 415] on button "Sim" at bounding box center [744, 425] width 89 height 34
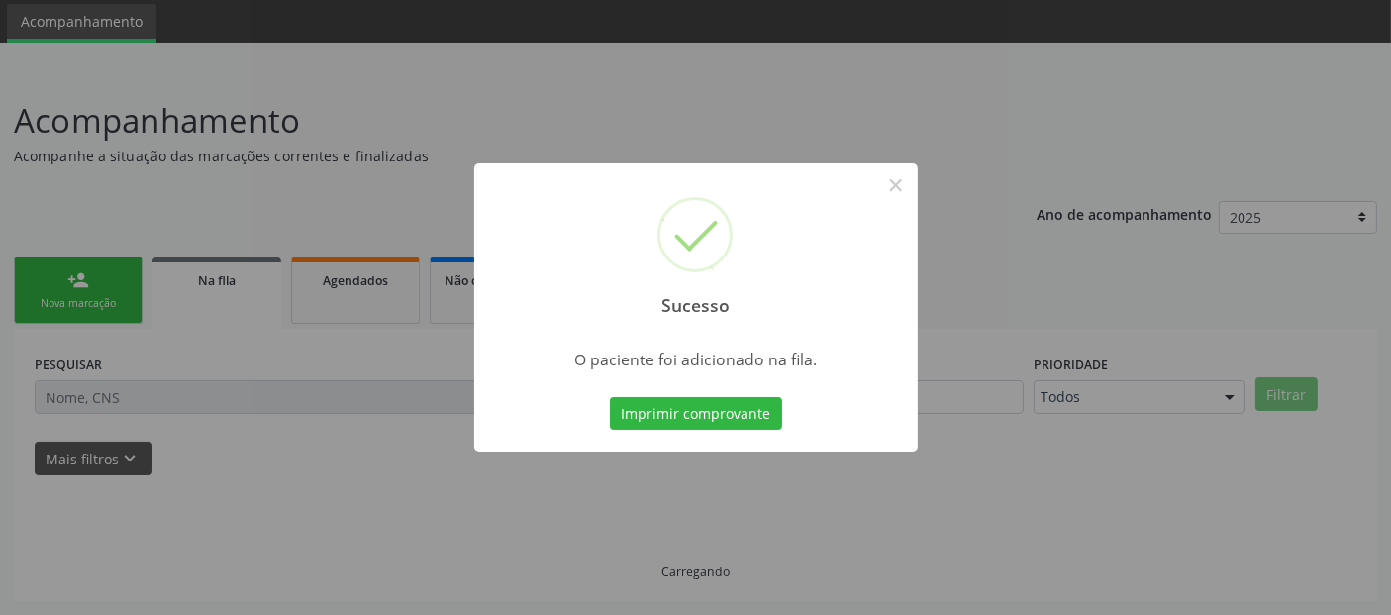
scroll to position [64, 0]
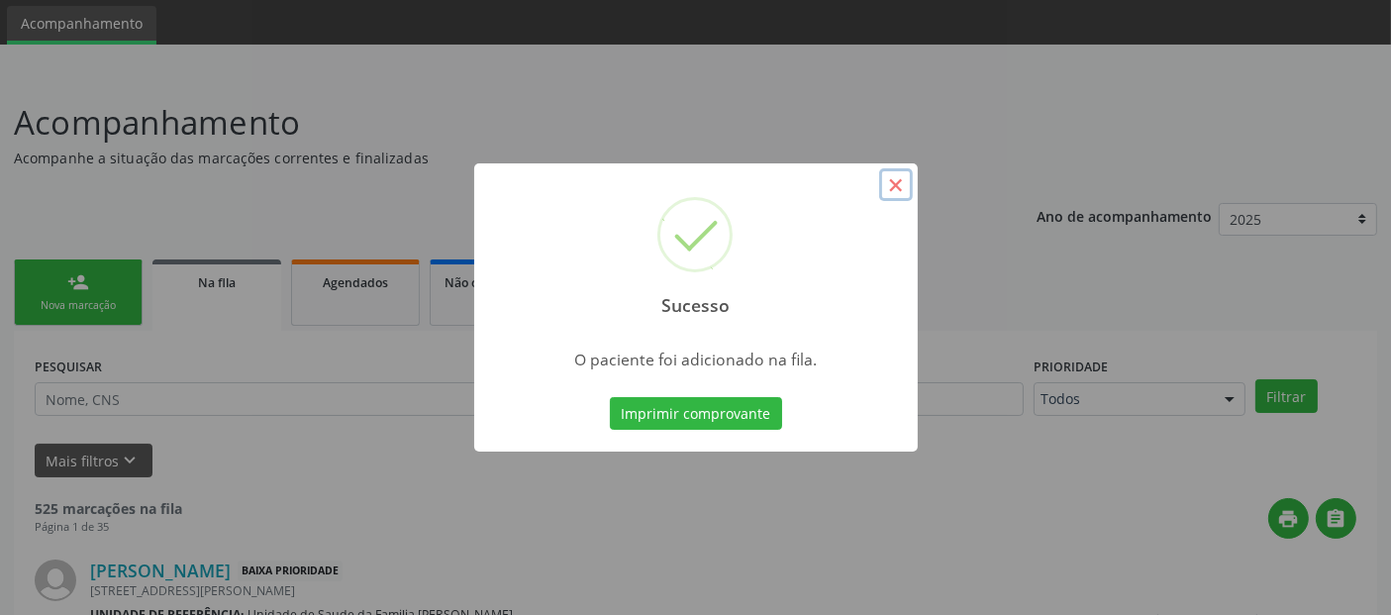
click at [886, 181] on button "×" at bounding box center [896, 185] width 34 height 34
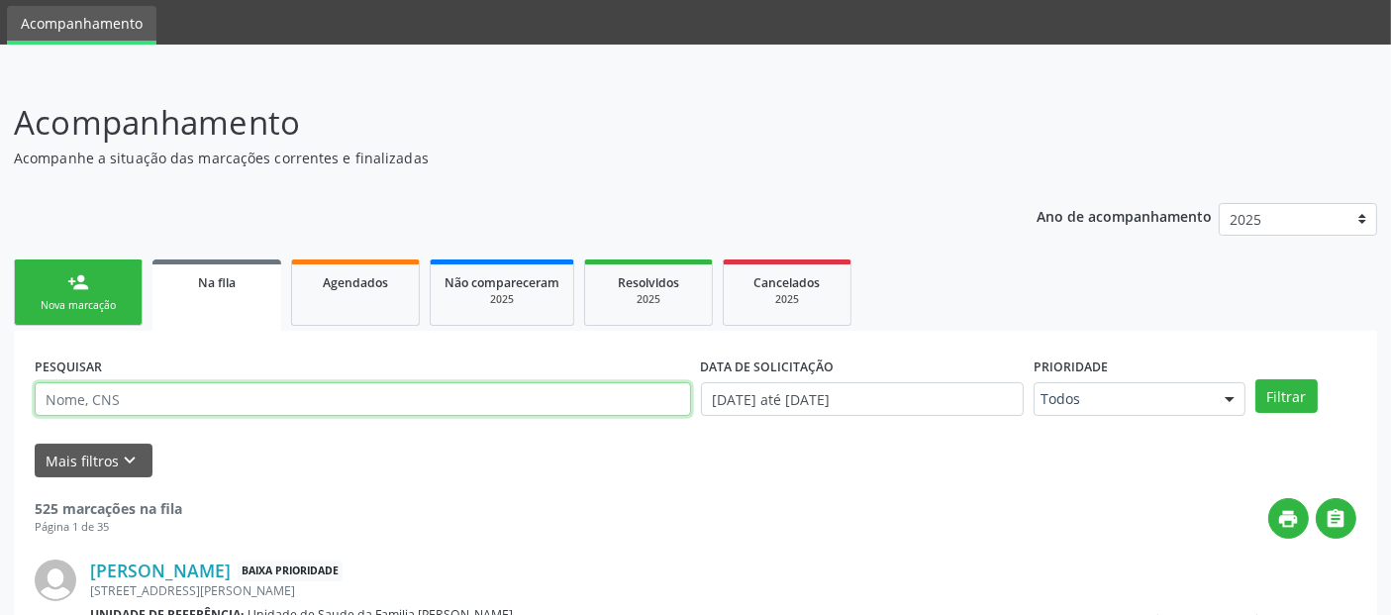
click at [152, 398] on input "text" at bounding box center [363, 399] width 656 height 34
type input "g"
type input "[PERSON_NAME]"
click at [1256, 379] on button "Filtrar" at bounding box center [1287, 396] width 62 height 34
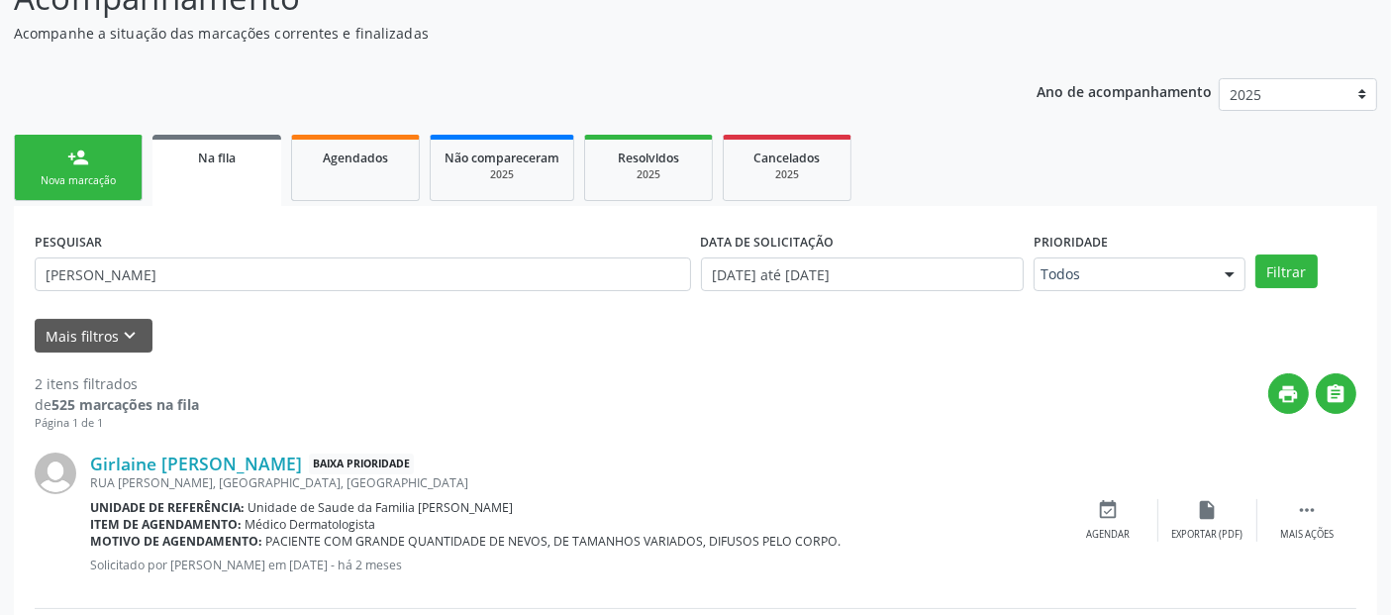
scroll to position [61, 0]
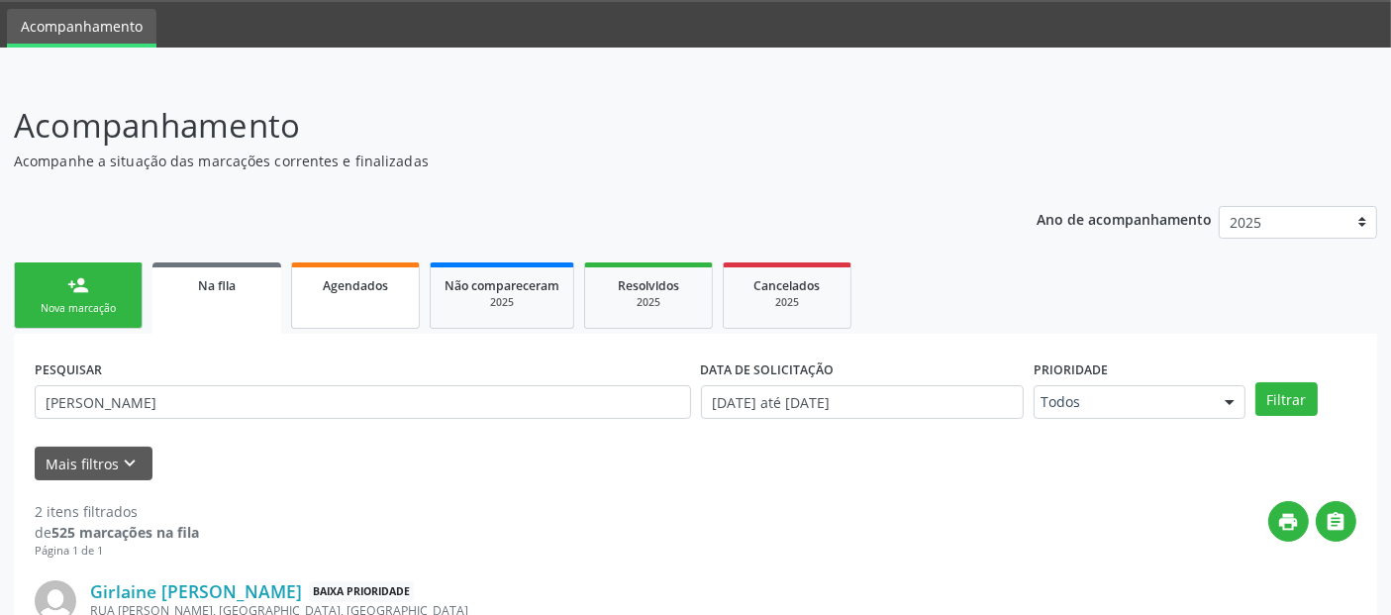
click at [407, 287] on link "Agendados" at bounding box center [355, 295] width 129 height 66
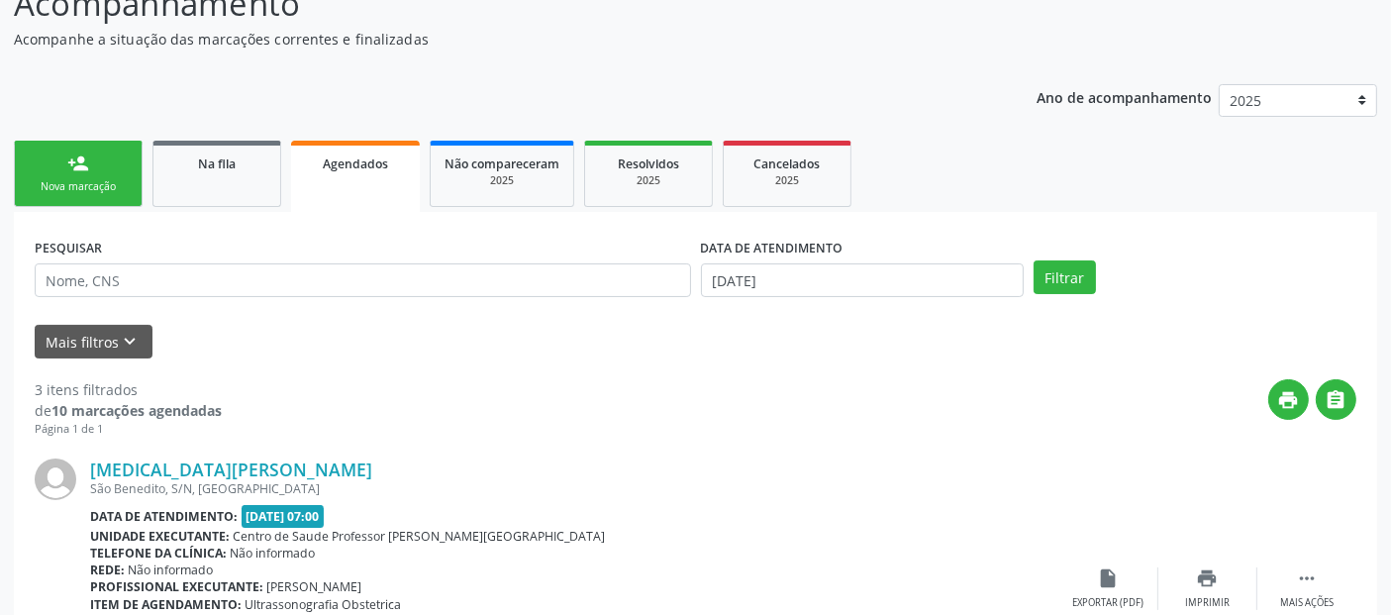
scroll to position [173, 0]
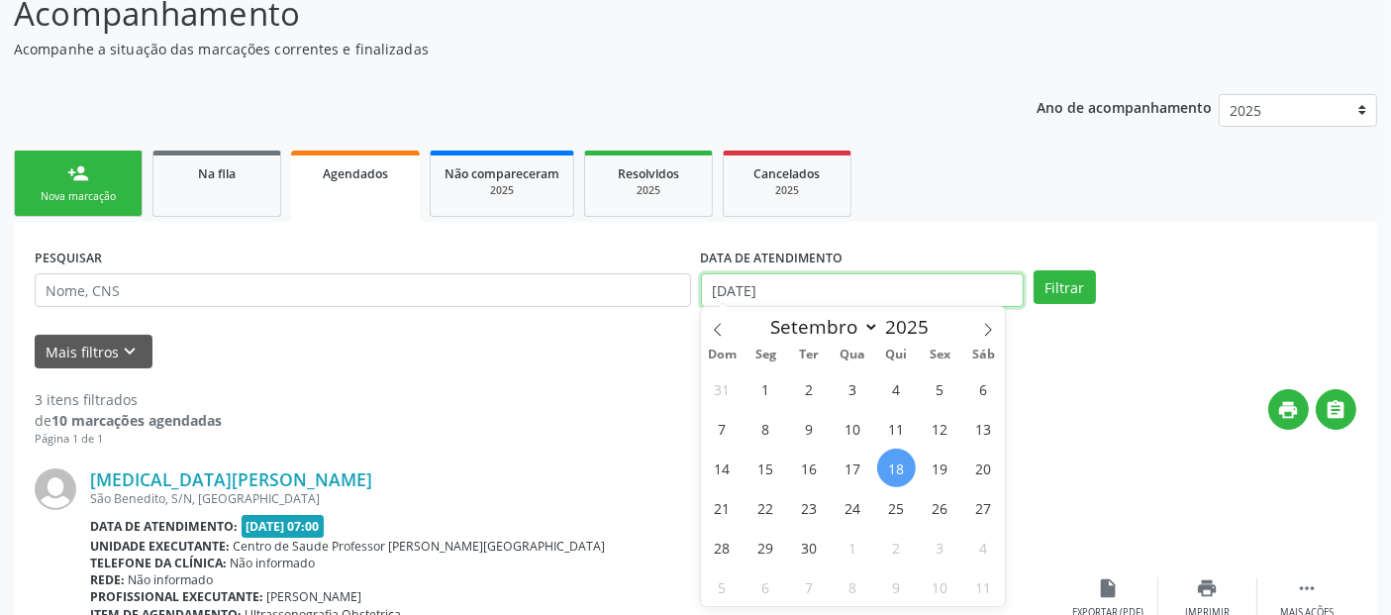
click at [842, 278] on input "[DATE]" at bounding box center [862, 290] width 323 height 34
click at [764, 393] on span "1" at bounding box center [766, 388] width 39 height 39
type input "0[DATE]"
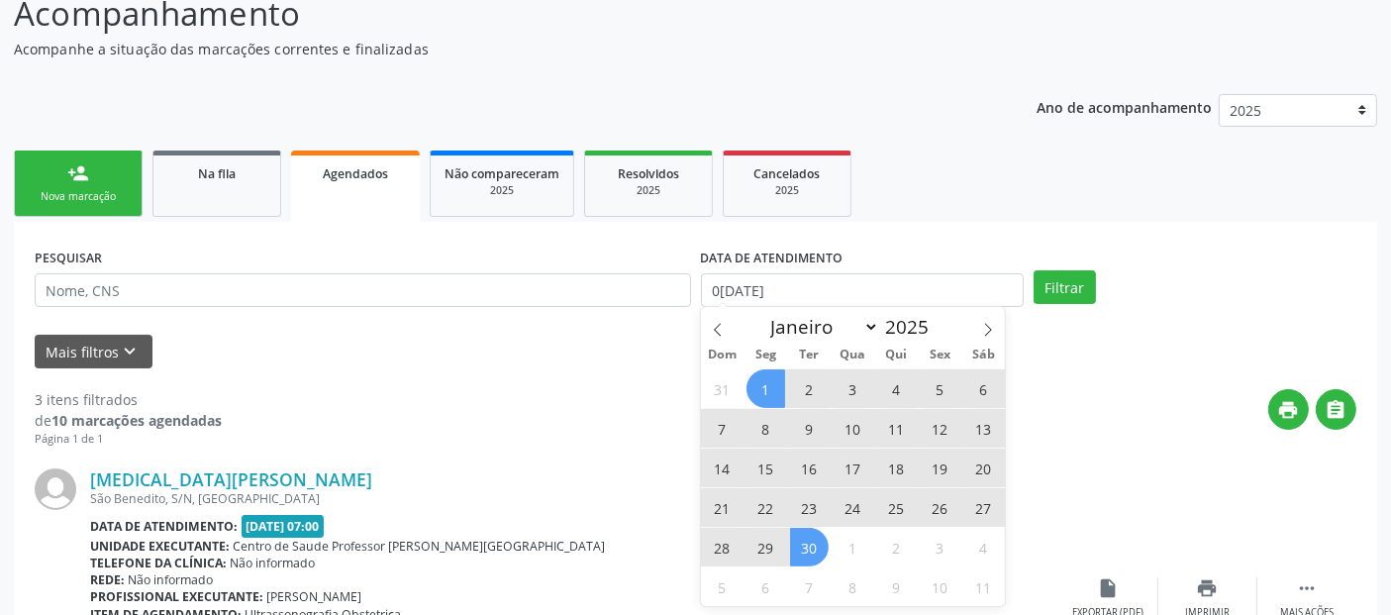
click at [817, 547] on span "30" at bounding box center [809, 547] width 39 height 39
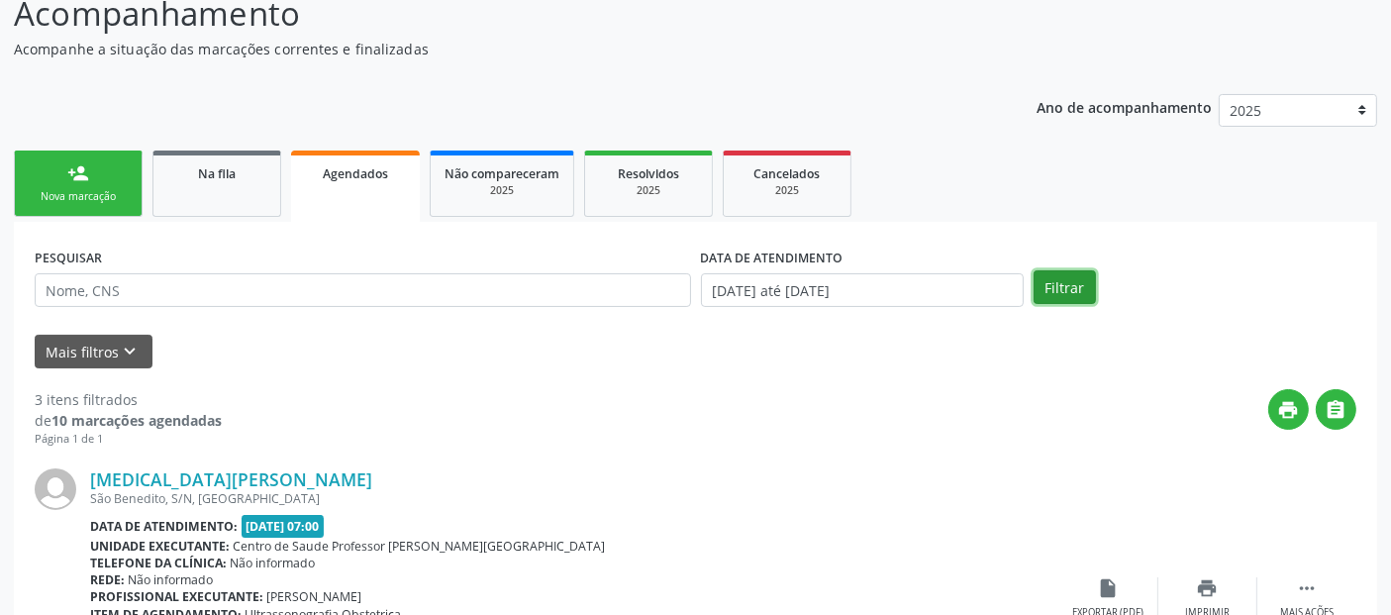
click at [1063, 278] on button "Filtrar" at bounding box center [1065, 287] width 62 height 34
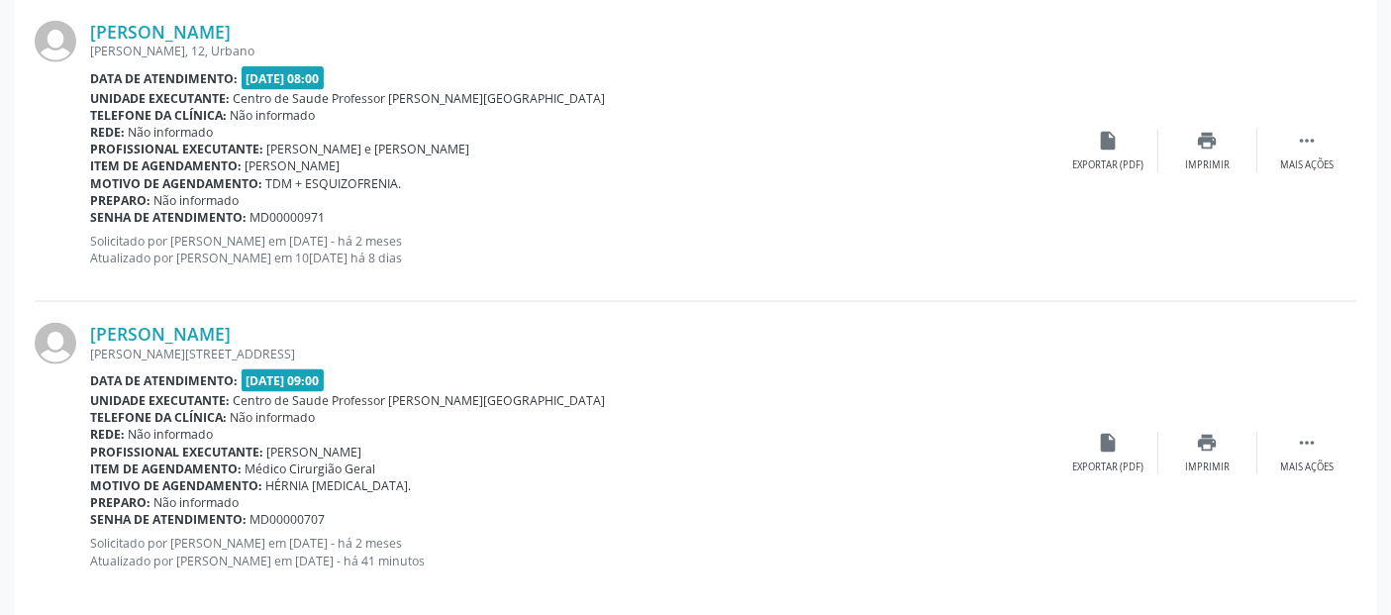
scroll to position [2756, 0]
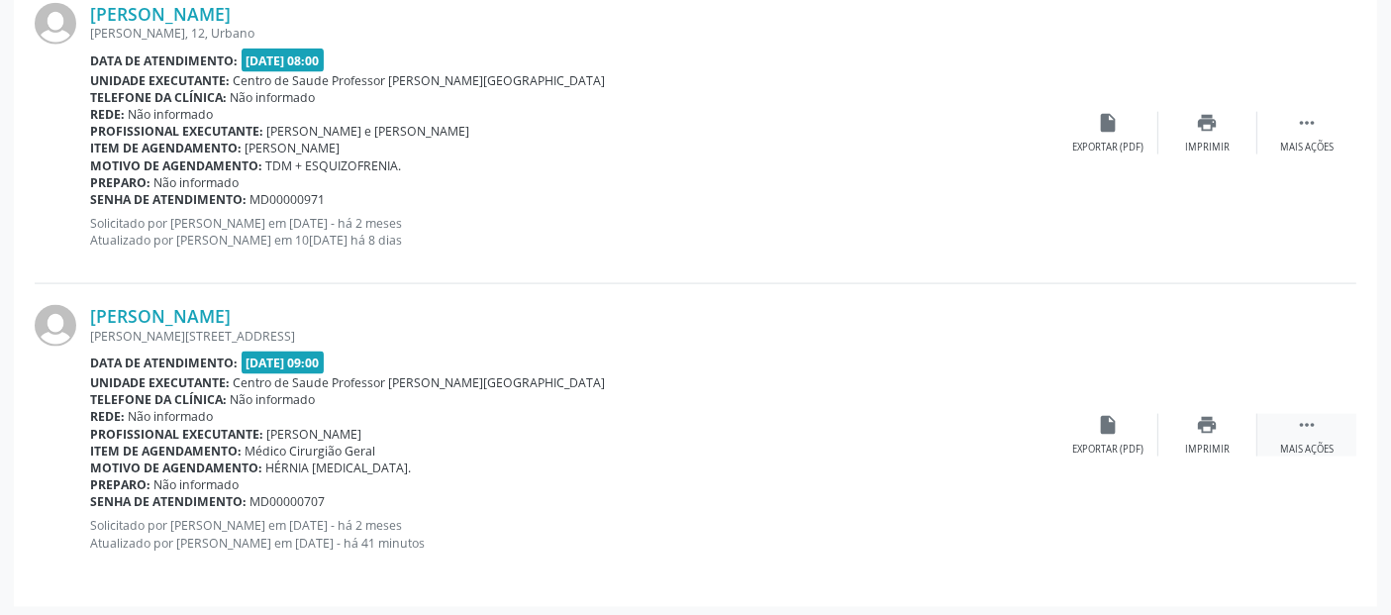
click at [1322, 417] on div " Mais ações" at bounding box center [1307, 435] width 99 height 43
click at [172, 308] on link "[PERSON_NAME]" at bounding box center [160, 316] width 141 height 22
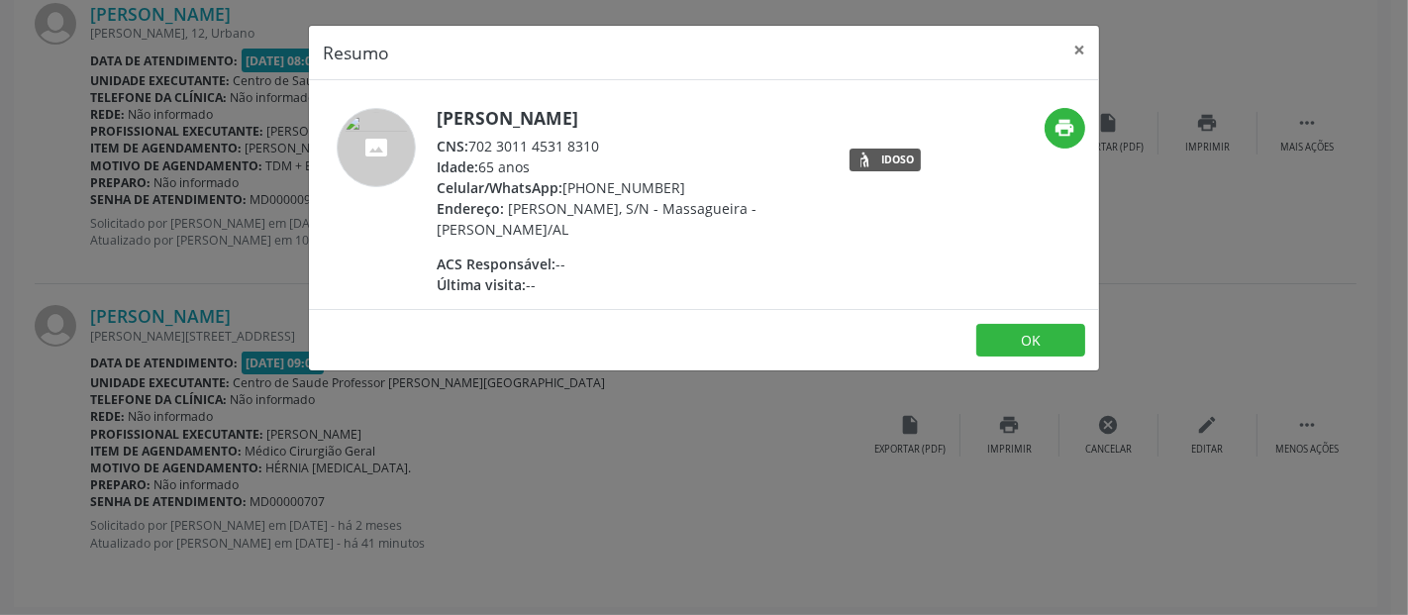
click at [562, 148] on div "CNS: 702 3011 4531 8310" at bounding box center [629, 146] width 385 height 21
click at [595, 172] on div "Idade: 65 anos" at bounding box center [629, 166] width 385 height 21
drag, startPoint x: 472, startPoint y: 148, endPoint x: 611, endPoint y: 134, distance: 139.3
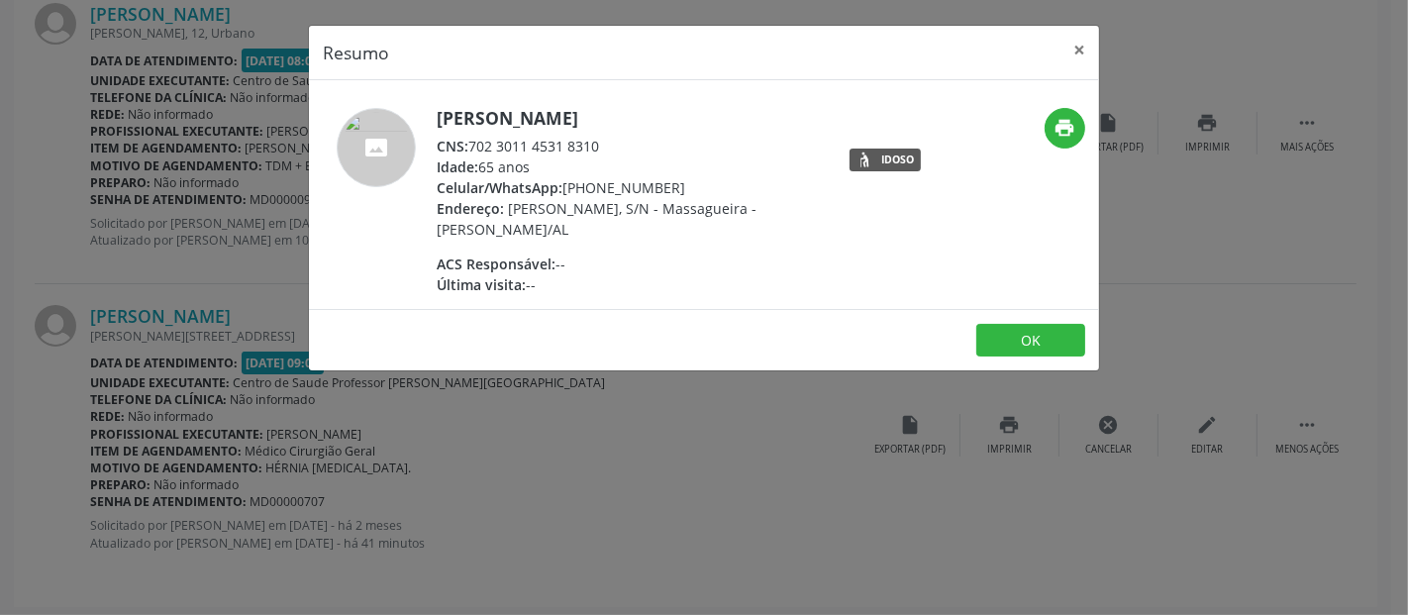
click at [611, 134] on div "[PERSON_NAME] CNS: 702 3011 4531 8310 Idade: 65 anos Celular/WhatsApp: [PHONE_N…" at bounding box center [629, 201] width 385 height 187
copy div "702 3011 4531 8310"
click at [1080, 46] on button "×" at bounding box center [1079, 50] width 40 height 49
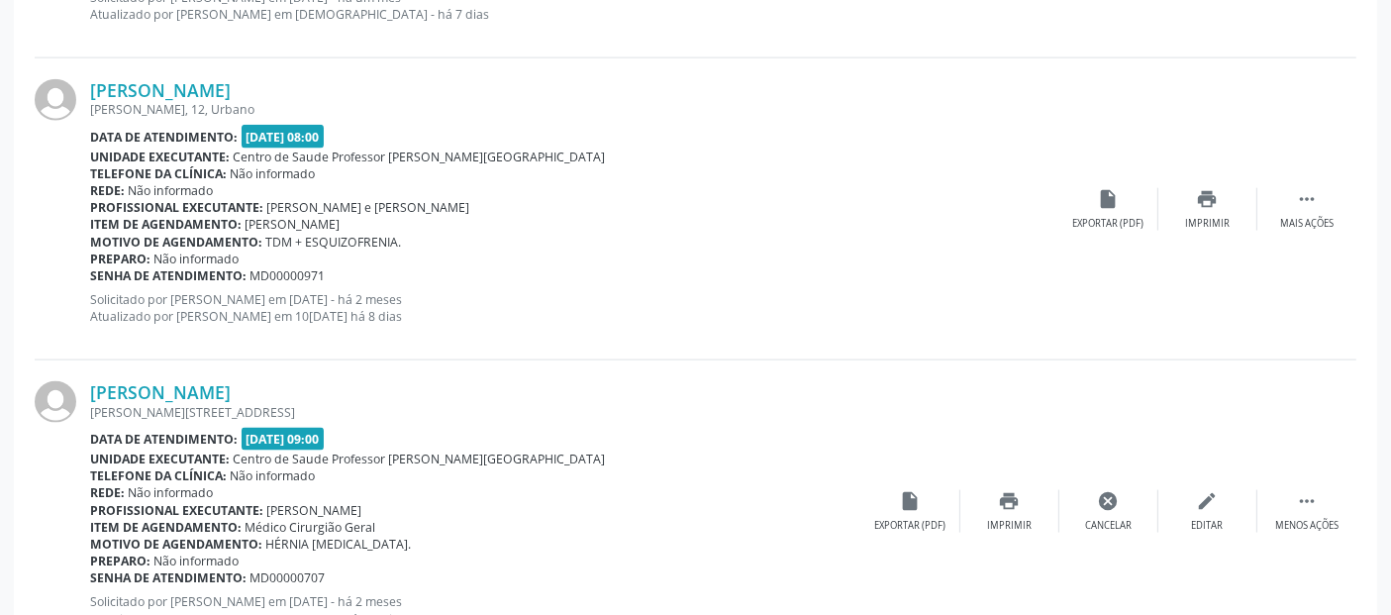
scroll to position [2646, 0]
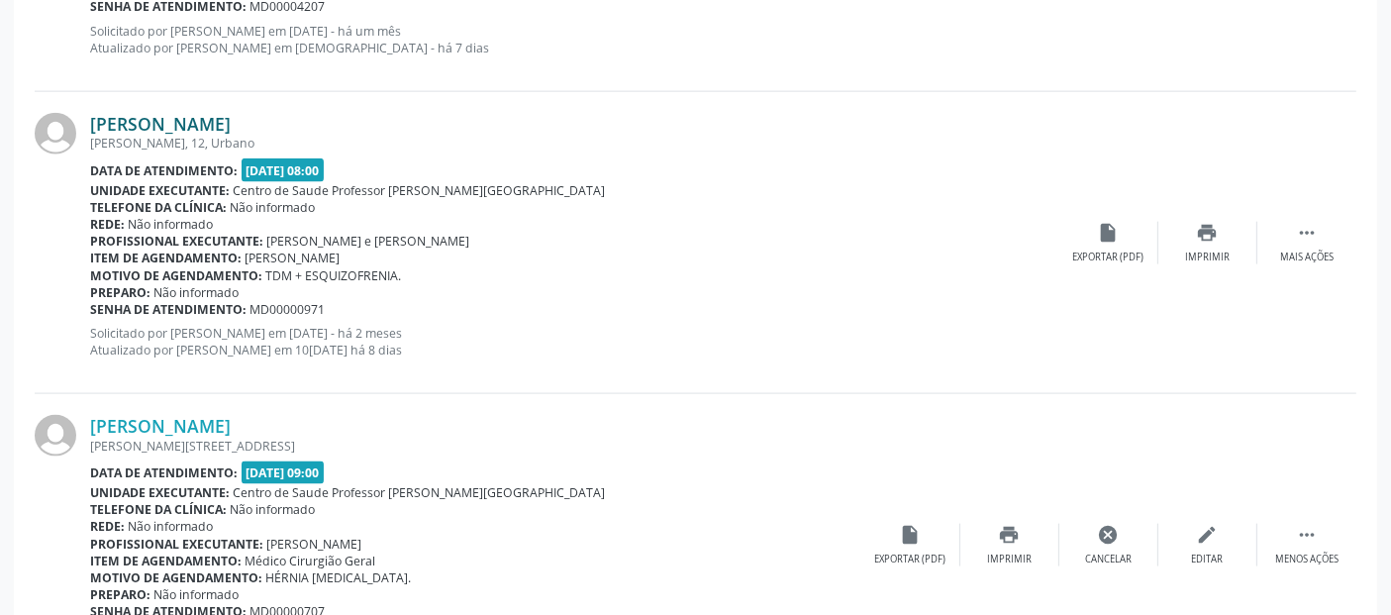
click at [231, 128] on link "[PERSON_NAME]" at bounding box center [160, 124] width 141 height 22
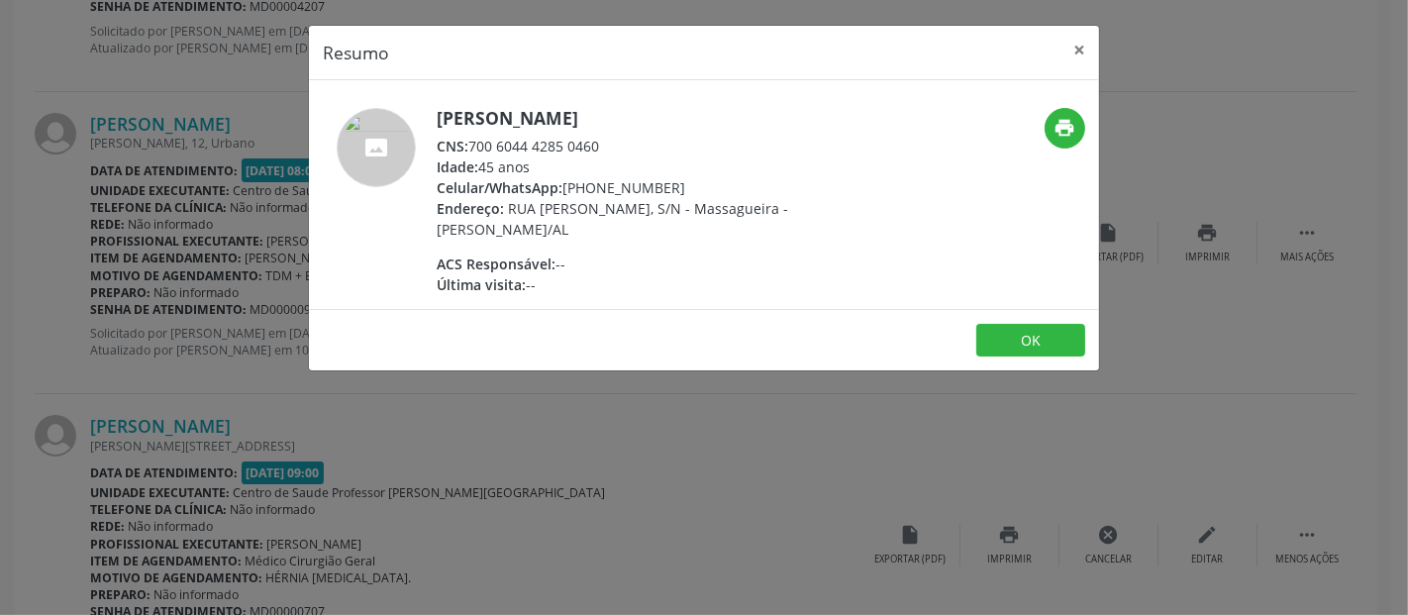
click at [590, 143] on div "CNS: 700 6044 4285 0460" at bounding box center [629, 146] width 385 height 21
click at [546, 145] on div "CNS: 700 6044 4285 0460" at bounding box center [629, 146] width 385 height 21
drag, startPoint x: 466, startPoint y: 143, endPoint x: 602, endPoint y: 140, distance: 135.7
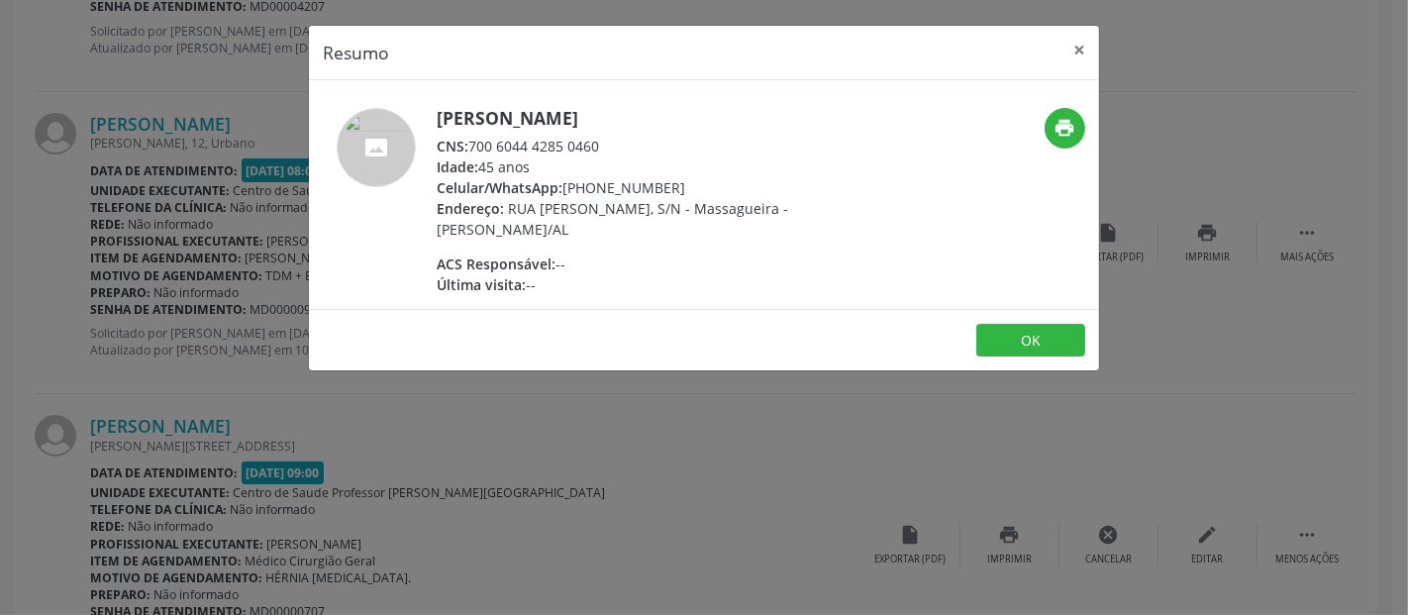
click at [602, 140] on div "CNS: 700 6044 4285 0460" at bounding box center [629, 146] width 385 height 21
click at [592, 150] on div "CNS: 700 6044 4285 0460" at bounding box center [629, 146] width 385 height 21
click at [546, 184] on span "Celular/WhatsApp:" at bounding box center [500, 187] width 126 height 19
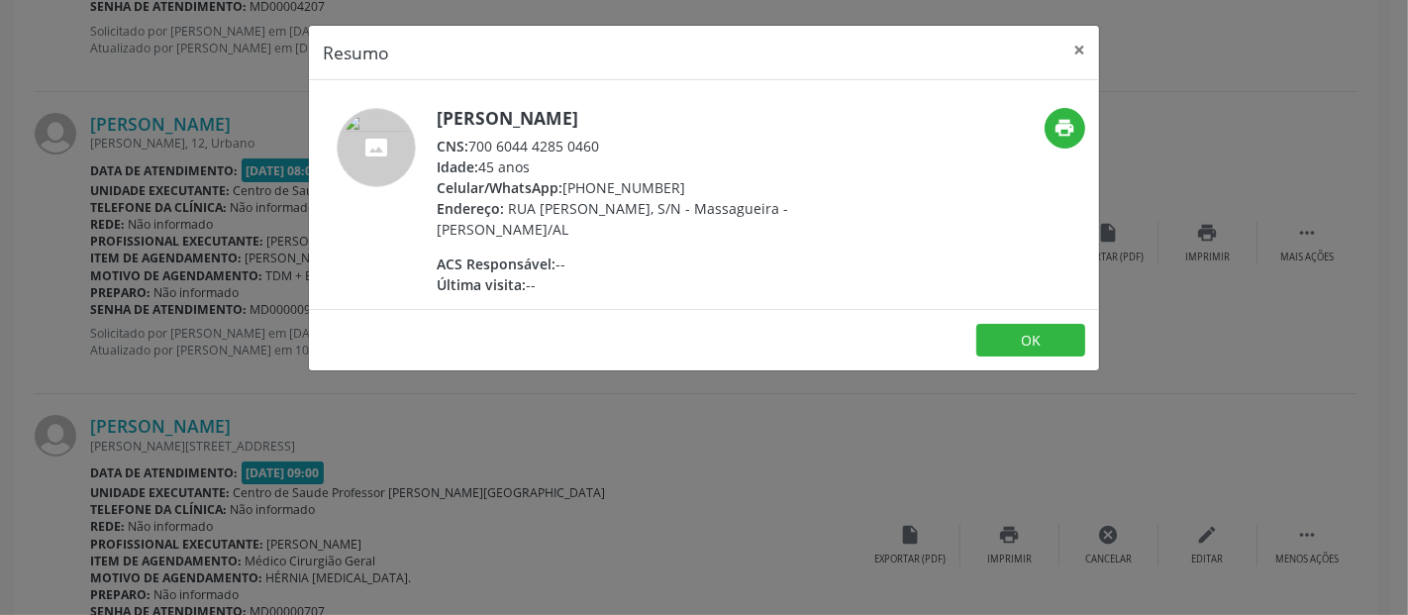
drag, startPoint x: 473, startPoint y: 145, endPoint x: 603, endPoint y: 145, distance: 129.7
click at [603, 145] on div "CNS: 700 6044 4285 0460" at bounding box center [629, 146] width 385 height 21
copy div "700 6044 4285 0460"
click at [1068, 50] on button "×" at bounding box center [1079, 50] width 40 height 49
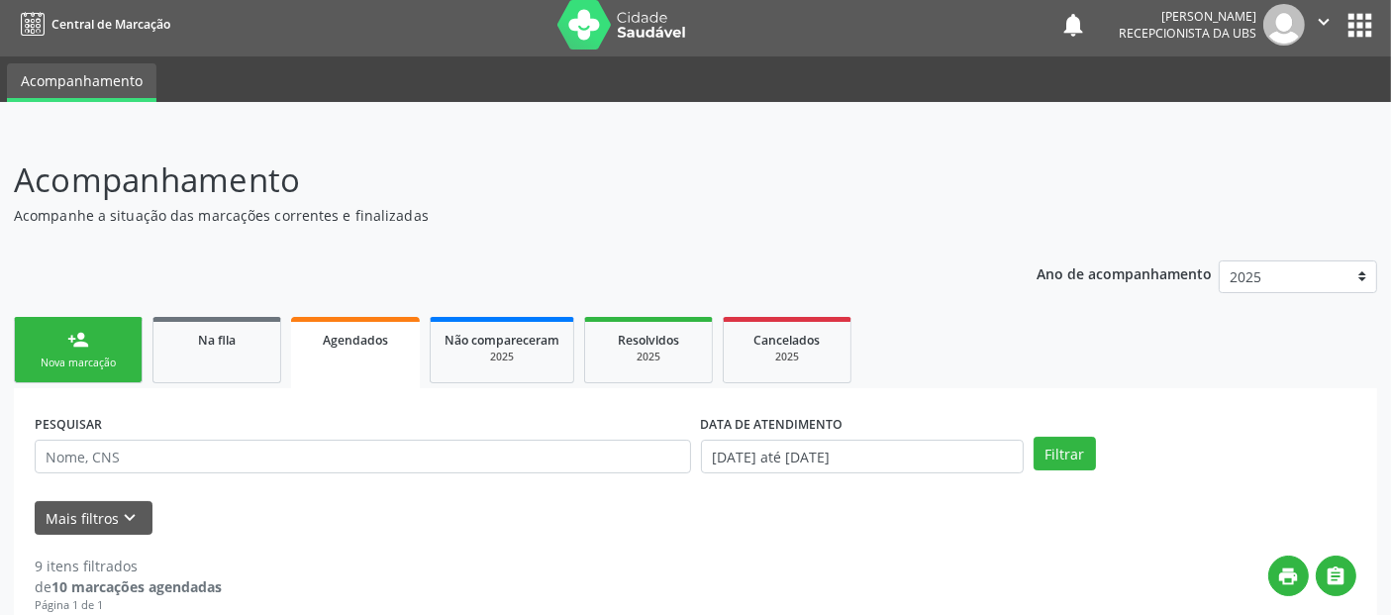
scroll to position [5, 0]
